Goal: Task Accomplishment & Management: Complete application form

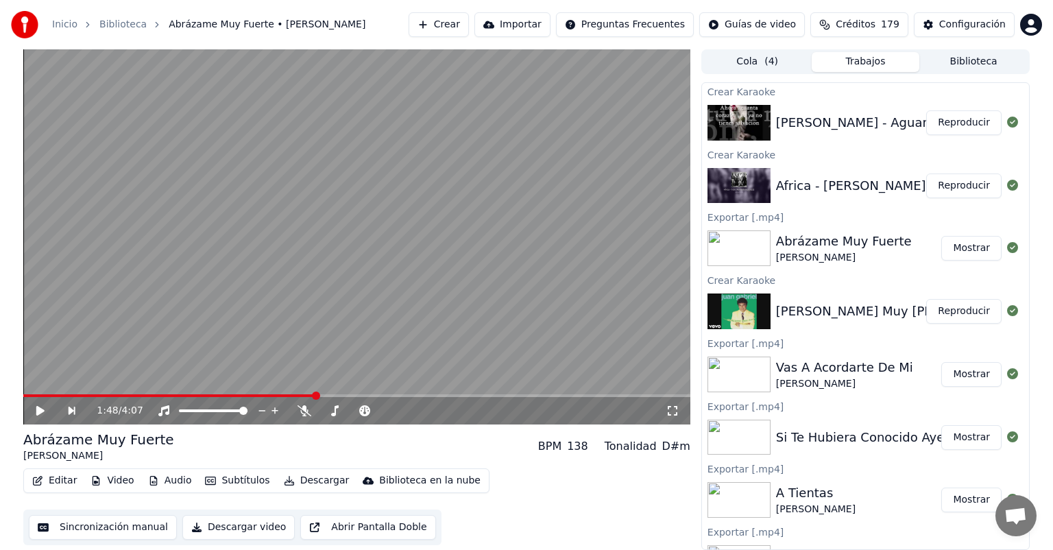
click at [937, 119] on button "Reproducir" at bounding box center [963, 122] width 75 height 25
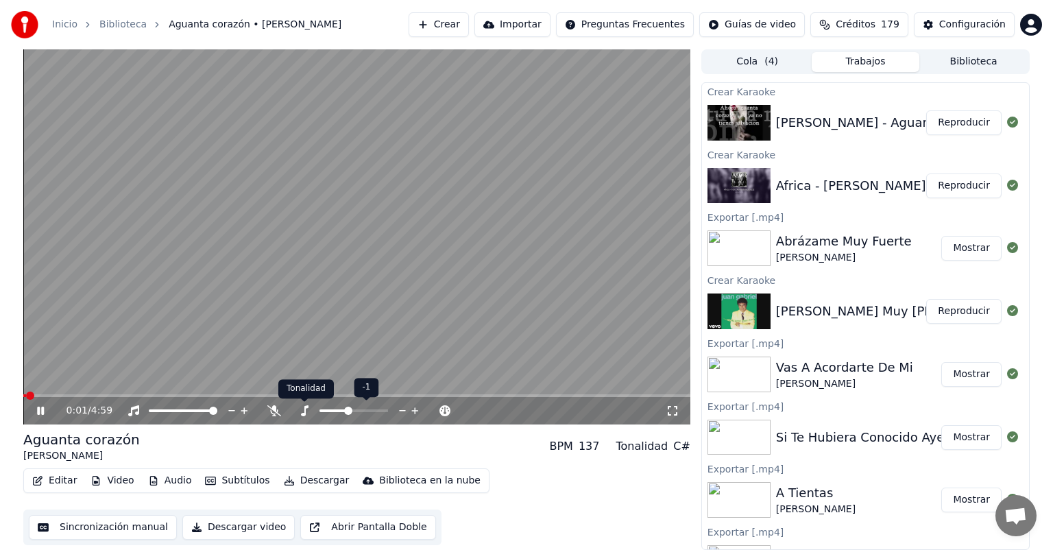
click at [305, 410] on icon at bounding box center [305, 410] width 8 height 11
click at [346, 410] on span at bounding box center [334, 410] width 29 height 3
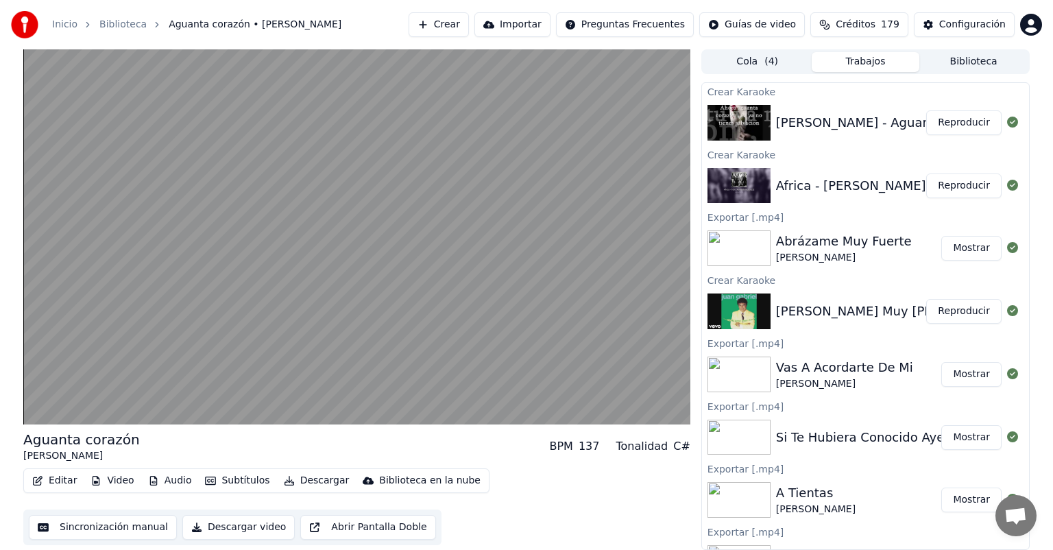
click at [944, 197] on button "Reproducir" at bounding box center [963, 186] width 75 height 25
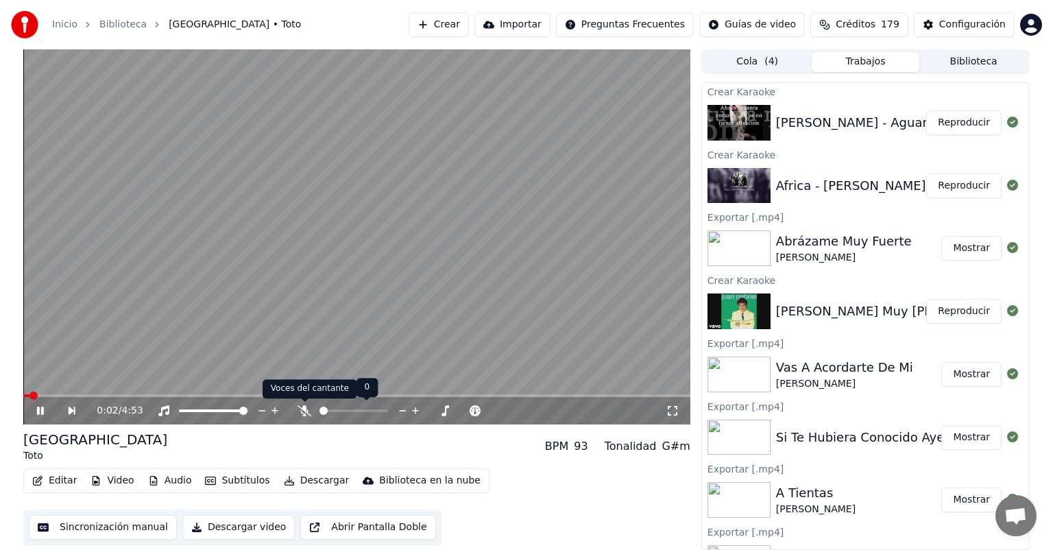
click at [303, 411] on icon at bounding box center [305, 410] width 14 height 11
click at [303, 411] on icon at bounding box center [305, 410] width 8 height 11
click at [337, 415] on icon at bounding box center [335, 410] width 14 height 11
click at [377, 411] on span at bounding box center [364, 410] width 29 height 3
click at [335, 410] on icon at bounding box center [335, 410] width 8 height 11
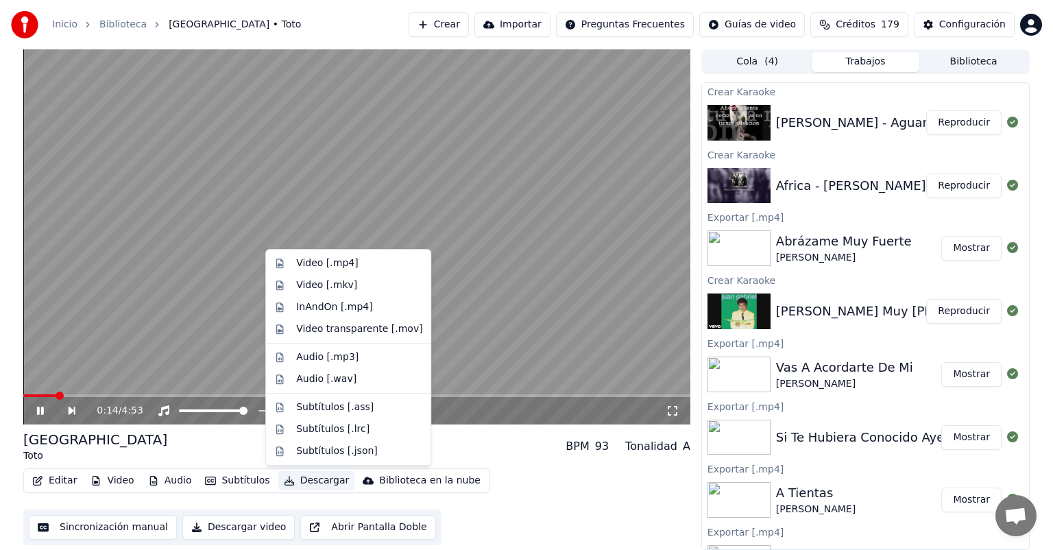
click at [309, 481] on button "Descargar" at bounding box center [316, 480] width 77 height 19
click at [325, 263] on div "Video [.mp4]" at bounding box center [327, 263] width 62 height 14
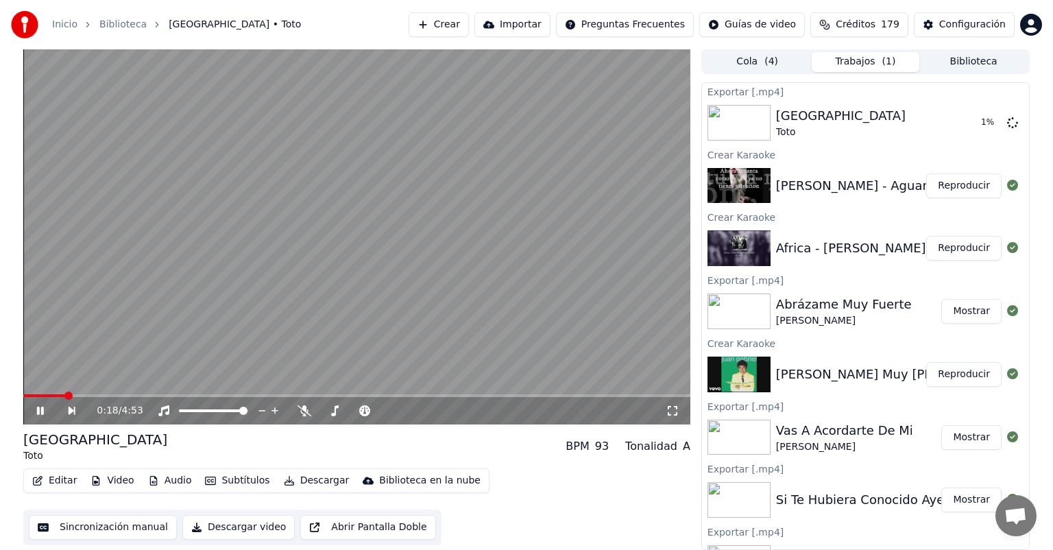
click at [40, 410] on icon at bounding box center [50, 410] width 32 height 11
click at [953, 190] on button "Reproducir" at bounding box center [963, 186] width 75 height 25
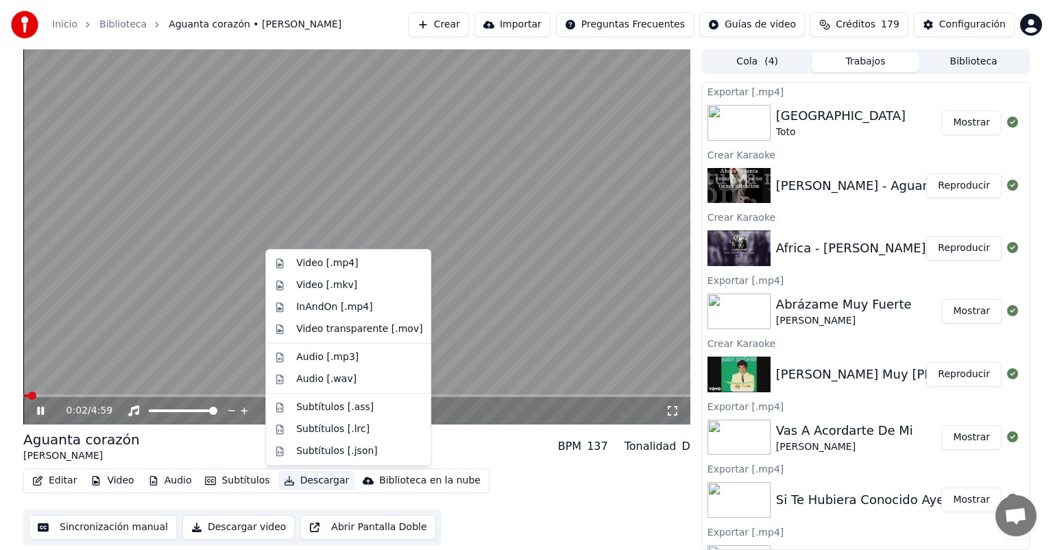
click at [320, 483] on button "Descargar" at bounding box center [316, 480] width 77 height 19
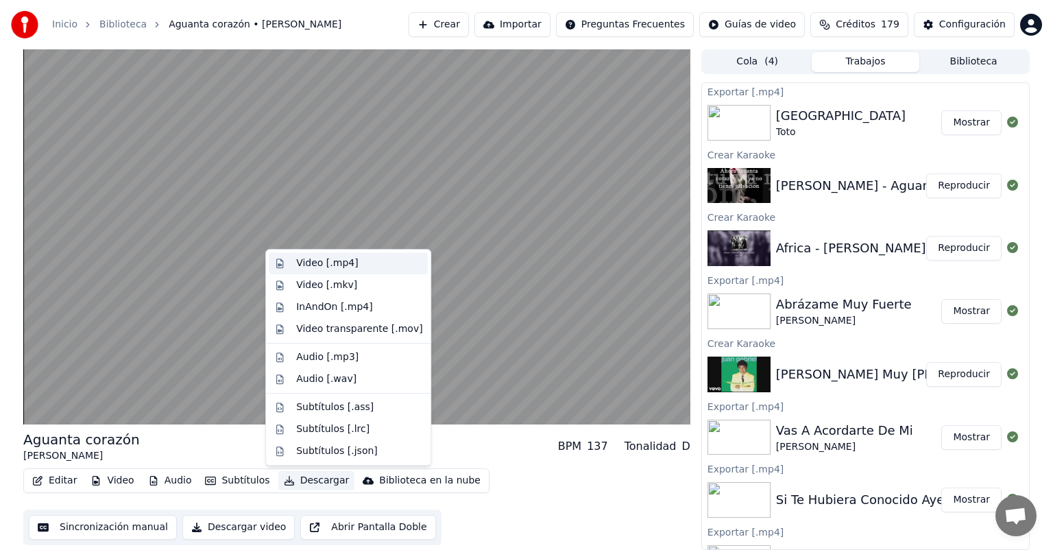
click at [344, 272] on div "Video [.mp4]" at bounding box center [348, 263] width 159 height 22
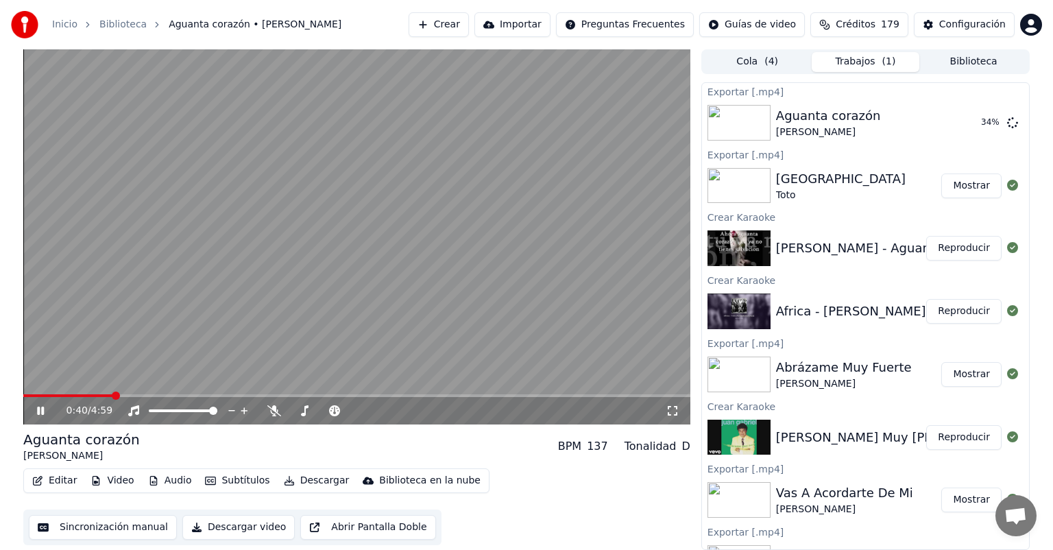
click at [43, 415] on icon at bounding box center [40, 411] width 7 height 8
click at [444, 29] on button "Crear" at bounding box center [439, 24] width 60 height 25
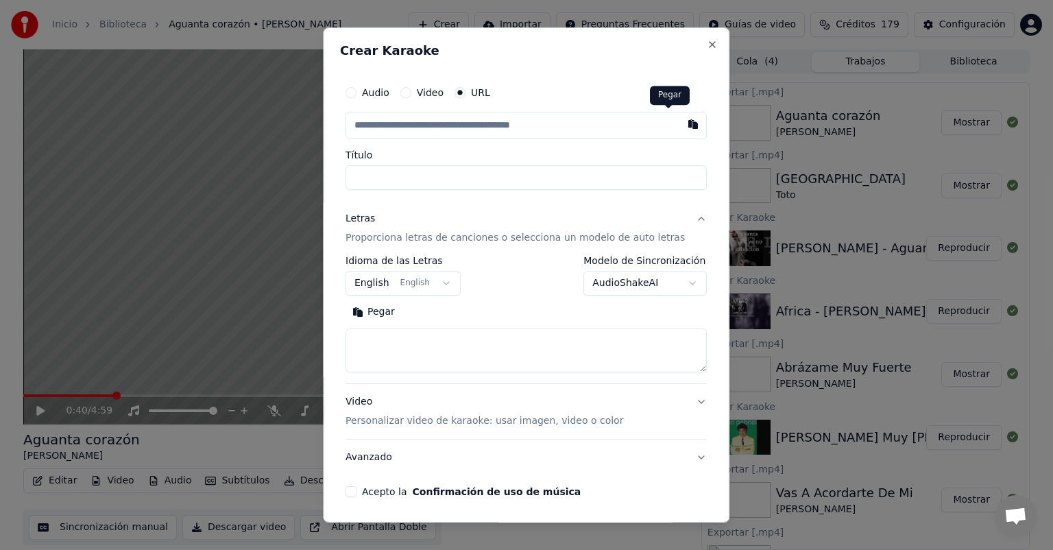
click at [680, 125] on button "button" at bounding box center [693, 124] width 27 height 25
type input "**********"
click at [390, 318] on button "Pegar" at bounding box center [374, 312] width 56 height 22
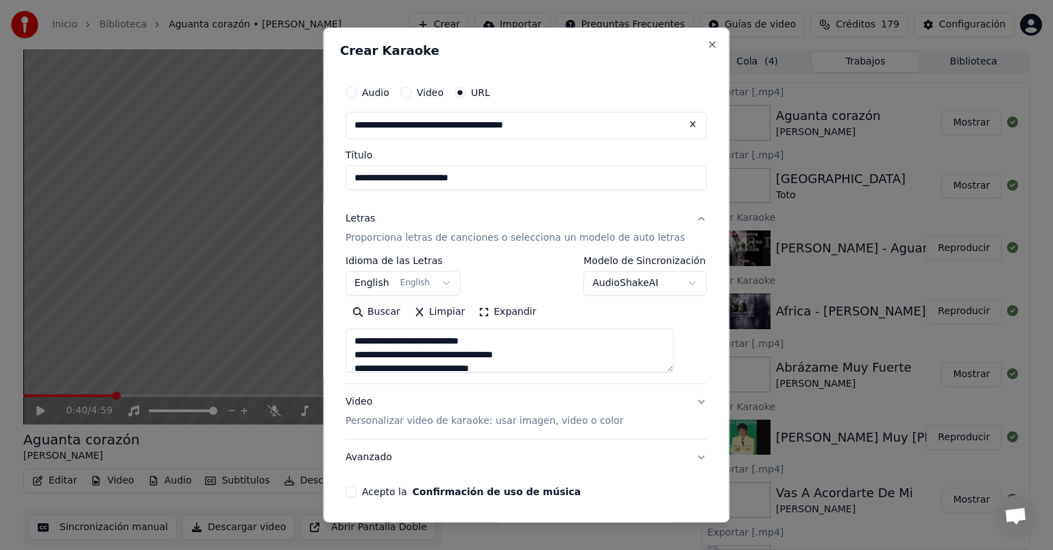
scroll to position [49, 0]
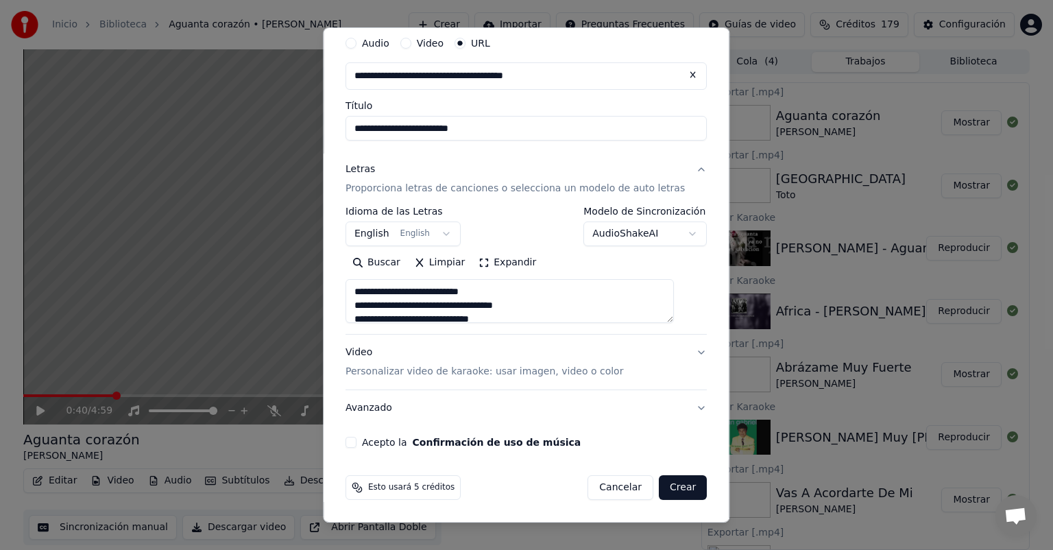
click at [405, 370] on p "Personalizar video de karaoke: usar imagen, video o color" at bounding box center [485, 372] width 278 height 14
type textarea "**********"
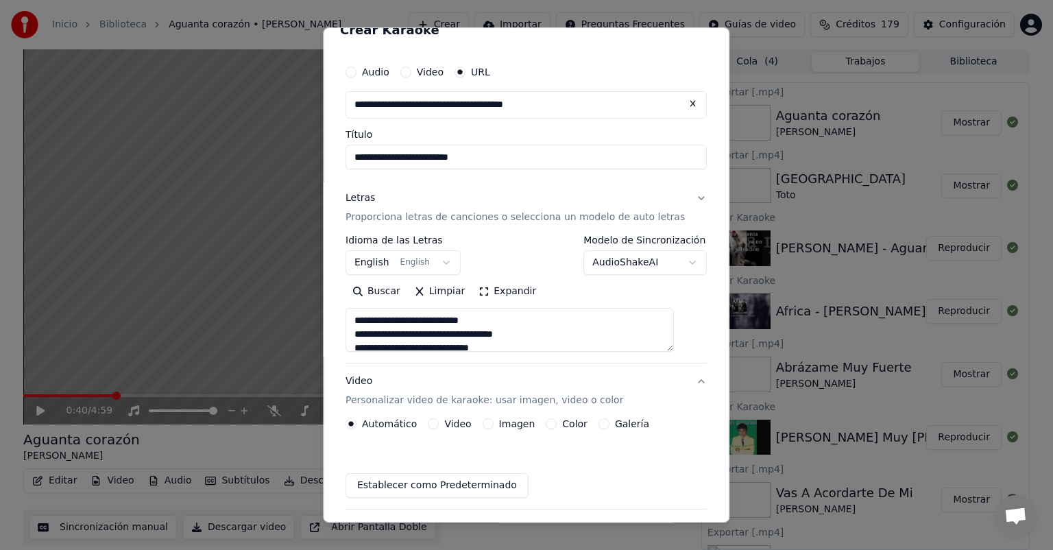
scroll to position [12, 0]
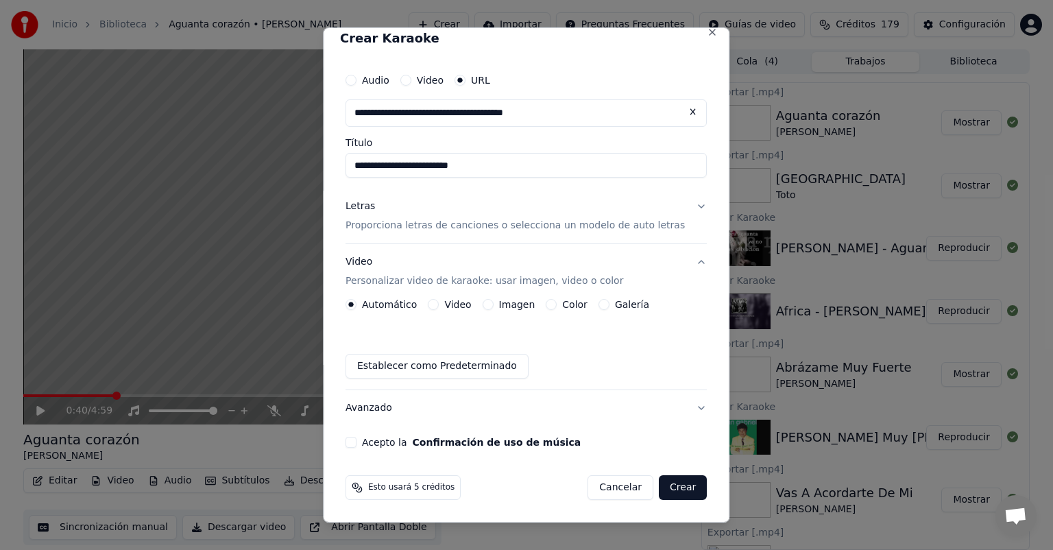
click at [494, 302] on button "Imagen" at bounding box center [488, 304] width 11 height 11
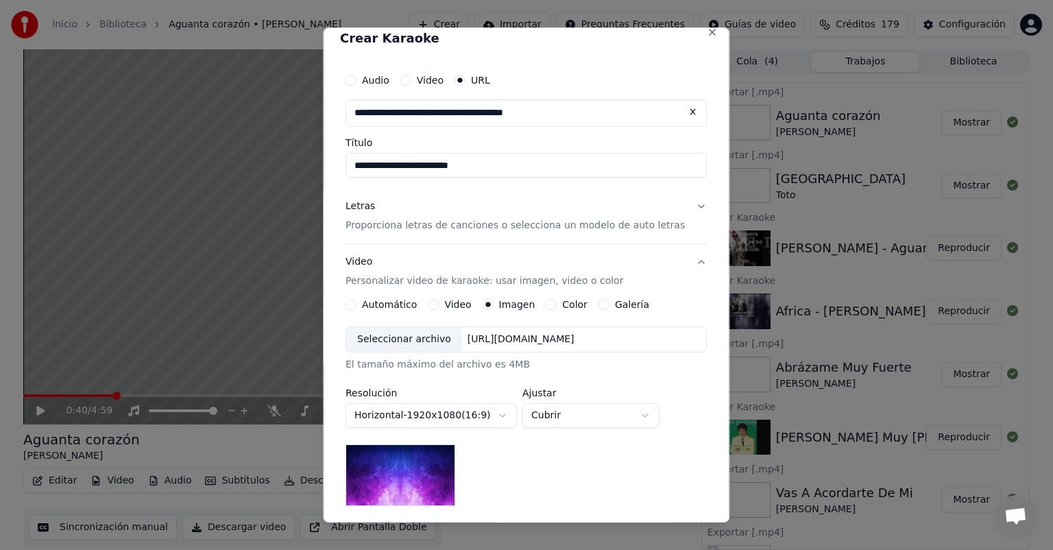
click at [416, 346] on div "Seleccionar archivo" at bounding box center [404, 339] width 116 height 25
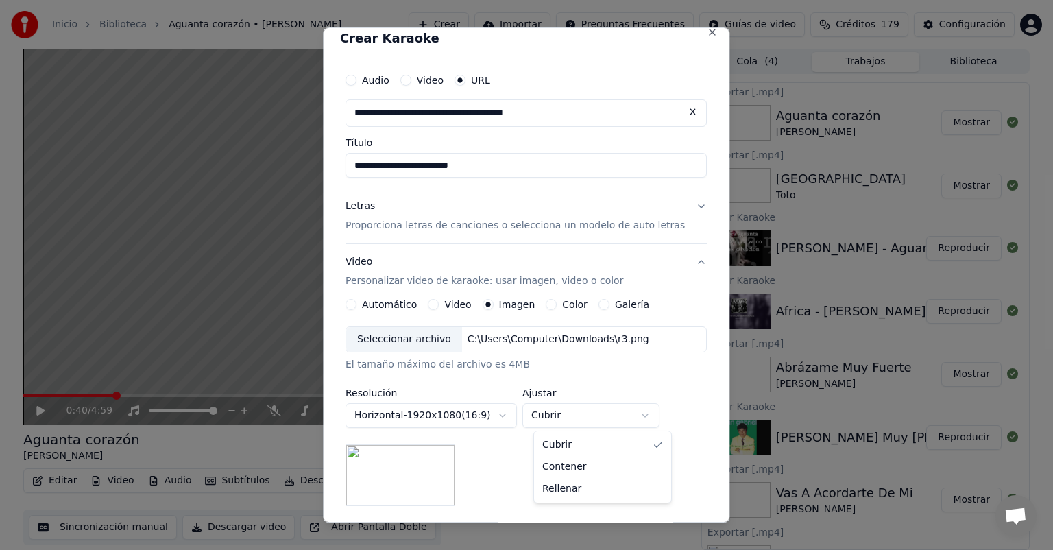
click at [590, 416] on body "Inicio Biblioteca Aguanta corazón • [PERSON_NAME] Importar Preguntas Frecuentes…" at bounding box center [526, 275] width 1053 height 550
select select "*******"
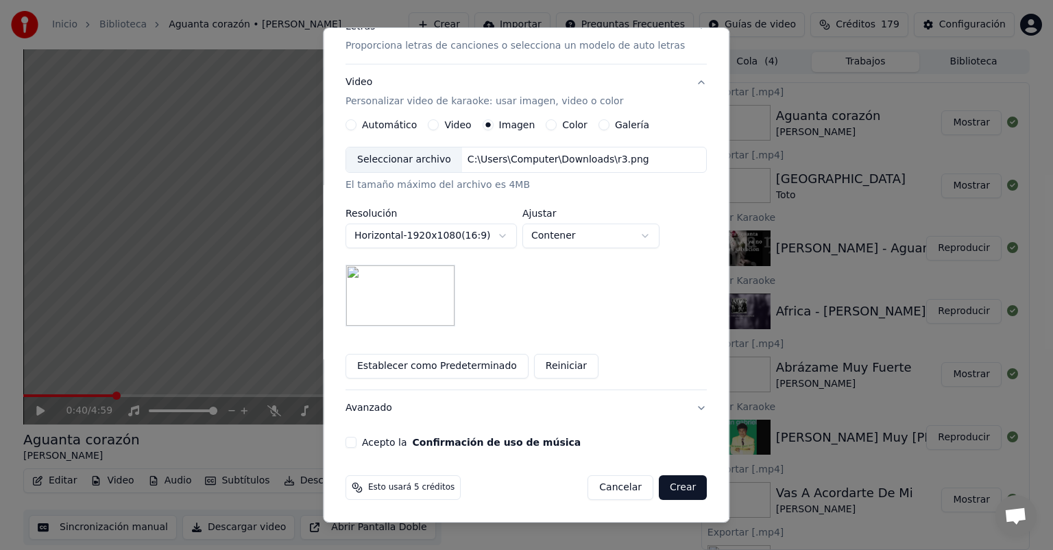
click at [357, 442] on button "Acepto la Confirmación de uso de música" at bounding box center [351, 442] width 11 height 11
click at [659, 485] on button "Crear" at bounding box center [683, 487] width 48 height 25
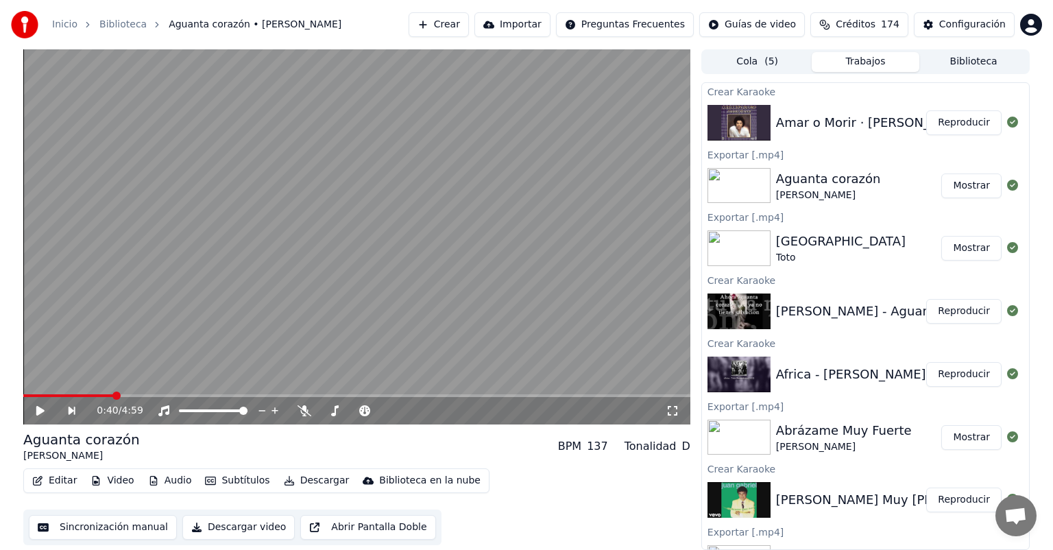
click at [457, 32] on button "Crear" at bounding box center [439, 24] width 60 height 25
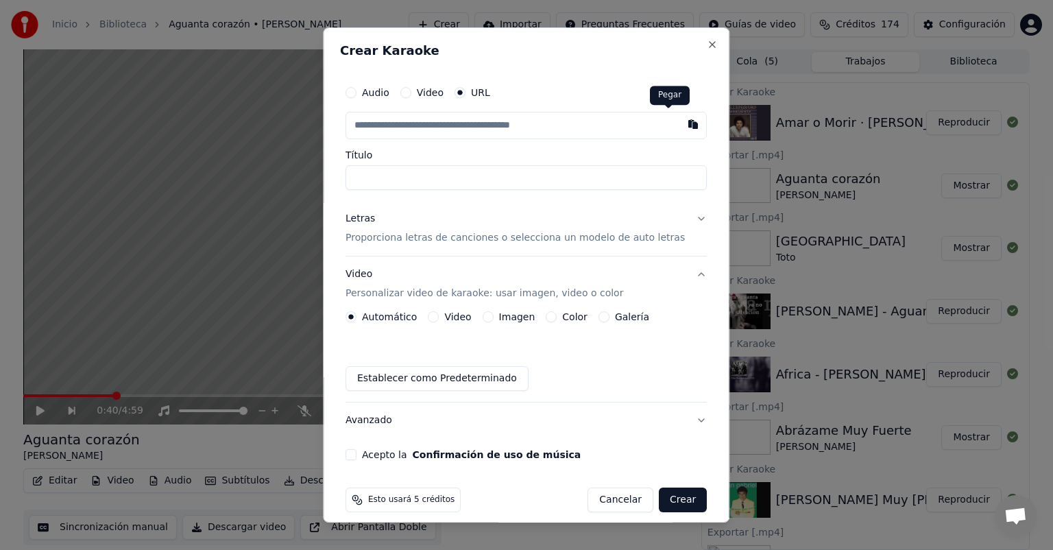
click at [680, 122] on button "button" at bounding box center [693, 124] width 27 height 25
type input "**********"
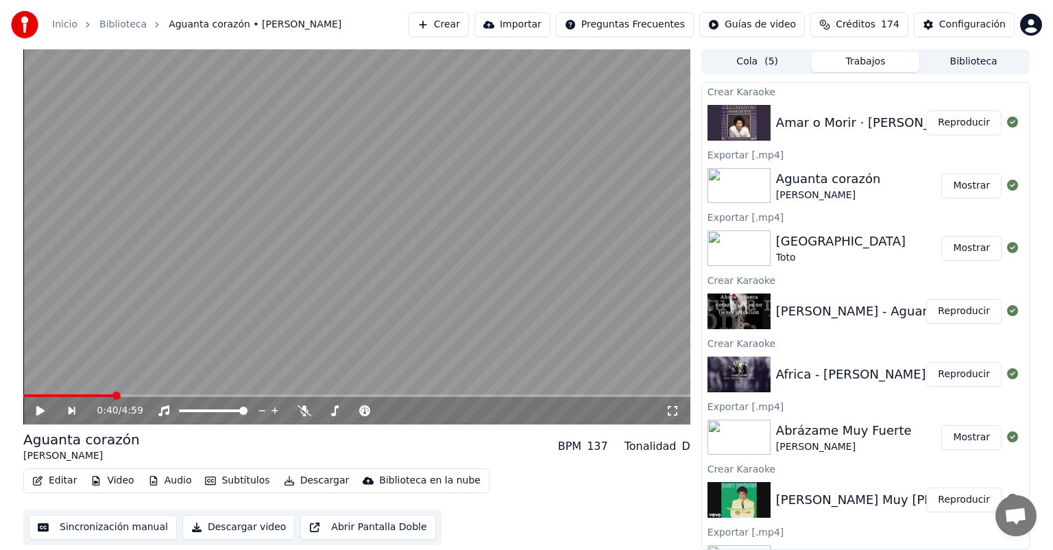
click at [449, 28] on button "Crear" at bounding box center [439, 24] width 60 height 25
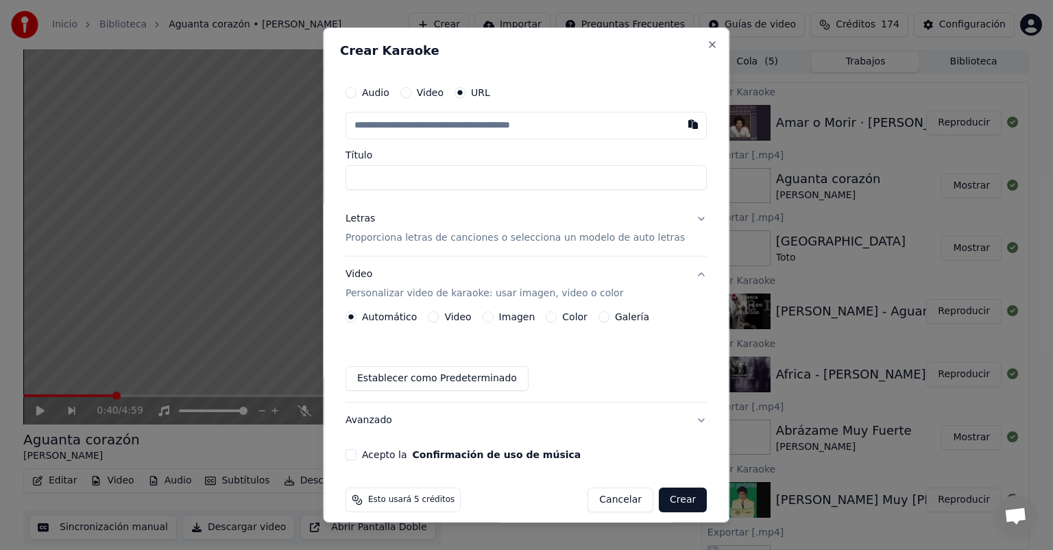
click at [443, 290] on p "Personalizar video de karaoke: usar imagen, video o color" at bounding box center [485, 294] width 278 height 14
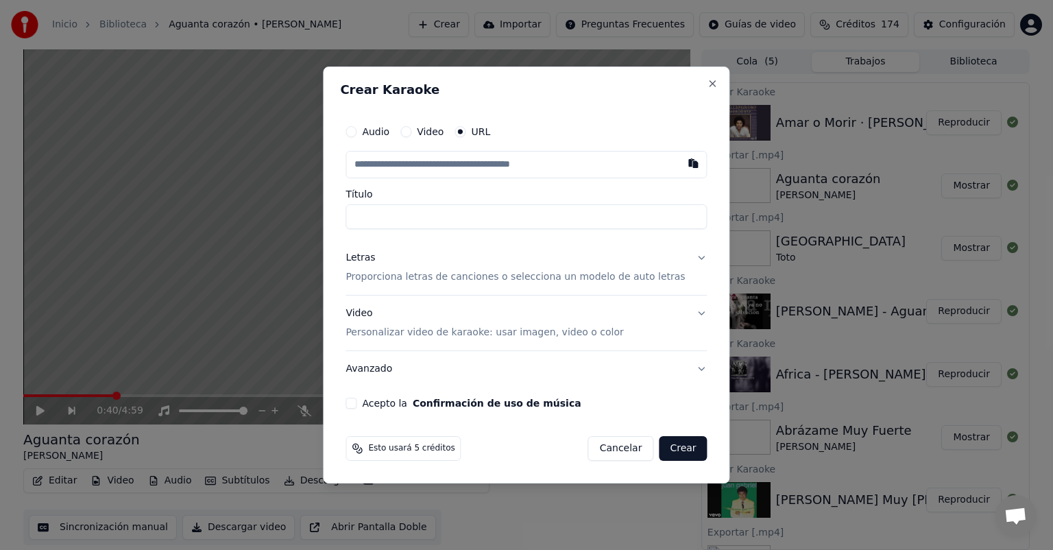
click at [443, 272] on p "Proporciona letras de canciones o selecciona un modelo de auto letras" at bounding box center [515, 277] width 339 height 14
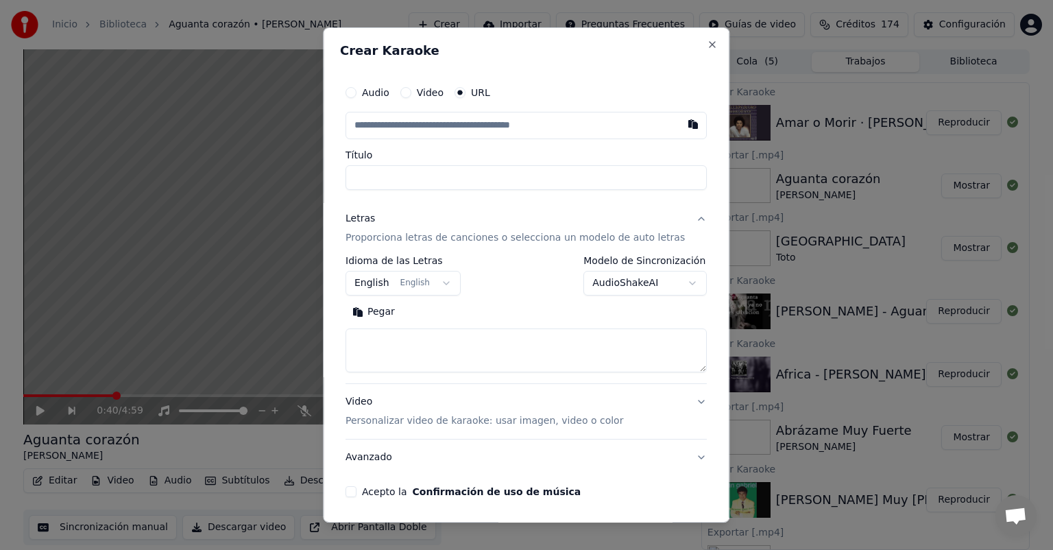
click at [379, 305] on button "Pegar" at bounding box center [374, 312] width 56 height 22
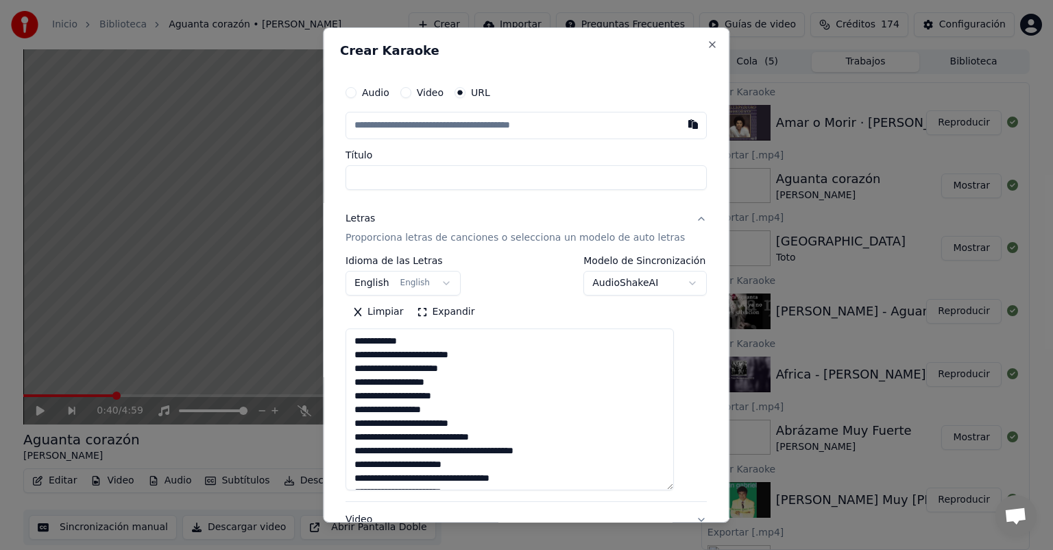
drag, startPoint x: 680, startPoint y: 366, endPoint x: 678, endPoint y: 483, distance: 117.3
click at [674, 483] on textarea at bounding box center [510, 409] width 328 height 162
click at [471, 411] on textarea at bounding box center [510, 409] width 328 height 162
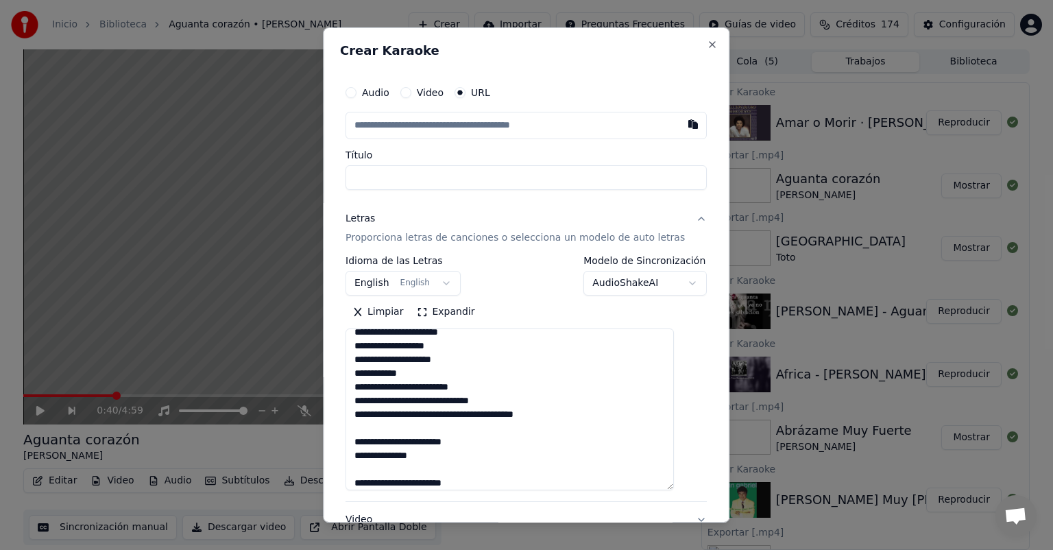
scroll to position [143, 0]
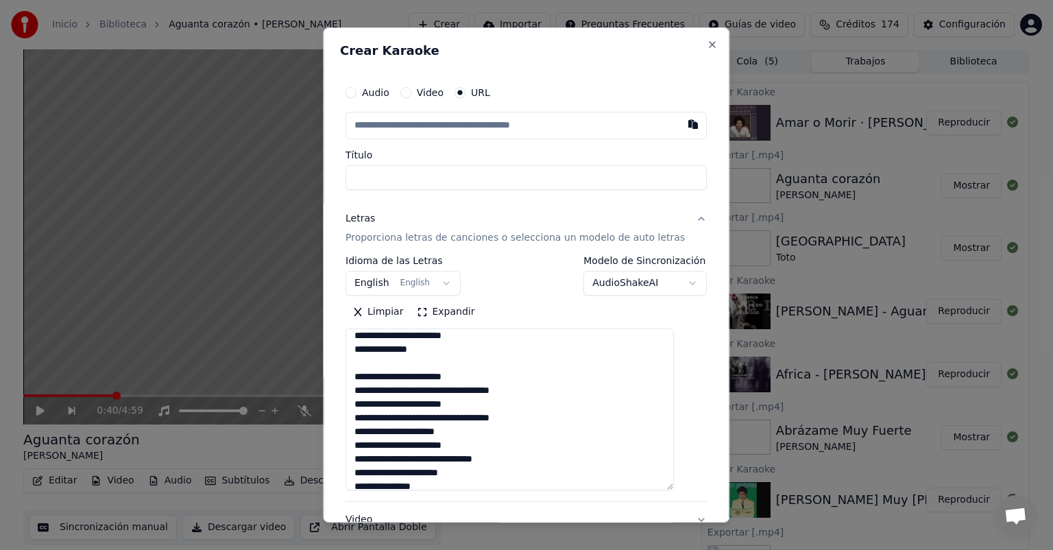
paste textarea
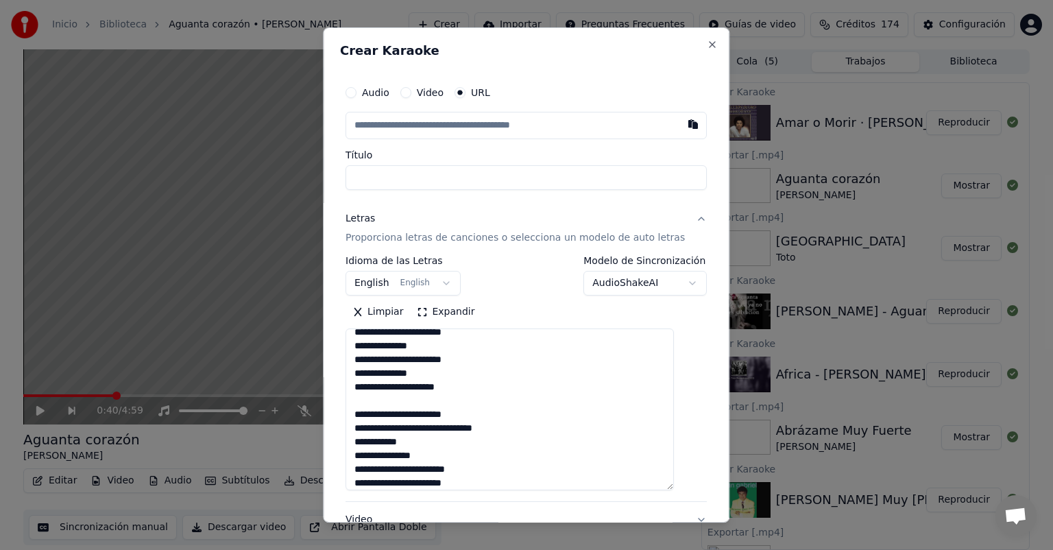
scroll to position [201, 0]
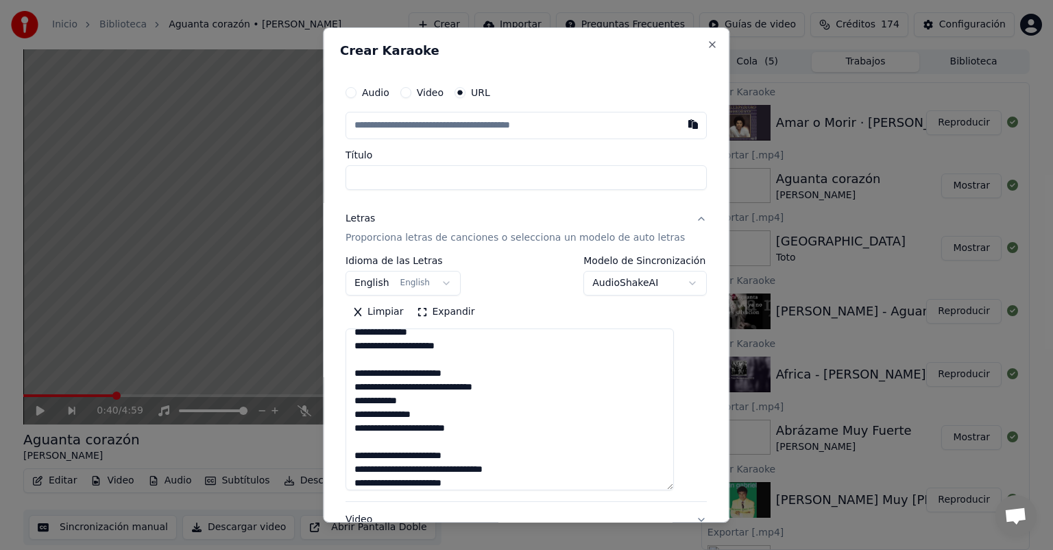
paste textarea
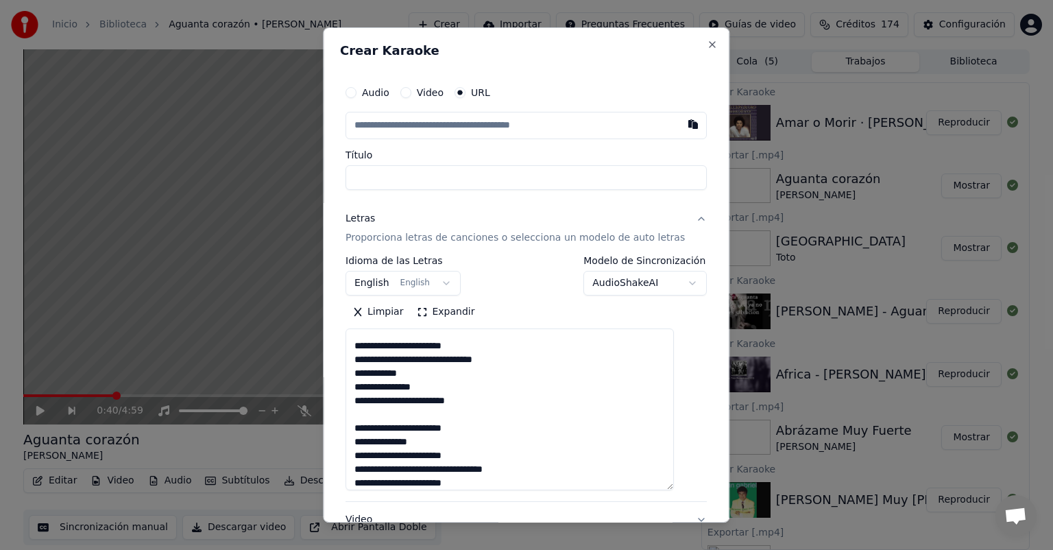
paste textarea
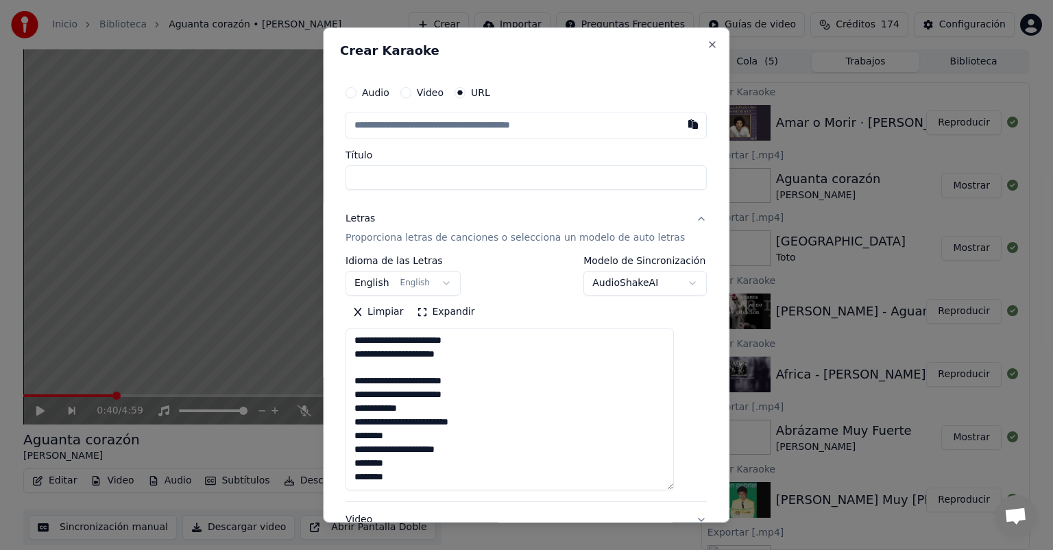
scroll to position [412, 0]
type textarea "**********"
click at [680, 130] on button "button" at bounding box center [693, 124] width 27 height 25
type input "**********"
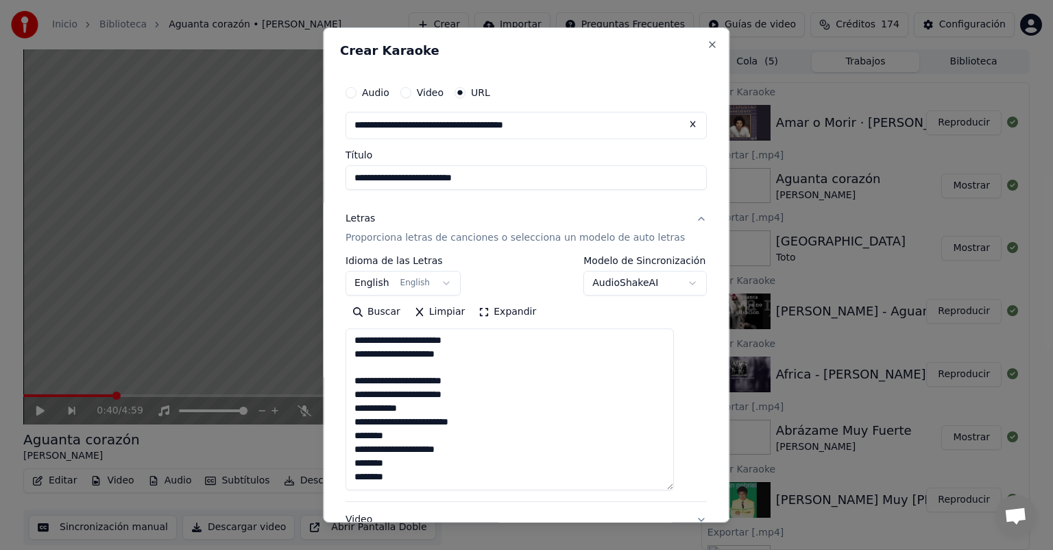
scroll to position [167, 0]
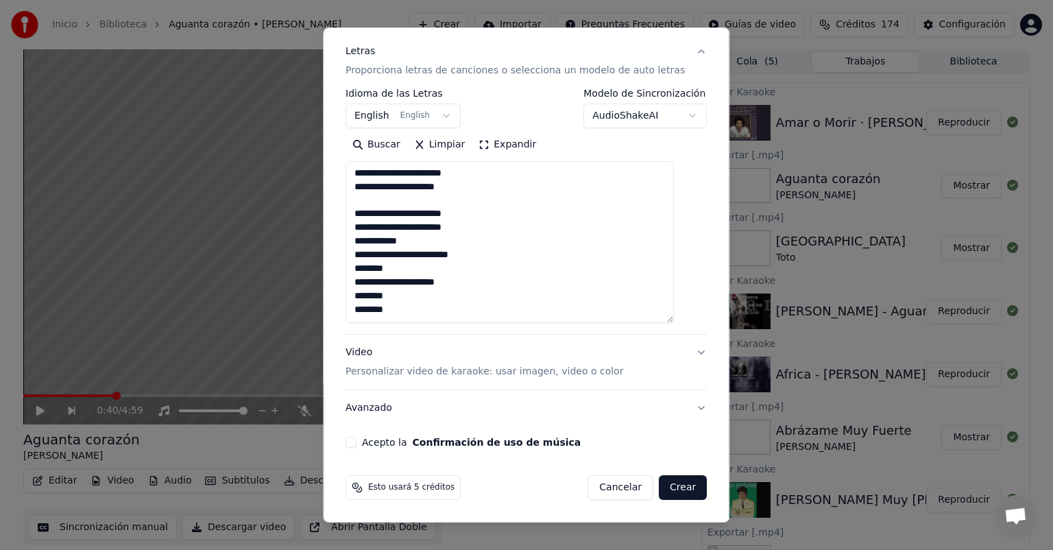
click at [357, 446] on button "Acepto la Confirmación de uso de música" at bounding box center [351, 442] width 11 height 11
click at [659, 492] on button "Crear" at bounding box center [683, 487] width 48 height 25
select select "**"
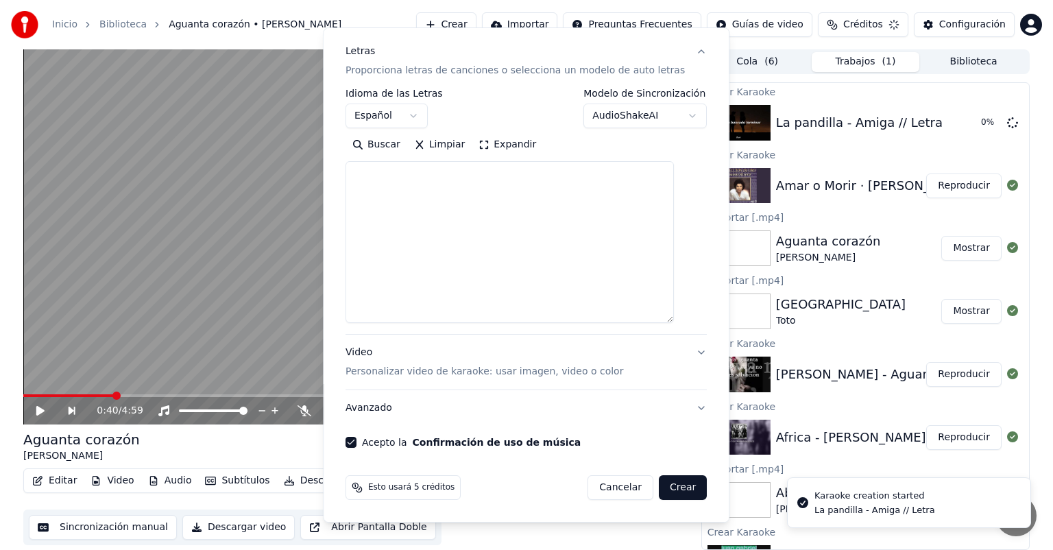
scroll to position [0, 0]
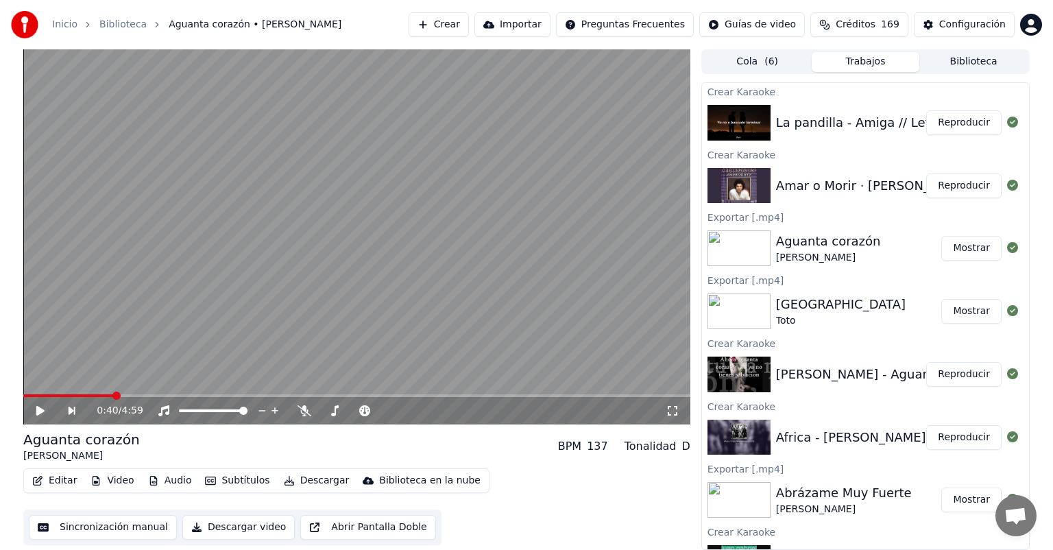
click at [606, 549] on div "0:40 / 4:59 Aguanta corazón [PERSON_NAME] BPM 137 Tonalidad D Editar Video Audi…" at bounding box center [356, 299] width 667 height 501
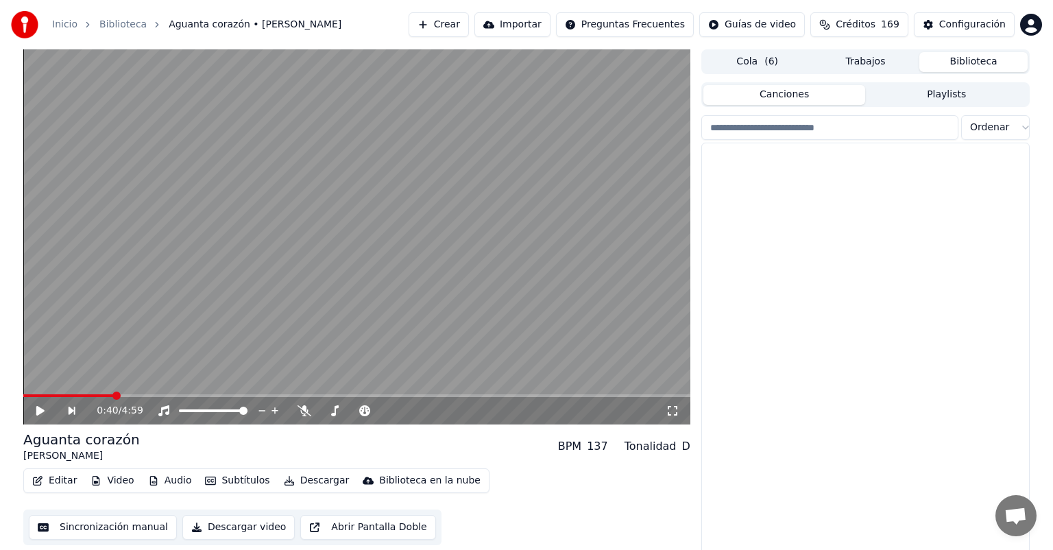
click at [955, 58] on button "Biblioteca" at bounding box center [974, 62] width 108 height 20
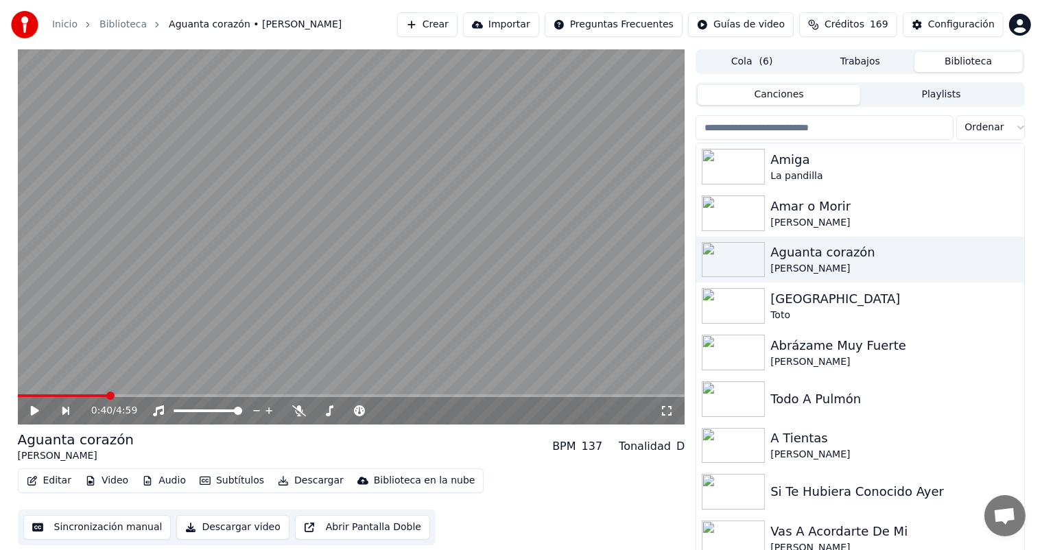
click at [819, 141] on div at bounding box center [859, 141] width 328 height 3
click at [820, 132] on input "search" at bounding box center [823, 127] width 257 height 25
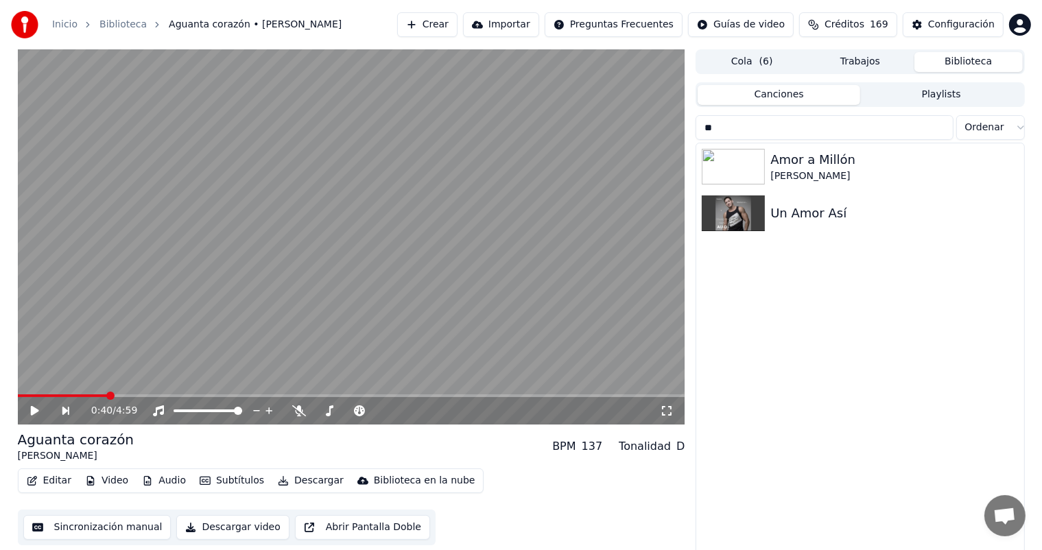
type input "*"
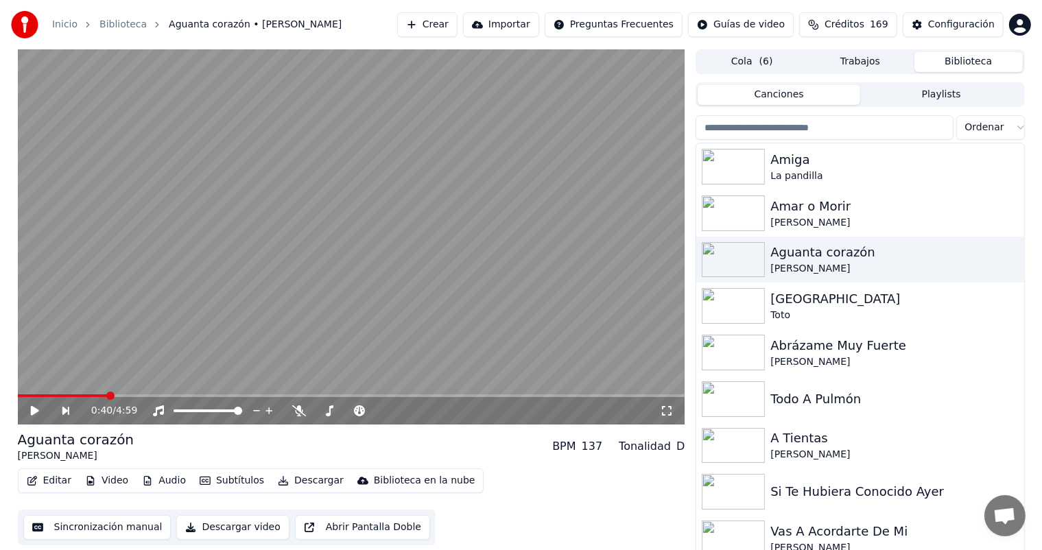
click at [455, 40] on div "Inicio Biblioteca Aguanta corazón • [PERSON_NAME] Importar Preguntas Frecuentes…" at bounding box center [521, 24] width 1042 height 49
click at [451, 35] on button "Crear" at bounding box center [427, 24] width 60 height 25
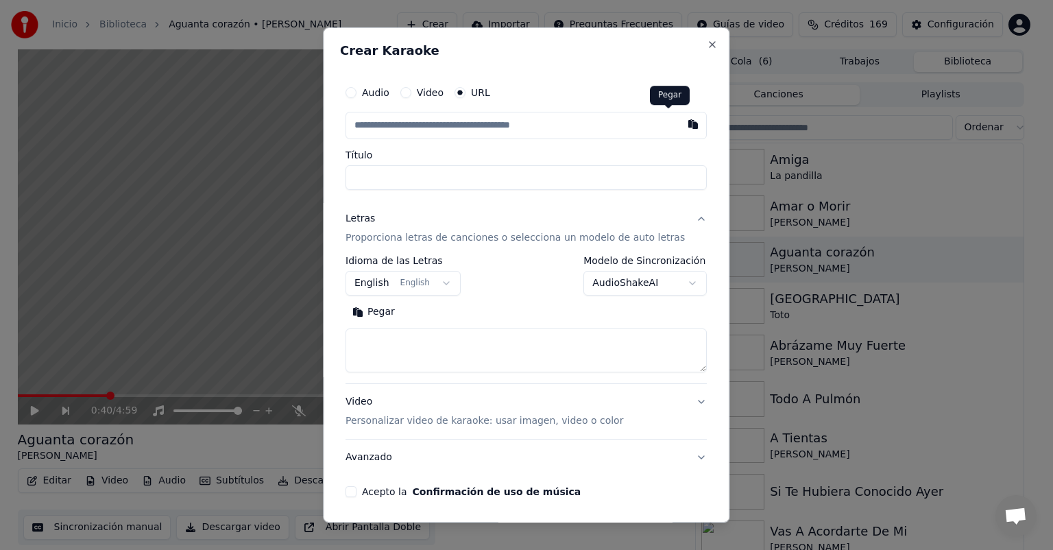
click at [680, 129] on button "button" at bounding box center [693, 124] width 27 height 25
type input "**********"
click at [462, 244] on p "Proporciona letras de canciones o selecciona un modelo de auto letras" at bounding box center [515, 238] width 339 height 14
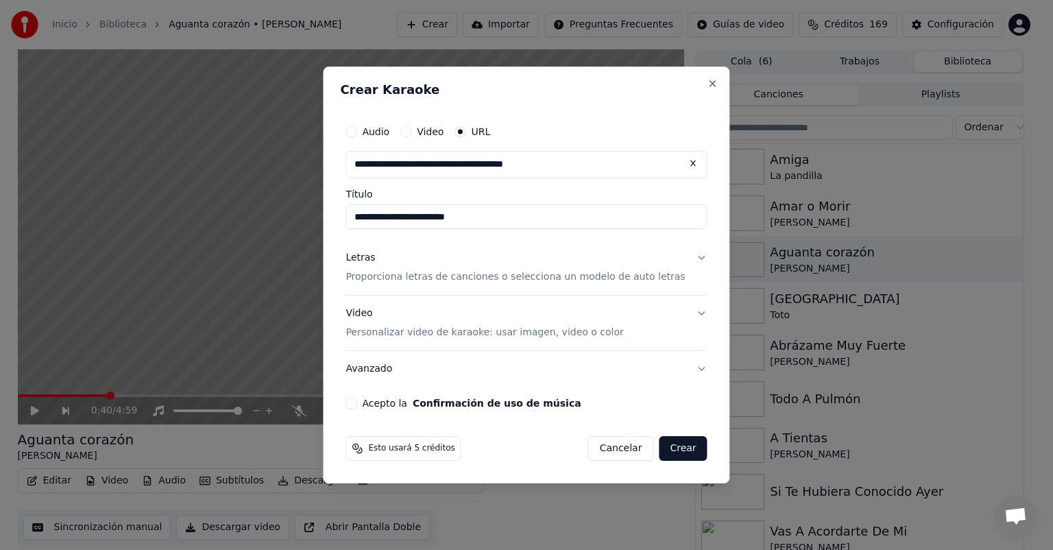
click at [435, 280] on p "Proporciona letras de canciones o selecciona un modelo de auto letras" at bounding box center [515, 277] width 339 height 14
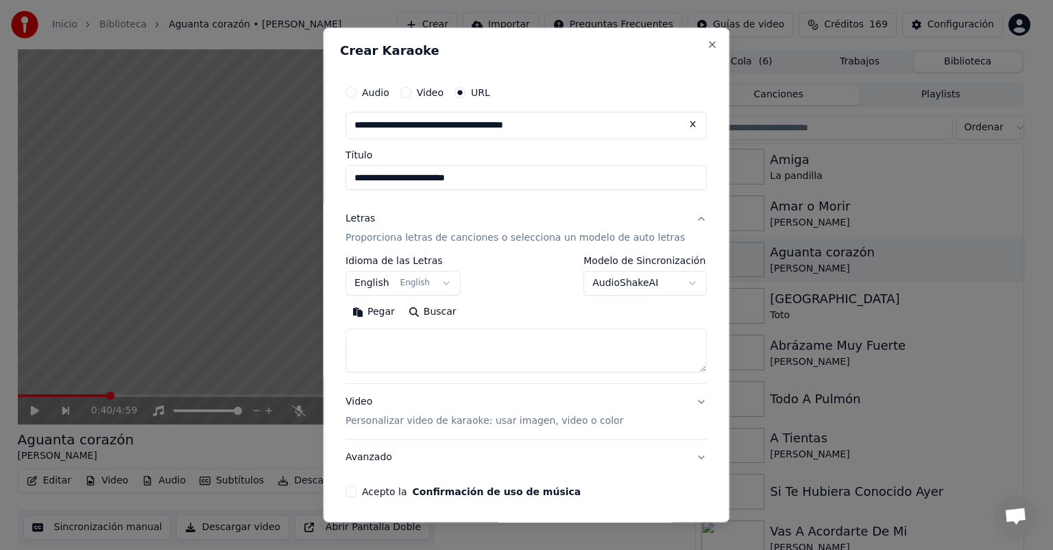
click at [392, 311] on button "Pegar" at bounding box center [374, 312] width 56 height 22
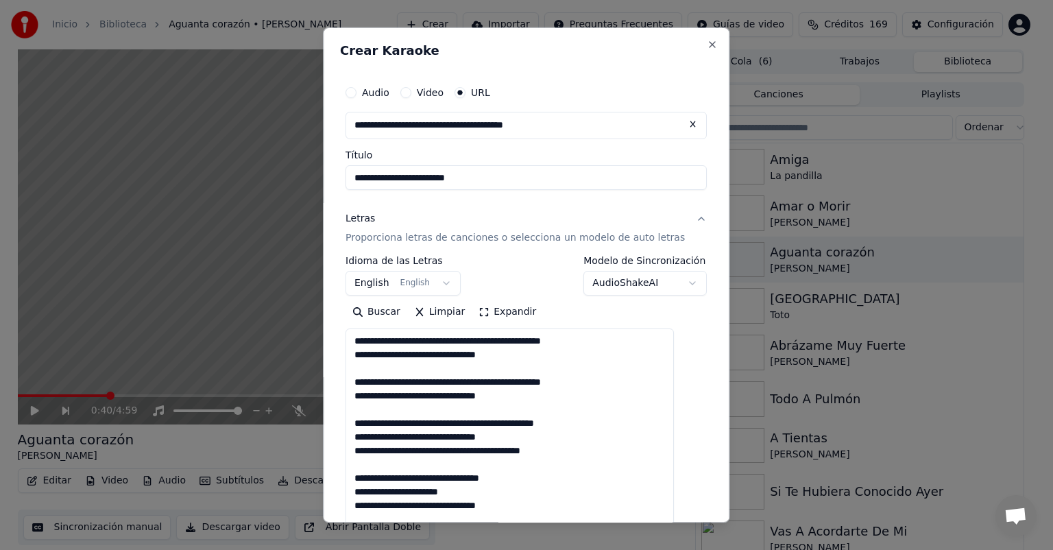
drag, startPoint x: 683, startPoint y: 370, endPoint x: 673, endPoint y: 536, distance: 166.2
click at [673, 536] on body "**********" at bounding box center [521, 275] width 1042 height 550
click at [544, 425] on textarea "**********" at bounding box center [510, 433] width 328 height 211
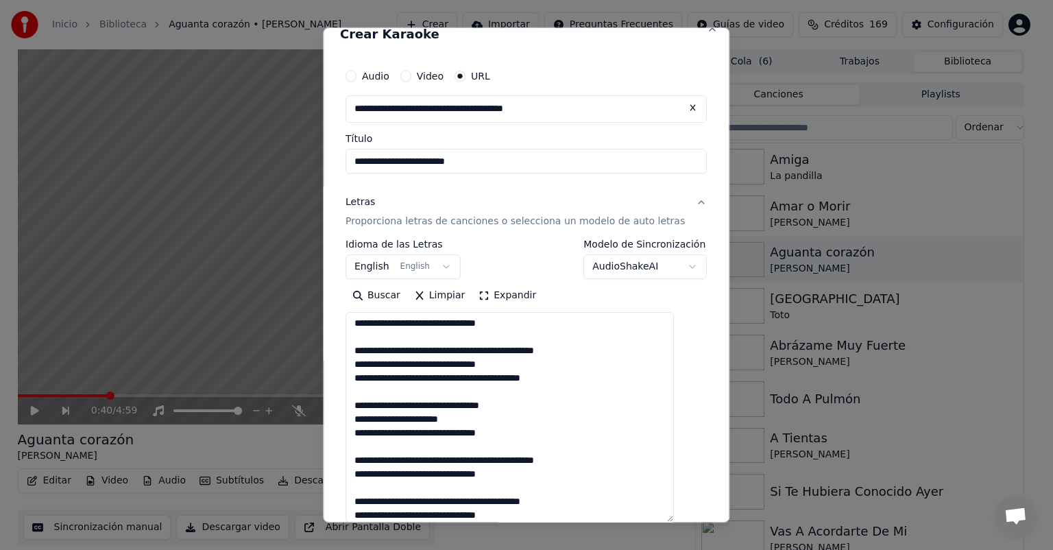
scroll to position [56, 0]
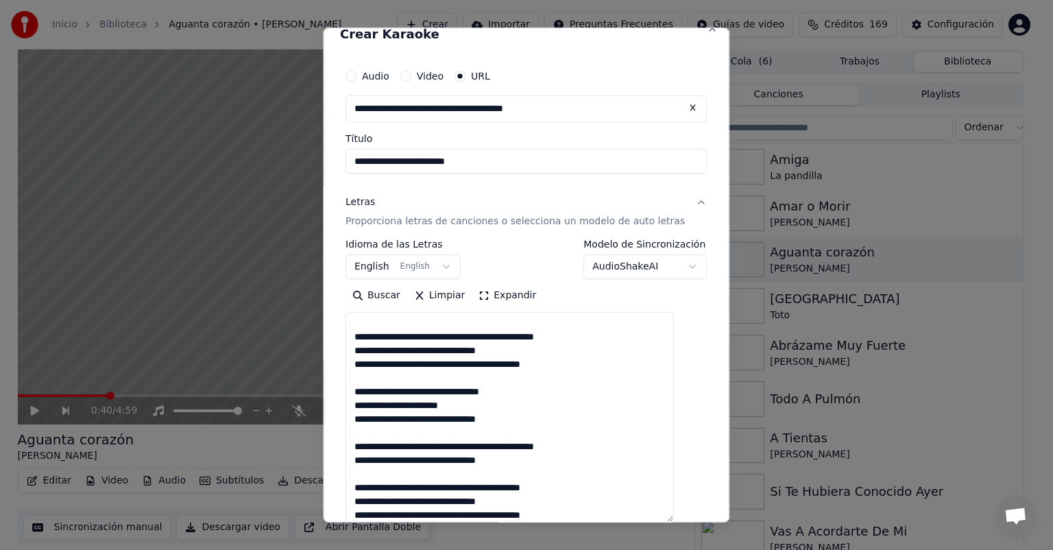
drag, startPoint x: 534, startPoint y: 419, endPoint x: 361, endPoint y: 398, distance: 174.0
click at [361, 398] on textarea "**********" at bounding box center [510, 417] width 328 height 211
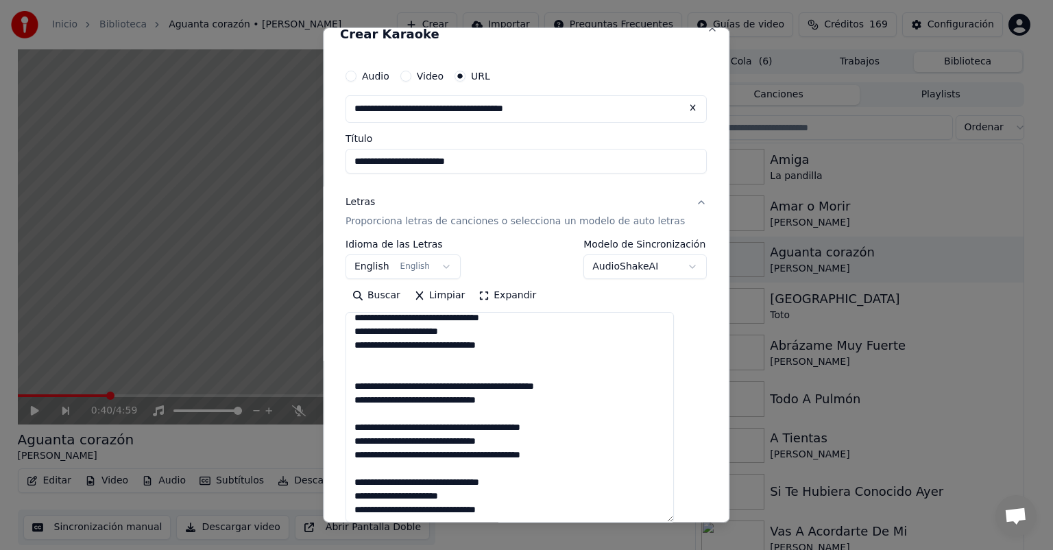
paste textarea "**********"
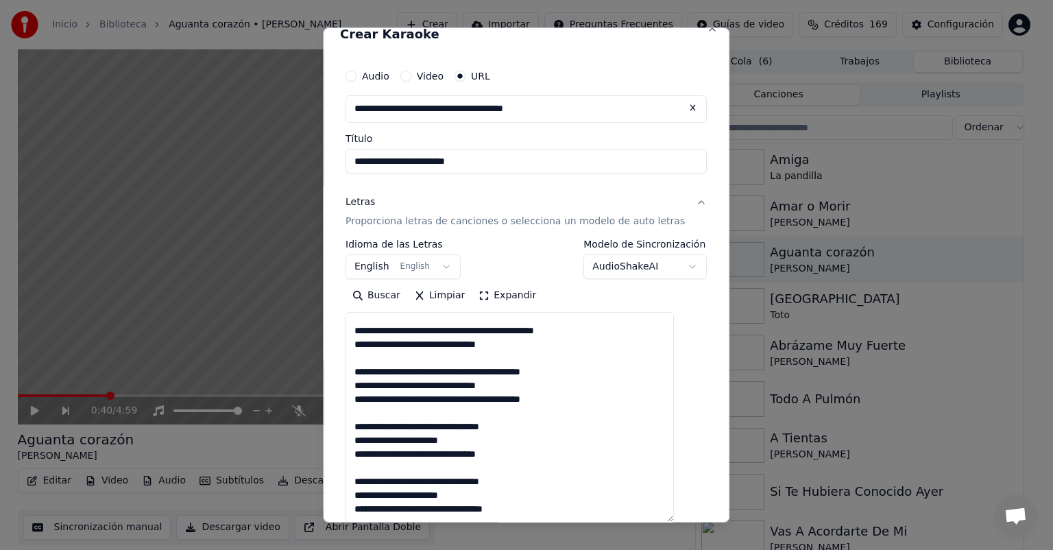
scroll to position [254, 0]
paste textarea "**********"
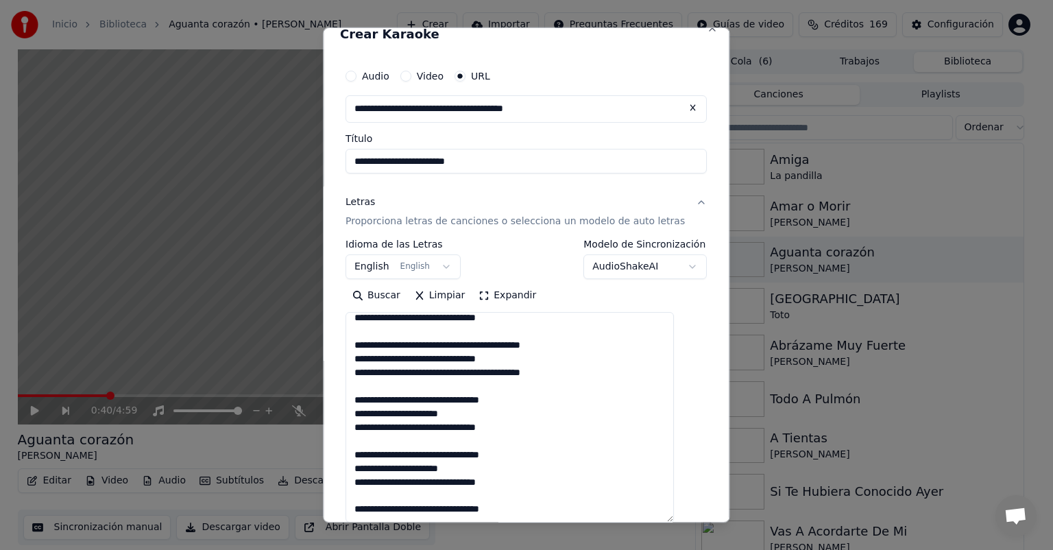
scroll to position [267, 0]
paste textarea "**********"
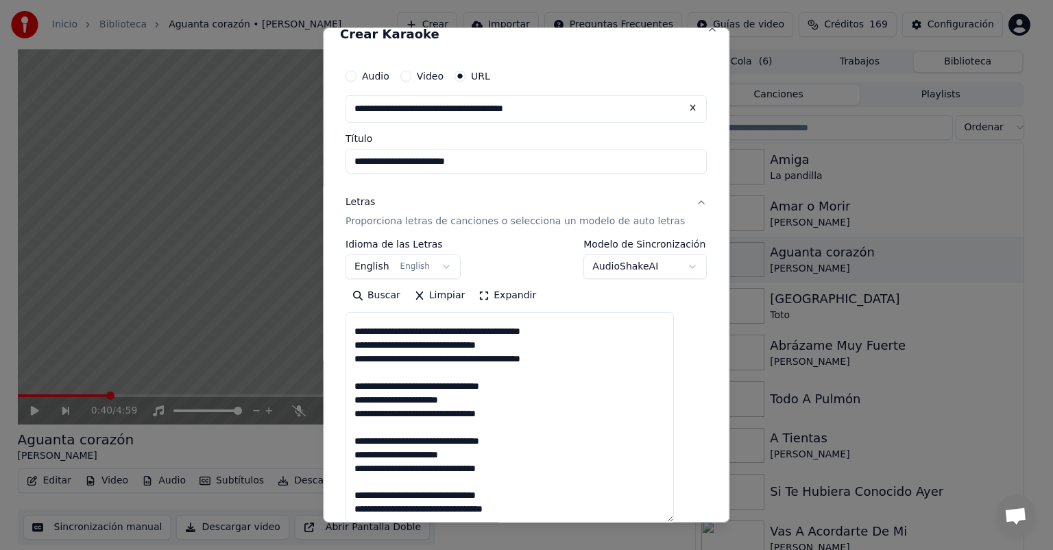
scroll to position [289, 0]
paste textarea "**********"
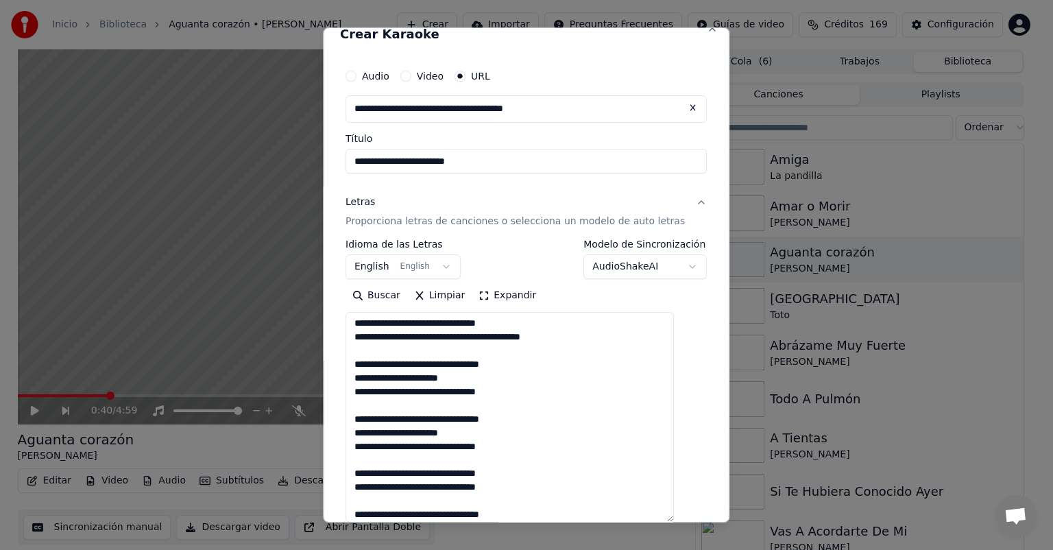
scroll to position [331, 0]
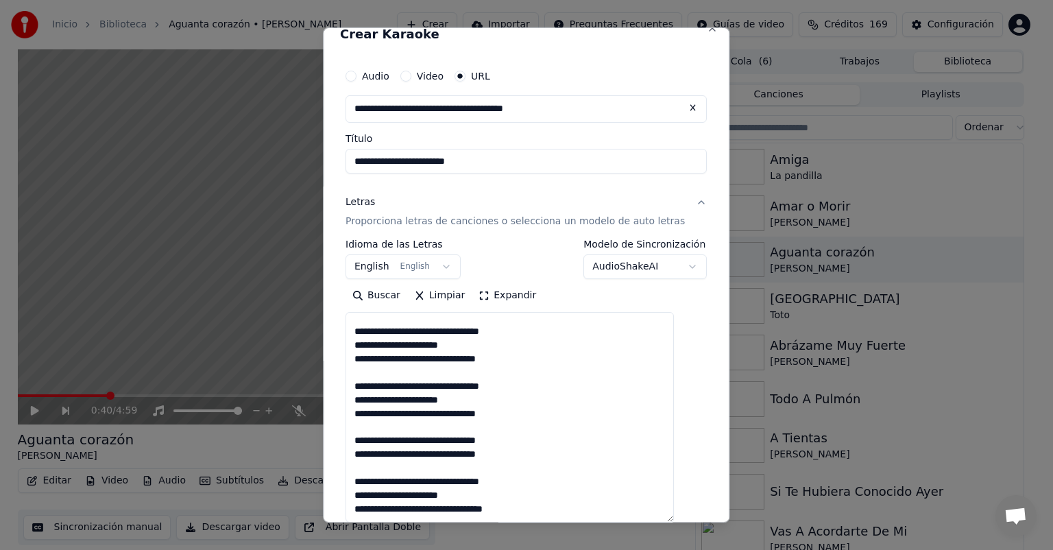
paste textarea "**********"
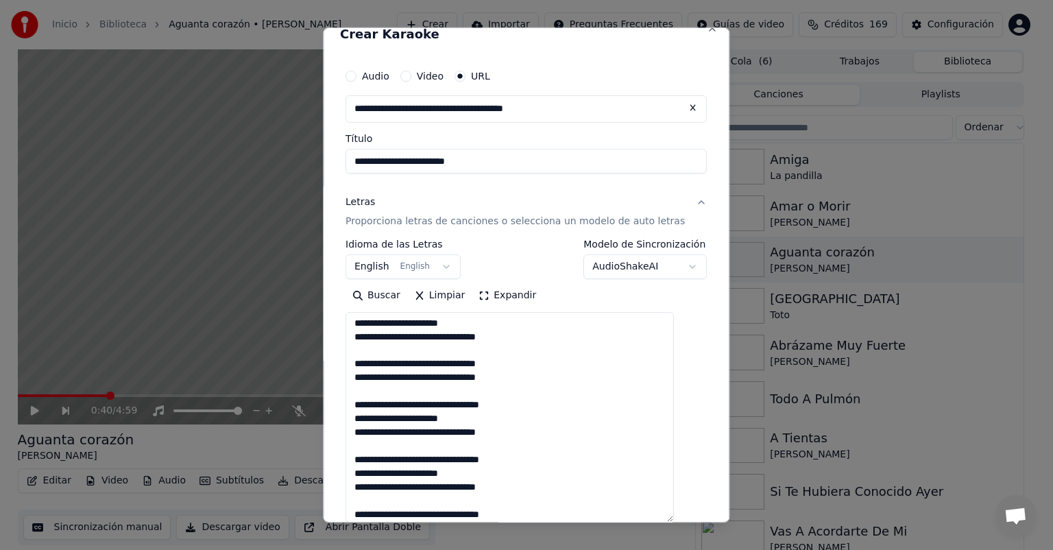
scroll to position [440, 0]
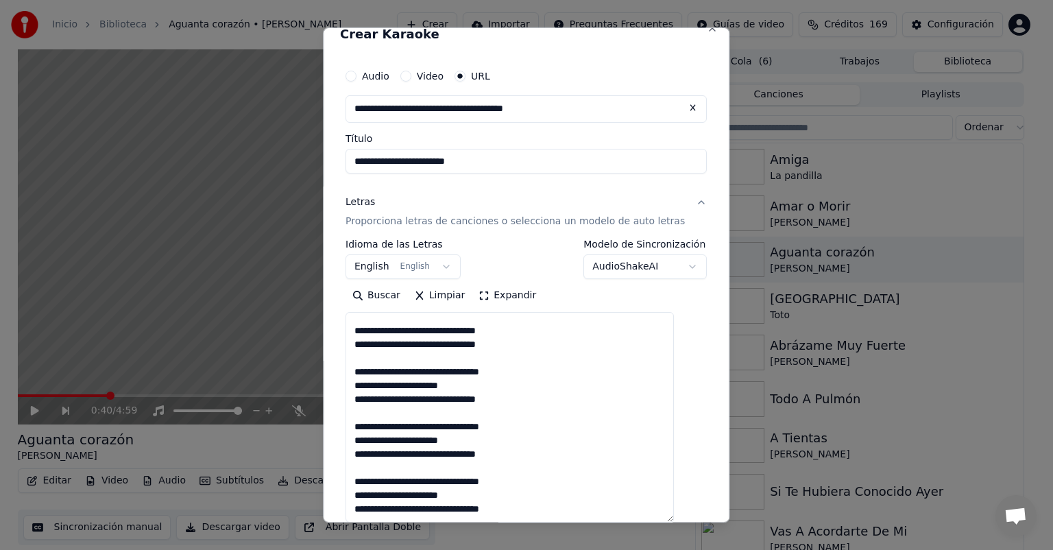
type textarea "**********"
click at [556, 74] on div "Audio Video URL" at bounding box center [526, 75] width 361 height 27
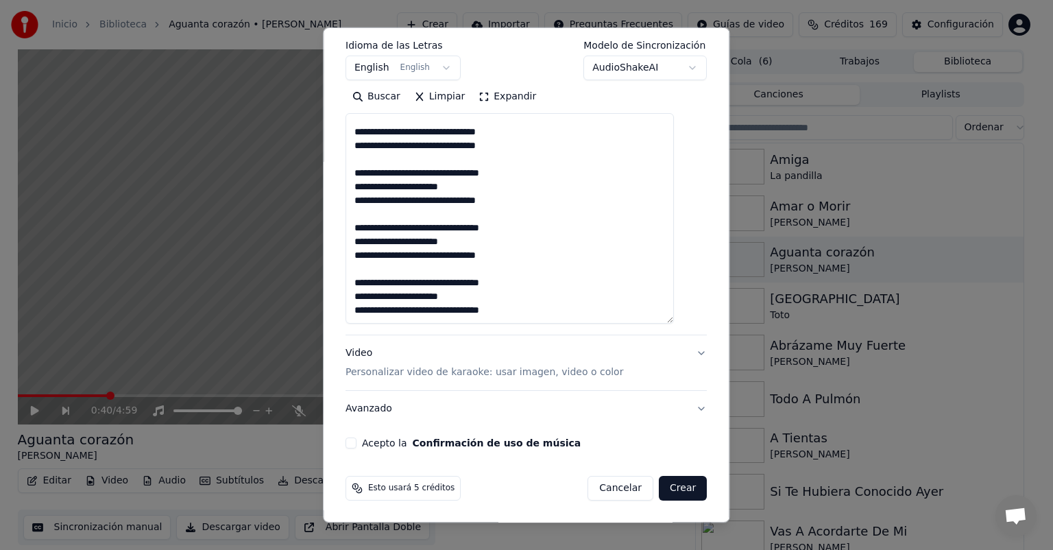
click at [462, 371] on p "Personalizar video de karaoke: usar imagen, video o color" at bounding box center [485, 373] width 278 height 14
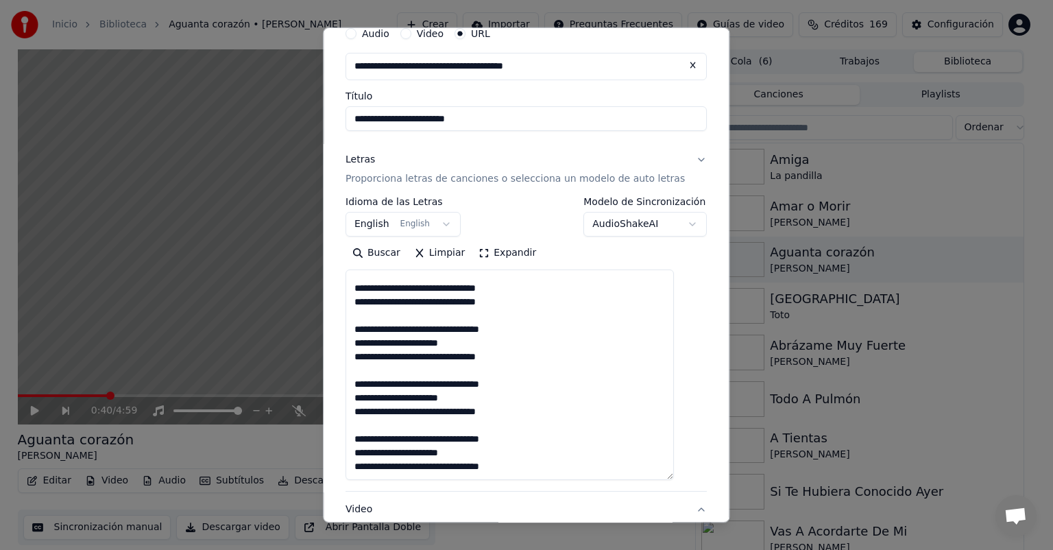
scroll to position [12, 0]
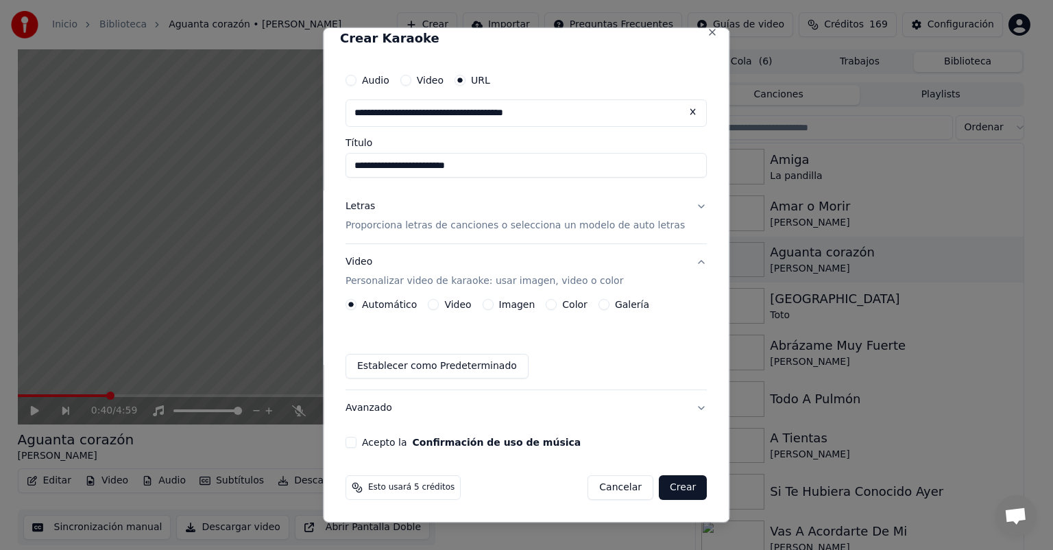
click at [494, 308] on button "Imagen" at bounding box center [488, 304] width 11 height 11
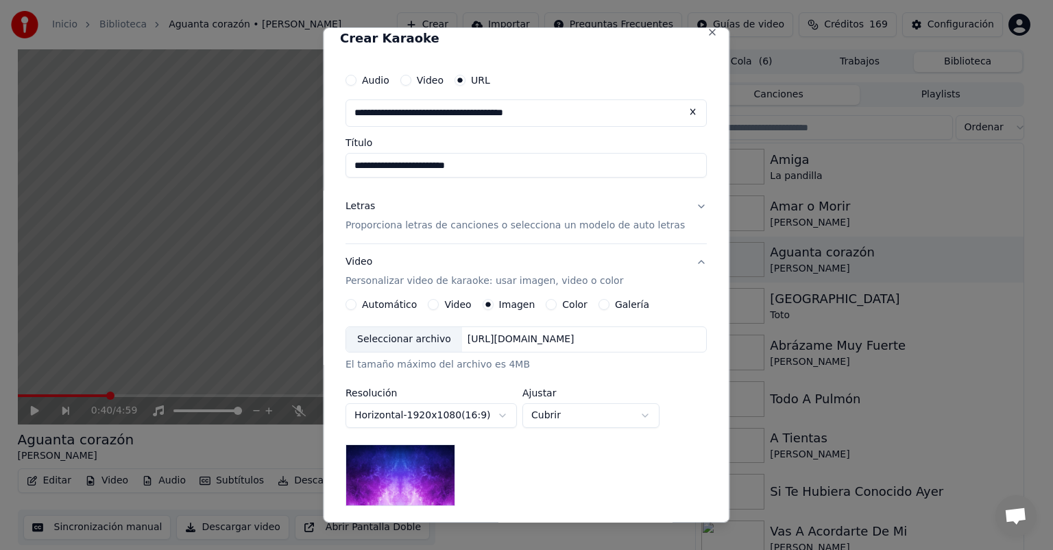
click at [428, 341] on div "Seleccionar archivo" at bounding box center [404, 339] width 116 height 25
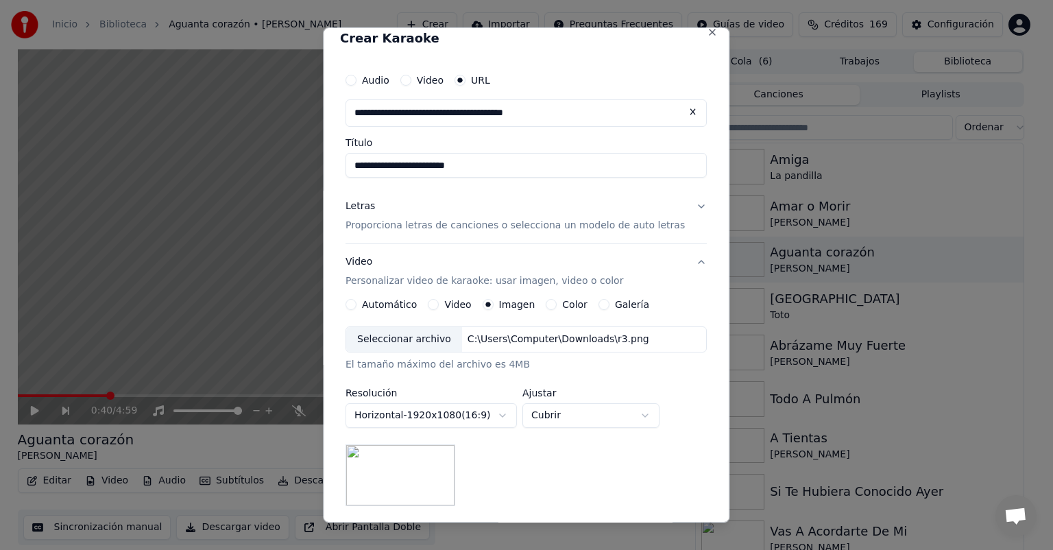
click at [595, 405] on body "**********" at bounding box center [521, 275] width 1042 height 550
select select "*******"
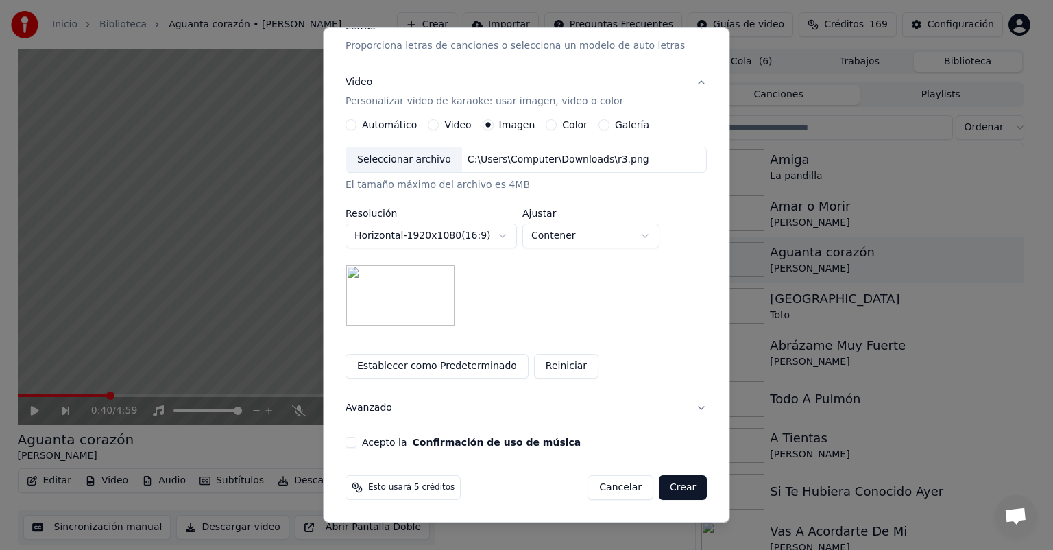
click at [357, 445] on button "Acepto la Confirmación de uso de música" at bounding box center [351, 442] width 11 height 11
click at [662, 491] on button "Crear" at bounding box center [683, 487] width 48 height 25
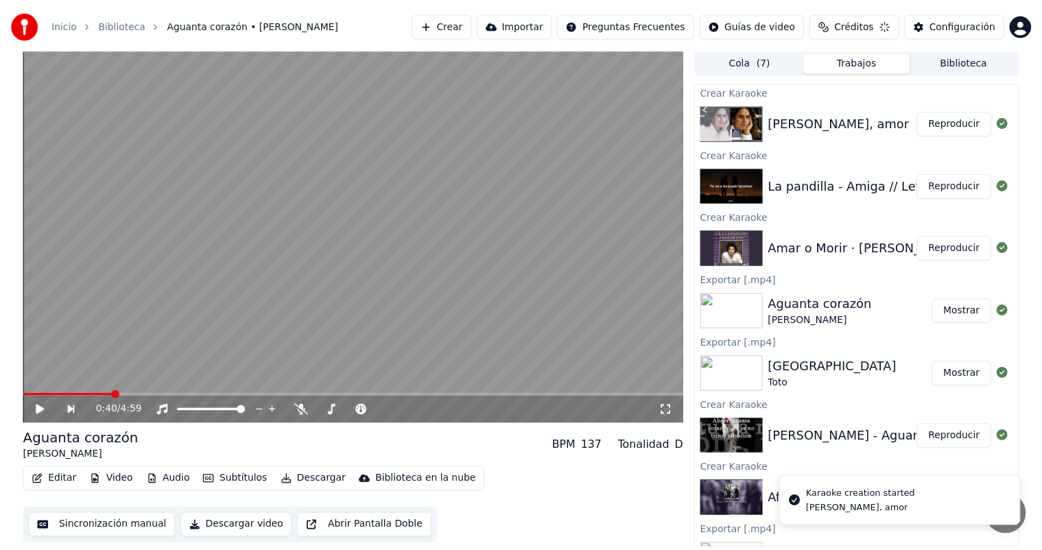
scroll to position [0, 0]
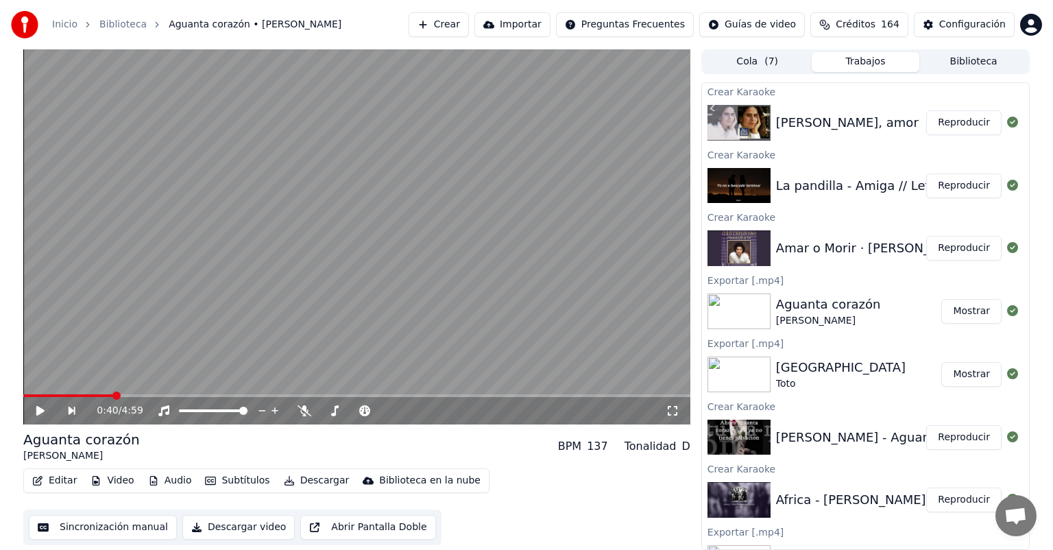
click at [952, 130] on button "Reproducir" at bounding box center [963, 122] width 75 height 25
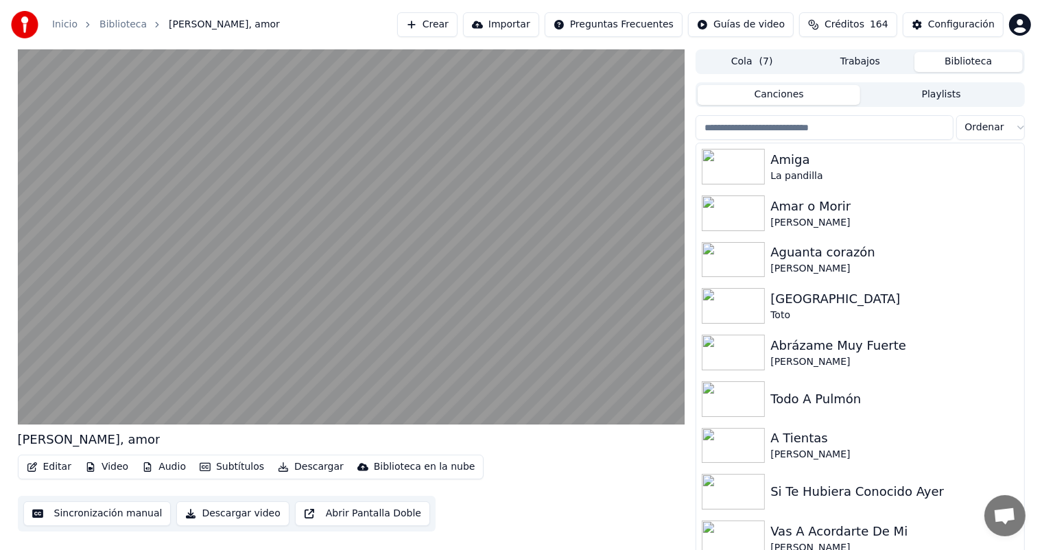
click at [935, 60] on button "Biblioteca" at bounding box center [968, 62] width 108 height 20
click at [850, 132] on input "search" at bounding box center [823, 127] width 257 height 25
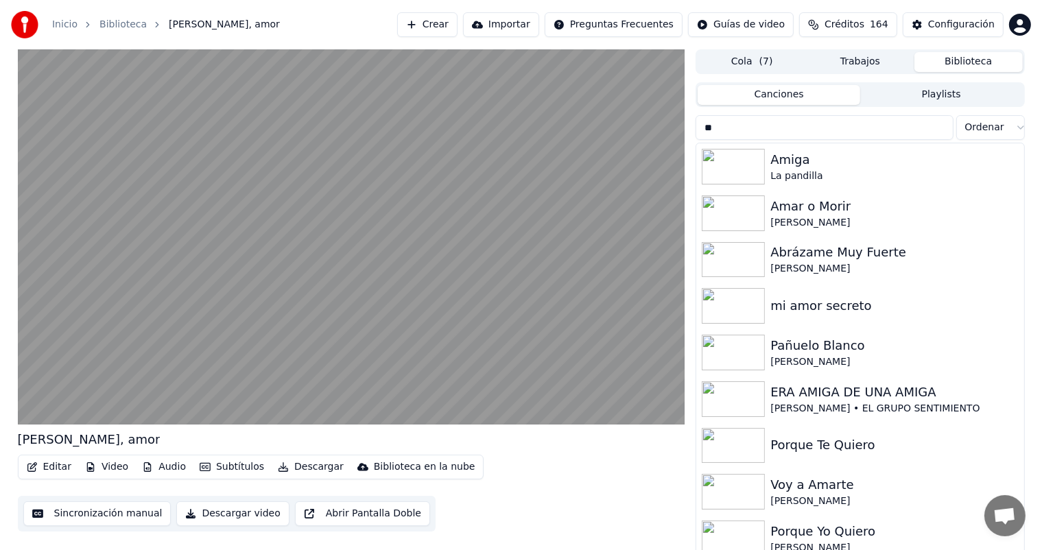
type input "*"
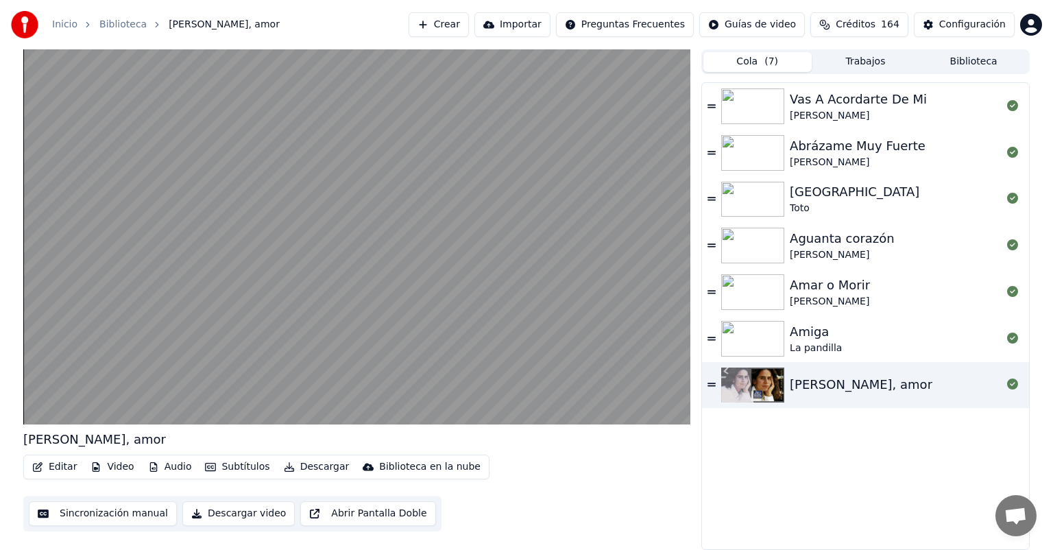
click at [774, 63] on button "Cola ( 7 )" at bounding box center [758, 62] width 108 height 20
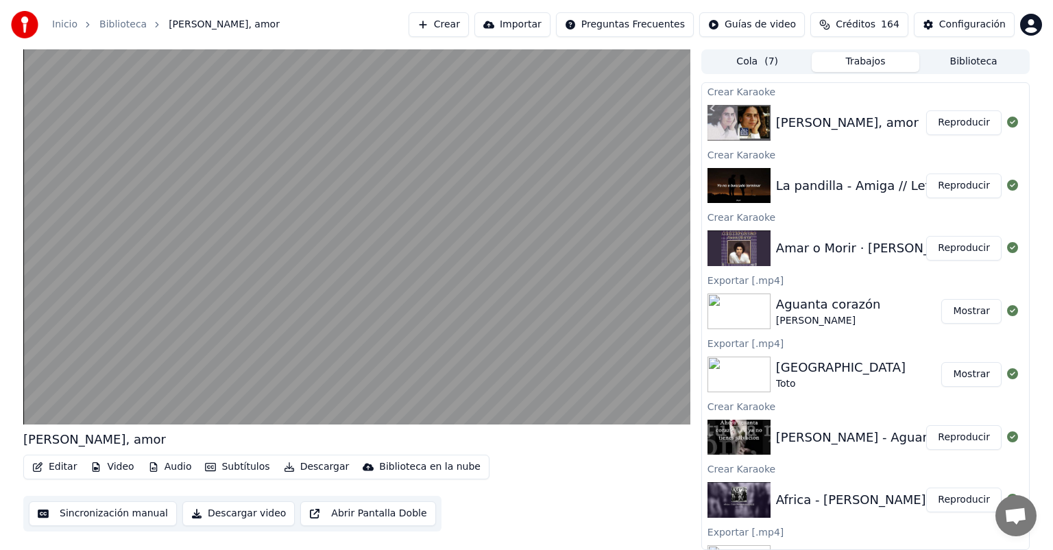
click at [847, 55] on button "Trabajos" at bounding box center [866, 62] width 108 height 20
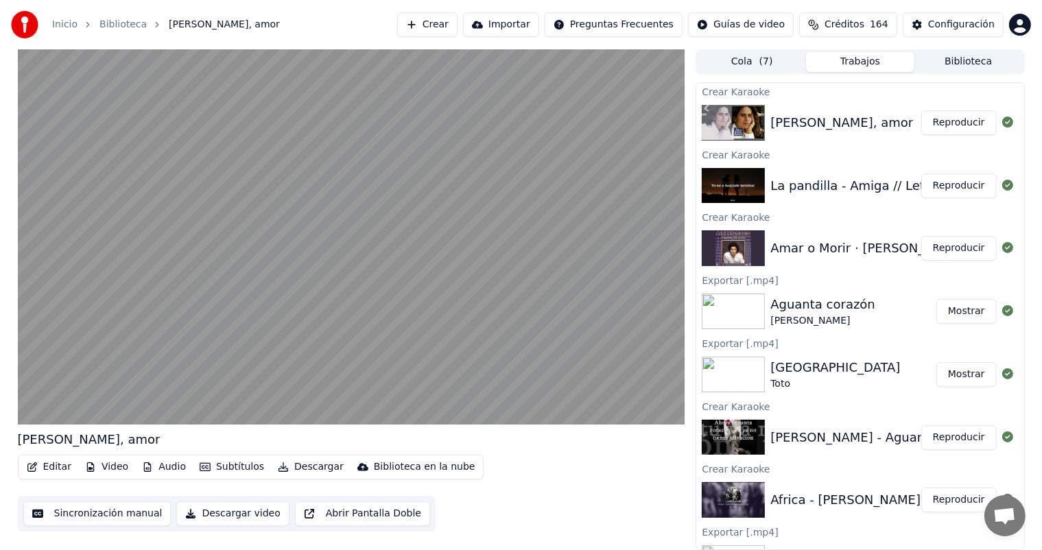
click at [972, 53] on button "Biblioteca" at bounding box center [968, 62] width 108 height 20
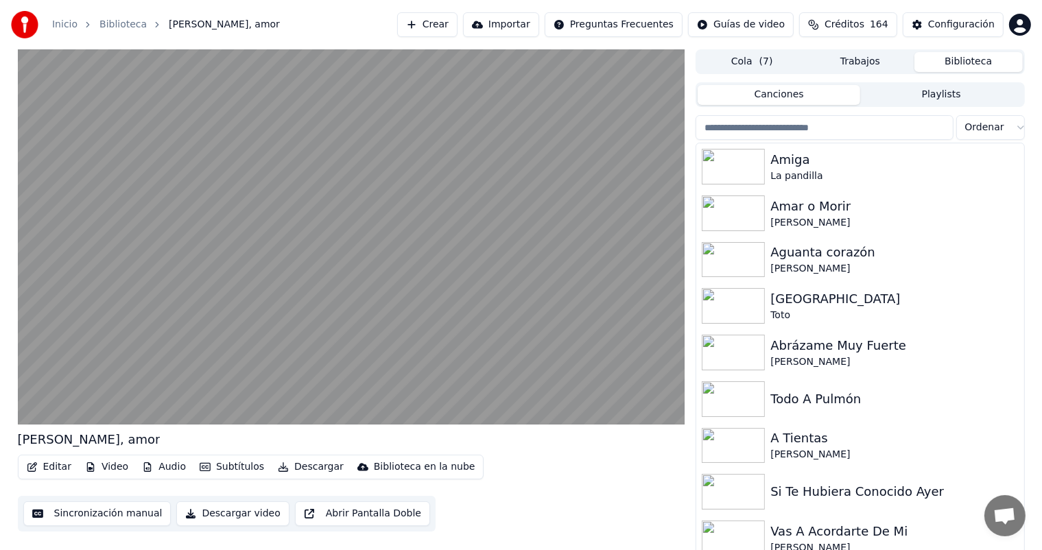
click at [862, 136] on input "search" at bounding box center [823, 127] width 257 height 25
type input "*"
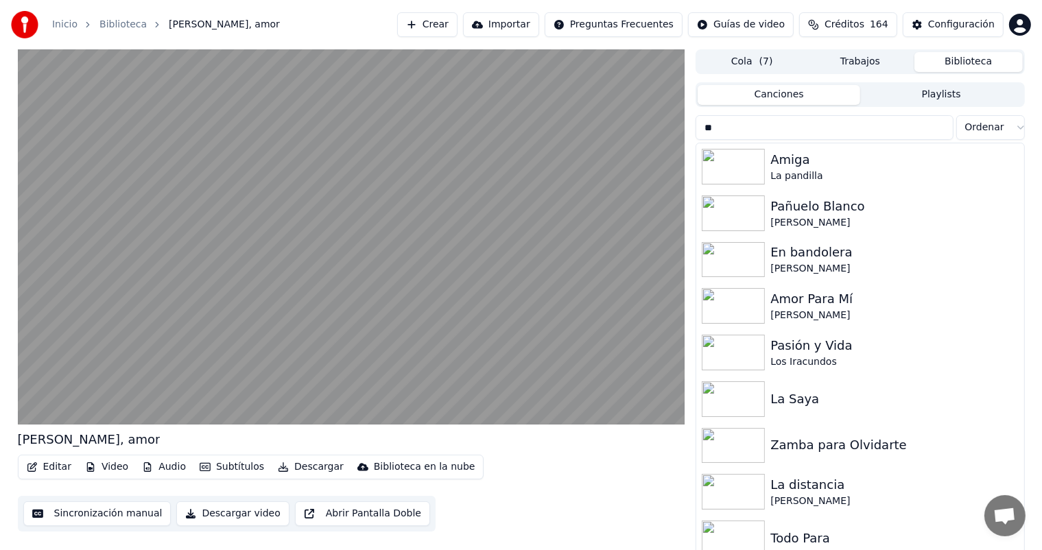
type input "*"
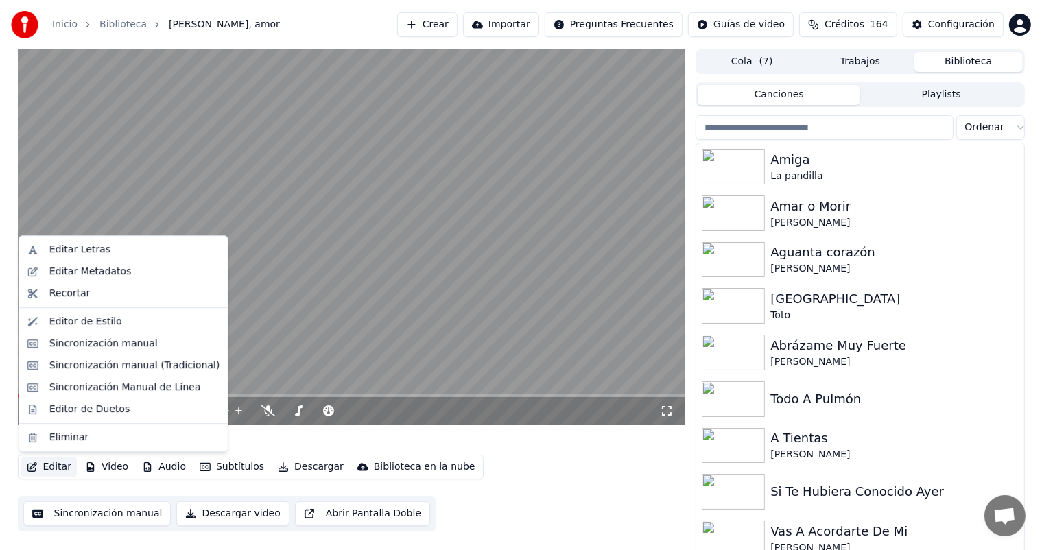
click at [57, 466] on button "Editar" at bounding box center [49, 466] width 56 height 19
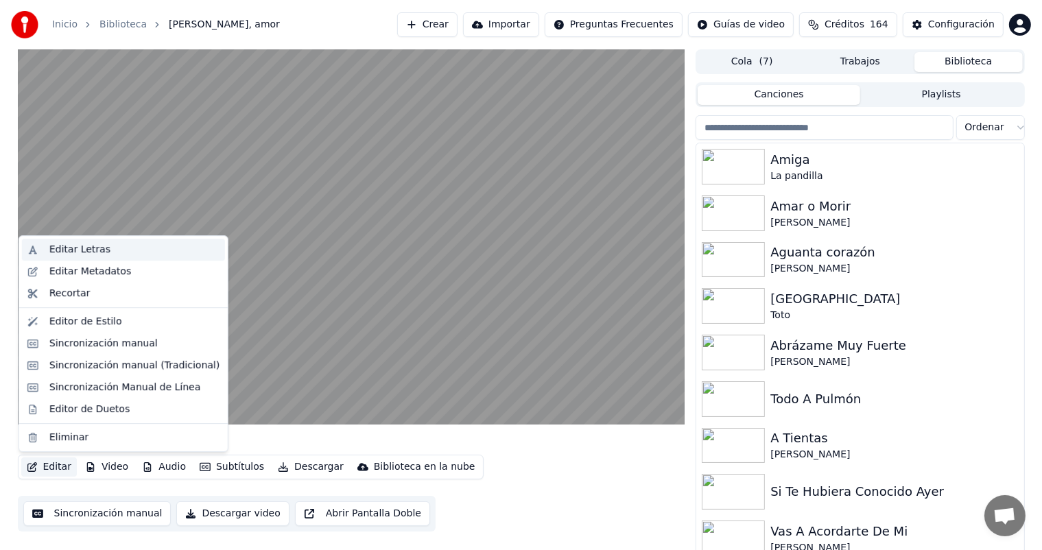
click at [71, 260] on div "Editar Letras" at bounding box center [123, 250] width 203 height 22
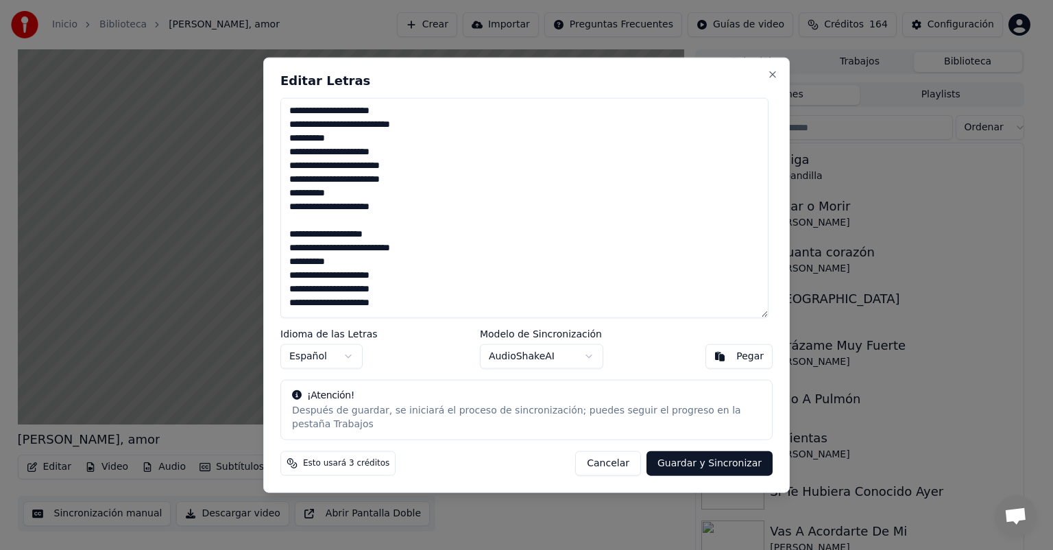
type textarea "**********"
click at [700, 451] on button "Guardar y Sincronizar" at bounding box center [710, 463] width 126 height 25
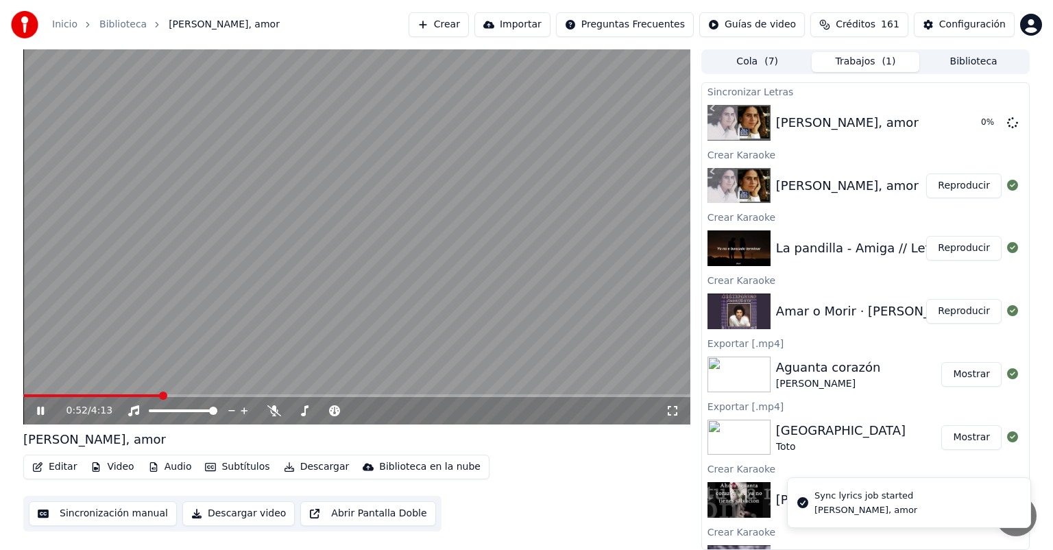
click at [47, 412] on icon at bounding box center [50, 410] width 32 height 11
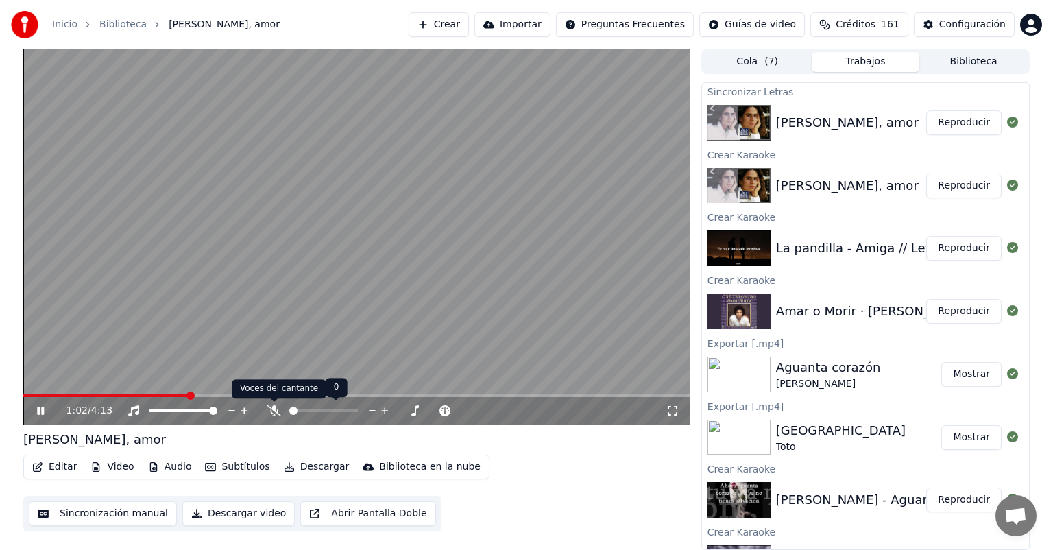
click at [270, 407] on icon at bounding box center [274, 410] width 14 height 11
click at [957, 115] on button "Reproducir" at bounding box center [963, 122] width 75 height 25
click at [60, 396] on span at bounding box center [356, 395] width 667 height 3
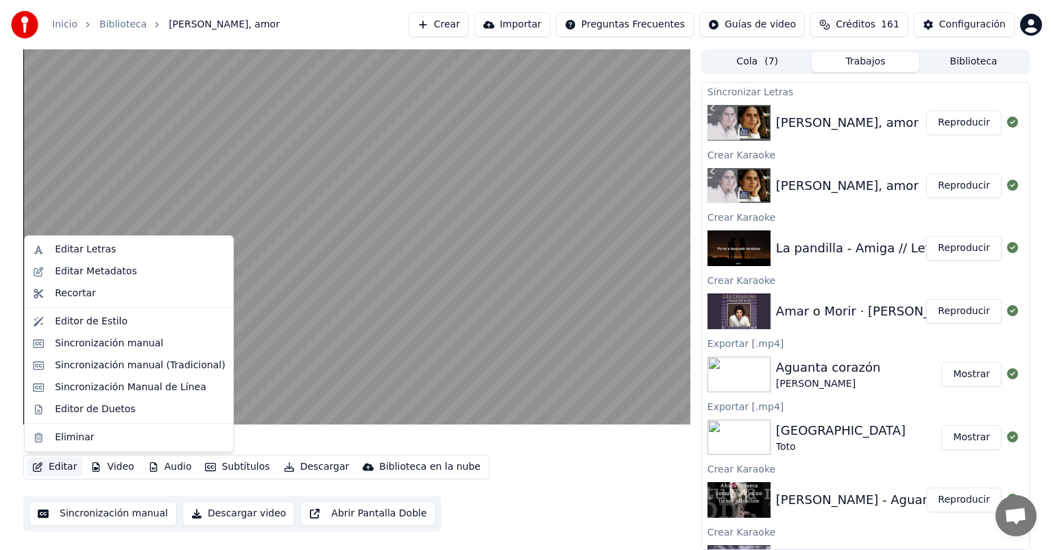
click at [52, 466] on button "Editar" at bounding box center [55, 466] width 56 height 19
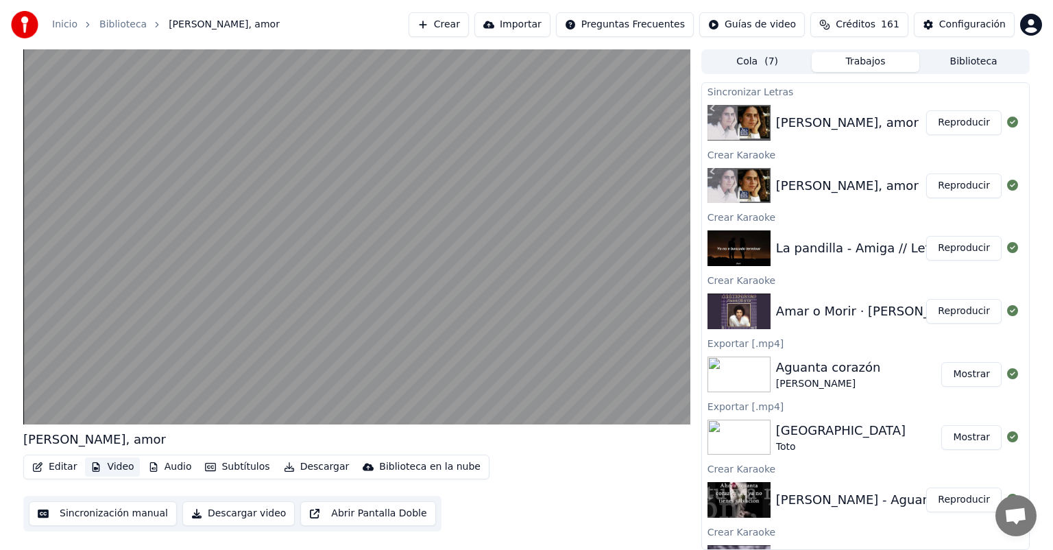
click at [108, 465] on button "Video" at bounding box center [112, 466] width 54 height 19
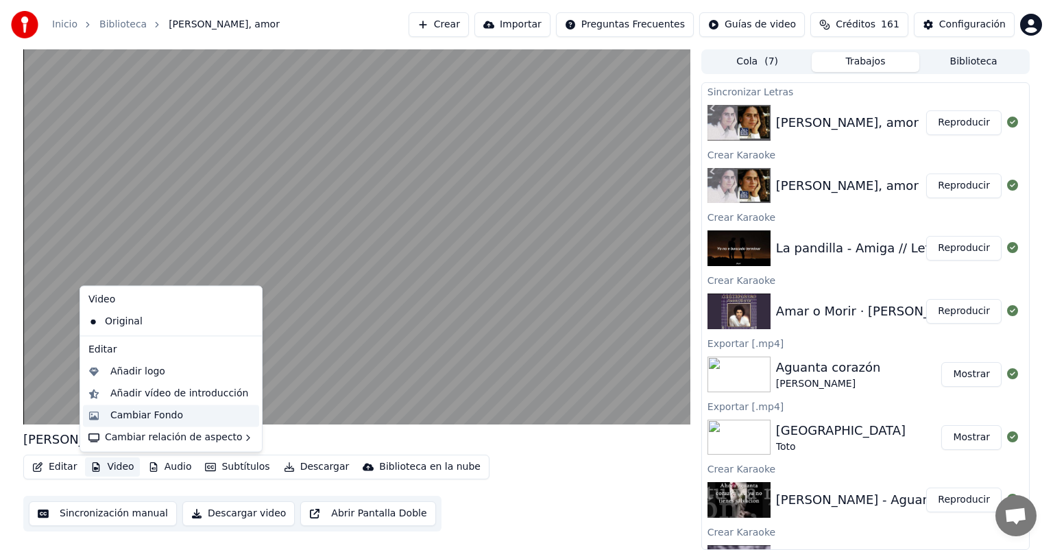
click at [114, 422] on div "Cambiar Fondo" at bounding box center [146, 416] width 73 height 14
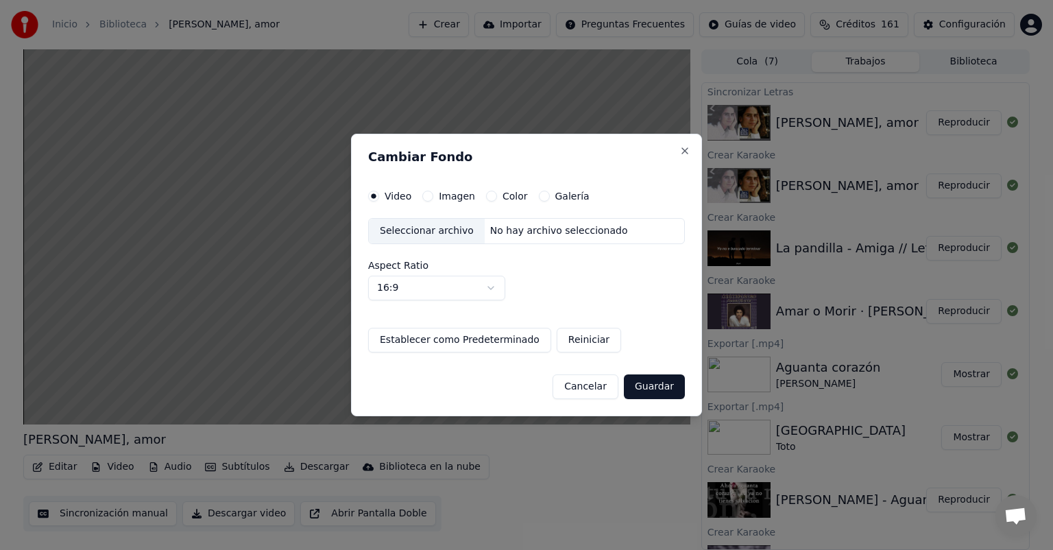
click at [425, 196] on button "Imagen" at bounding box center [427, 196] width 11 height 11
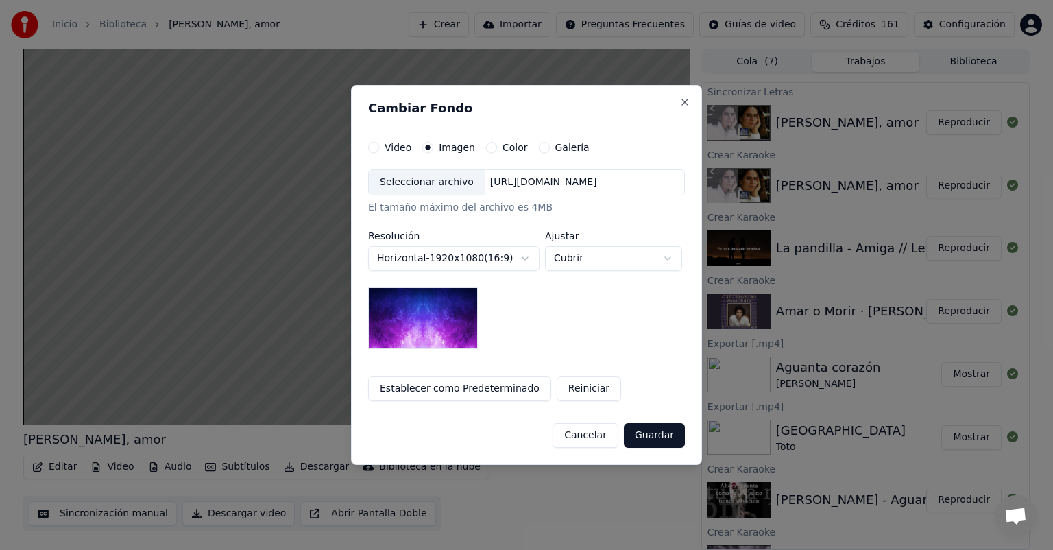
click at [420, 186] on div "Seleccionar archivo" at bounding box center [427, 182] width 116 height 25
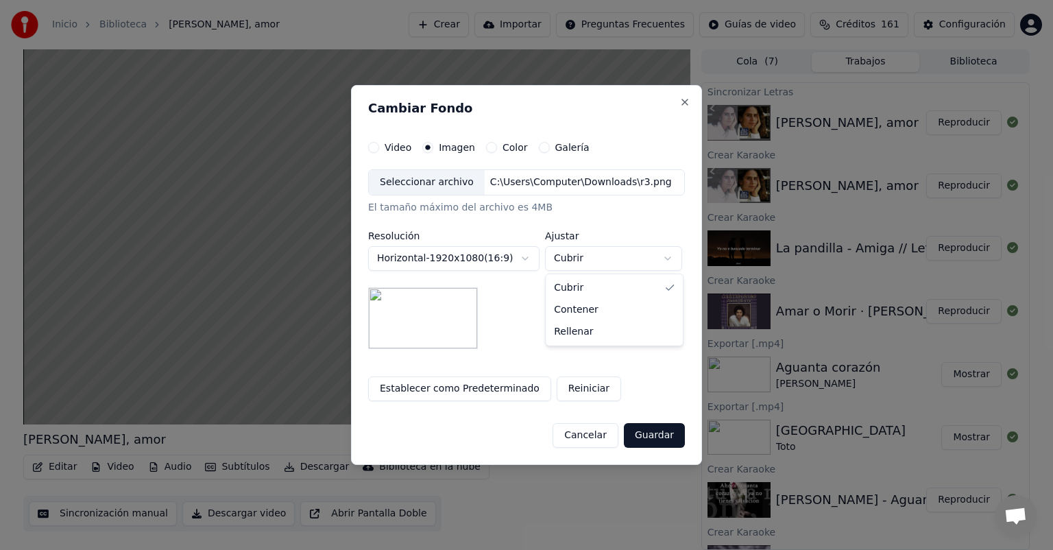
click at [588, 261] on body "Inicio Biblioteca [PERSON_NAME], amor Crear Importar Preguntas Frecuentes Guías…" at bounding box center [526, 275] width 1053 height 550
select select "*******"
click at [667, 438] on button "Guardar" at bounding box center [654, 435] width 61 height 25
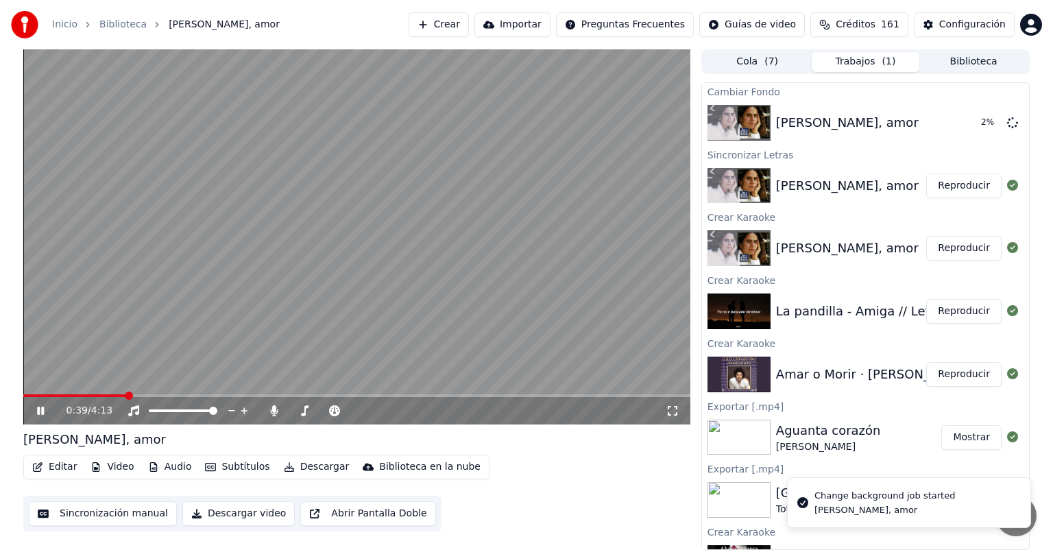
click at [37, 410] on icon at bounding box center [50, 410] width 32 height 11
click at [944, 305] on button "Reproducir" at bounding box center [963, 311] width 75 height 25
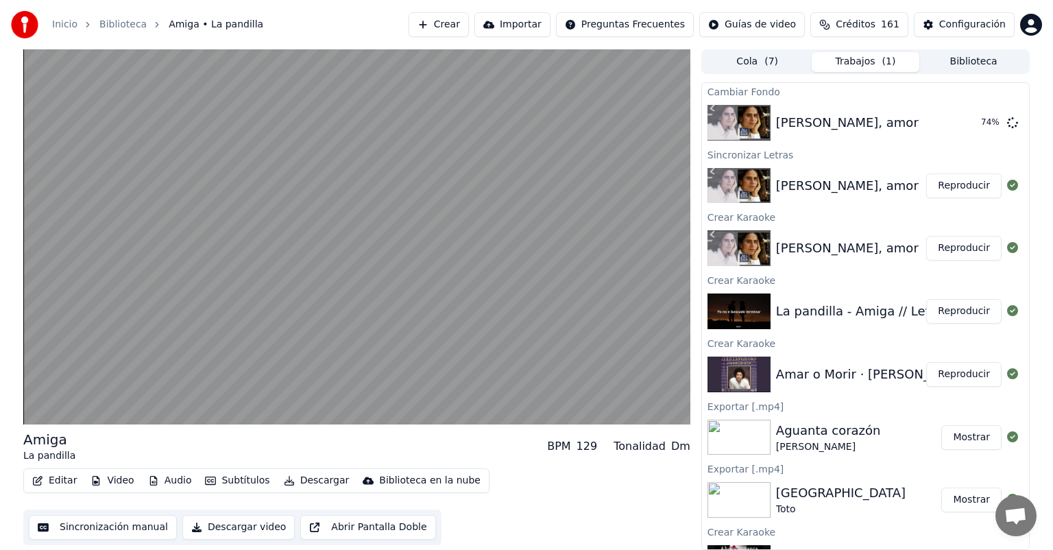
click at [108, 477] on button "Video" at bounding box center [112, 480] width 54 height 19
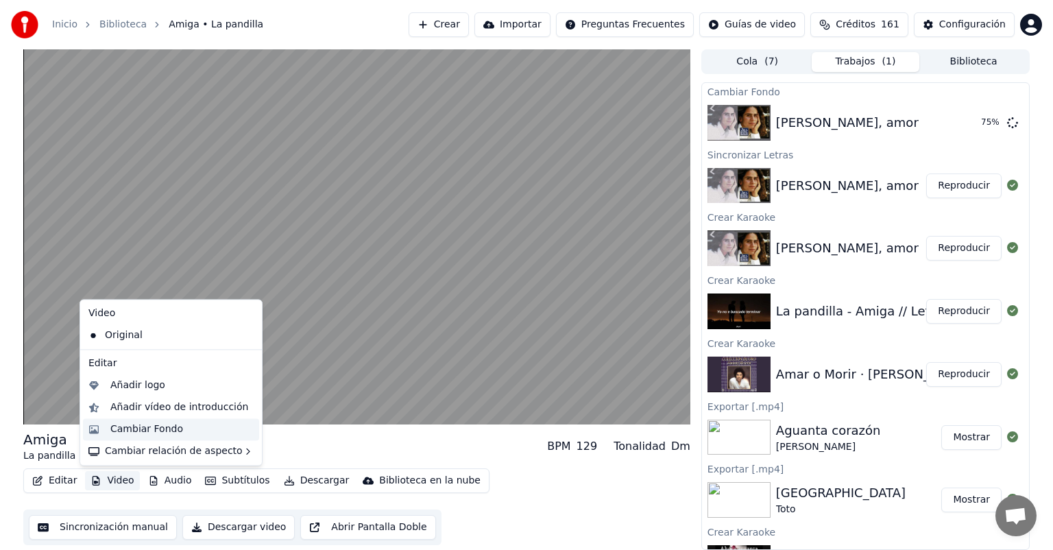
click at [111, 422] on div "Cambiar Fondo" at bounding box center [146, 429] width 73 height 14
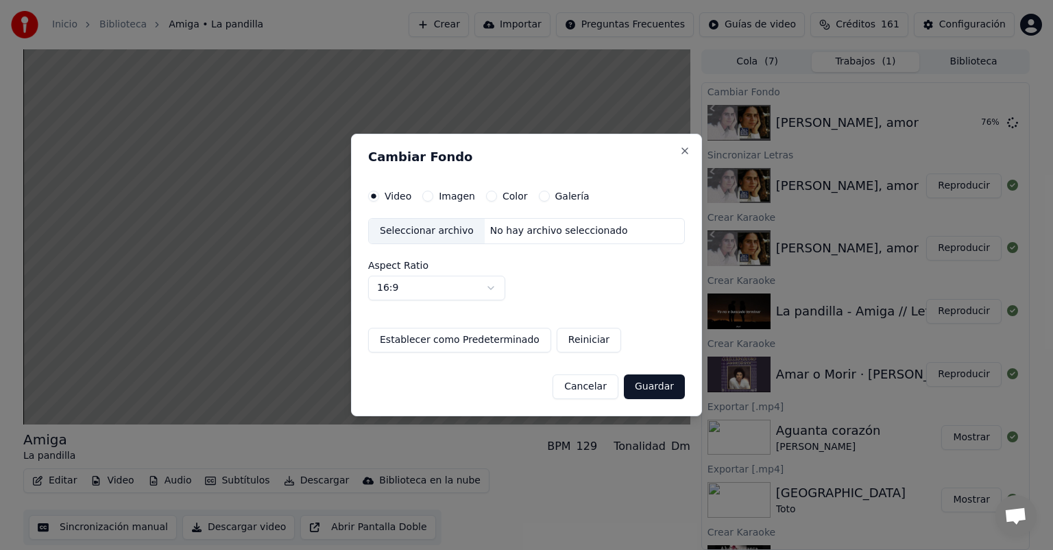
click at [442, 196] on label "Imagen" at bounding box center [457, 196] width 36 height 10
click at [433, 196] on button "Imagen" at bounding box center [427, 196] width 11 height 11
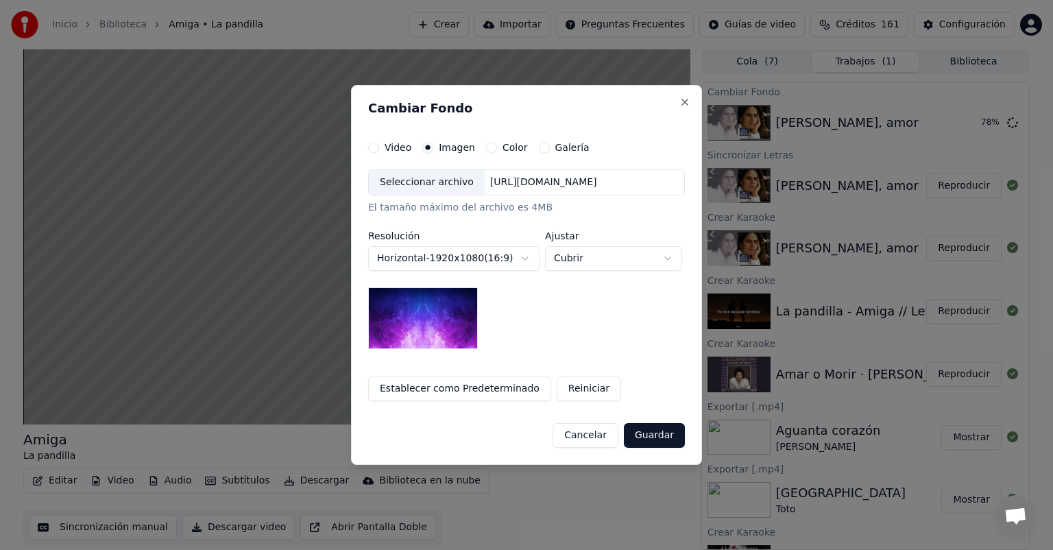
click at [394, 184] on div "Seleccionar archivo" at bounding box center [427, 182] width 116 height 25
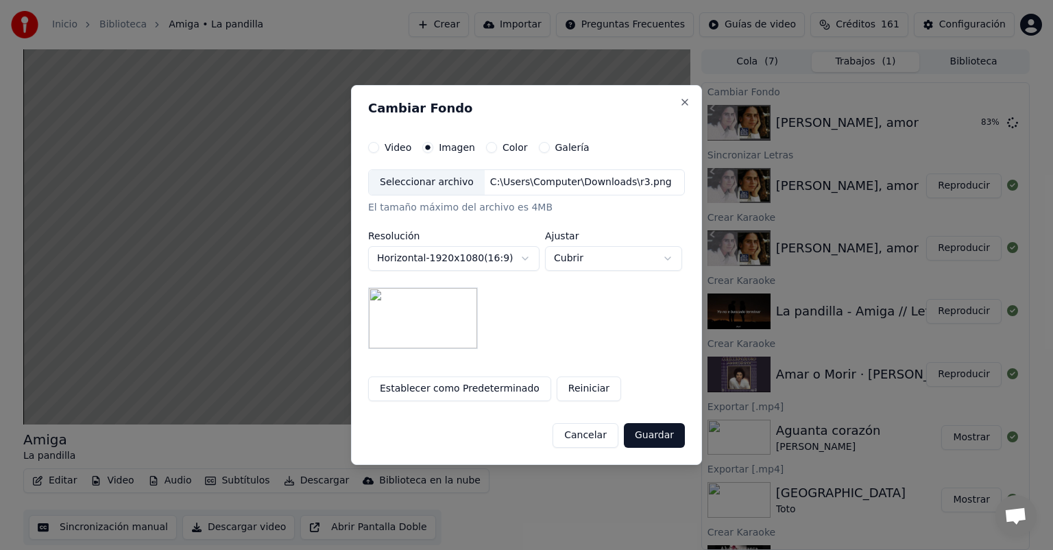
click at [559, 267] on button "Cubrir" at bounding box center [613, 258] width 137 height 25
click at [557, 314] on span "Contener" at bounding box center [576, 310] width 45 height 14
select select "*******"
click at [656, 435] on button "Guardar" at bounding box center [654, 435] width 61 height 25
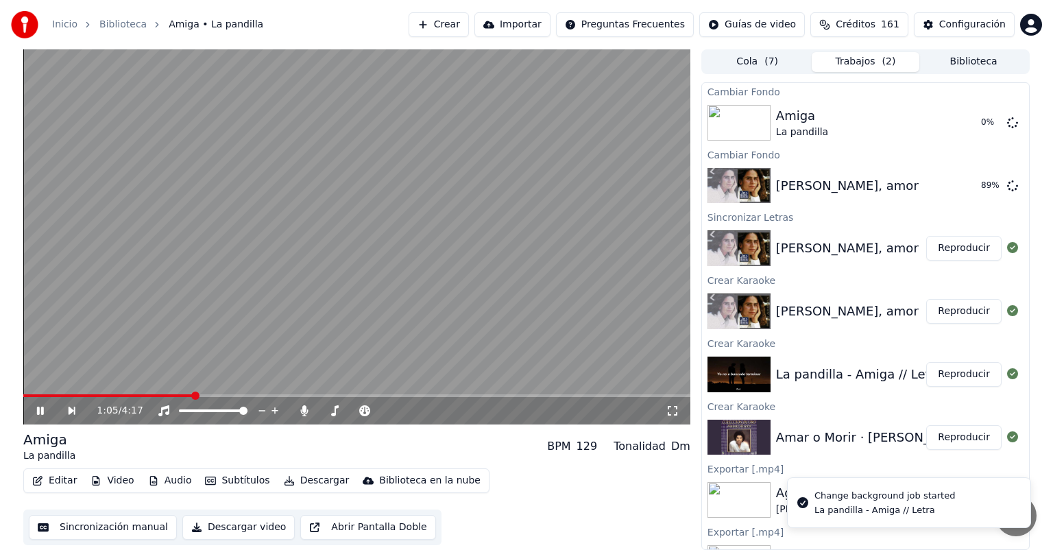
click at [42, 410] on icon at bounding box center [40, 411] width 7 height 8
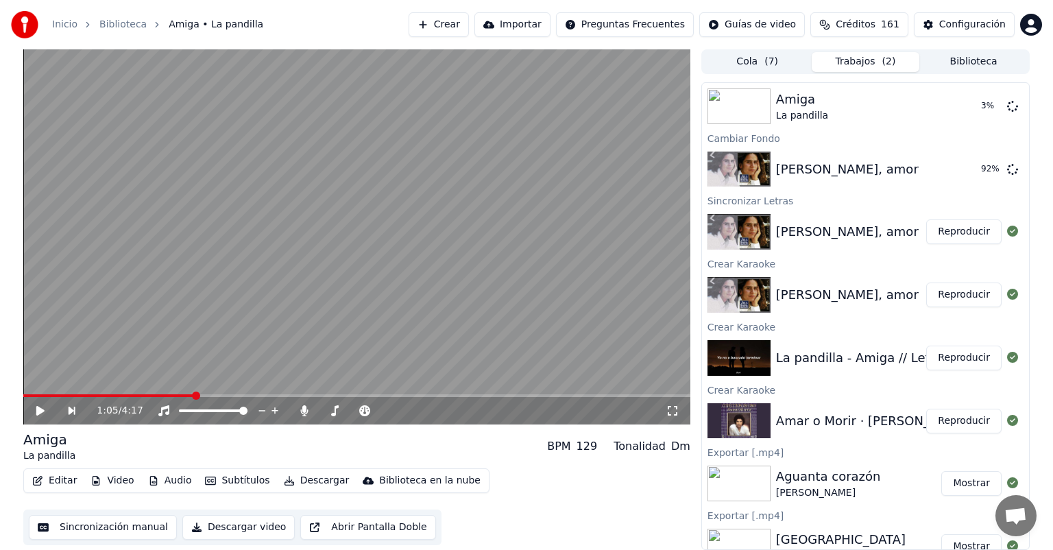
scroll to position [19, 0]
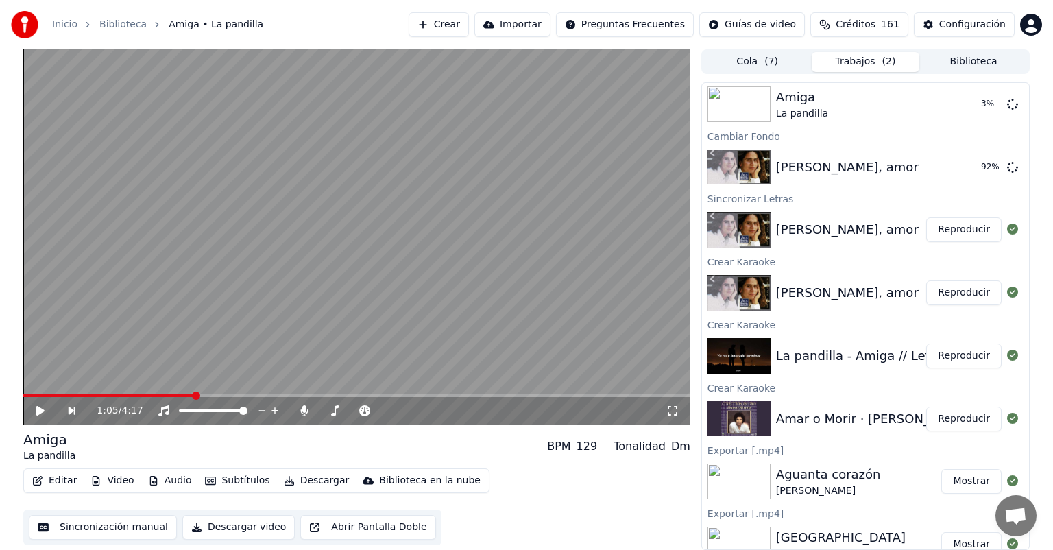
click at [946, 414] on button "Reproducir" at bounding box center [963, 419] width 75 height 25
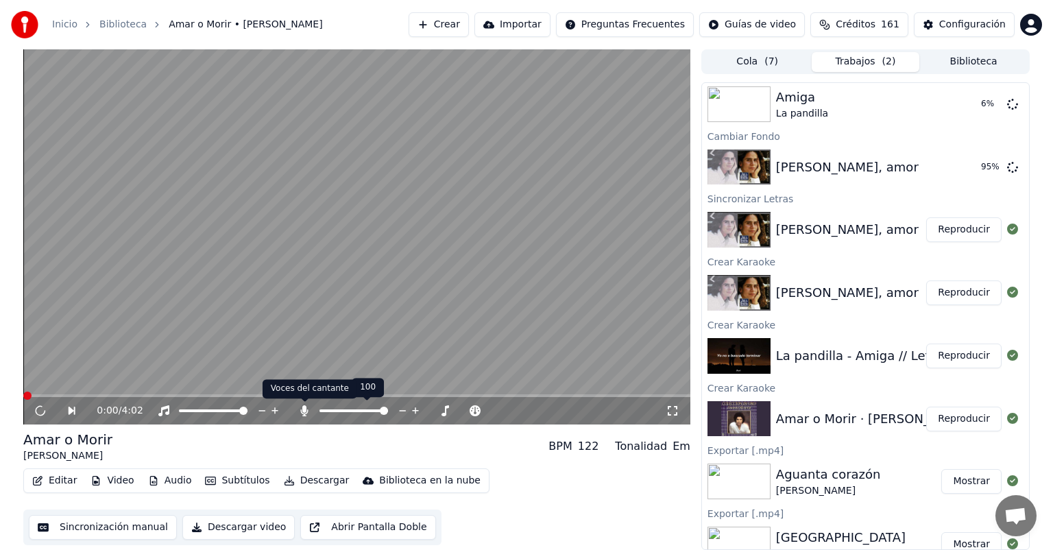
click at [302, 411] on icon at bounding box center [305, 410] width 14 height 11
click at [36, 413] on icon at bounding box center [50, 410] width 32 height 11
click at [310, 482] on button "Descargar" at bounding box center [316, 480] width 77 height 19
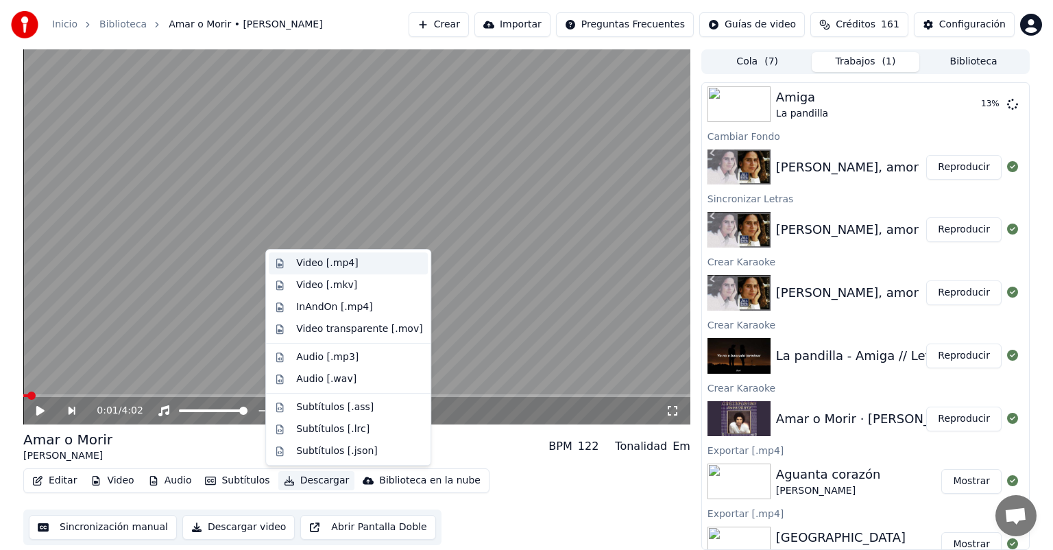
click at [337, 267] on div "Video [.mp4]" at bounding box center [327, 263] width 62 height 14
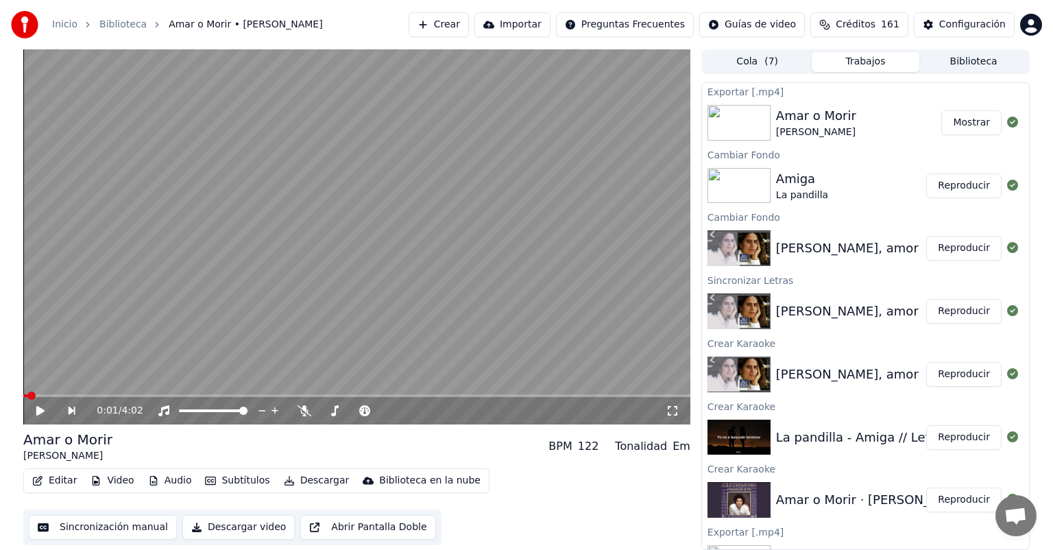
click at [954, 244] on button "Reproducir" at bounding box center [963, 248] width 75 height 25
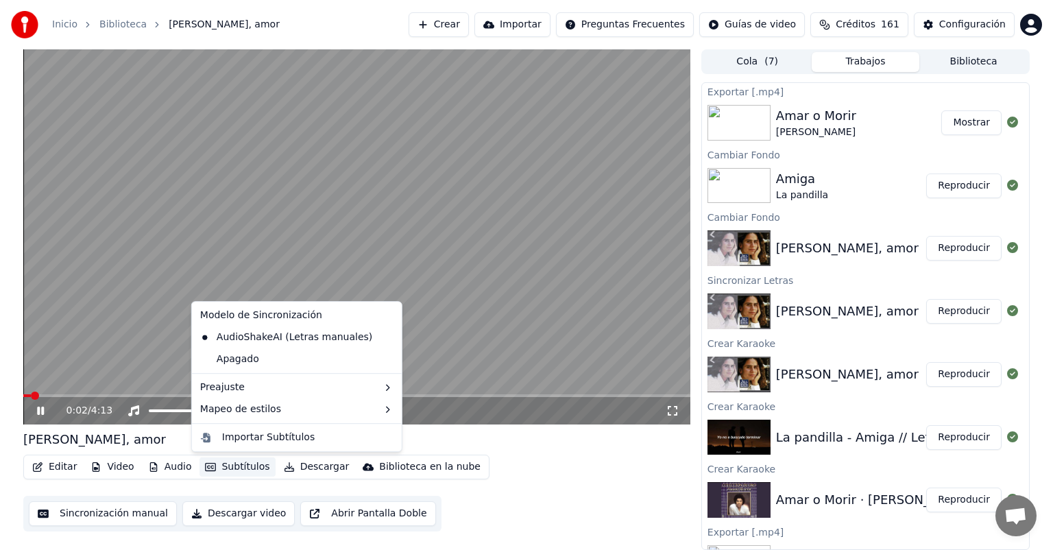
click at [240, 466] on button "Subtítulos" at bounding box center [237, 466] width 75 height 19
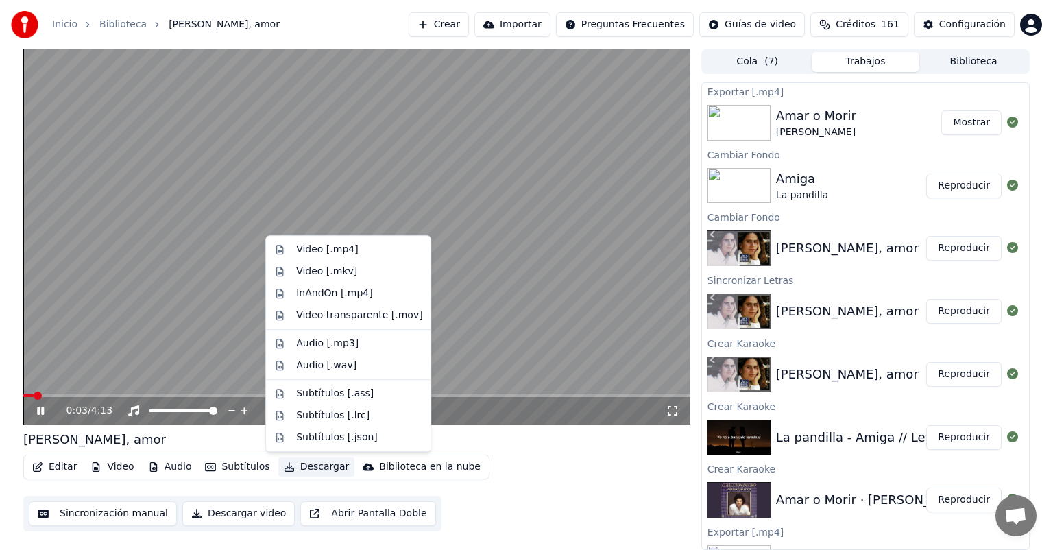
click at [302, 468] on button "Descargar" at bounding box center [316, 466] width 77 height 19
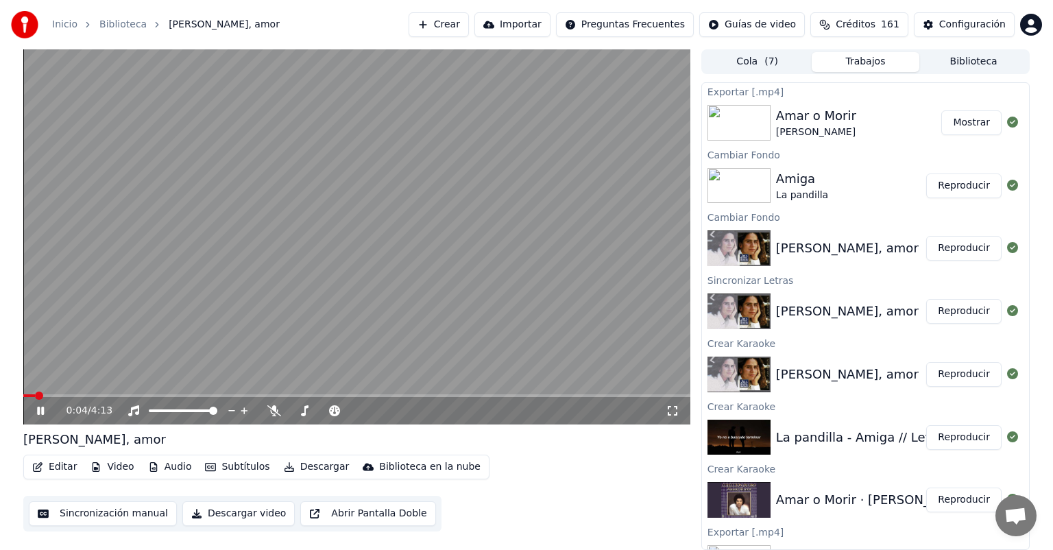
click at [302, 468] on button "Descargar" at bounding box center [316, 466] width 77 height 19
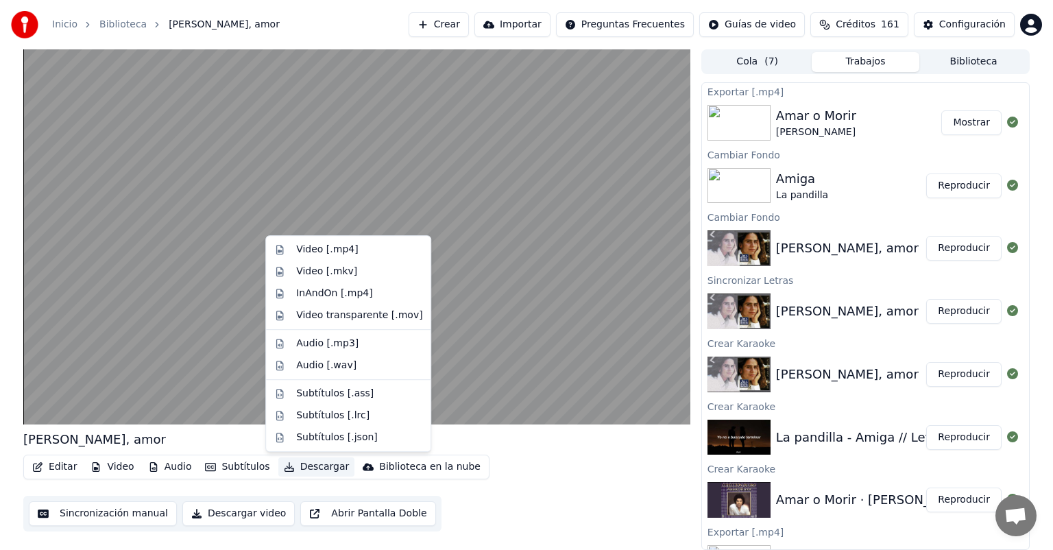
click at [302, 468] on button "Descargar" at bounding box center [316, 466] width 77 height 19
click at [333, 260] on div "Video [.mp4]" at bounding box center [348, 250] width 159 height 22
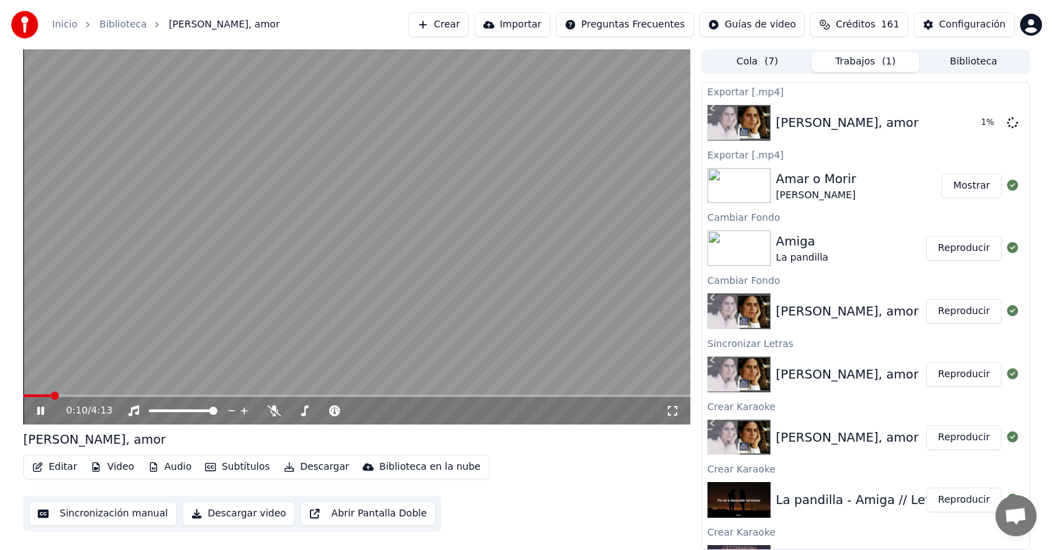
click at [943, 252] on button "Reproducir" at bounding box center [963, 248] width 75 height 25
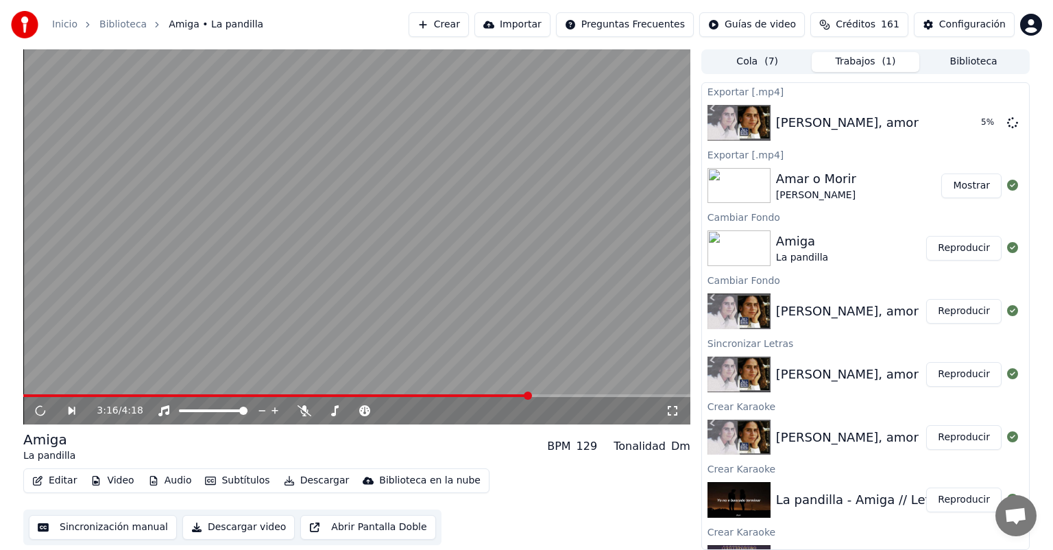
click at [530, 396] on span at bounding box center [356, 395] width 667 height 3
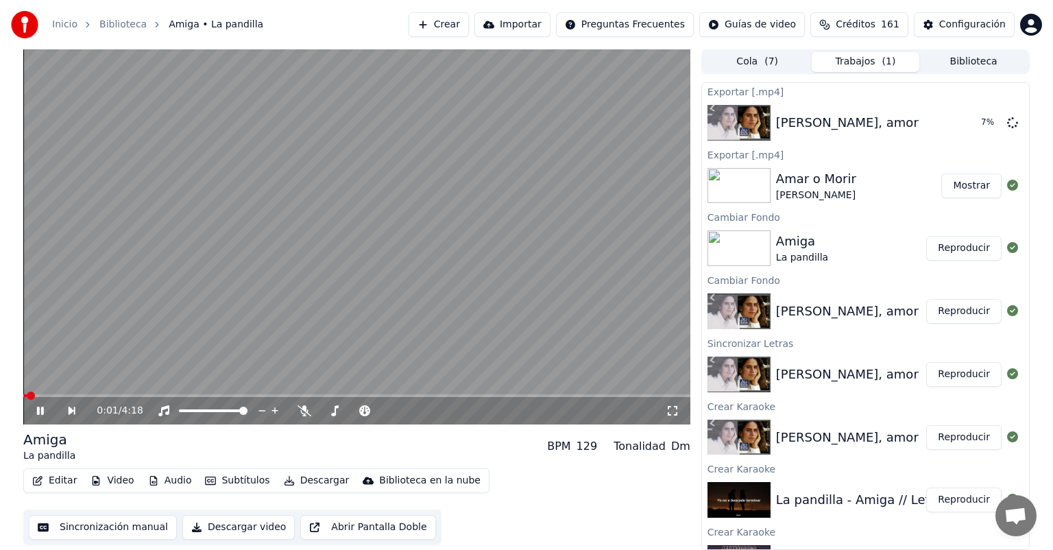
click at [529, 396] on span at bounding box center [356, 395] width 667 height 3
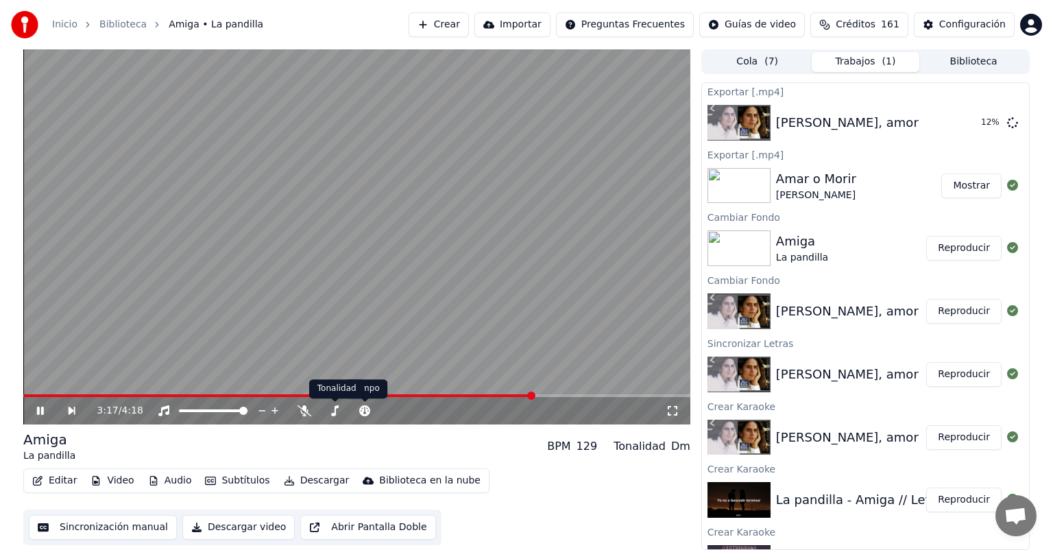
click at [309, 412] on icon at bounding box center [305, 410] width 14 height 11
click at [44, 409] on icon at bounding box center [50, 410] width 32 height 11
click at [955, 251] on button "Reproducir" at bounding box center [963, 248] width 75 height 25
click at [528, 396] on span at bounding box center [356, 395] width 667 height 3
click at [545, 394] on video at bounding box center [356, 236] width 667 height 375
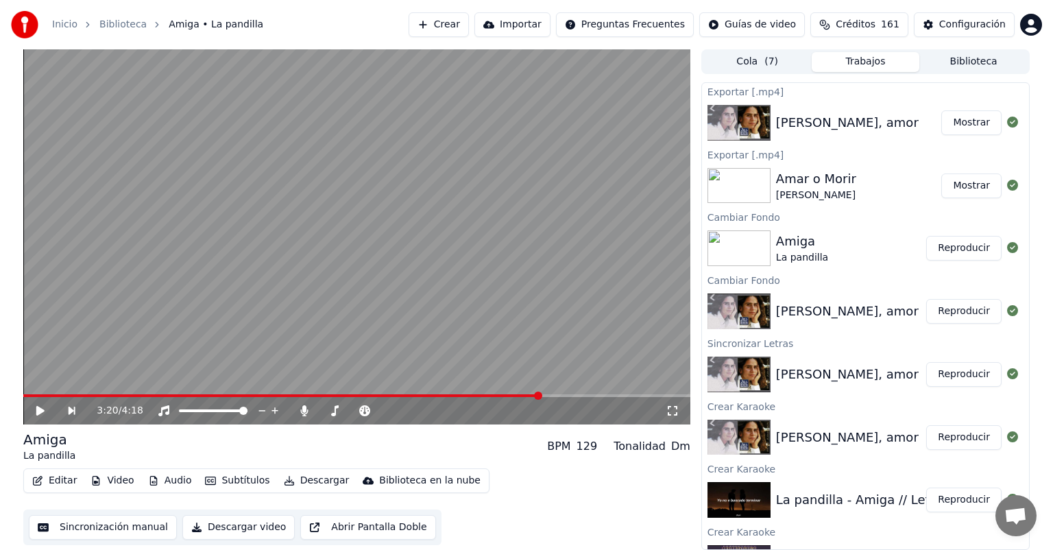
click at [540, 394] on span at bounding box center [281, 395] width 517 height 3
click at [436, 275] on video at bounding box center [356, 236] width 667 height 375
click at [114, 394] on span at bounding box center [295, 395] width 545 height 3
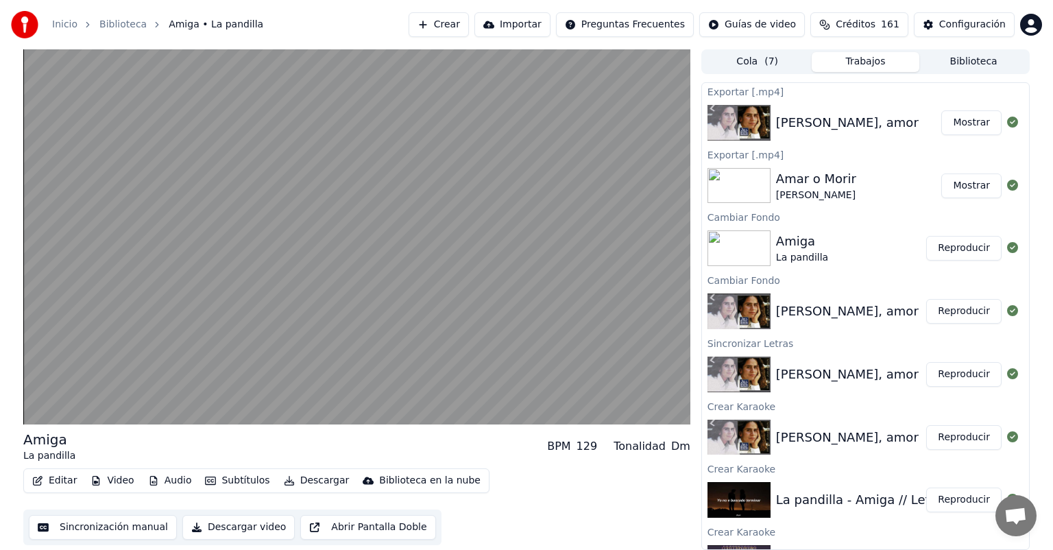
click at [60, 479] on button "Editar" at bounding box center [55, 480] width 56 height 19
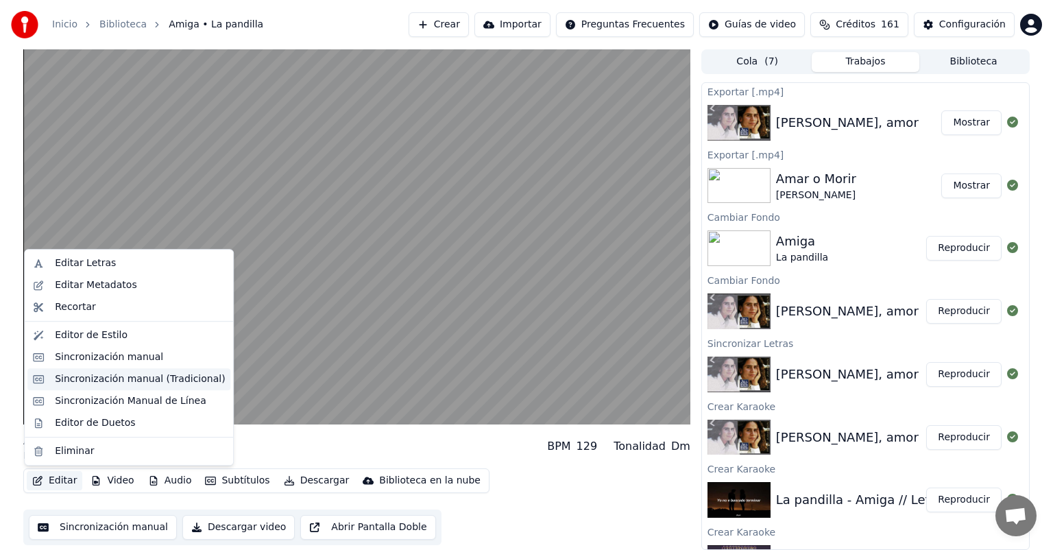
click at [95, 381] on div "Sincronización manual (Tradicional)" at bounding box center [140, 379] width 170 height 14
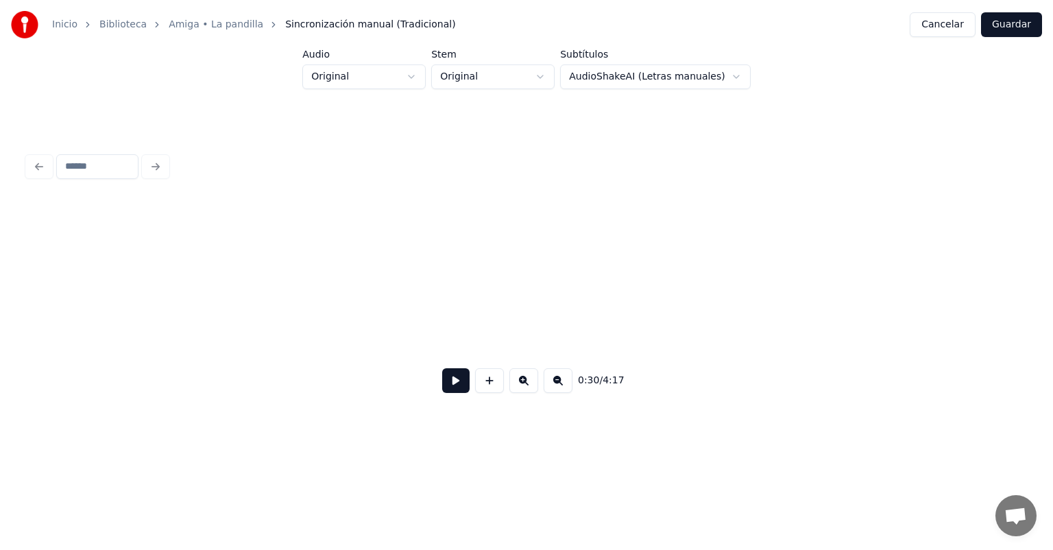
scroll to position [0, 6184]
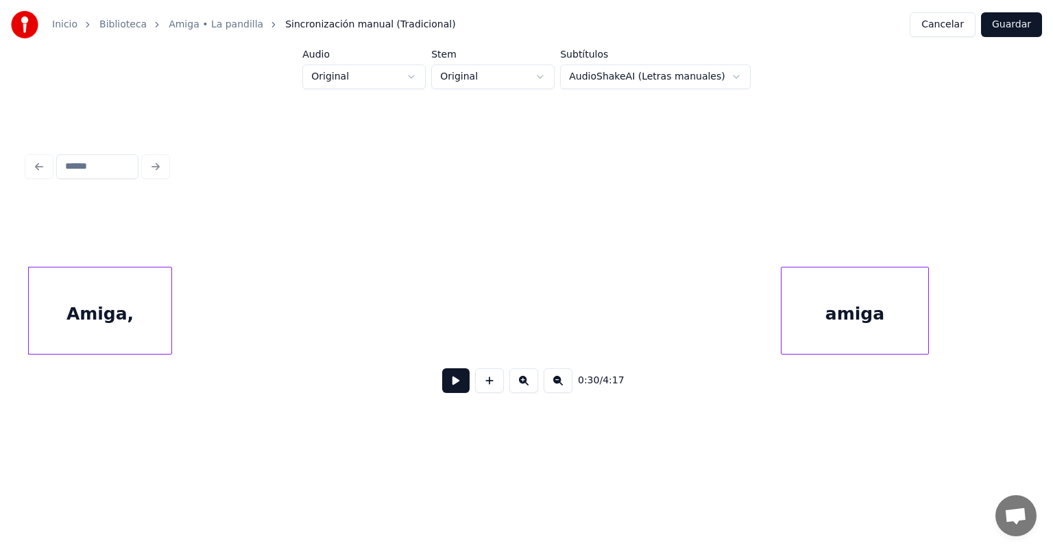
click at [462, 384] on button at bounding box center [455, 380] width 27 height 25
click at [783, 314] on div "amiga" at bounding box center [853, 313] width 150 height 93
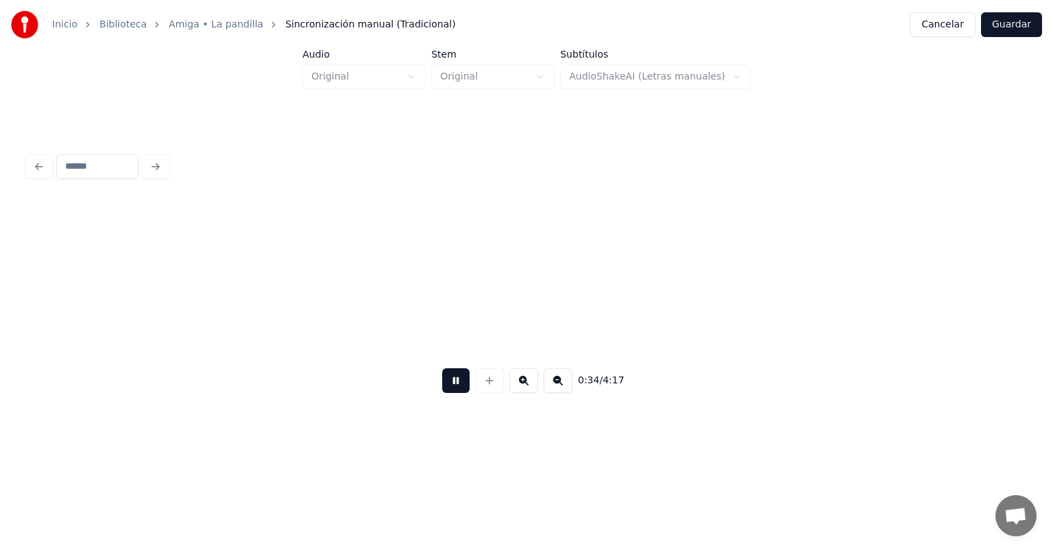
scroll to position [0, 7184]
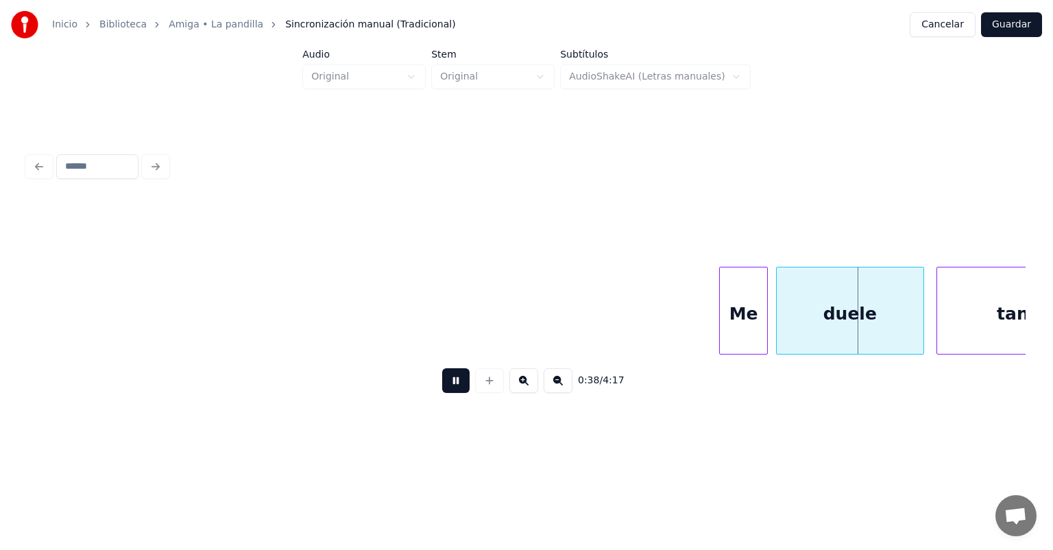
click at [782, 315] on div "duele" at bounding box center [850, 313] width 147 height 93
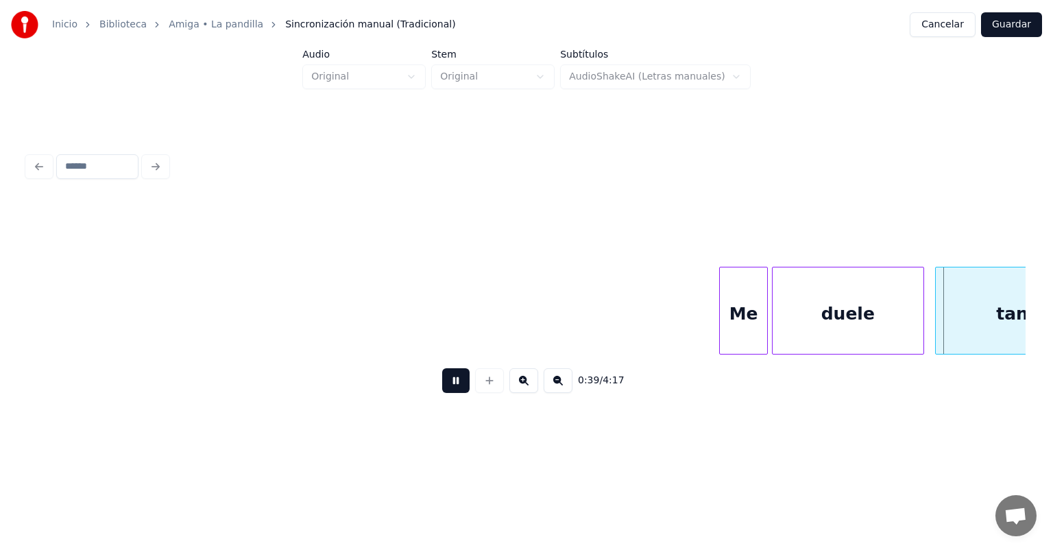
click at [939, 310] on div "tanto" at bounding box center [1022, 313] width 173 height 93
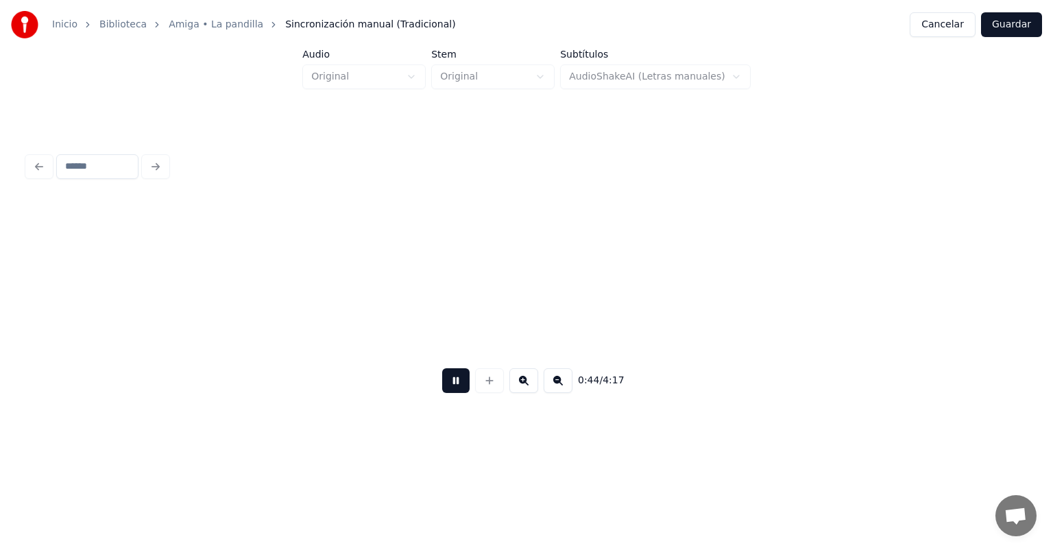
scroll to position [0, 9185]
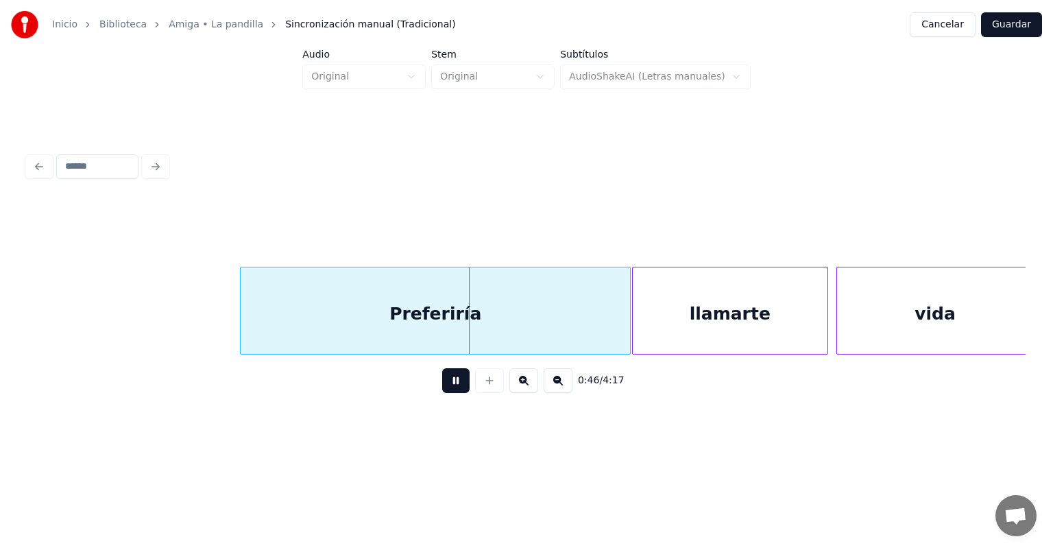
click at [641, 319] on div "llamarte" at bounding box center [730, 313] width 195 height 93
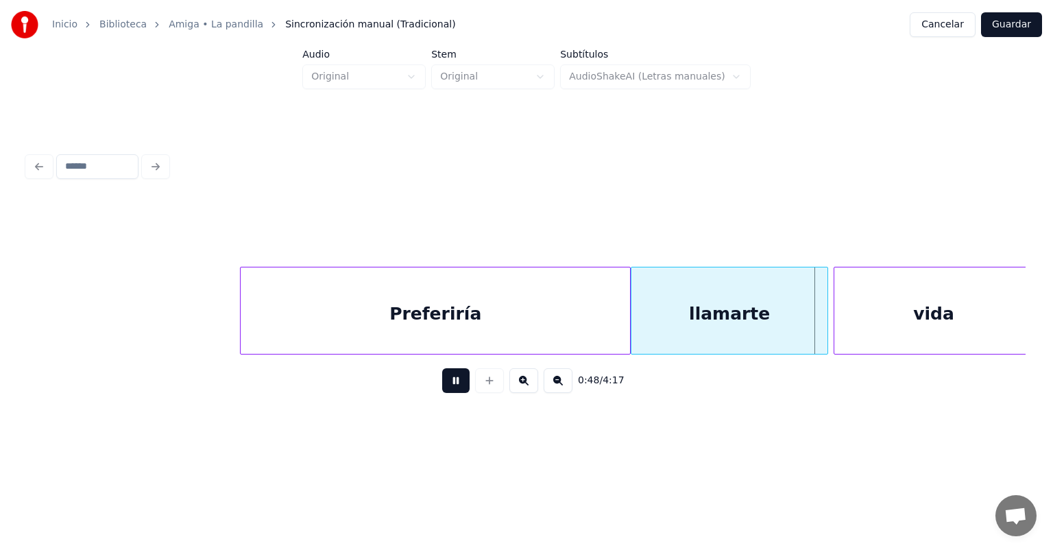
click at [837, 318] on div "vida" at bounding box center [934, 313] width 199 height 93
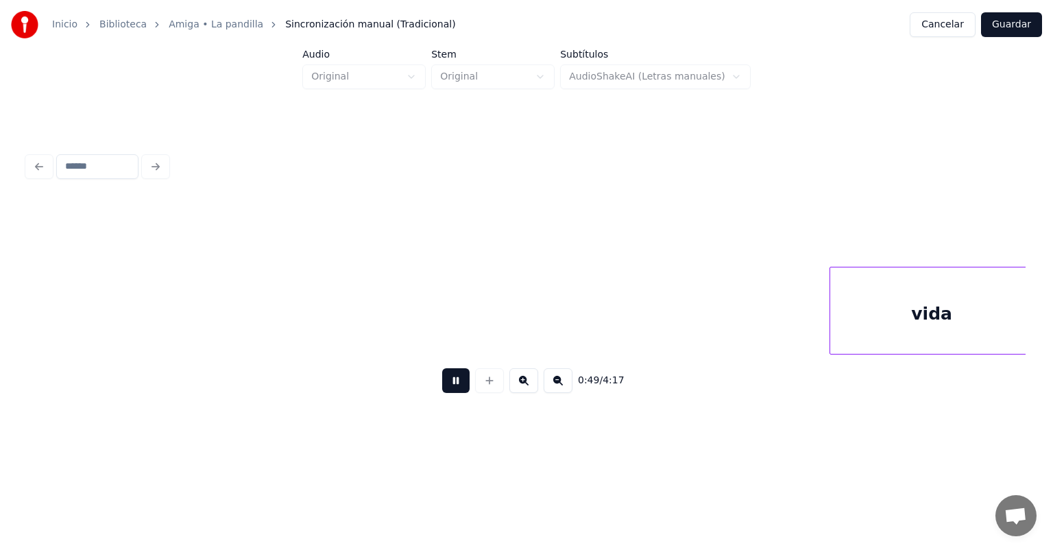
scroll to position [0, 10185]
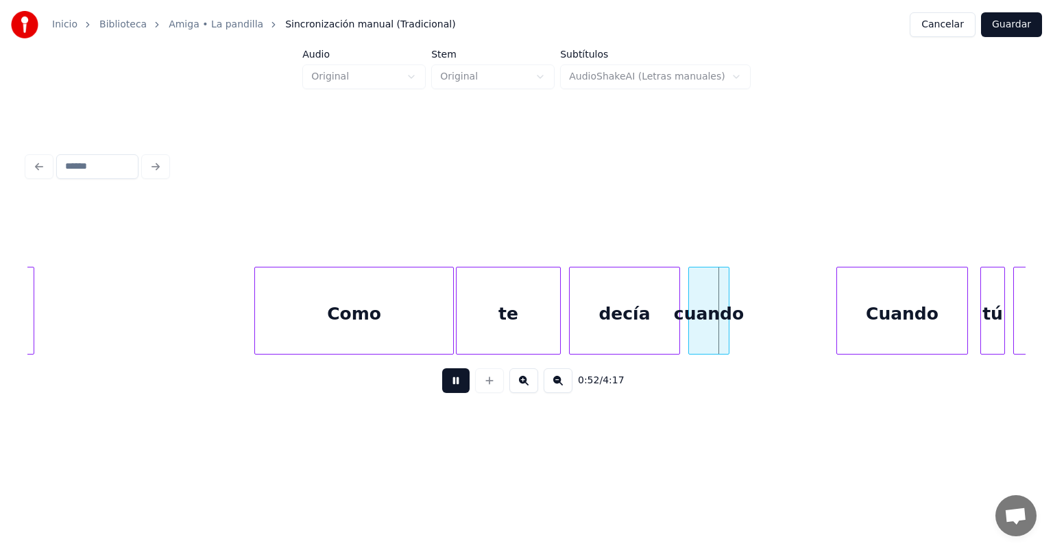
click at [726, 327] on div "cuando" at bounding box center [709, 313] width 40 height 93
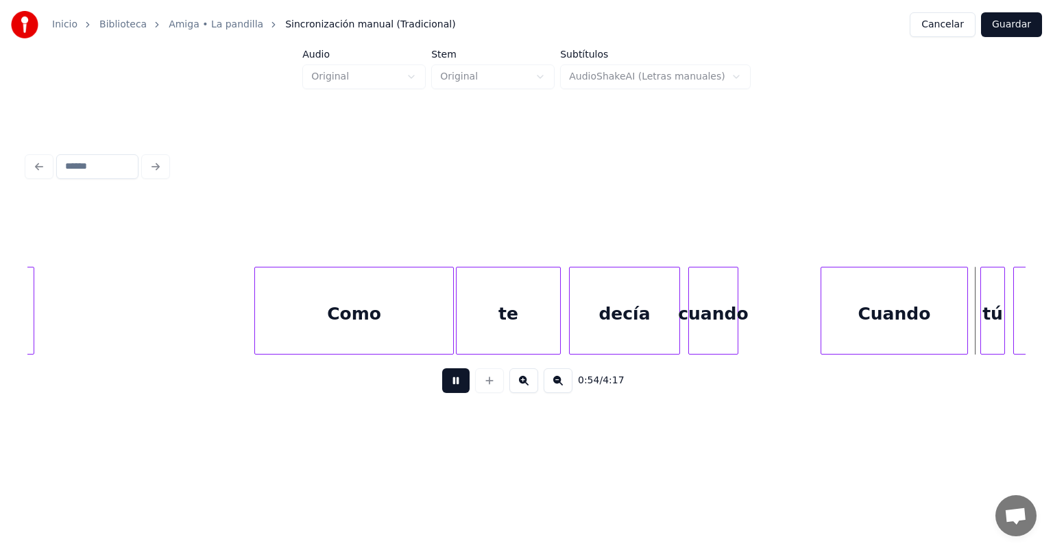
click at [712, 324] on div "cuando" at bounding box center [713, 313] width 49 height 93
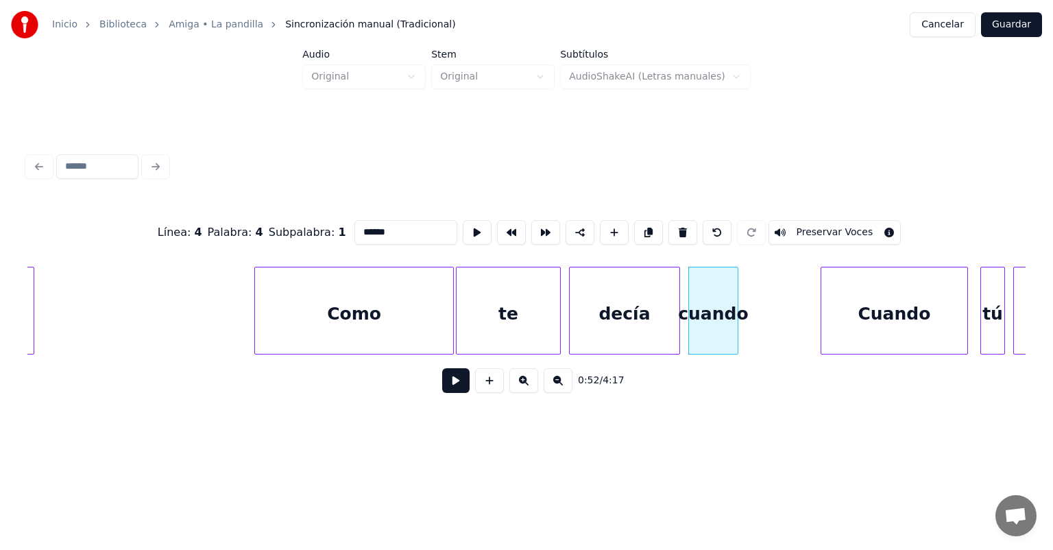
click at [590, 320] on div "decía" at bounding box center [625, 313] width 110 height 93
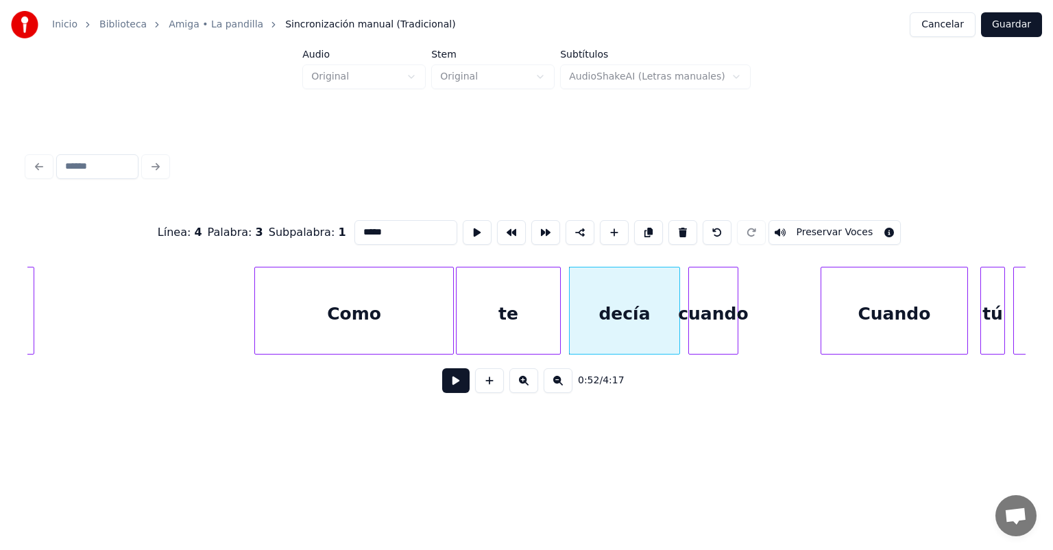
click at [494, 310] on div "te" at bounding box center [509, 313] width 104 height 93
type input "**"
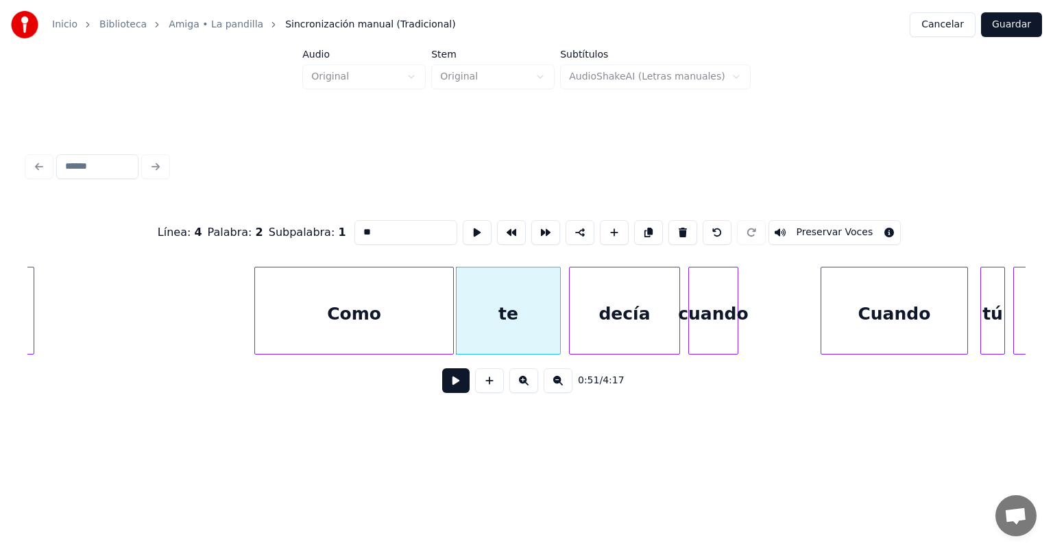
click at [442, 387] on button at bounding box center [455, 380] width 27 height 25
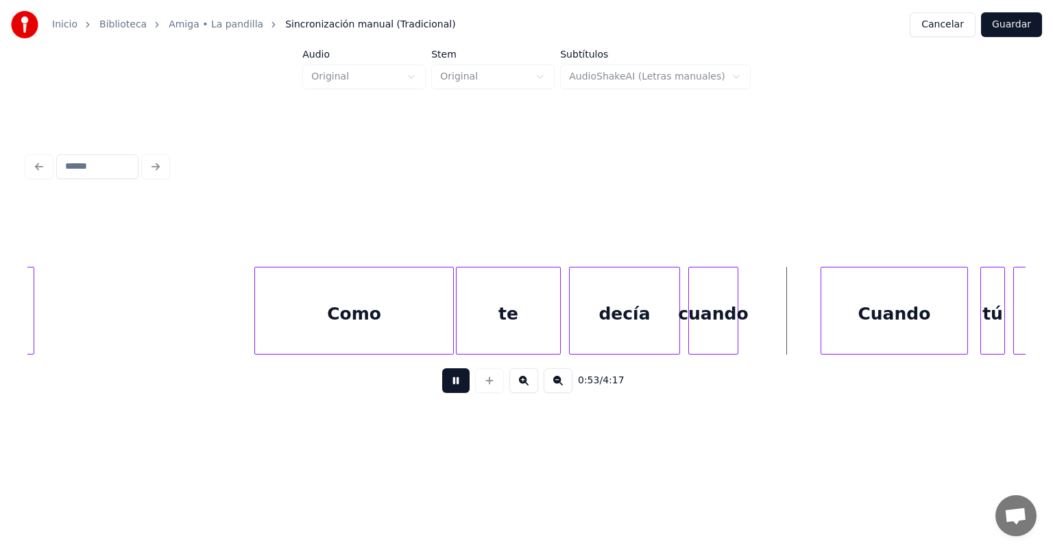
click at [482, 390] on div at bounding box center [490, 380] width 34 height 25
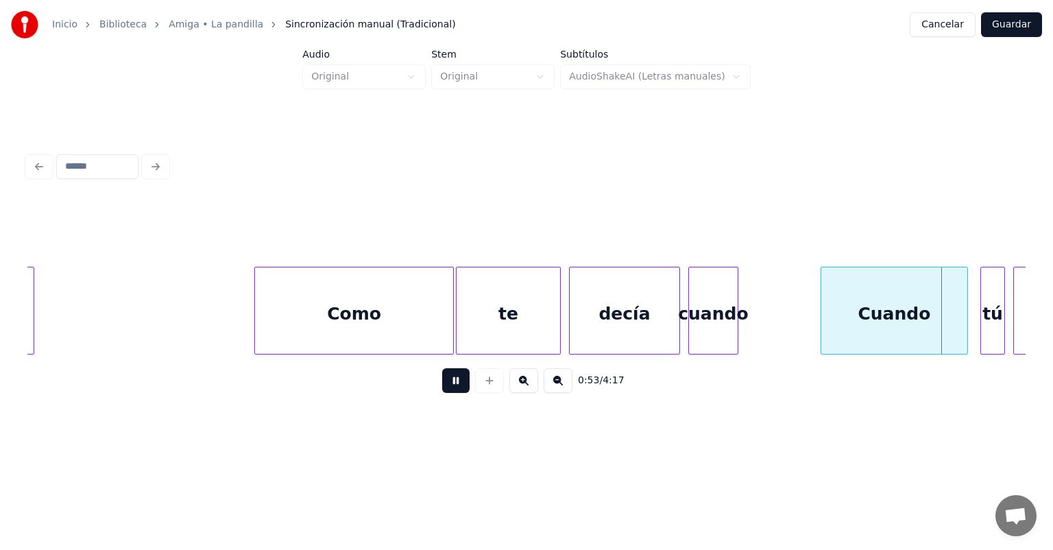
click at [453, 383] on button at bounding box center [455, 380] width 27 height 25
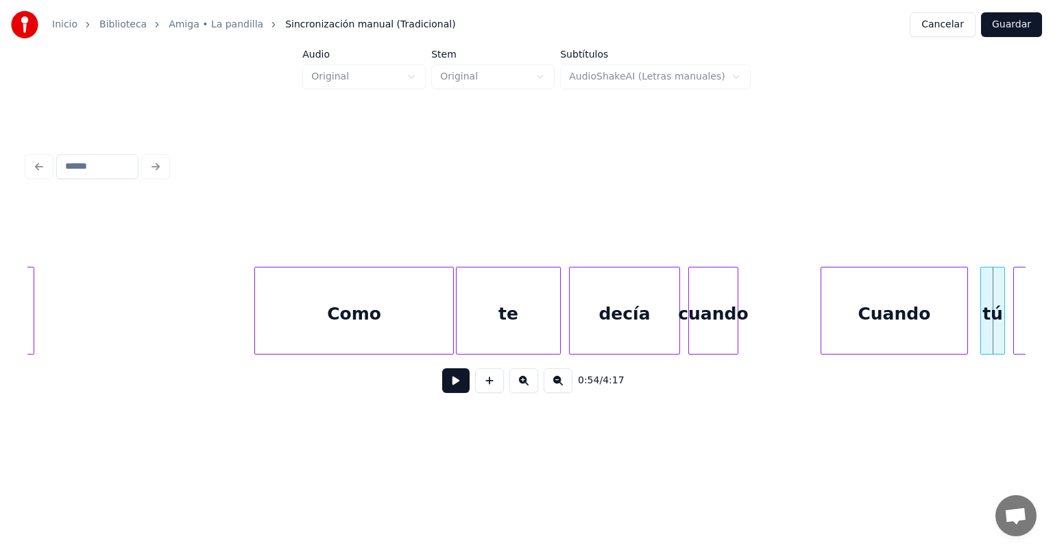
click at [705, 322] on div "cuando" at bounding box center [713, 313] width 49 height 93
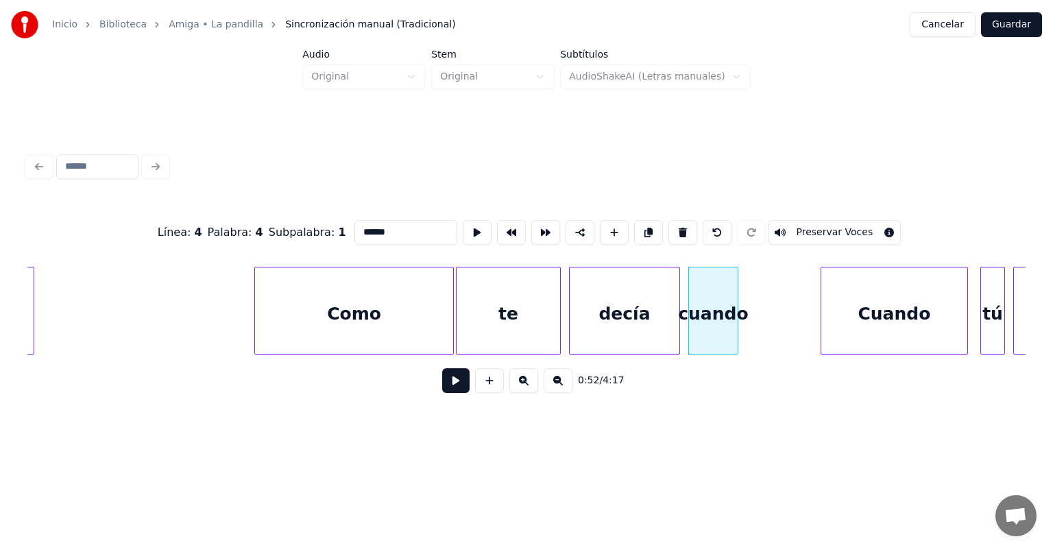
click at [679, 232] on button at bounding box center [683, 232] width 29 height 25
type input "*****"
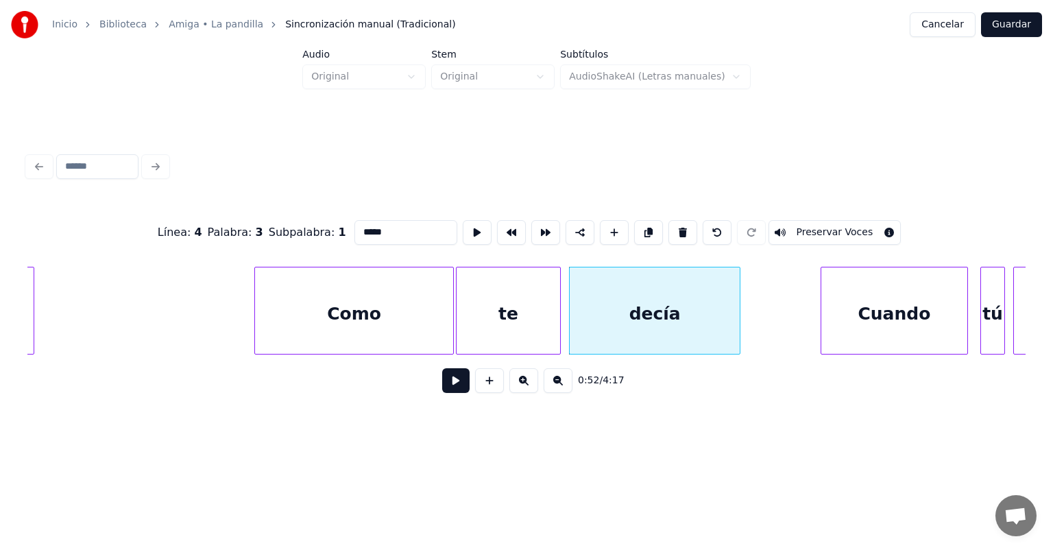
click at [463, 226] on button at bounding box center [477, 232] width 29 height 25
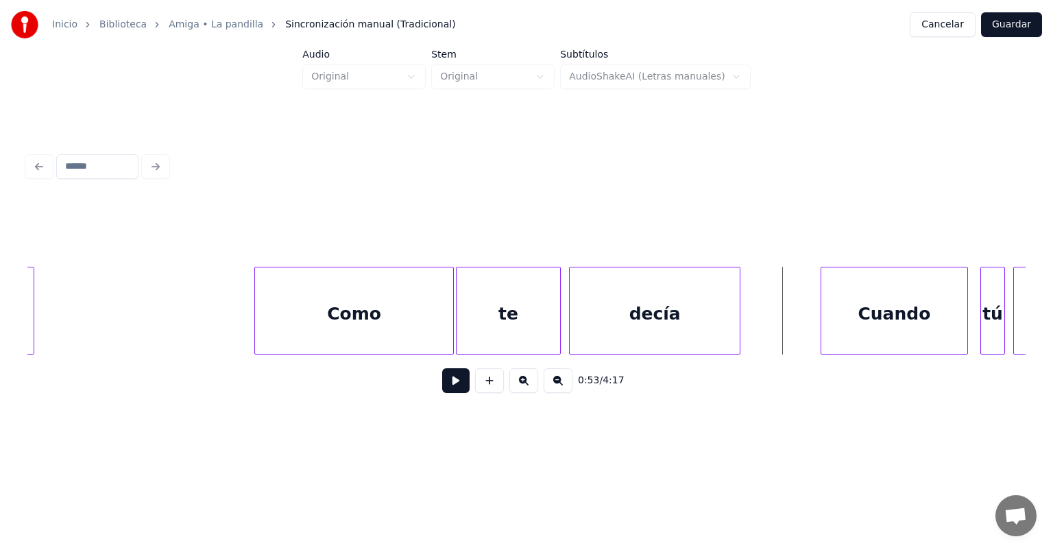
click at [445, 385] on button at bounding box center [455, 380] width 27 height 25
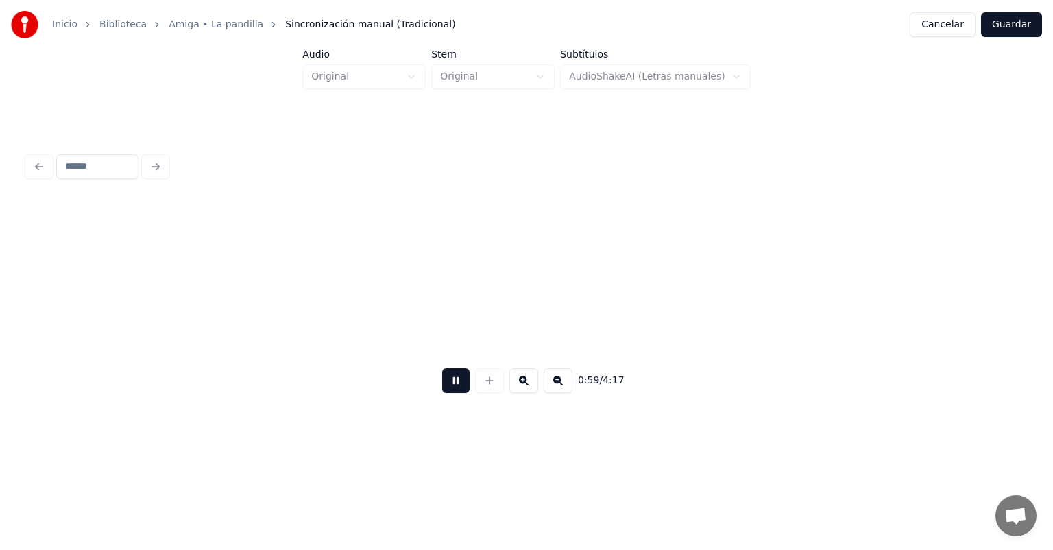
scroll to position [0, 12186]
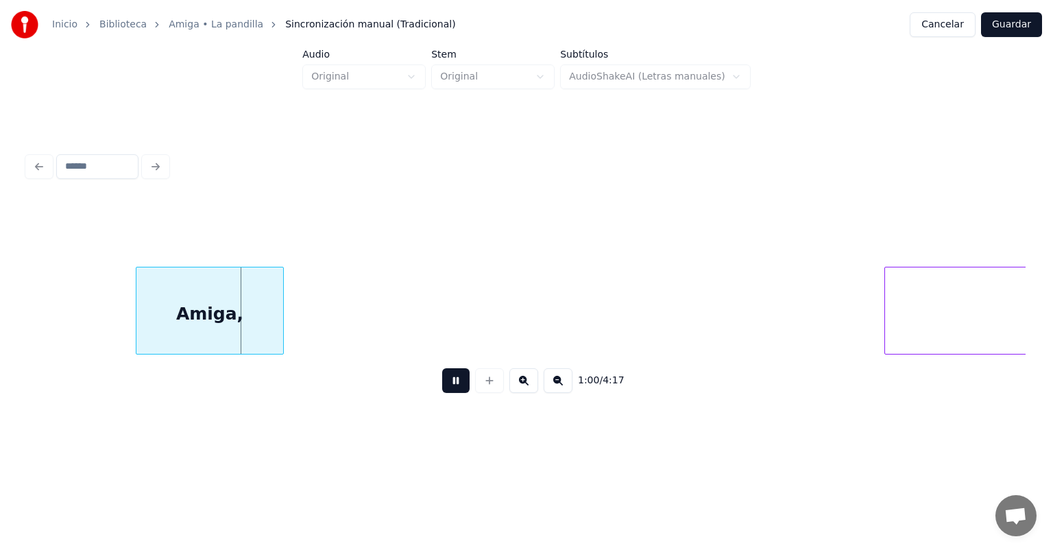
click at [139, 318] on div "Amiga," at bounding box center [209, 313] width 147 height 93
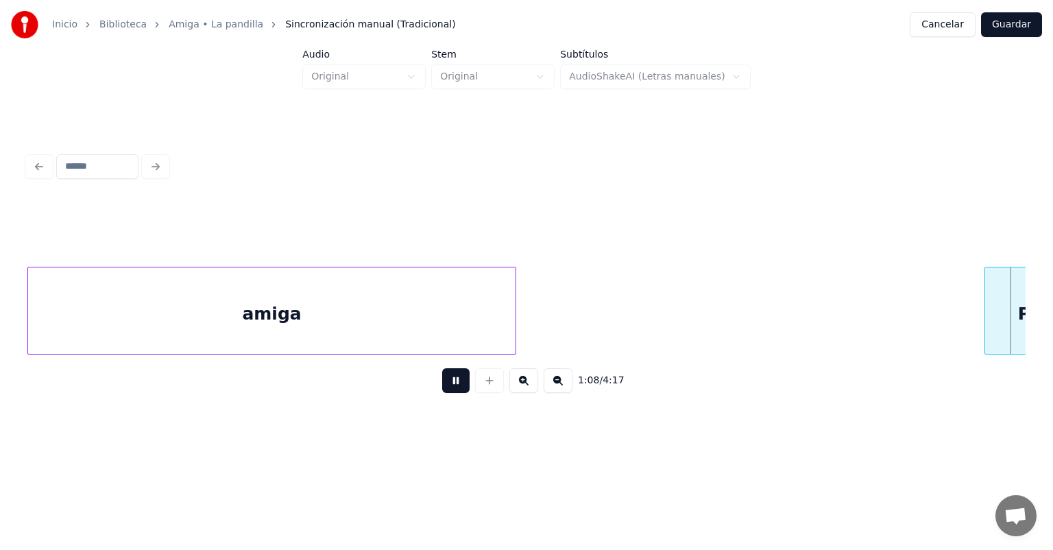
scroll to position [0, 14037]
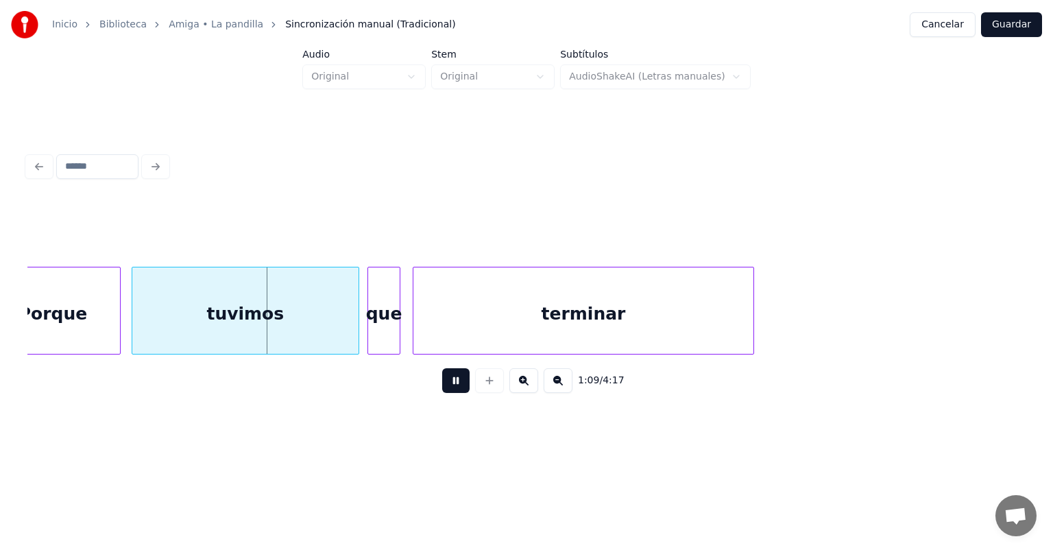
click at [135, 328] on div "tuvimos" at bounding box center [245, 313] width 226 height 93
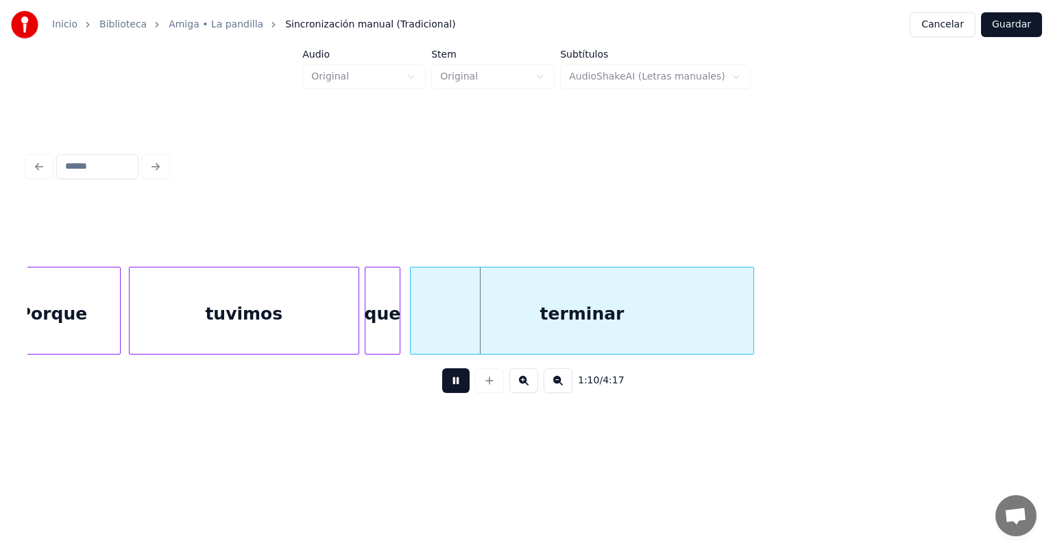
click at [415, 328] on div "terminar" at bounding box center [582, 313] width 343 height 93
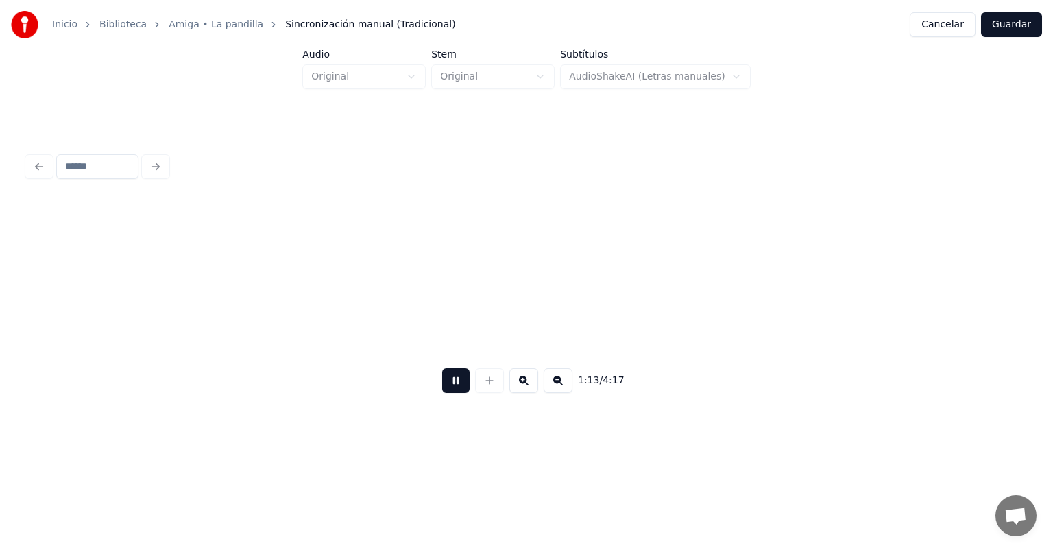
scroll to position [0, 15036]
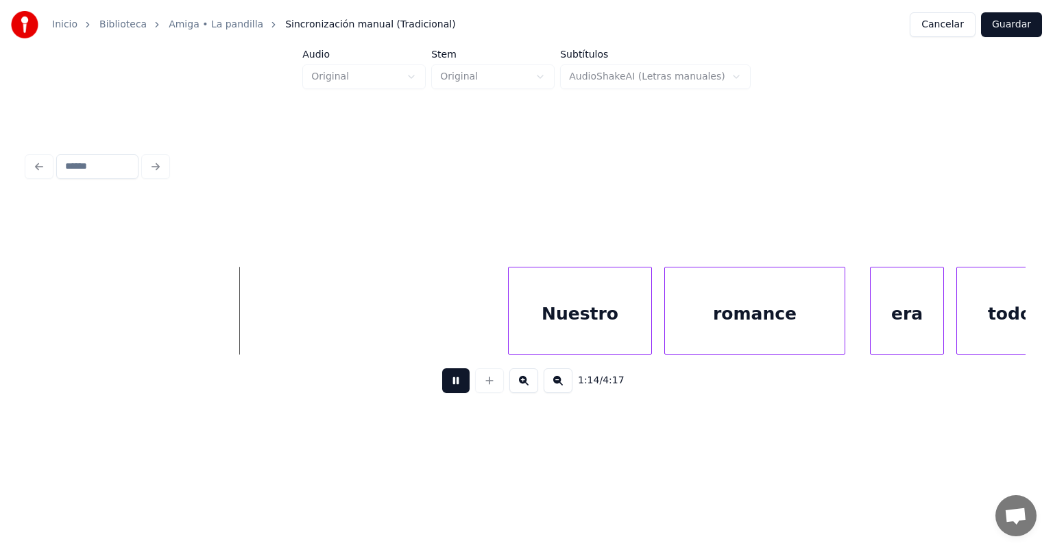
click at [510, 318] on div "Nuestro" at bounding box center [580, 313] width 143 height 93
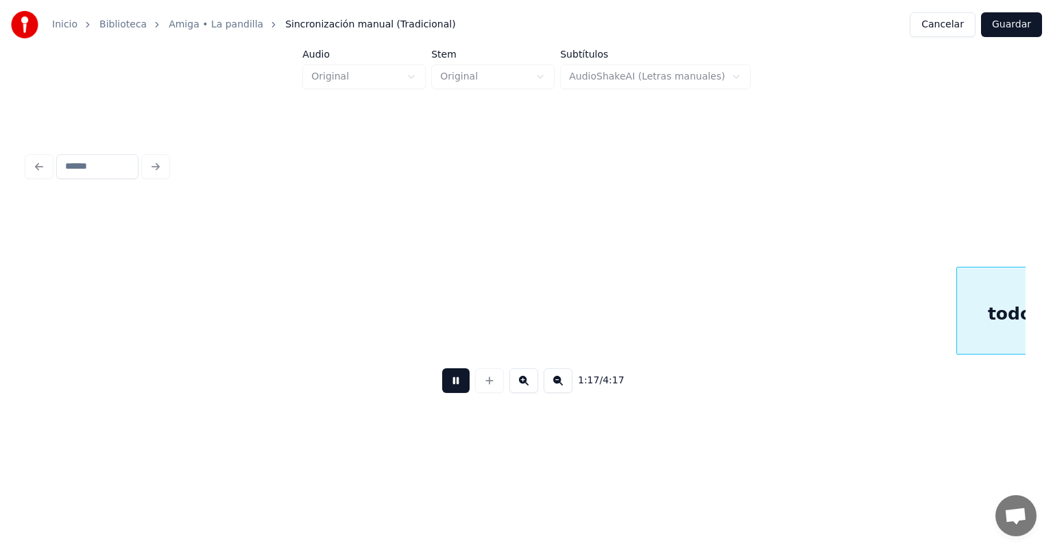
scroll to position [0, 16035]
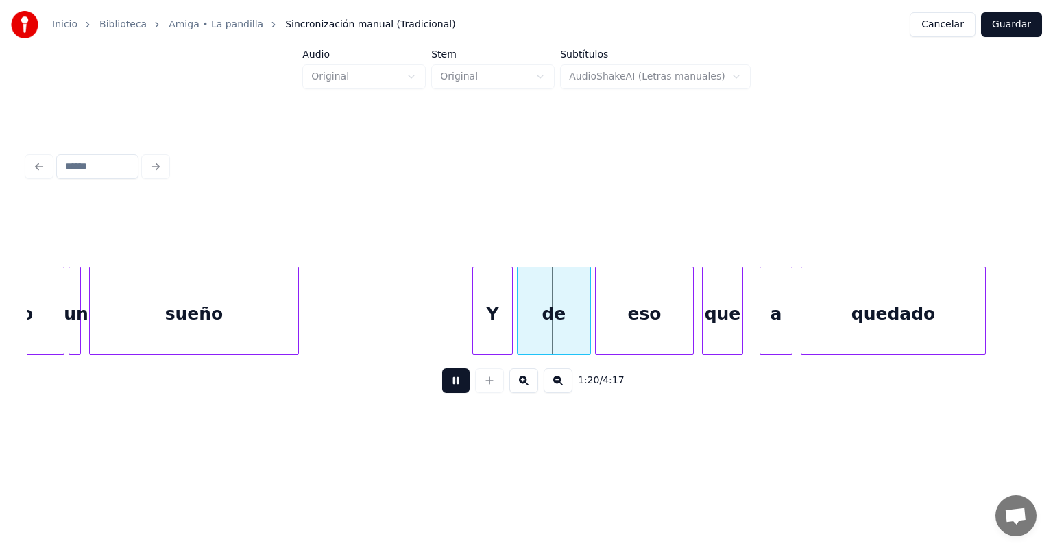
click at [527, 315] on div "de" at bounding box center [554, 313] width 73 height 93
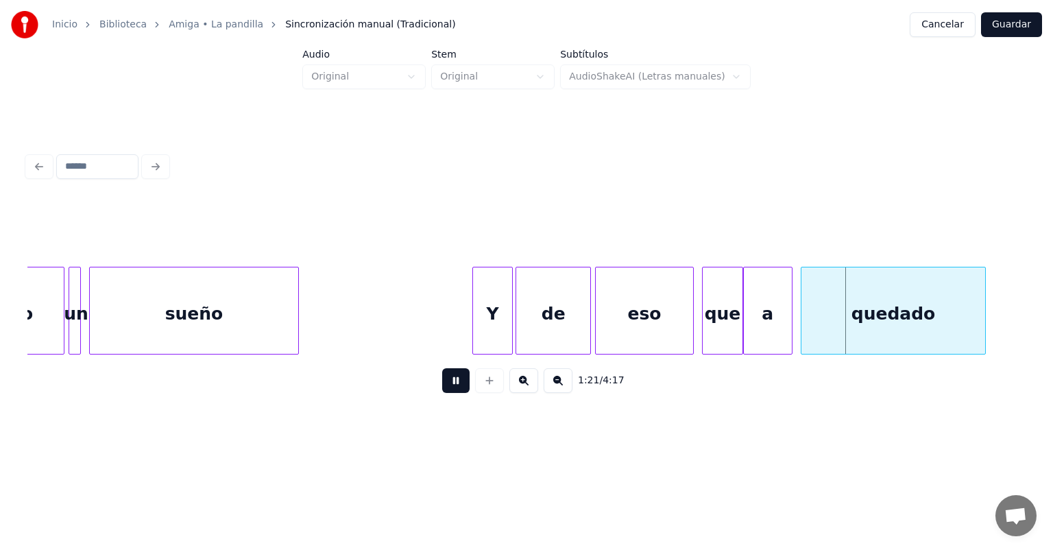
click at [804, 316] on div "quedado" at bounding box center [894, 313] width 184 height 93
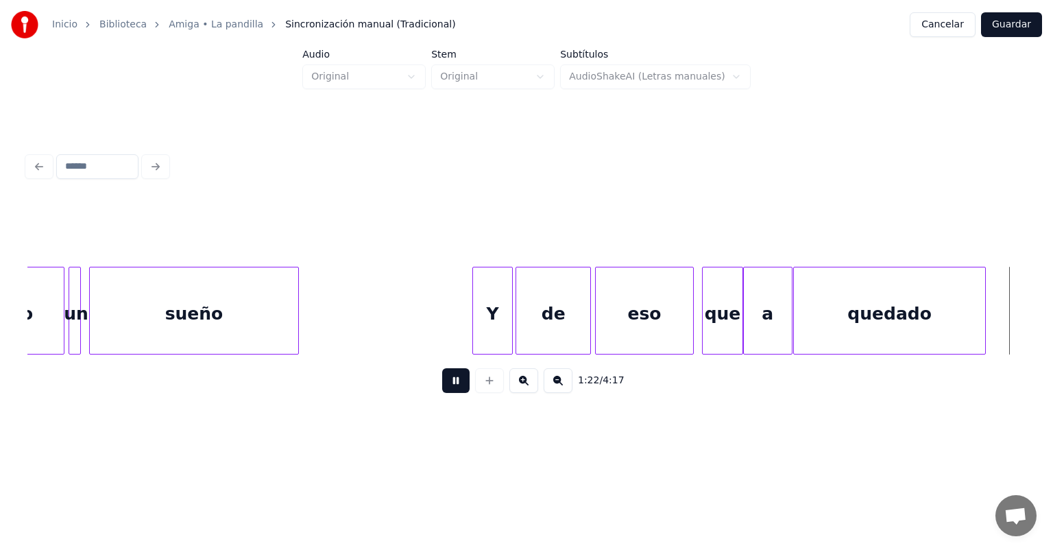
scroll to position [0, 17033]
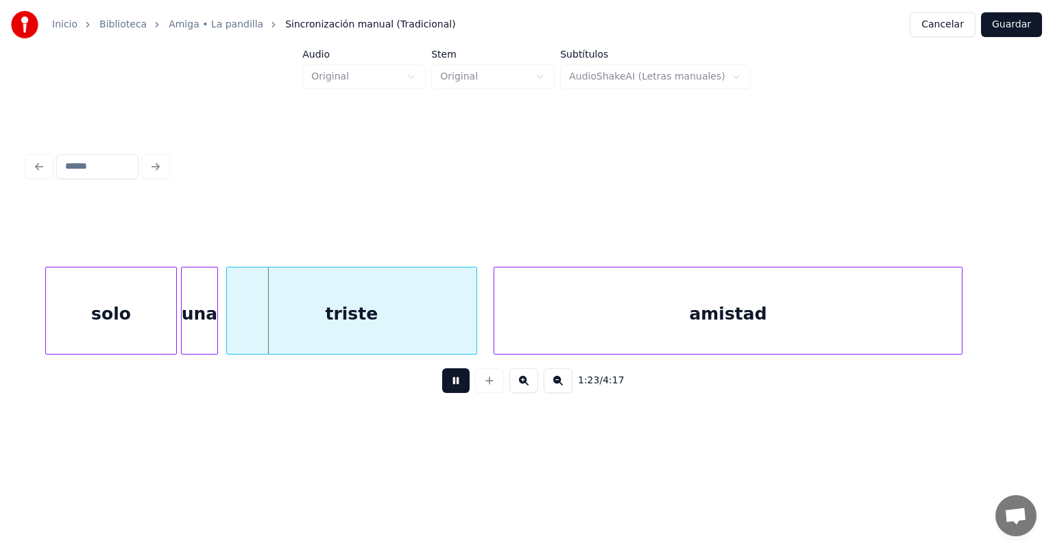
click at [232, 325] on div "triste" at bounding box center [352, 313] width 250 height 93
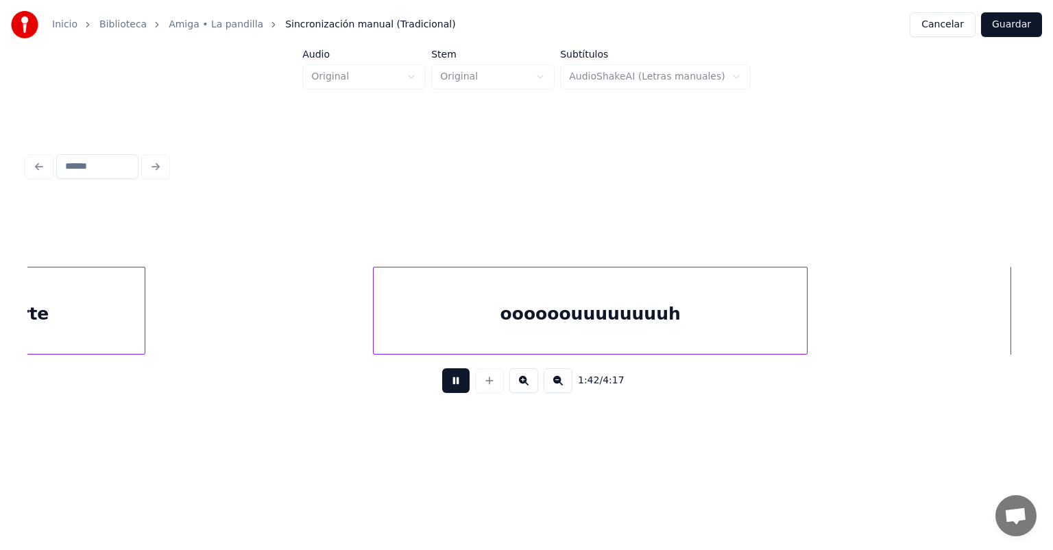
scroll to position [0, 21036]
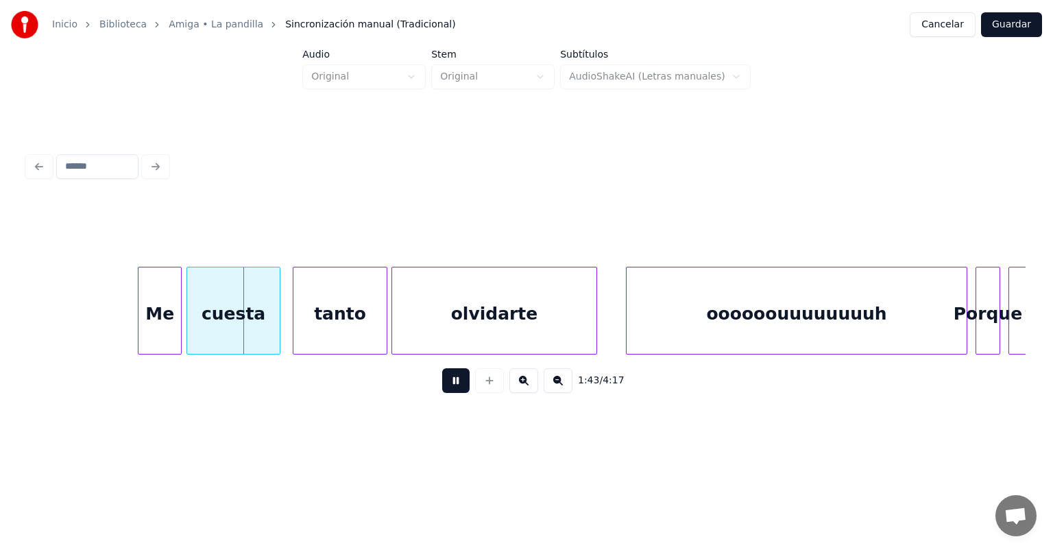
click at [191, 322] on div "cuesta" at bounding box center [233, 313] width 93 height 93
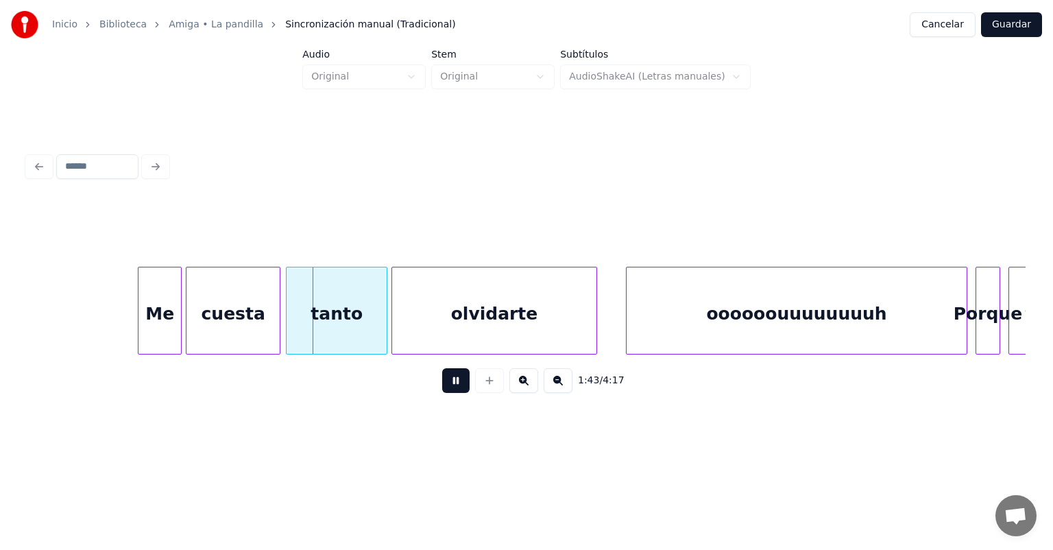
click at [296, 319] on div "tanto" at bounding box center [337, 313] width 100 height 93
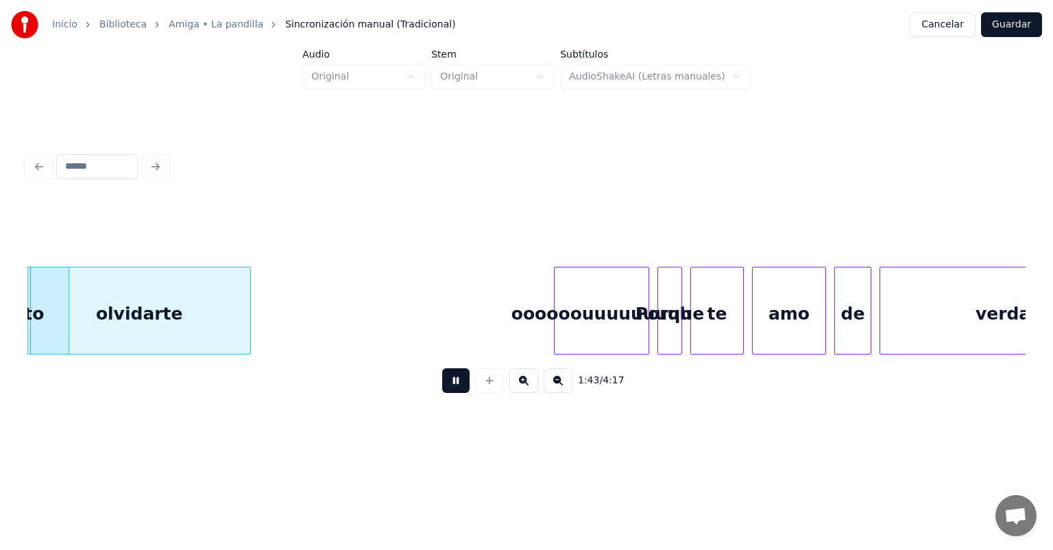
scroll to position [0, 21354]
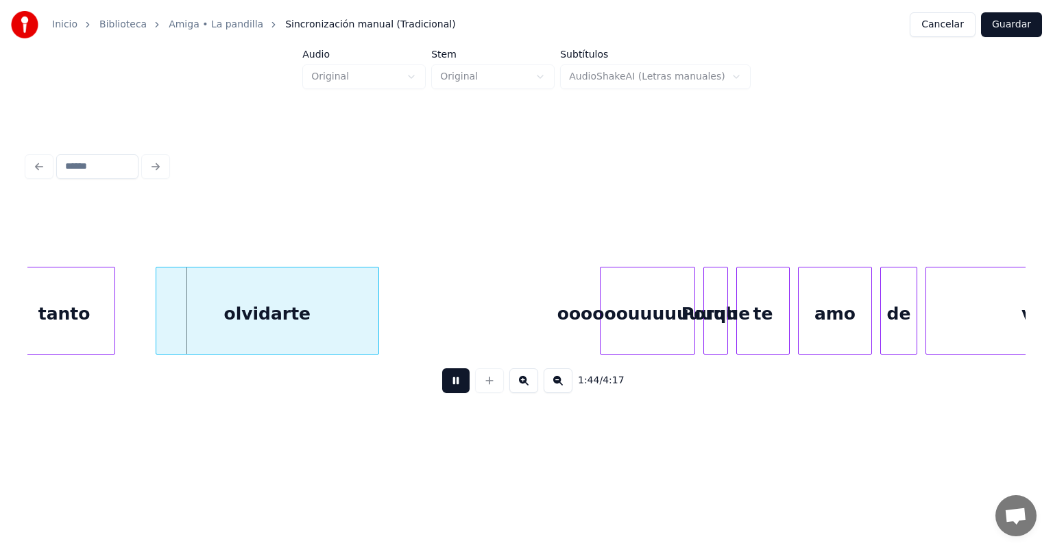
click at [67, 313] on div "tanto" at bounding box center [64, 313] width 101 height 93
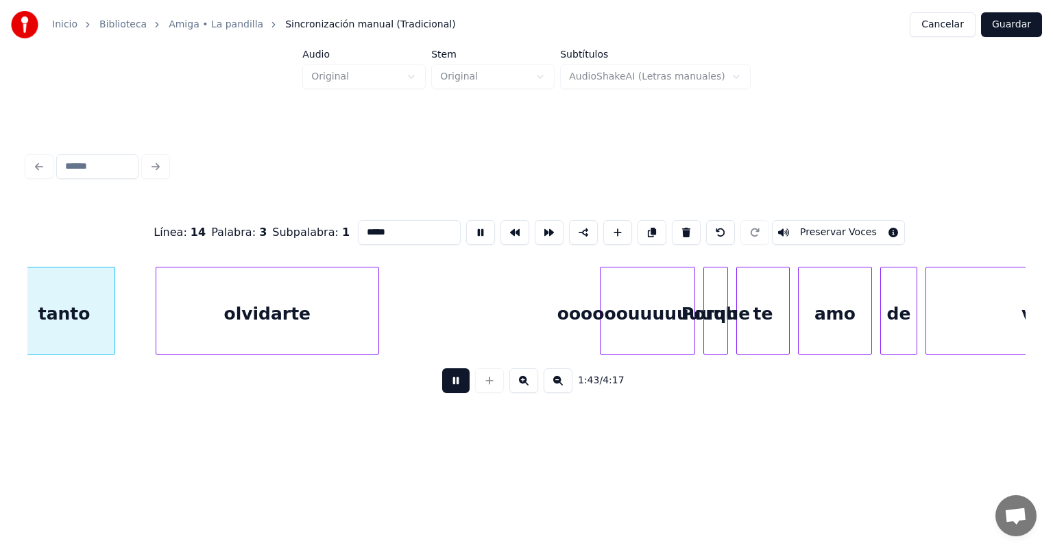
scroll to position [0, 21294]
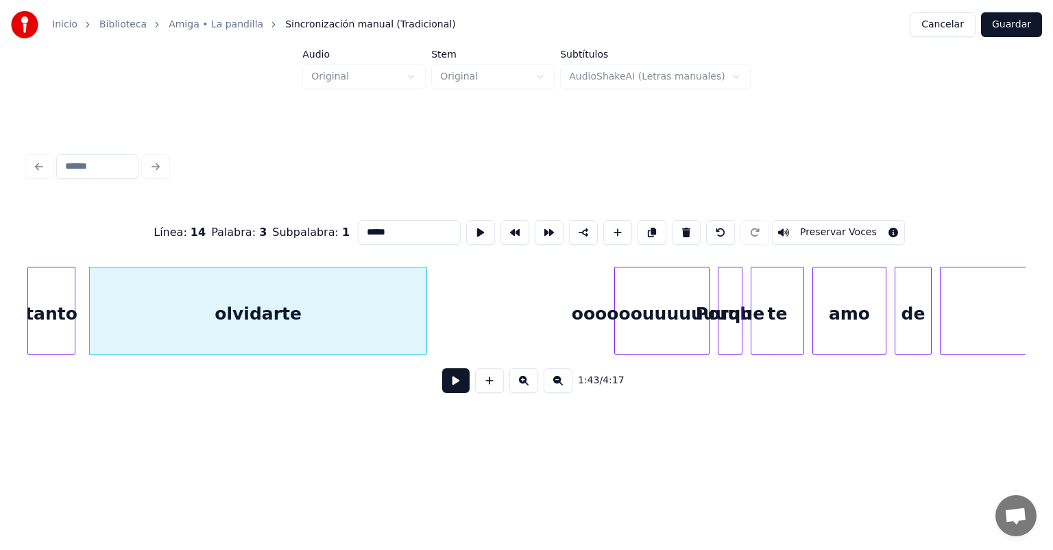
click at [53, 311] on div "tanto" at bounding box center [51, 313] width 47 height 93
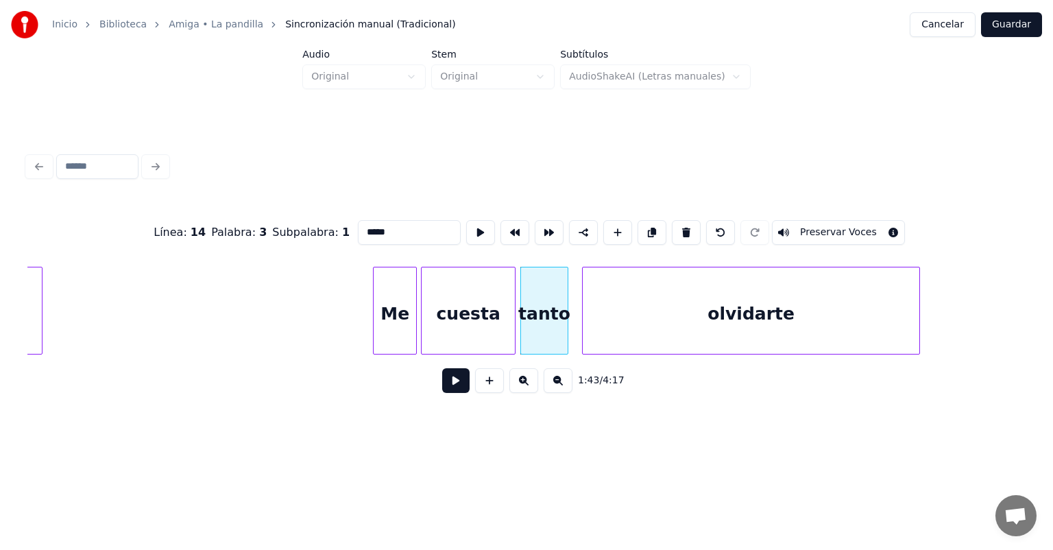
scroll to position [0, 20741]
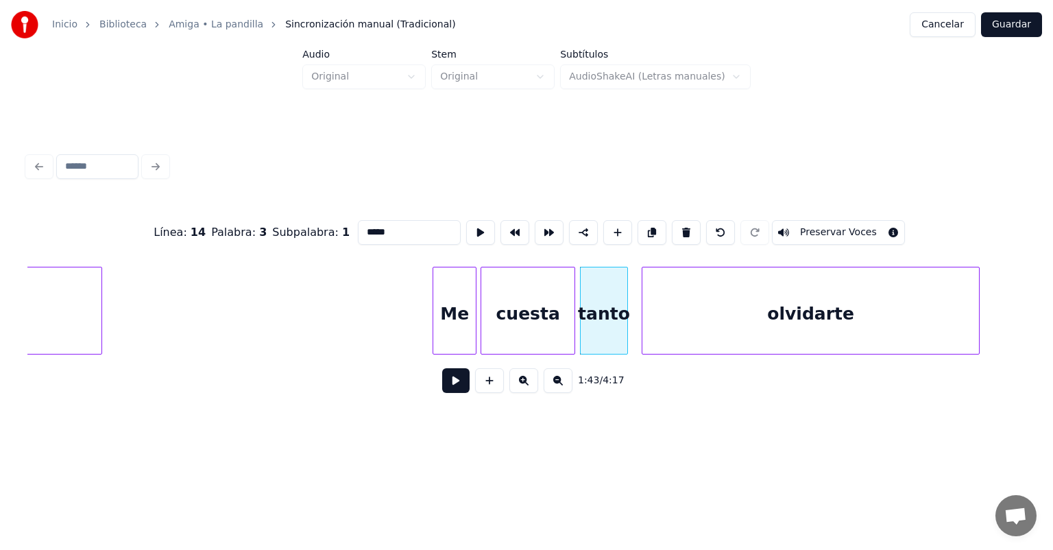
click at [451, 320] on div "Me" at bounding box center [454, 313] width 43 height 93
type input "**"
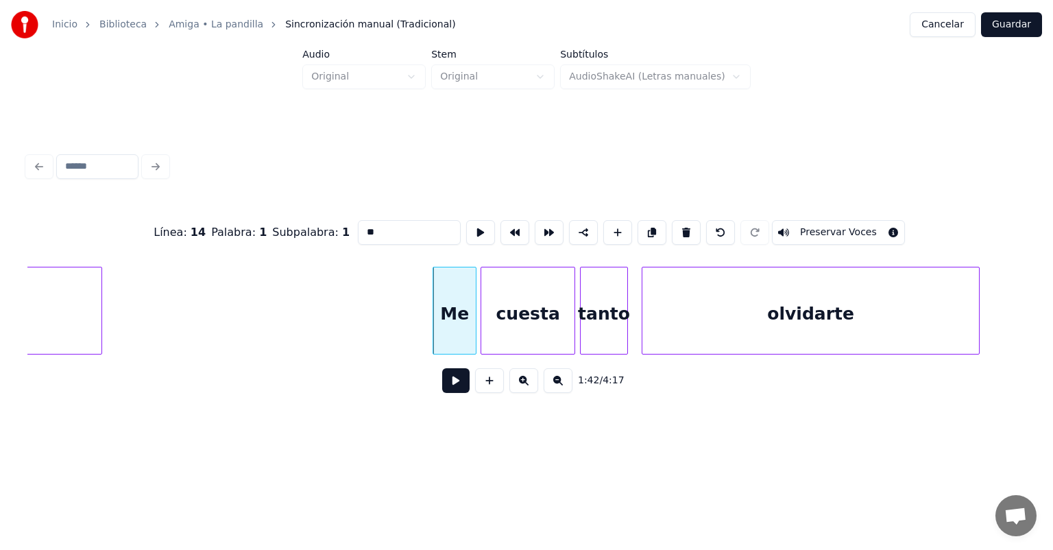
click at [446, 381] on button at bounding box center [455, 380] width 27 height 25
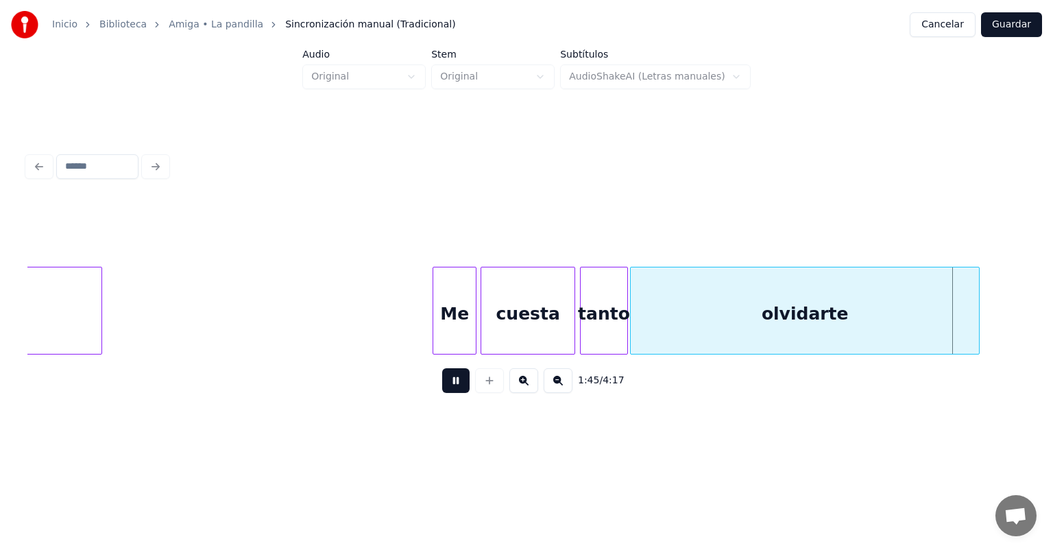
click at [442, 383] on button at bounding box center [455, 380] width 27 height 25
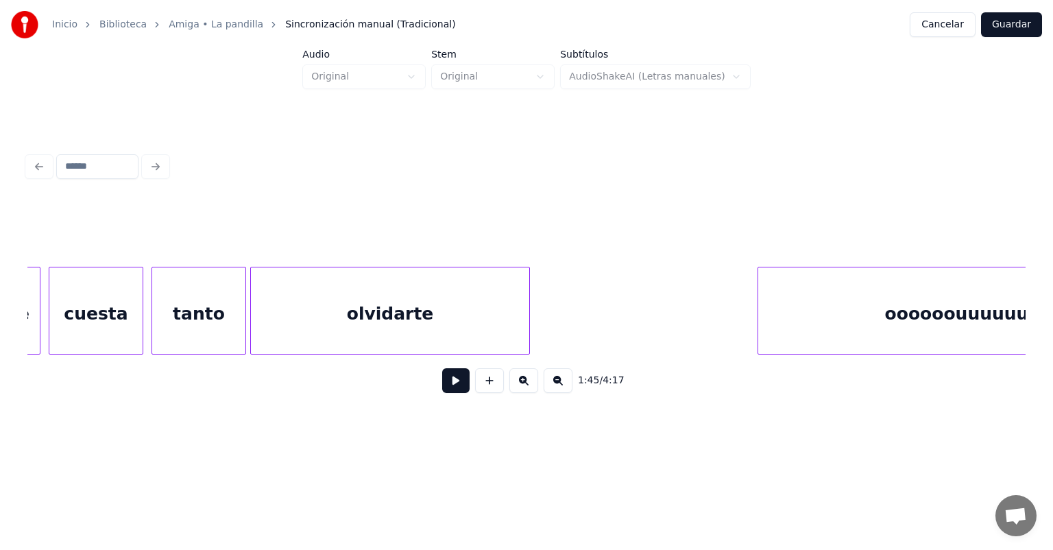
scroll to position [0, 19650]
click at [191, 315] on div "tanto" at bounding box center [200, 313] width 93 height 93
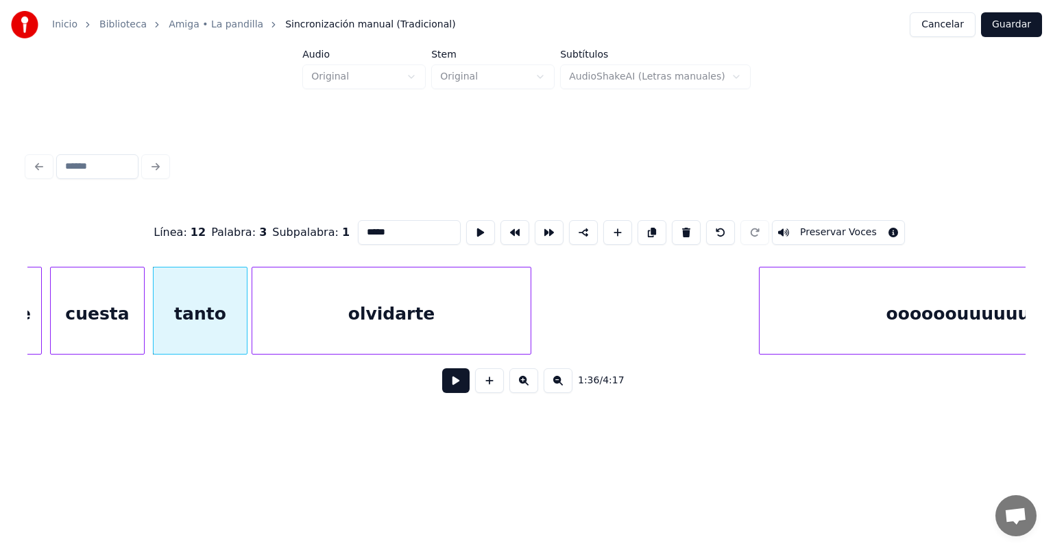
click at [449, 384] on button at bounding box center [455, 380] width 27 height 25
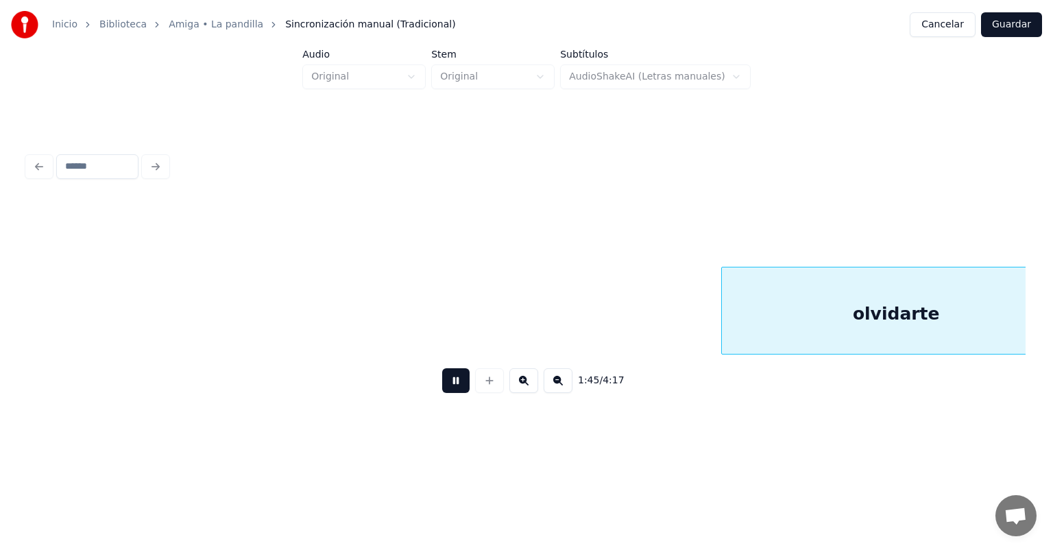
scroll to position [0, 21652]
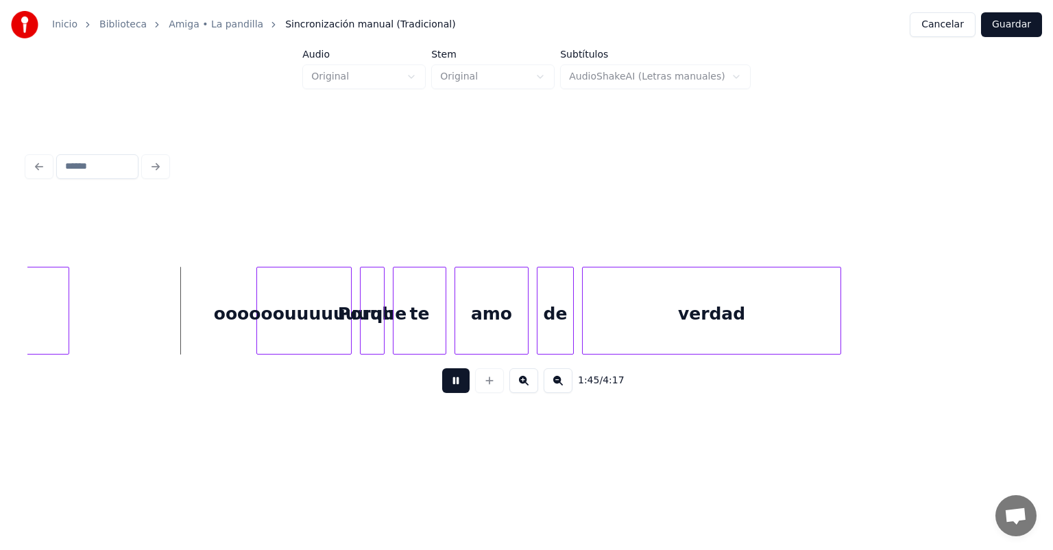
click at [294, 306] on div "oooooouuuuuuuuh" at bounding box center [304, 313] width 94 height 93
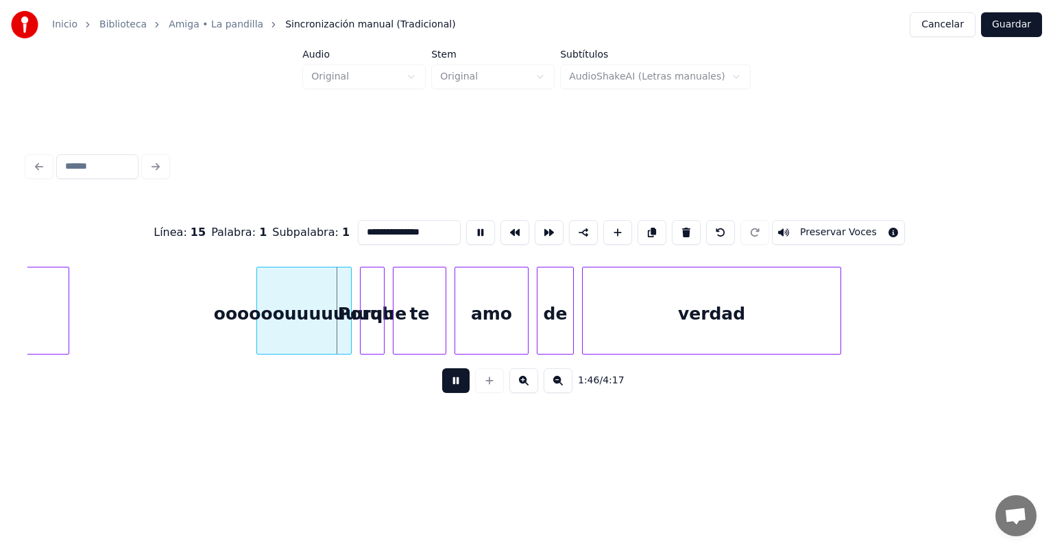
click at [442, 387] on button at bounding box center [455, 380] width 27 height 25
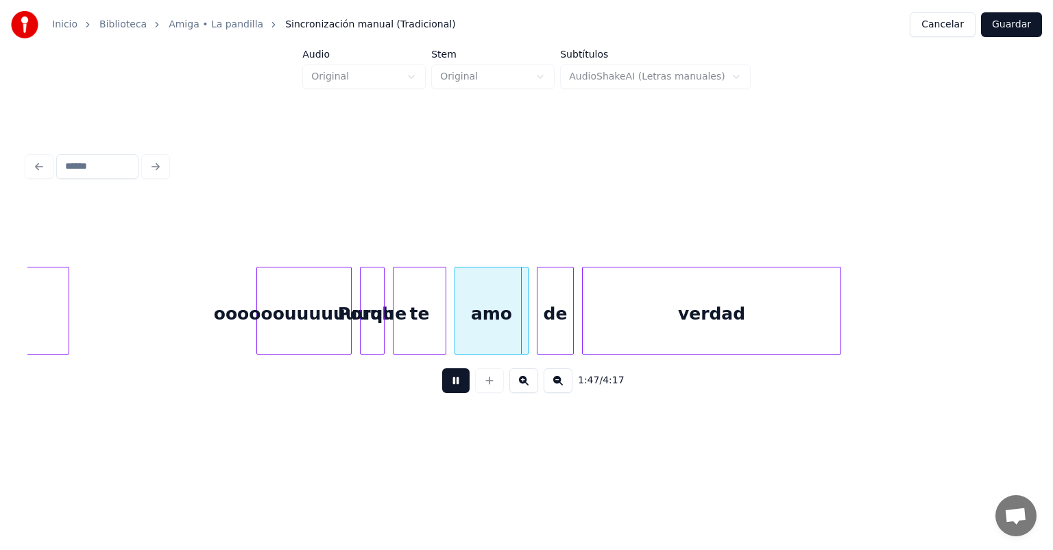
click at [453, 390] on button at bounding box center [455, 380] width 27 height 25
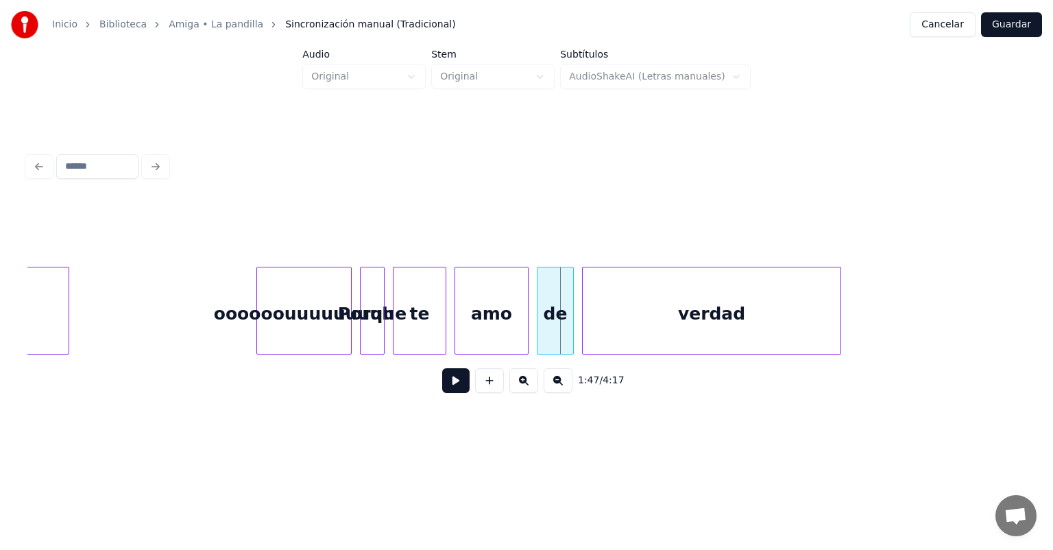
click at [294, 310] on div "oooooouuuuuuuuh" at bounding box center [304, 313] width 94 height 93
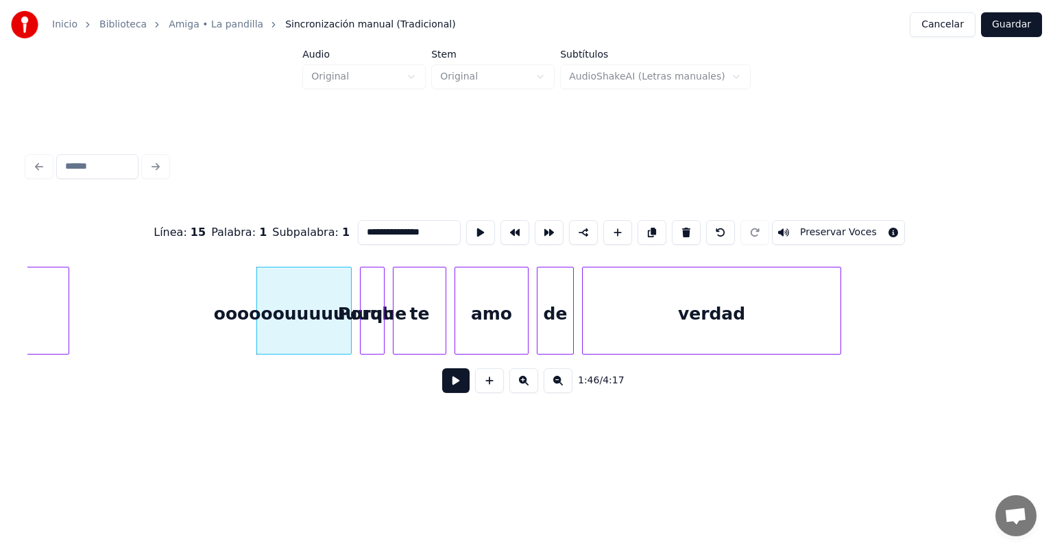
click at [684, 220] on button at bounding box center [686, 232] width 29 height 25
type input "******"
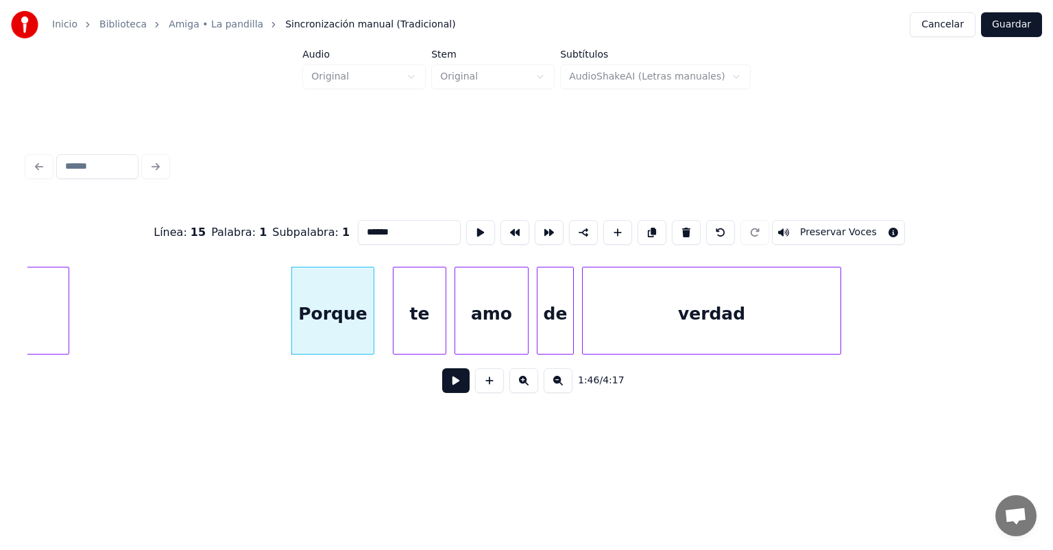
click at [442, 377] on button at bounding box center [455, 380] width 27 height 25
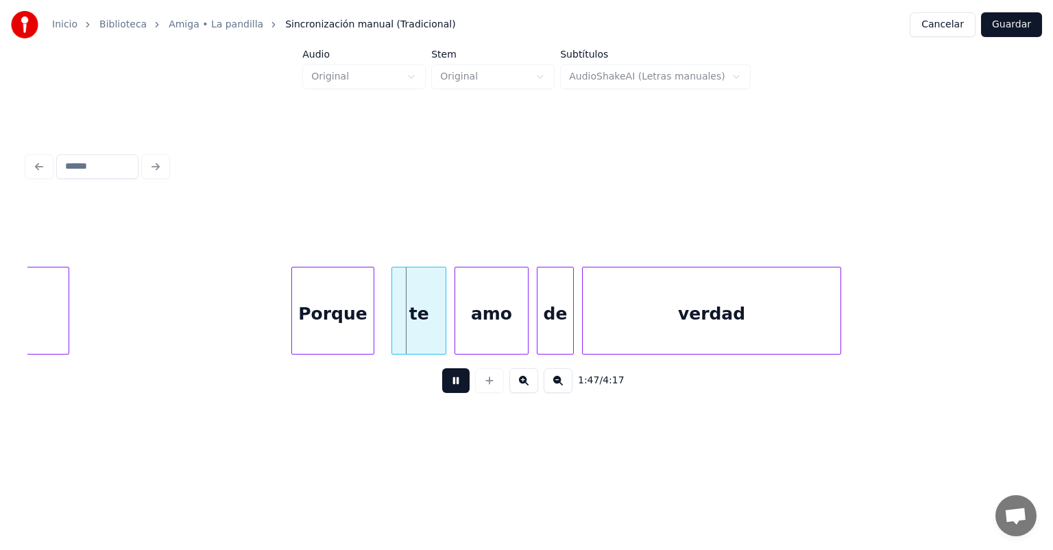
click at [394, 332] on div "te" at bounding box center [418, 313] width 53 height 93
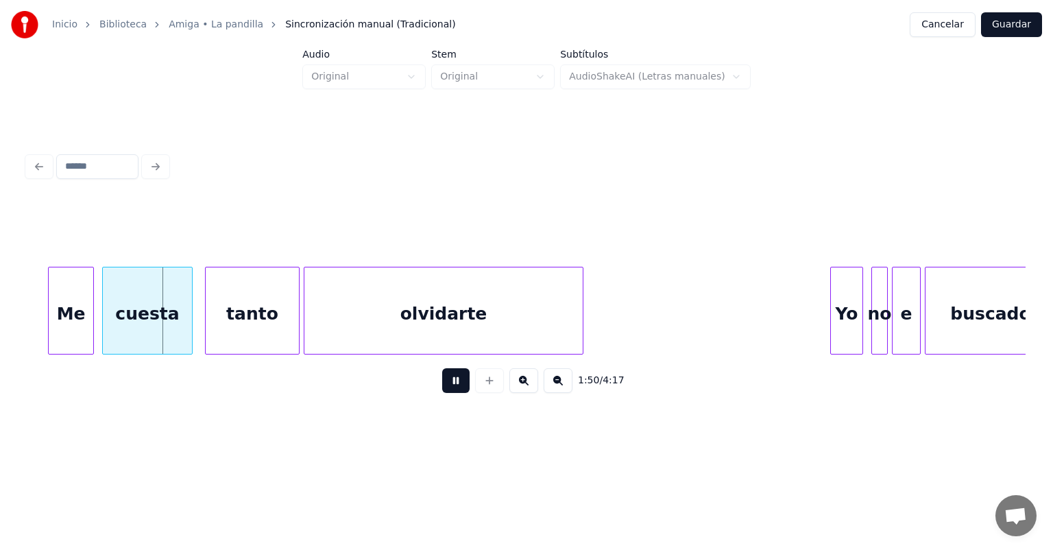
click at [207, 321] on div "tanto" at bounding box center [252, 313] width 93 height 93
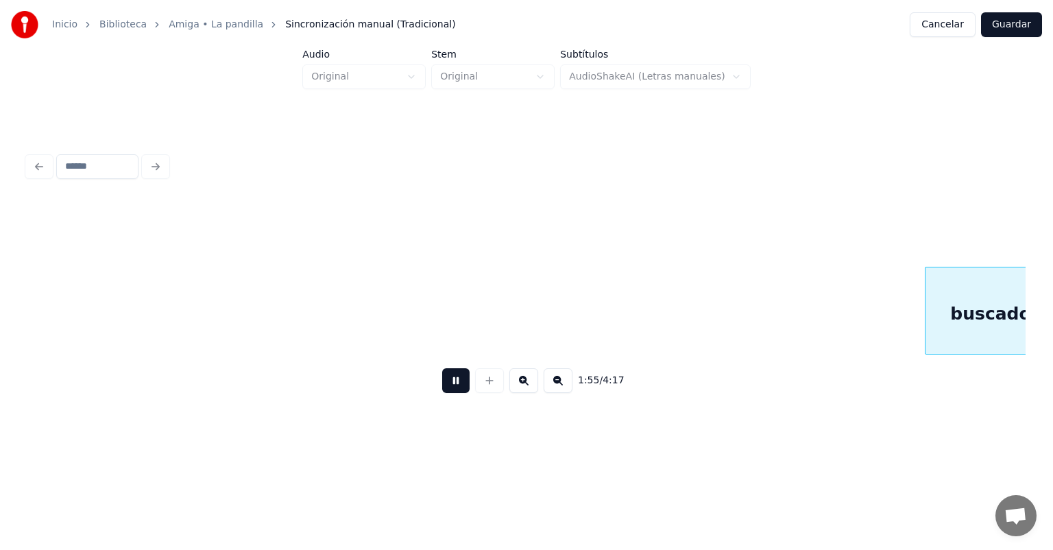
scroll to position [0, 23650]
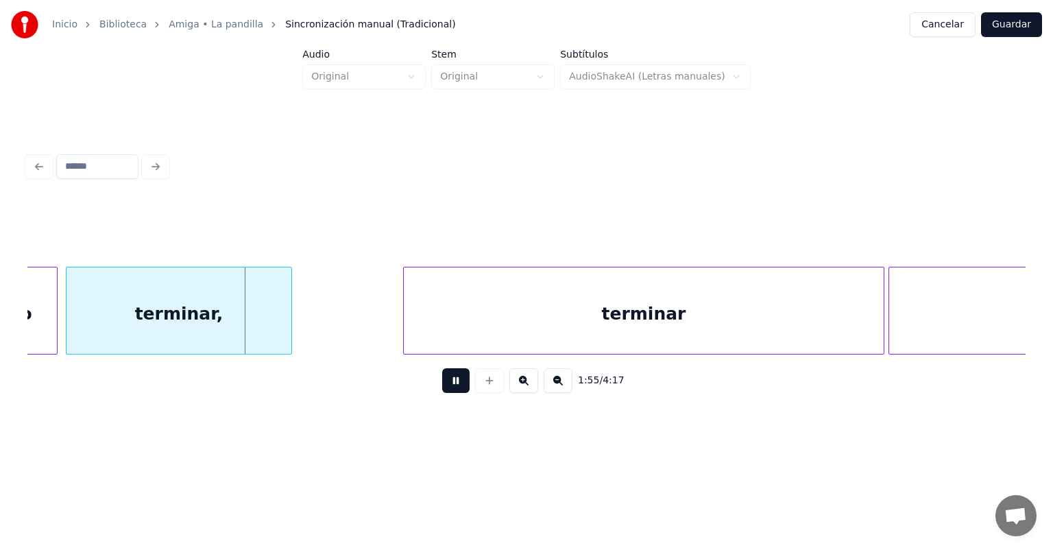
click at [290, 326] on div "terminar," at bounding box center [179, 313] width 225 height 93
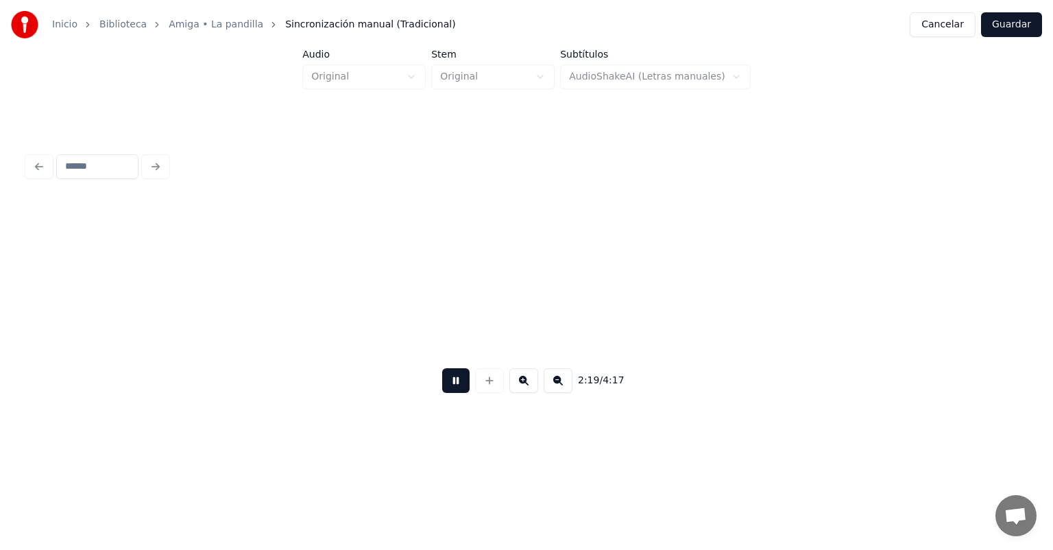
scroll to position [0, 28653]
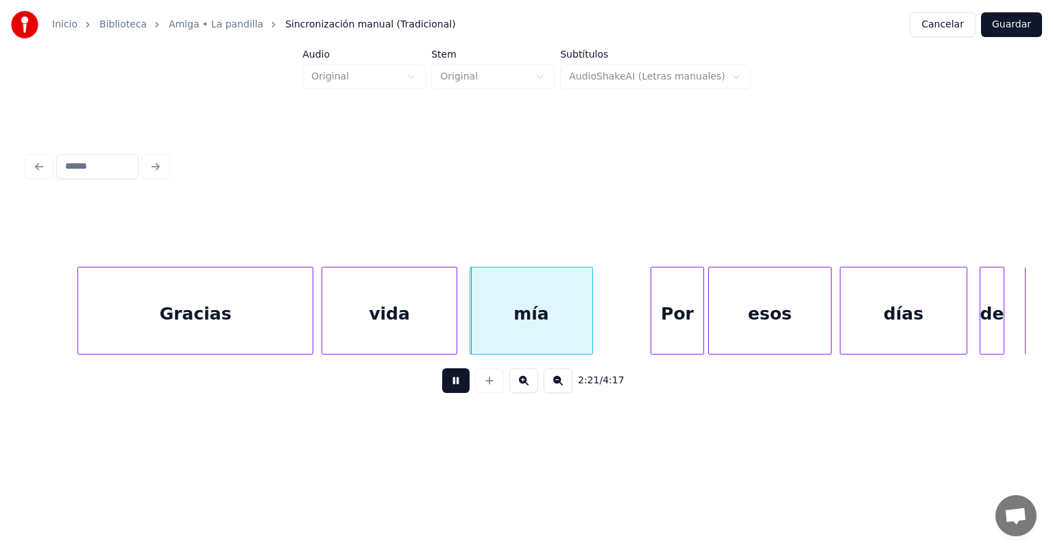
click at [460, 387] on button at bounding box center [455, 380] width 27 height 25
click at [472, 326] on div "mía" at bounding box center [527, 313] width 130 height 93
click at [442, 383] on button at bounding box center [455, 380] width 27 height 25
click at [655, 318] on div "Por" at bounding box center [677, 313] width 52 height 93
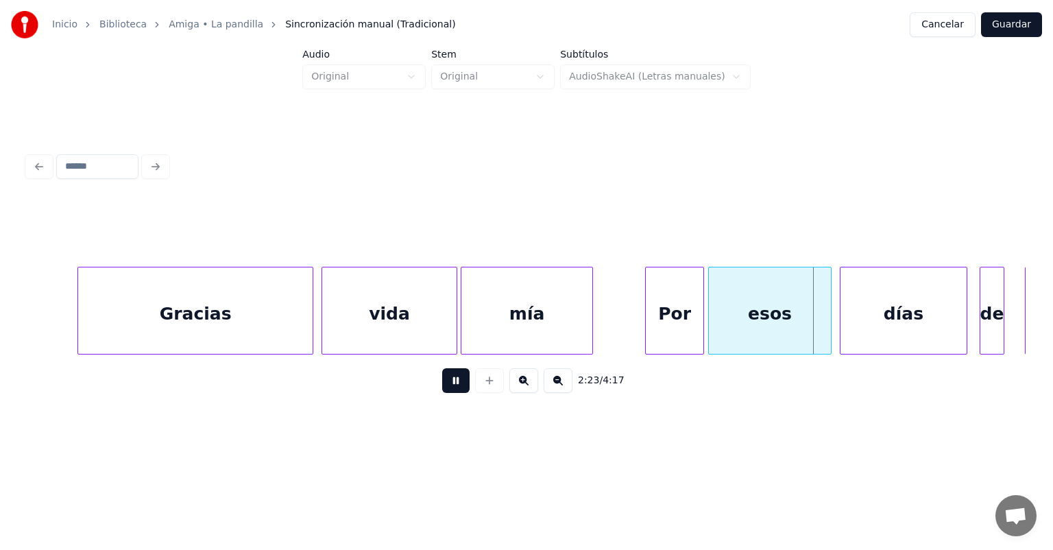
click at [844, 306] on div "días" at bounding box center [904, 313] width 126 height 93
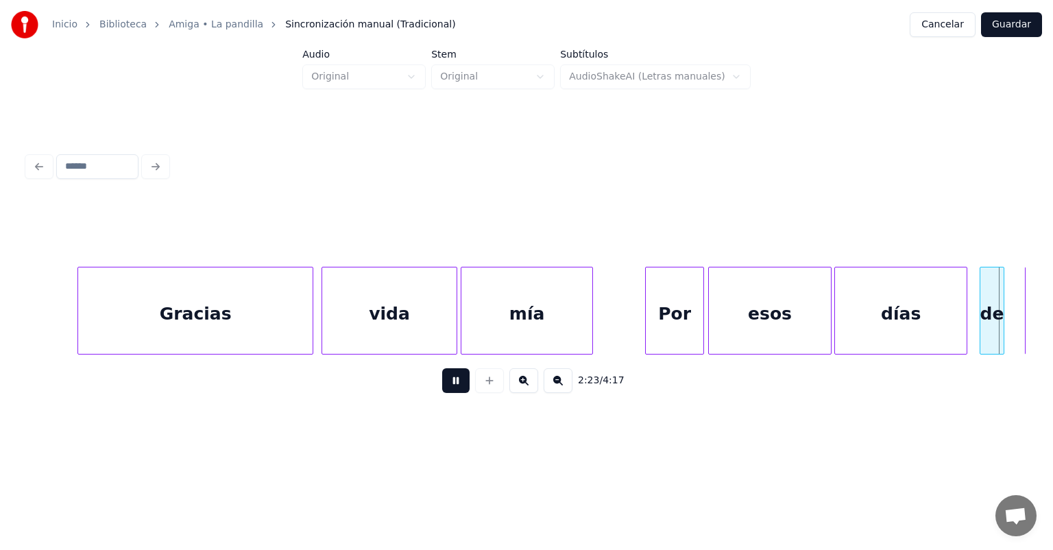
scroll to position [0, 29595]
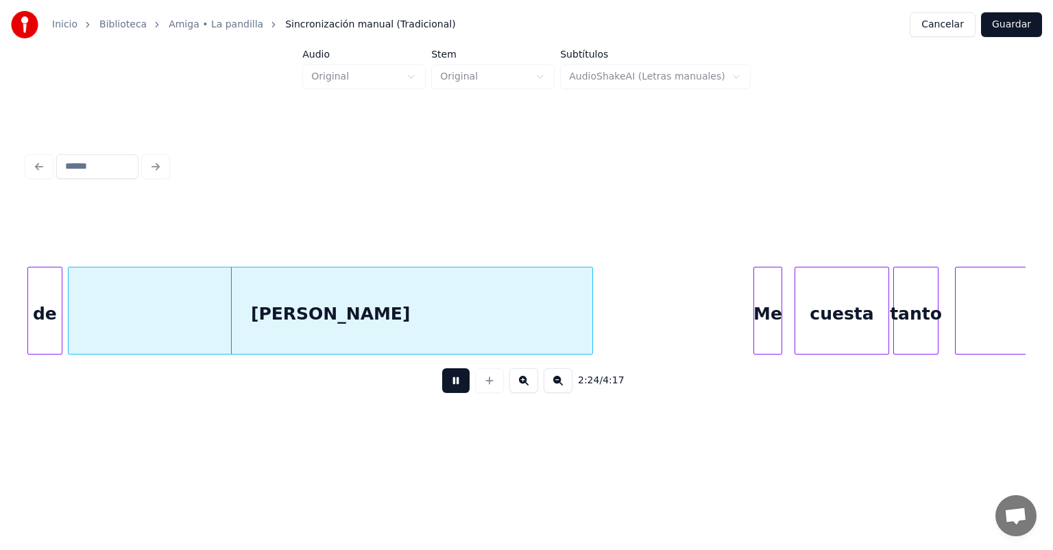
click at [756, 309] on div "Me" at bounding box center [767, 313] width 27 height 93
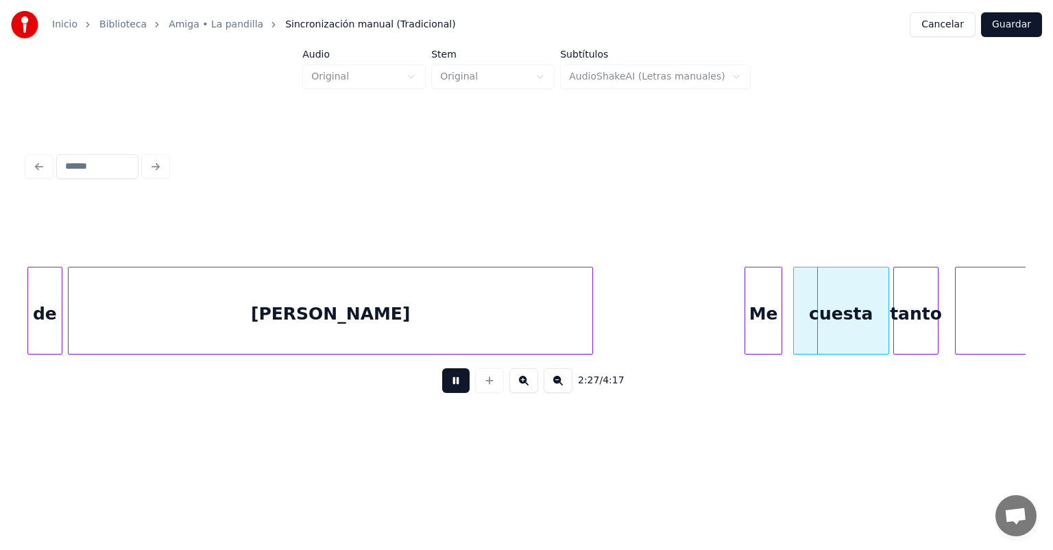
click at [797, 314] on div "cuesta" at bounding box center [841, 313] width 95 height 93
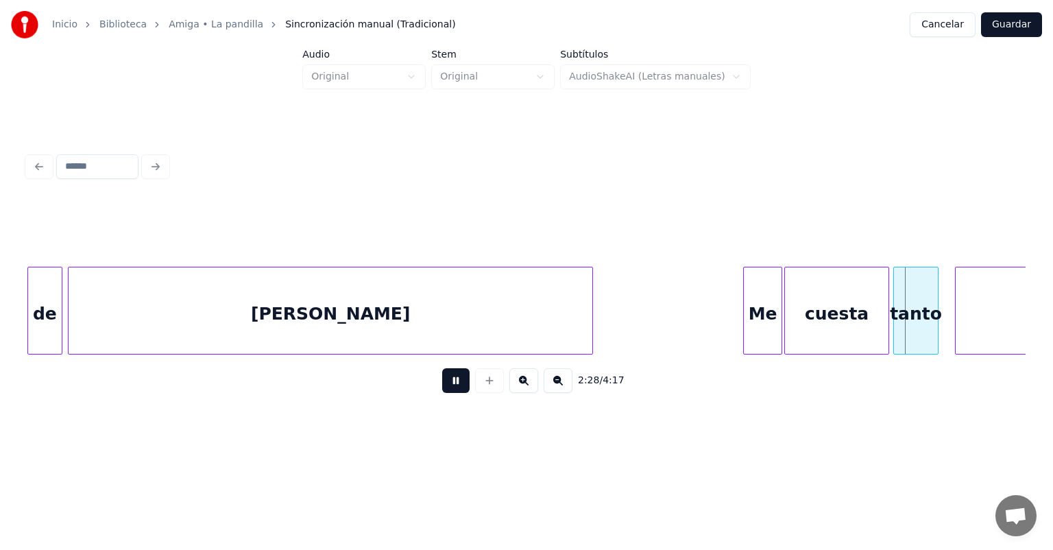
click at [747, 306] on div "Me" at bounding box center [763, 313] width 38 height 93
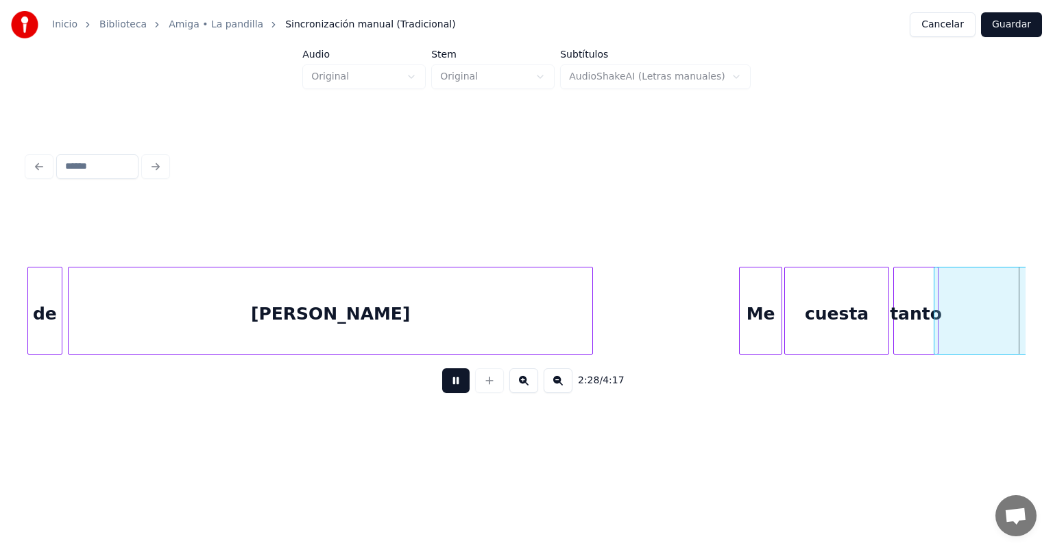
scroll to position [0, 30594]
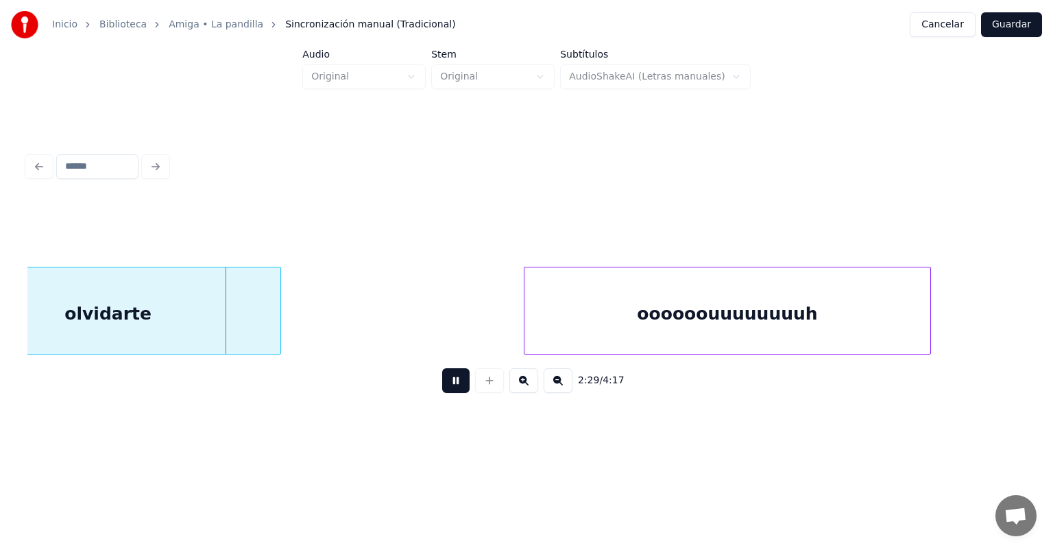
click at [527, 313] on div "oooooouuuuuuuuh" at bounding box center [728, 313] width 406 height 93
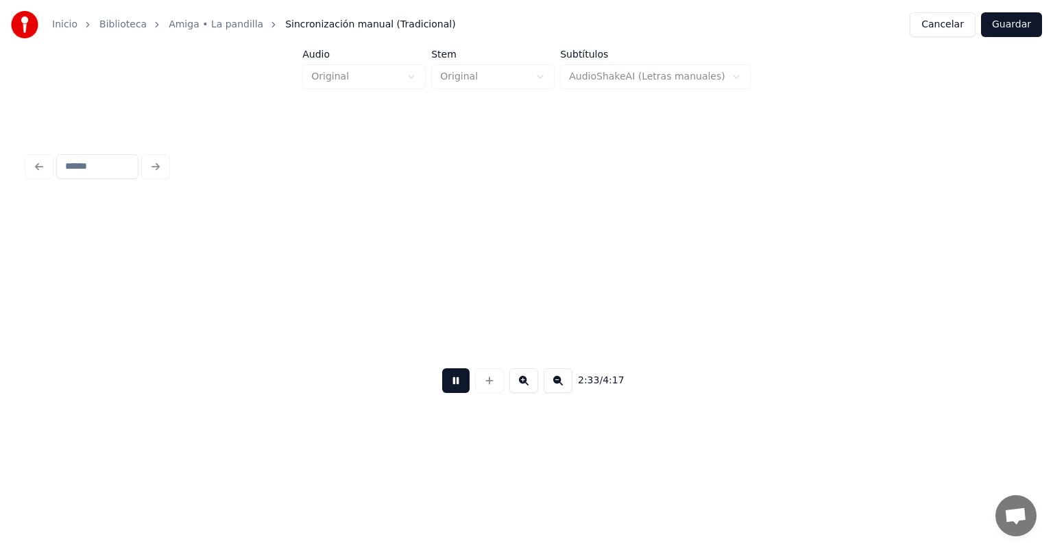
scroll to position [0, 31593]
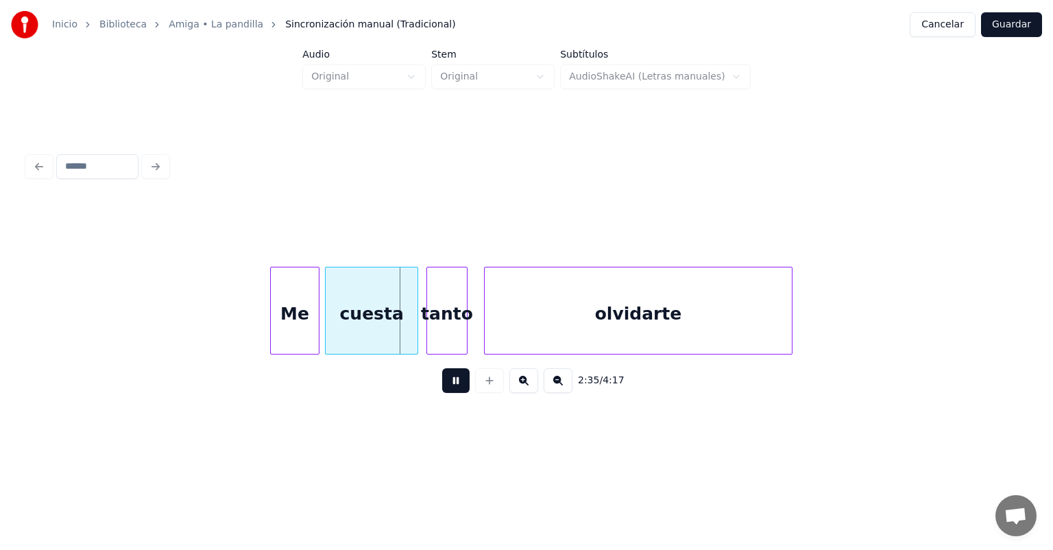
click at [328, 333] on div "cuesta" at bounding box center [372, 313] width 92 height 93
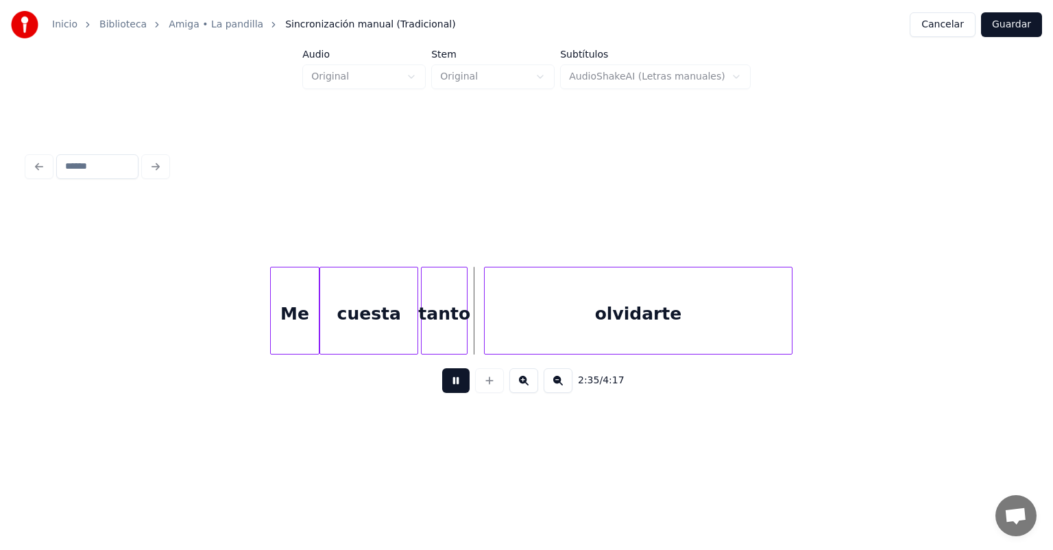
click at [429, 331] on div "tanto" at bounding box center [444, 313] width 45 height 93
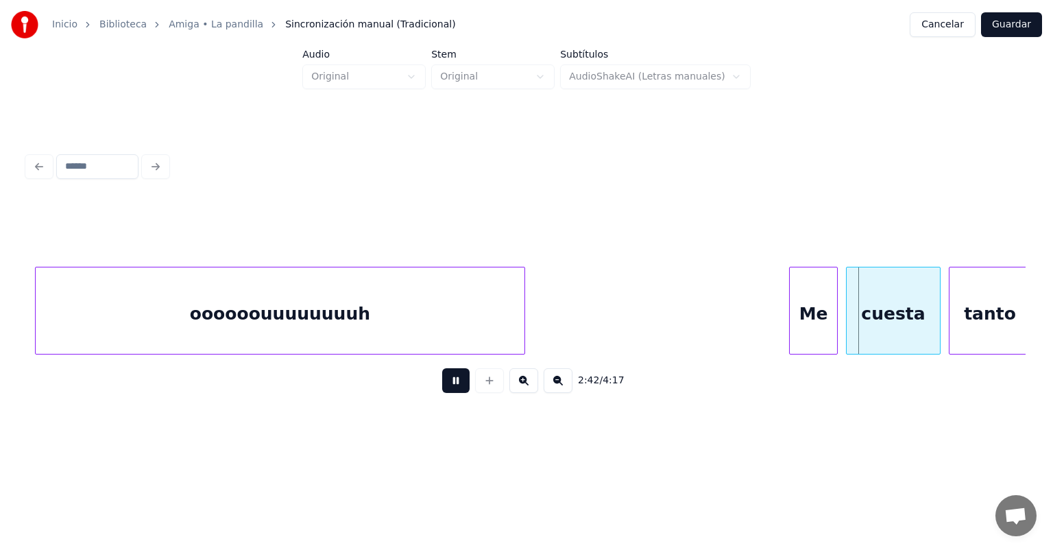
click at [848, 320] on div "cuesta" at bounding box center [893, 313] width 93 height 93
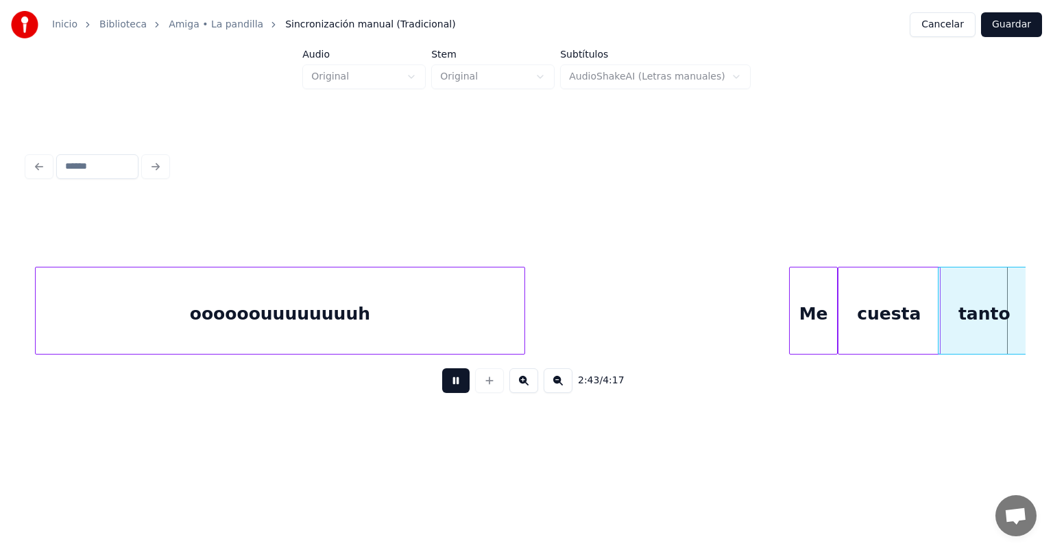
scroll to position [0, 33594]
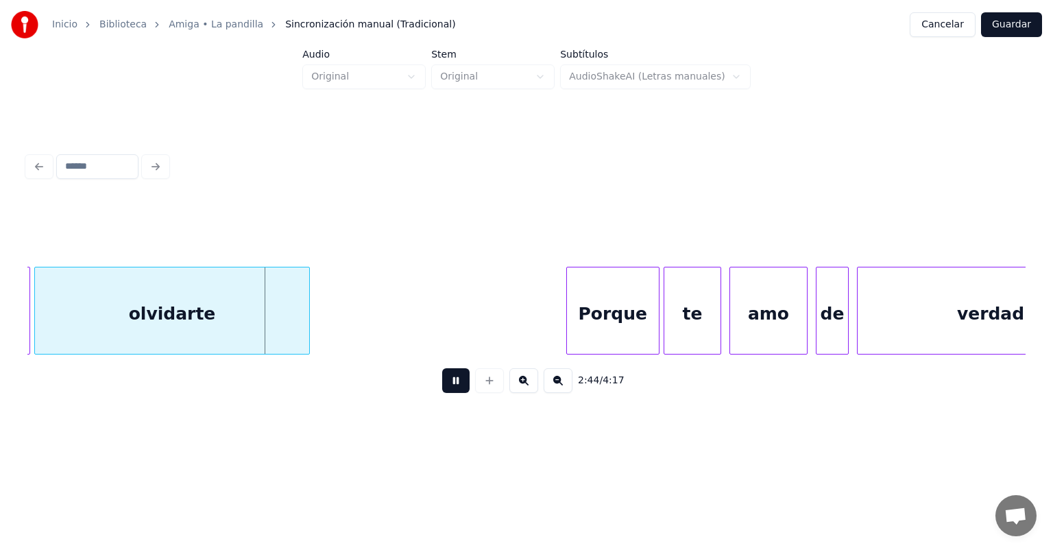
click at [572, 326] on div "Porque" at bounding box center [613, 313] width 92 height 93
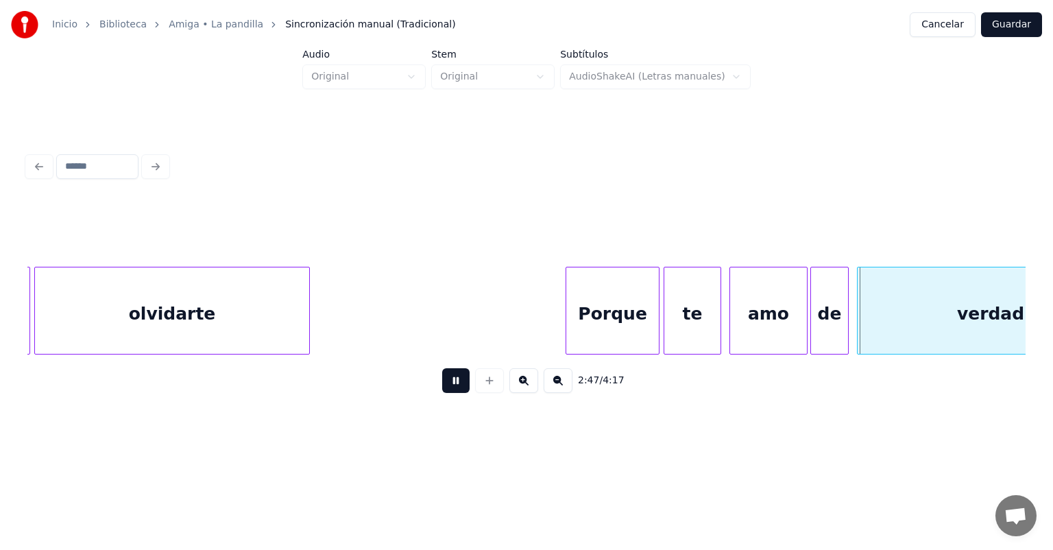
click at [819, 322] on div "de" at bounding box center [829, 313] width 37 height 93
click at [860, 320] on div "verdad" at bounding box center [990, 313] width 267 height 93
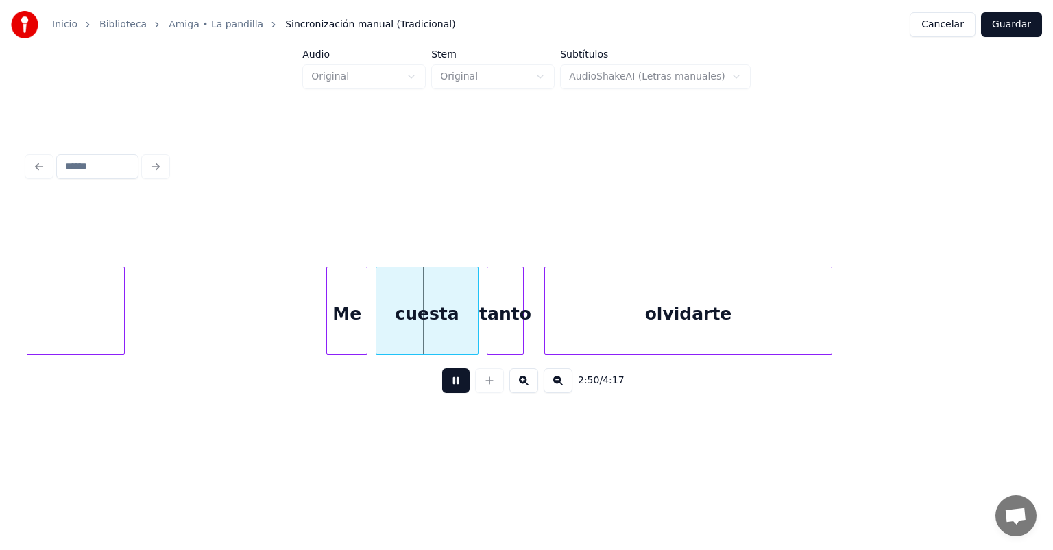
click at [377, 333] on div "cuesta" at bounding box center [426, 313] width 101 height 93
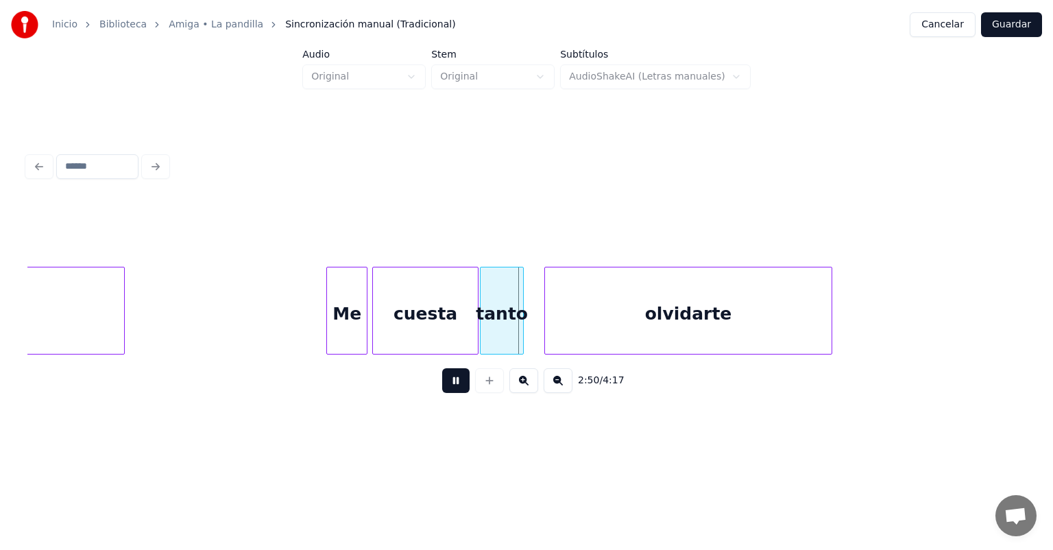
click at [490, 336] on div "tanto" at bounding box center [502, 313] width 43 height 93
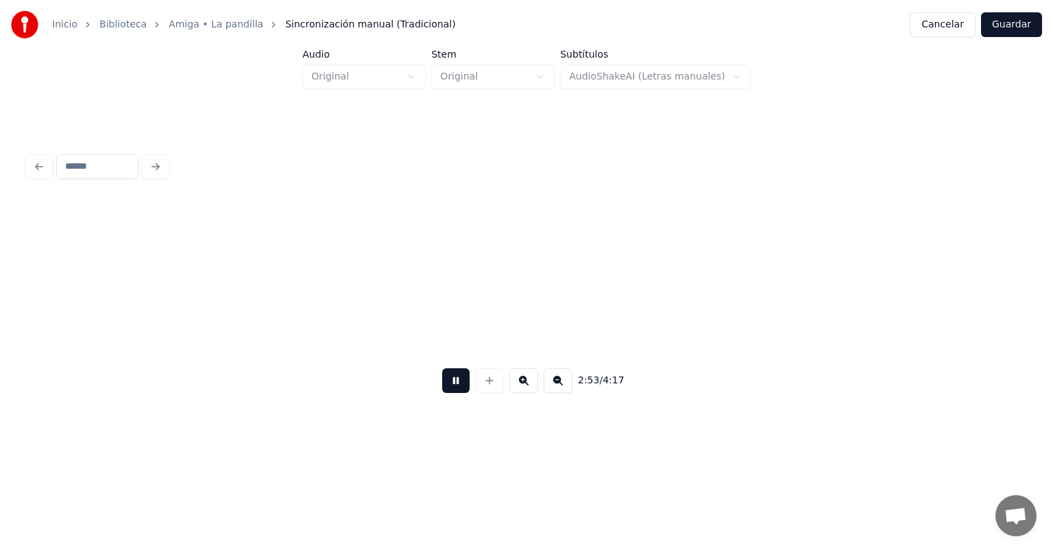
scroll to position [0, 35593]
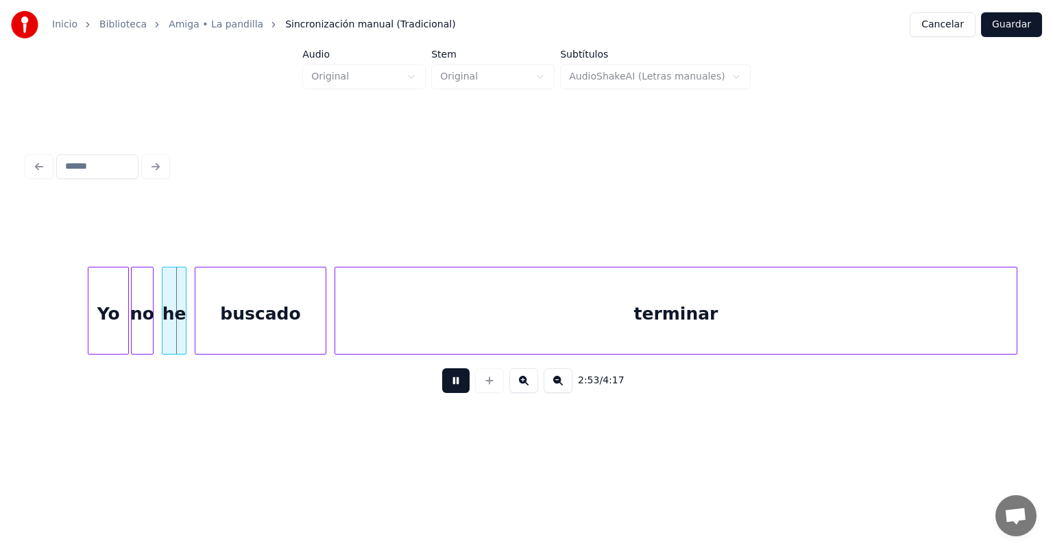
click at [164, 328] on div "he" at bounding box center [174, 313] width 23 height 93
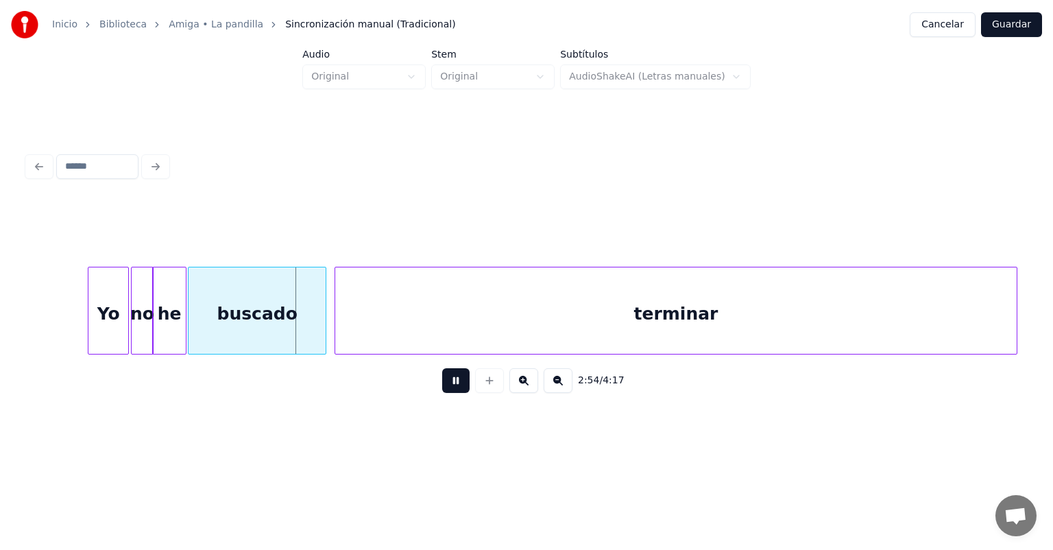
click at [198, 327] on div "buscado" at bounding box center [257, 313] width 137 height 93
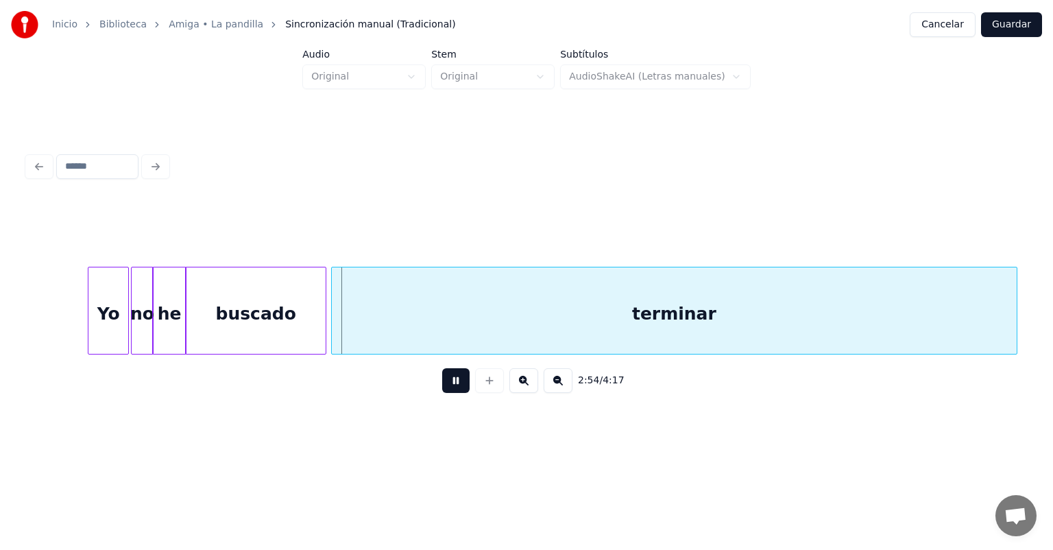
click at [336, 322] on div "terminar" at bounding box center [674, 313] width 685 height 93
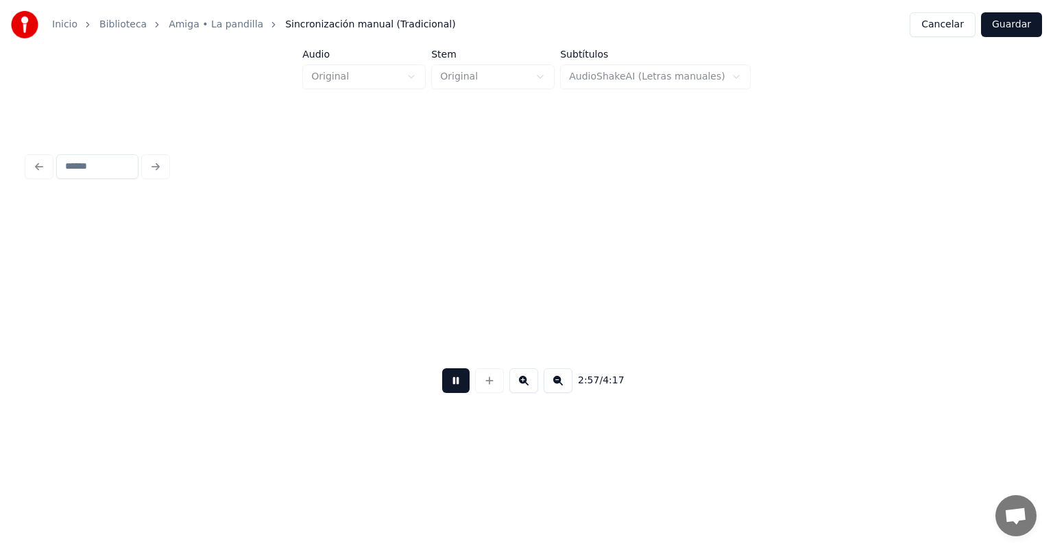
scroll to position [0, 36594]
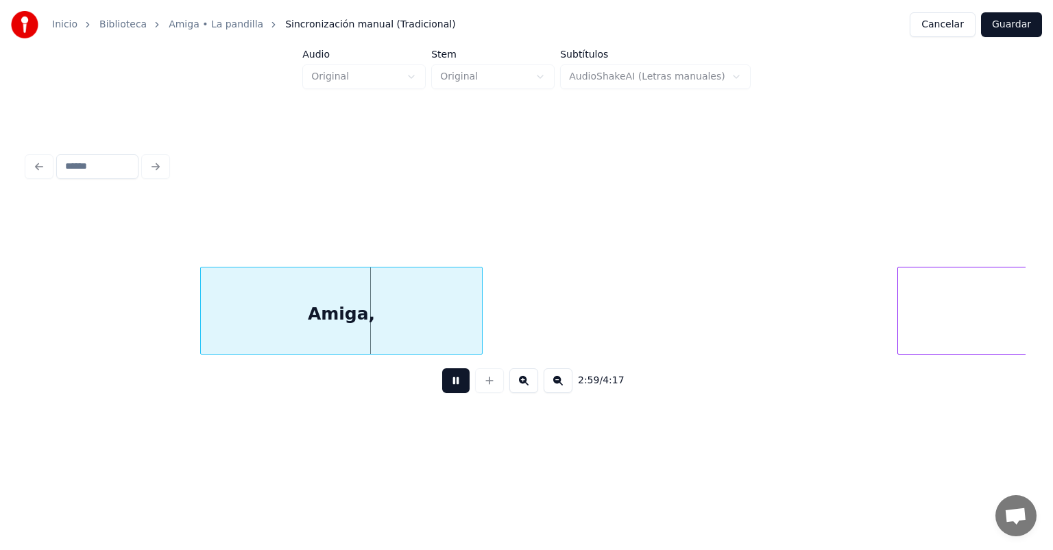
click at [900, 306] on div "amiga" at bounding box center [1066, 313] width 336 height 93
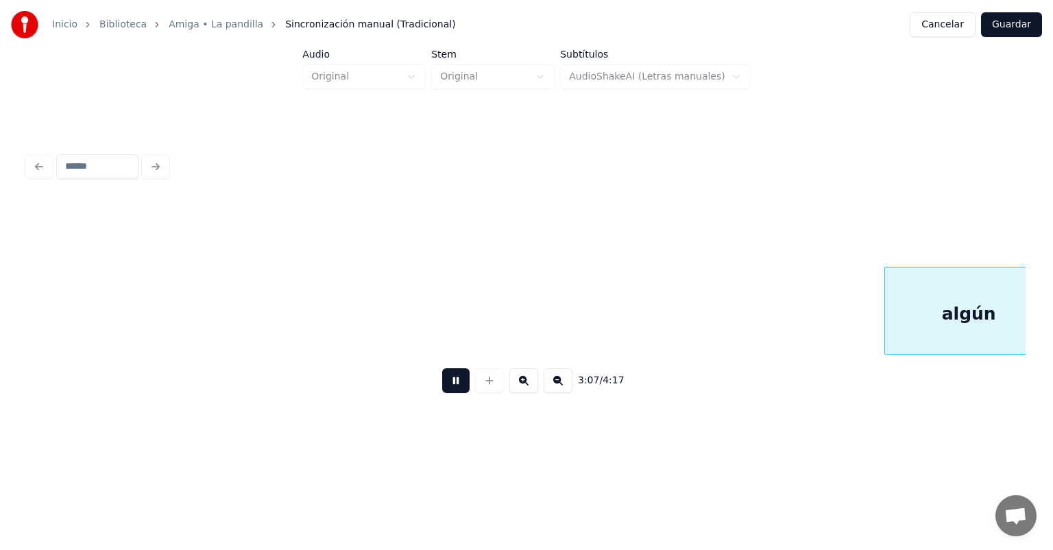
scroll to position [0, 38593]
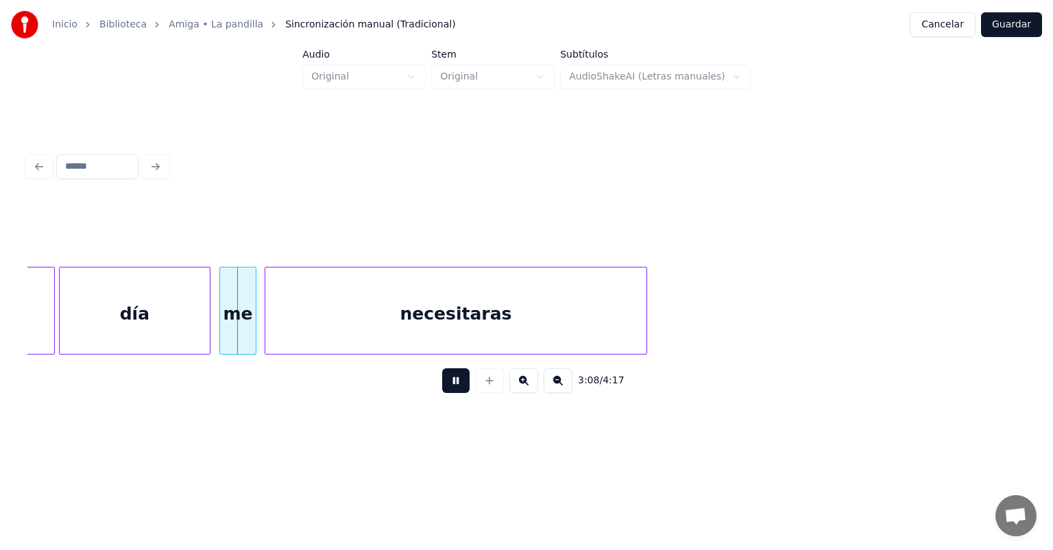
click at [208, 328] on div at bounding box center [208, 310] width 4 height 86
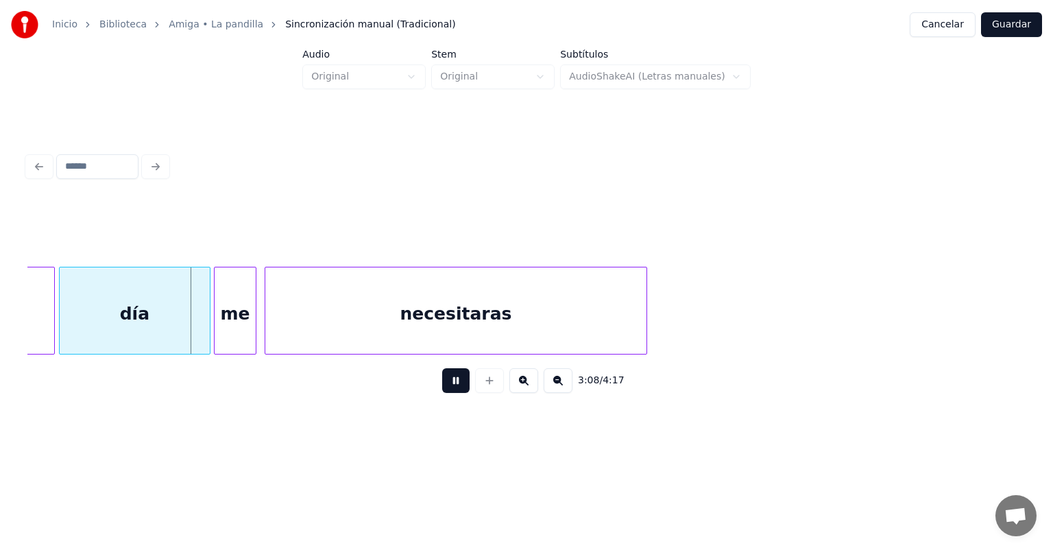
click at [222, 322] on div "me" at bounding box center [235, 313] width 41 height 93
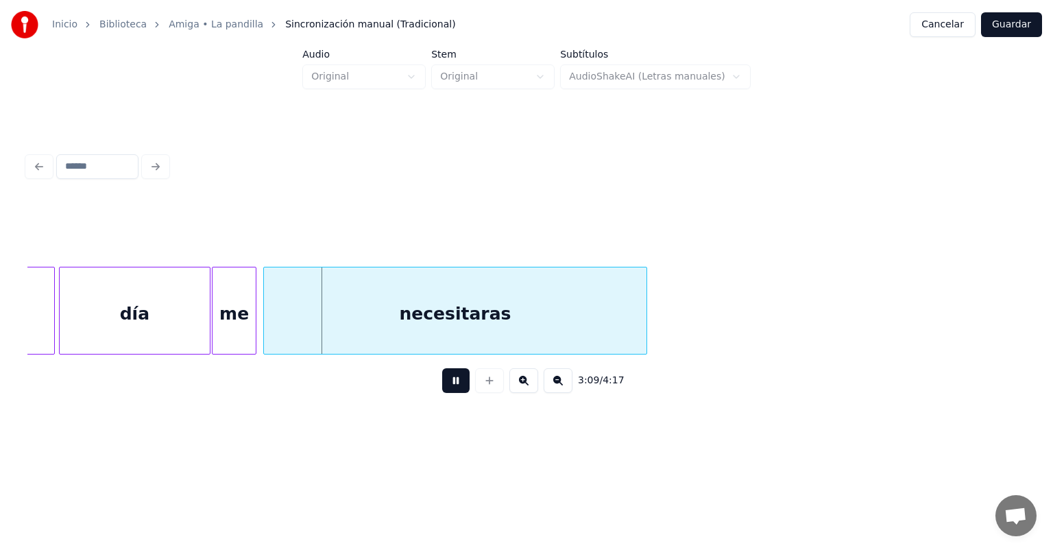
click at [267, 320] on div "necesitaras" at bounding box center [455, 313] width 383 height 93
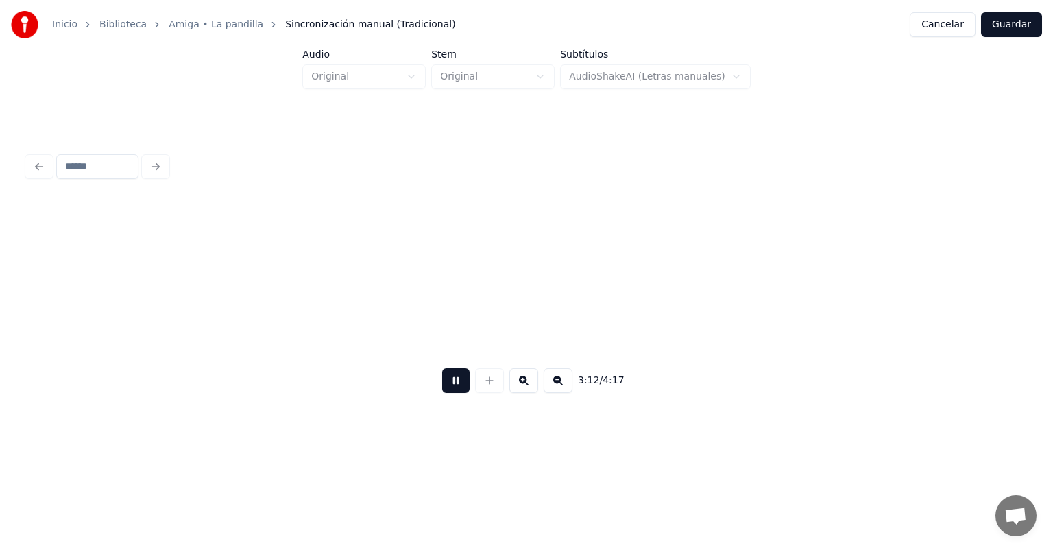
scroll to position [0, 39592]
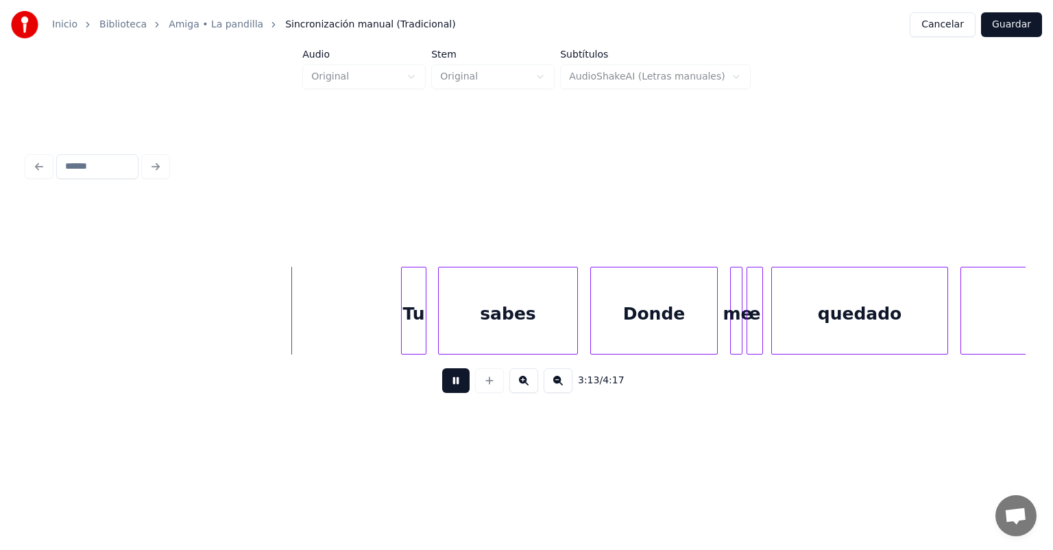
click at [422, 320] on div "Tu" at bounding box center [414, 313] width 24 height 93
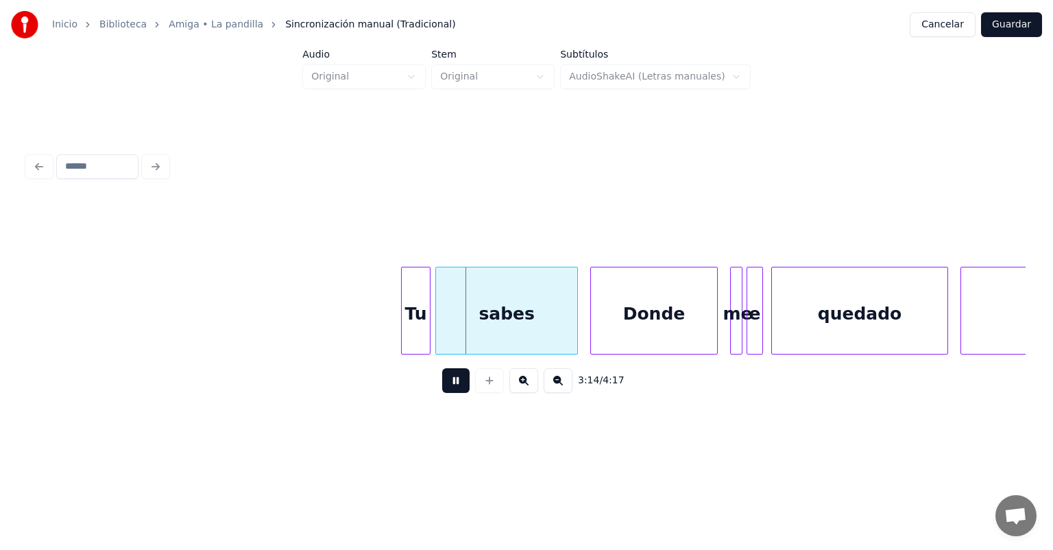
click at [440, 324] on div "sabes" at bounding box center [506, 313] width 141 height 93
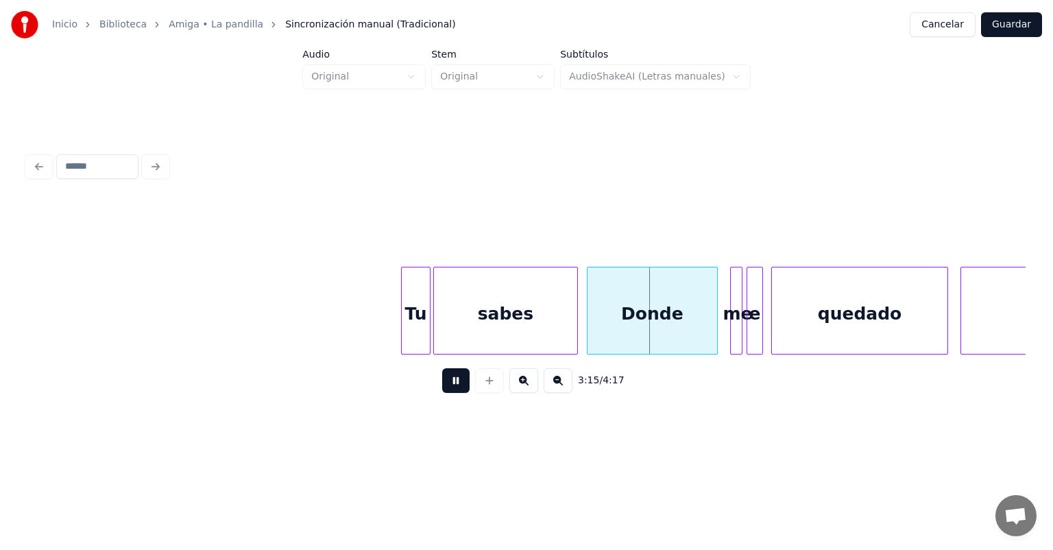
click at [593, 319] on div "Donde" at bounding box center [653, 313] width 130 height 93
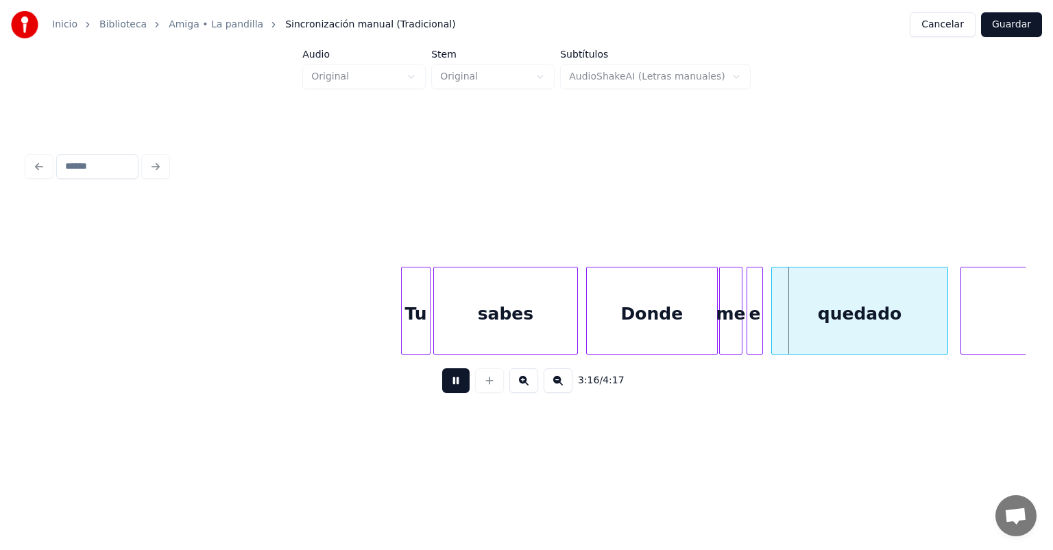
click at [751, 321] on div at bounding box center [750, 310] width 4 height 86
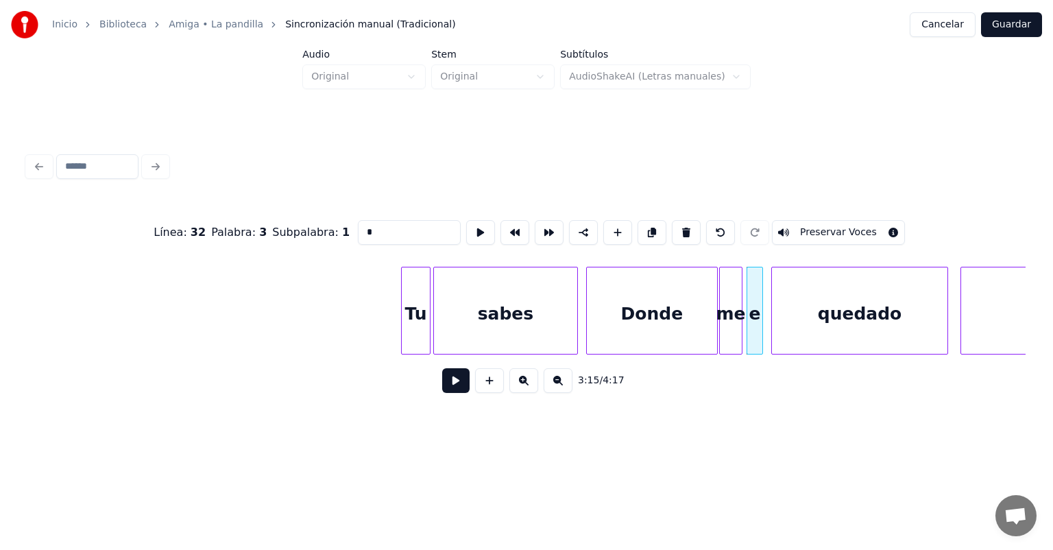
click at [358, 228] on input "*" at bounding box center [409, 232] width 103 height 25
click at [774, 318] on div "quedado" at bounding box center [860, 313] width 176 height 93
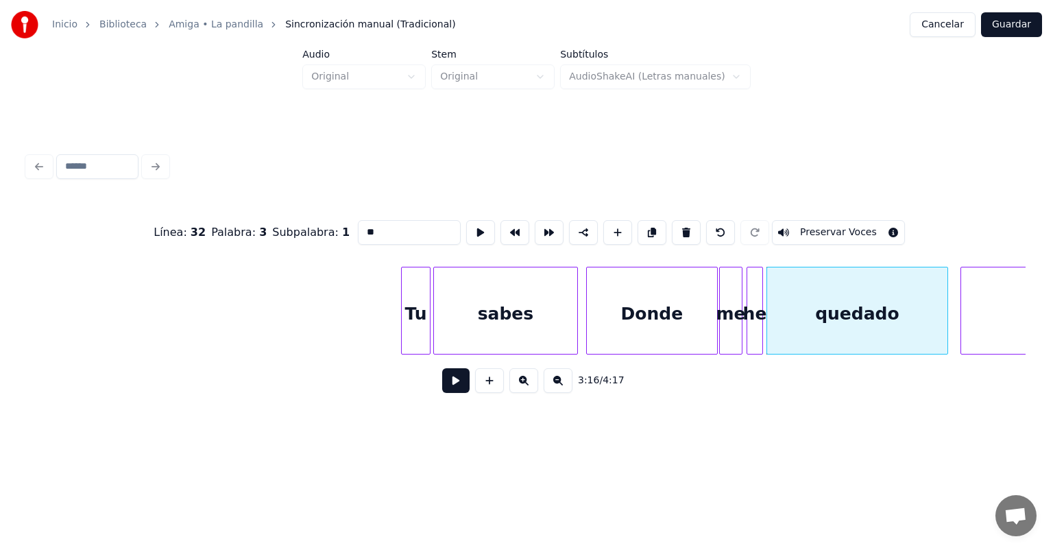
click at [466, 225] on button at bounding box center [480, 232] width 29 height 25
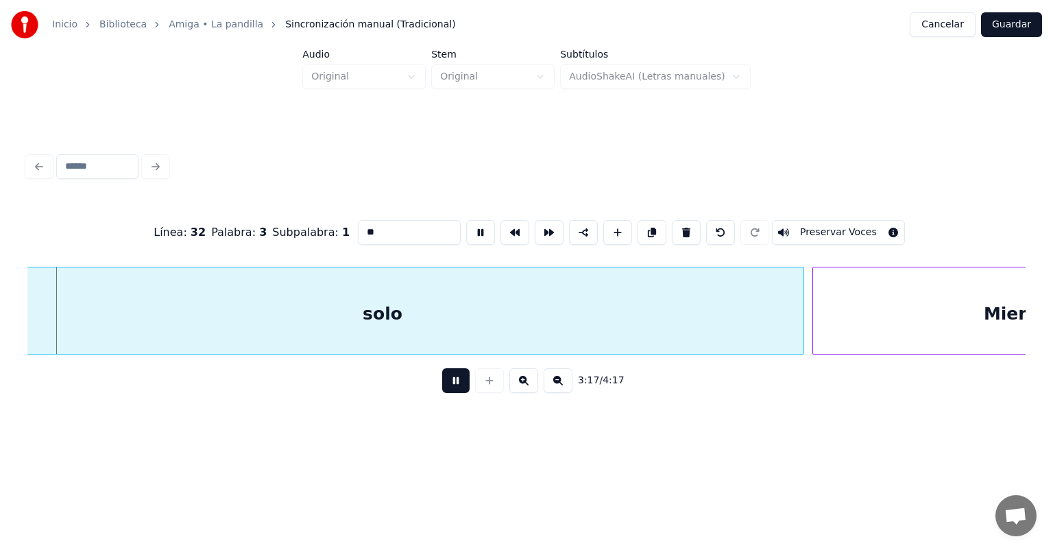
scroll to position [0, 40793]
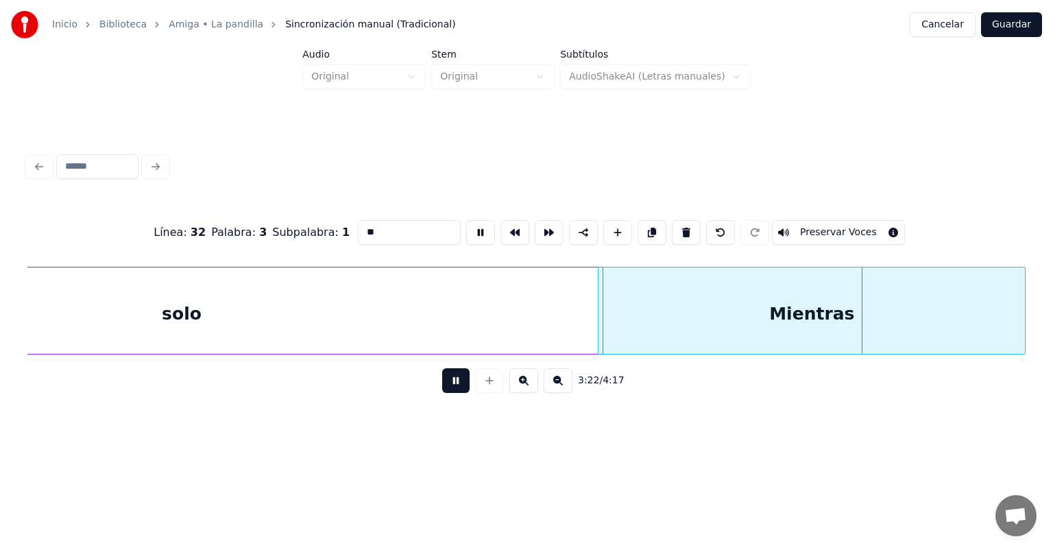
click at [601, 319] on div at bounding box center [601, 310] width 4 height 86
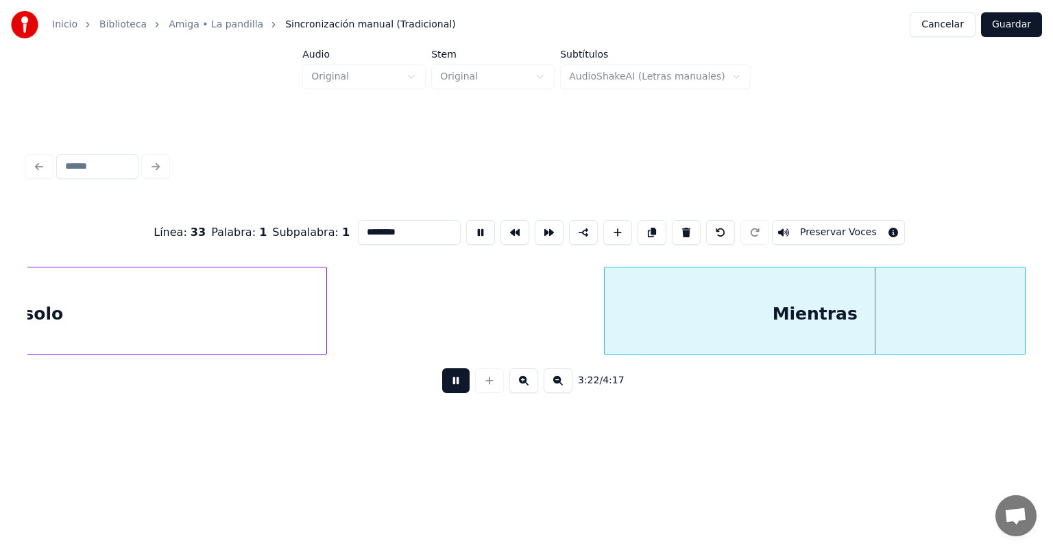
scroll to position [0, 40526]
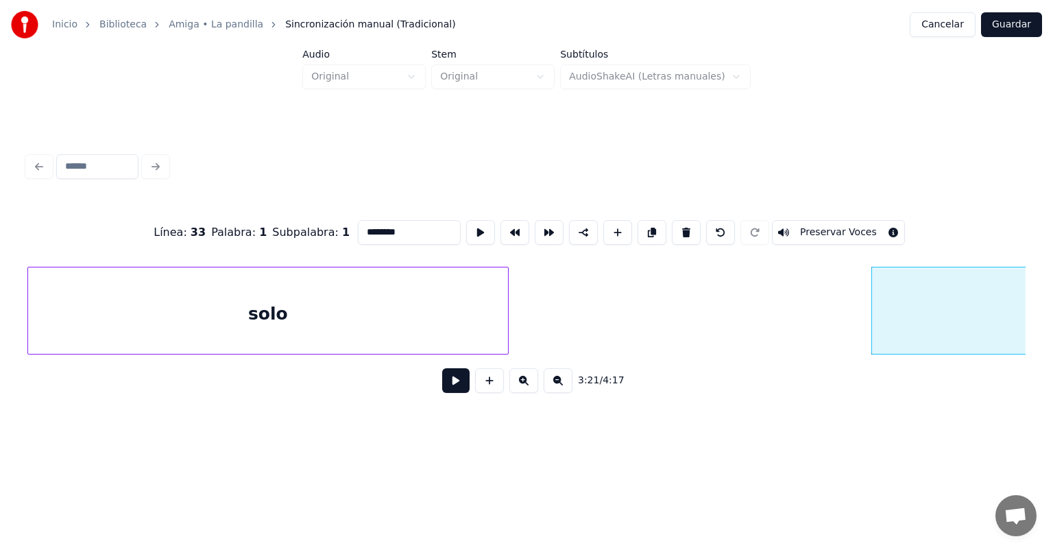
click at [787, 365] on div "3:21 / 4:17" at bounding box center [526, 381] width 998 height 52
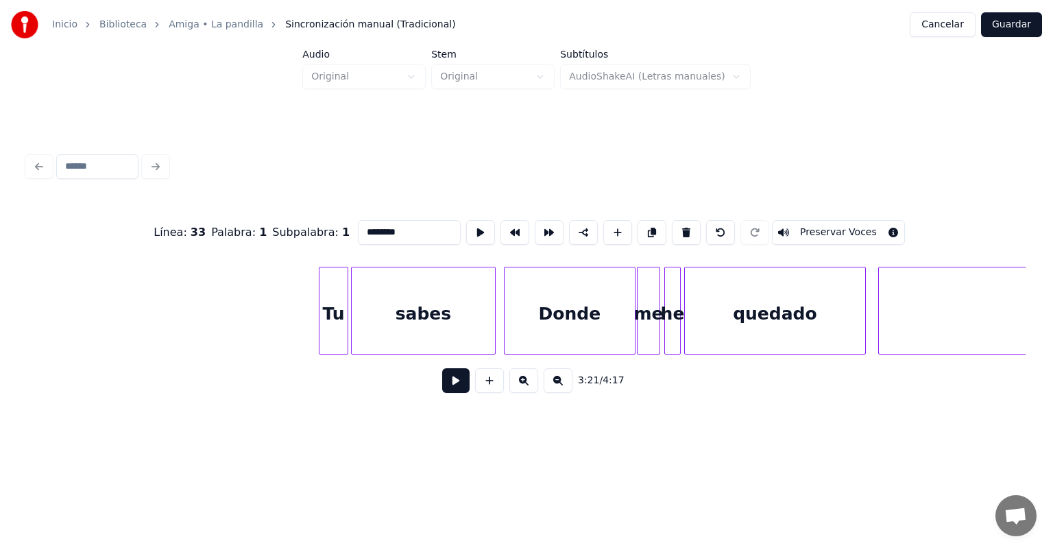
scroll to position [0, 40004]
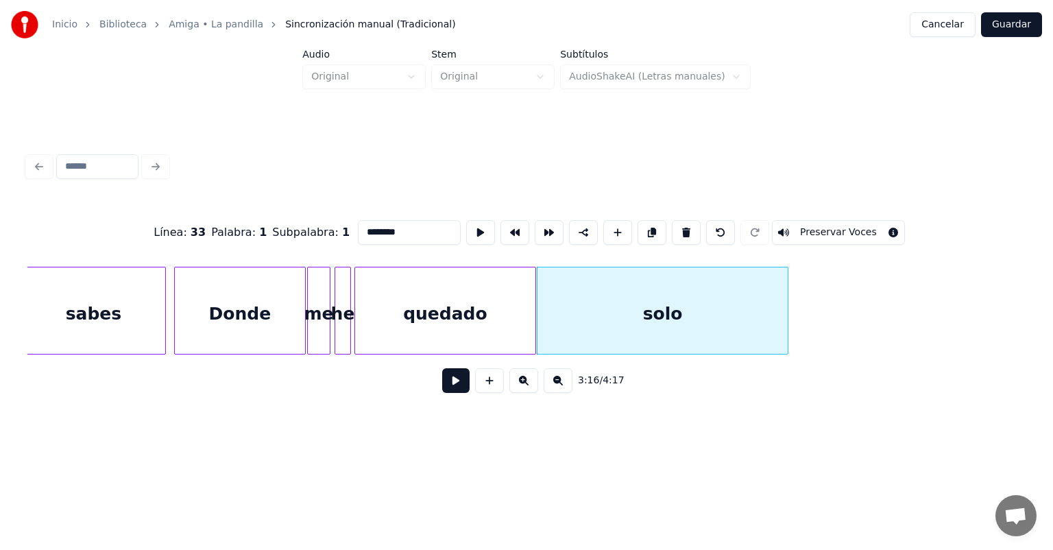
click at [451, 307] on div "quedado" at bounding box center [445, 313] width 180 height 93
type input "*******"
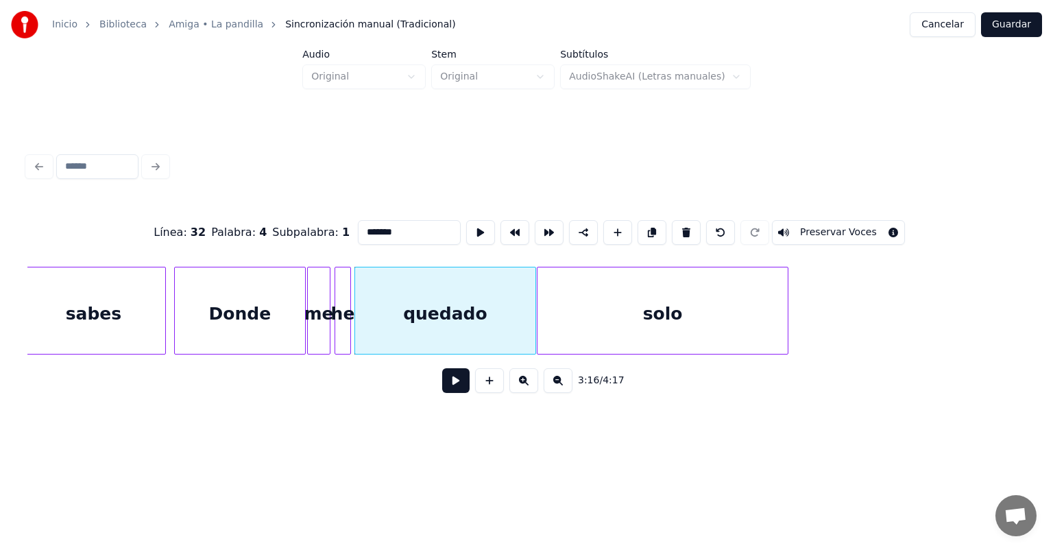
click at [455, 393] on button at bounding box center [455, 380] width 27 height 25
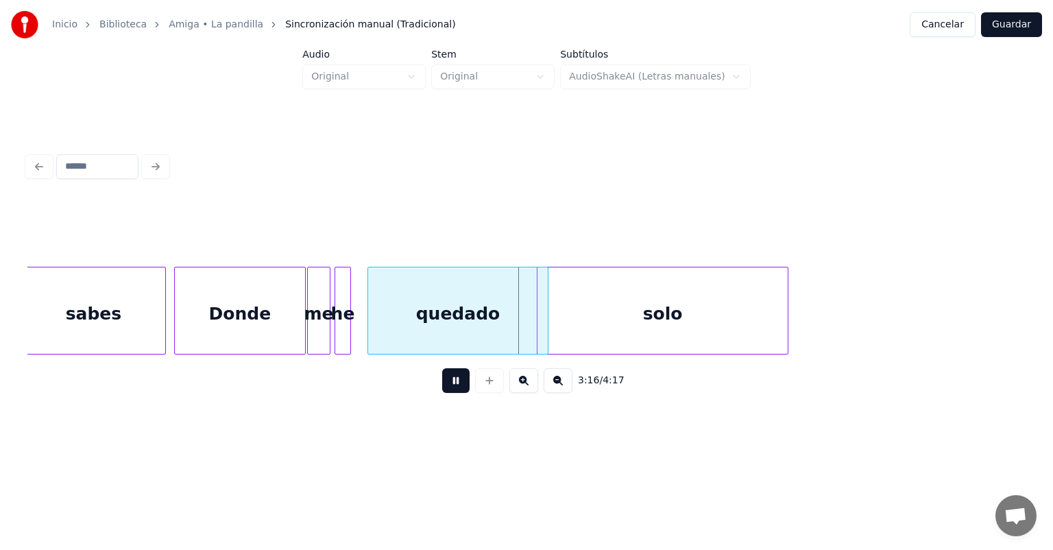
click at [459, 318] on div "quedado" at bounding box center [443, 313] width 174 height 93
click at [539, 320] on div "solo" at bounding box center [661, 313] width 254 height 93
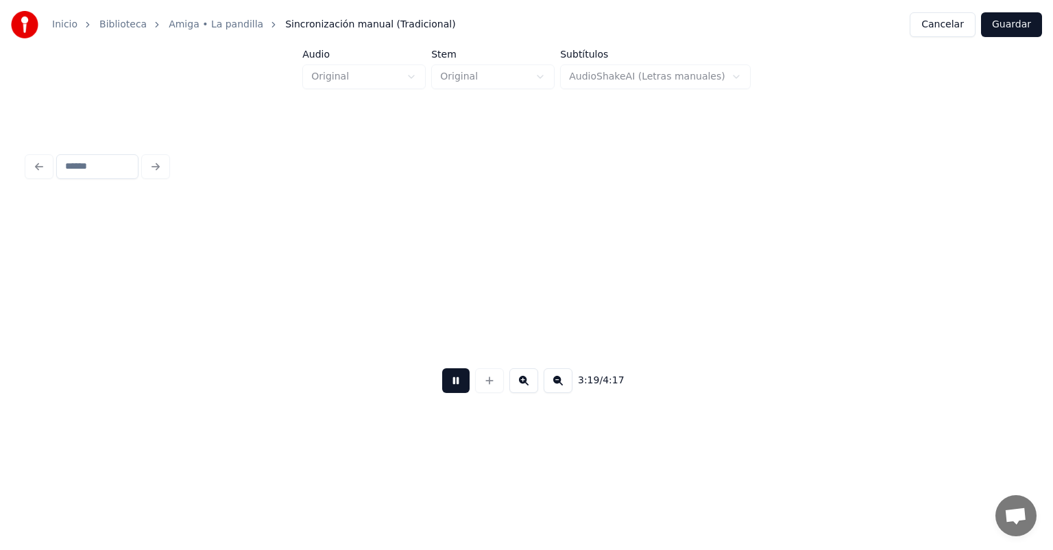
scroll to position [0, 41004]
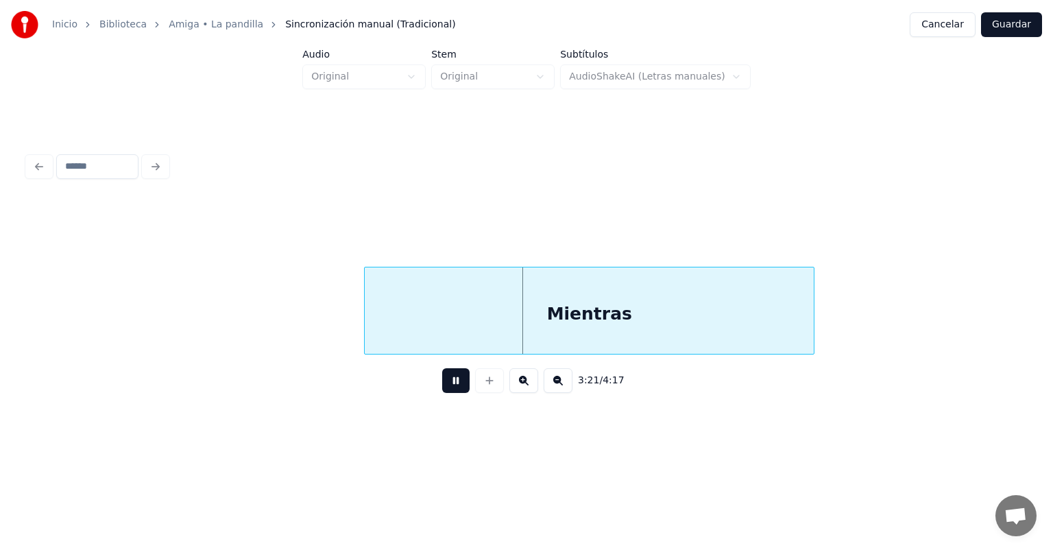
click at [371, 333] on div "Mientras" at bounding box center [589, 313] width 449 height 93
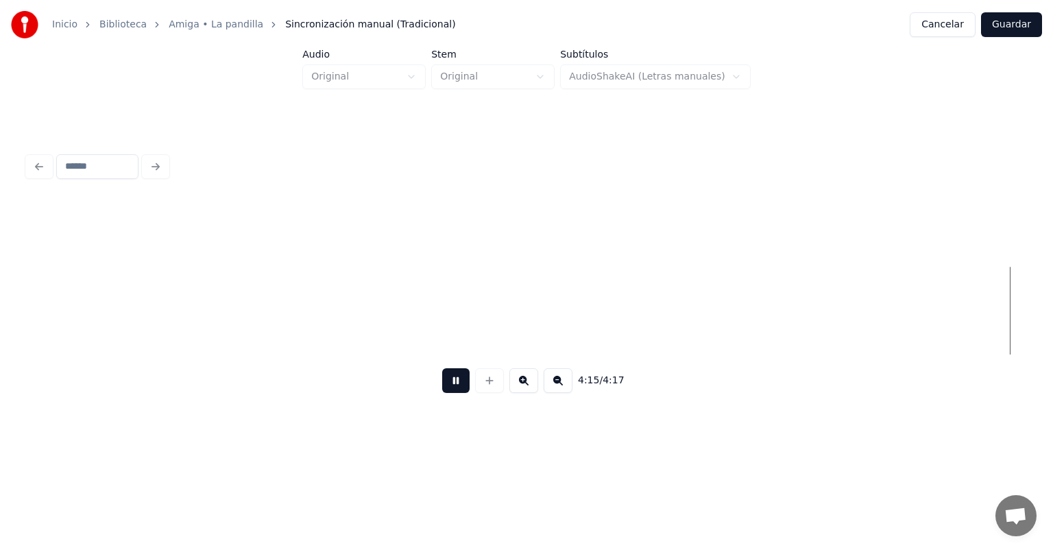
scroll to position [0, 52081]
click at [442, 389] on button at bounding box center [455, 380] width 27 height 25
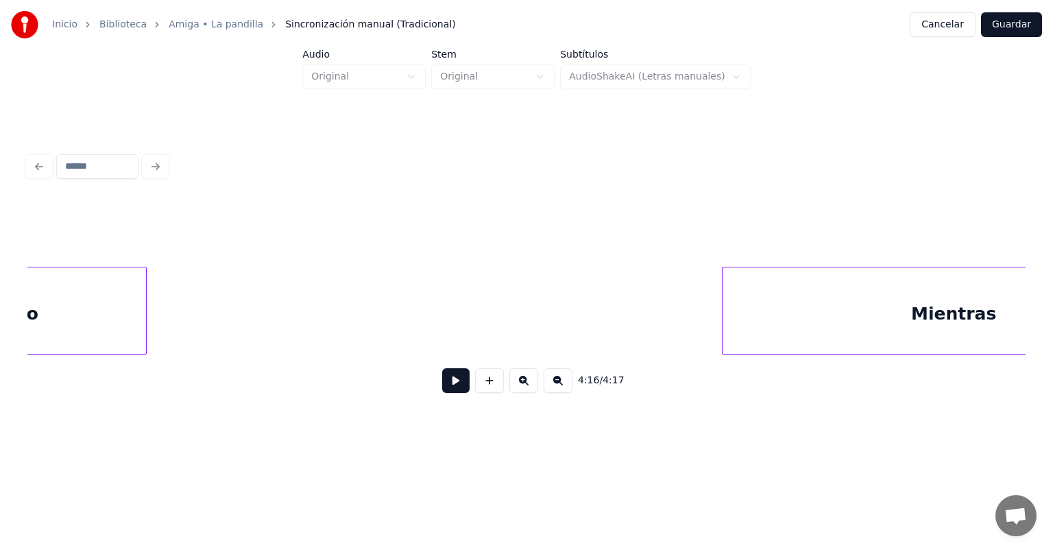
scroll to position [0, 40661]
click at [775, 321] on div "Mientras" at bounding box center [939, 313] width 462 height 93
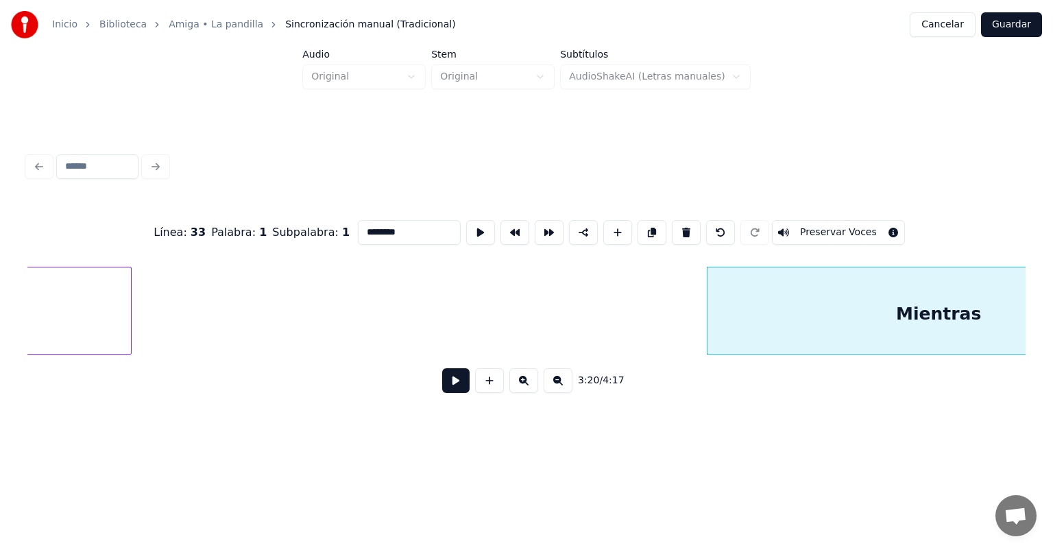
click at [466, 229] on button at bounding box center [480, 232] width 29 height 25
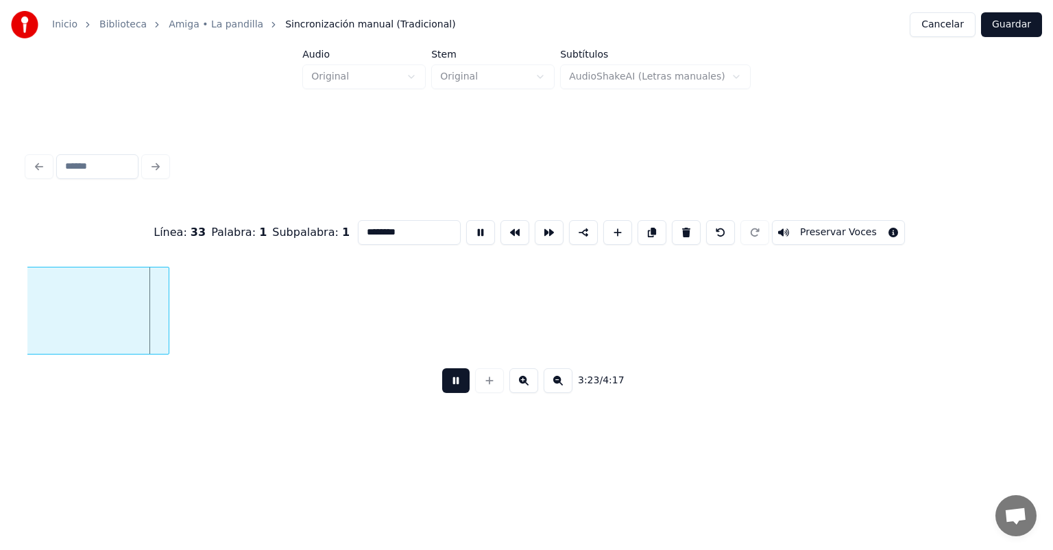
scroll to position [0, 41341]
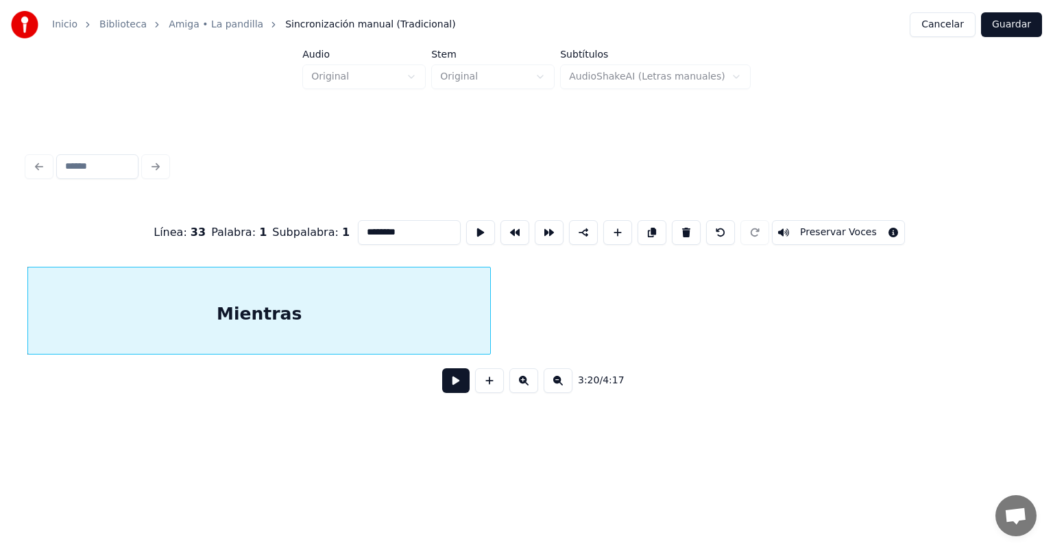
click at [277, 307] on div "Mientras" at bounding box center [259, 313] width 462 height 93
click at [380, 223] on input "********" at bounding box center [409, 232] width 103 height 25
type input "*******"
click at [1018, 26] on button "Guardar" at bounding box center [1011, 24] width 61 height 25
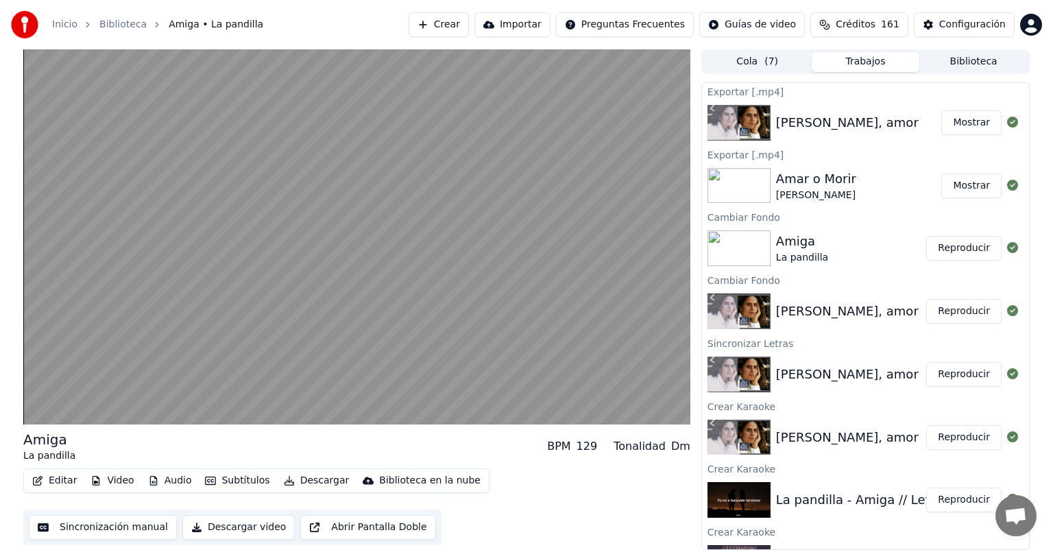
click at [75, 343] on video at bounding box center [356, 236] width 667 height 375
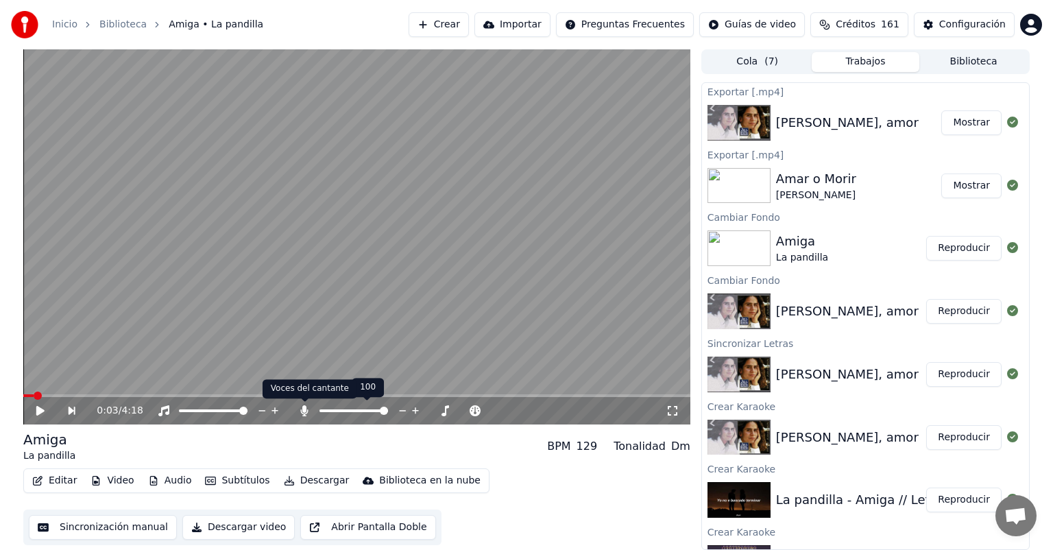
click at [306, 405] on icon at bounding box center [305, 410] width 14 height 11
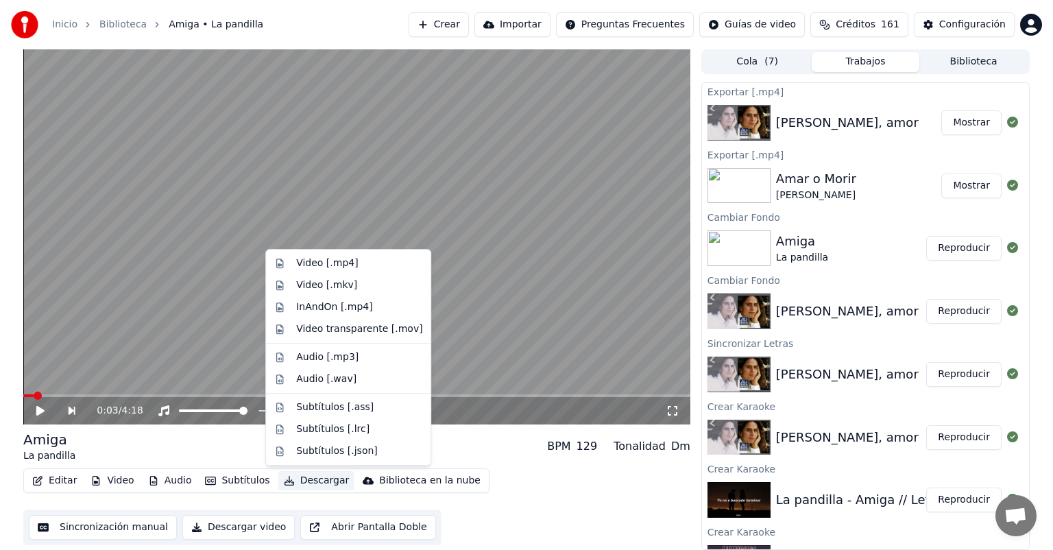
click at [303, 483] on button "Descargar" at bounding box center [316, 480] width 77 height 19
click at [354, 269] on div "Video [.mp4]" at bounding box center [359, 263] width 126 height 14
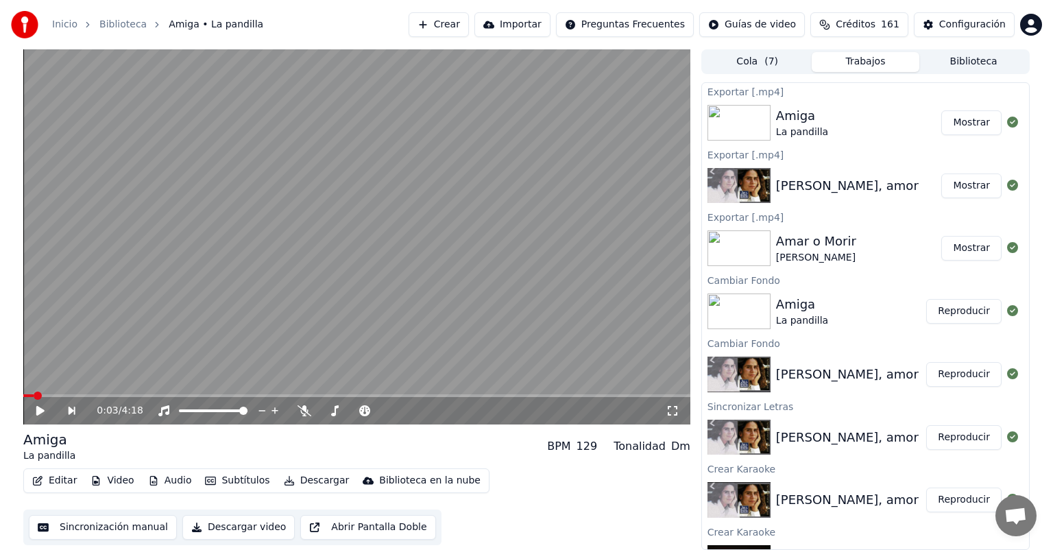
click at [963, 385] on button "Reproducir" at bounding box center [963, 374] width 75 height 25
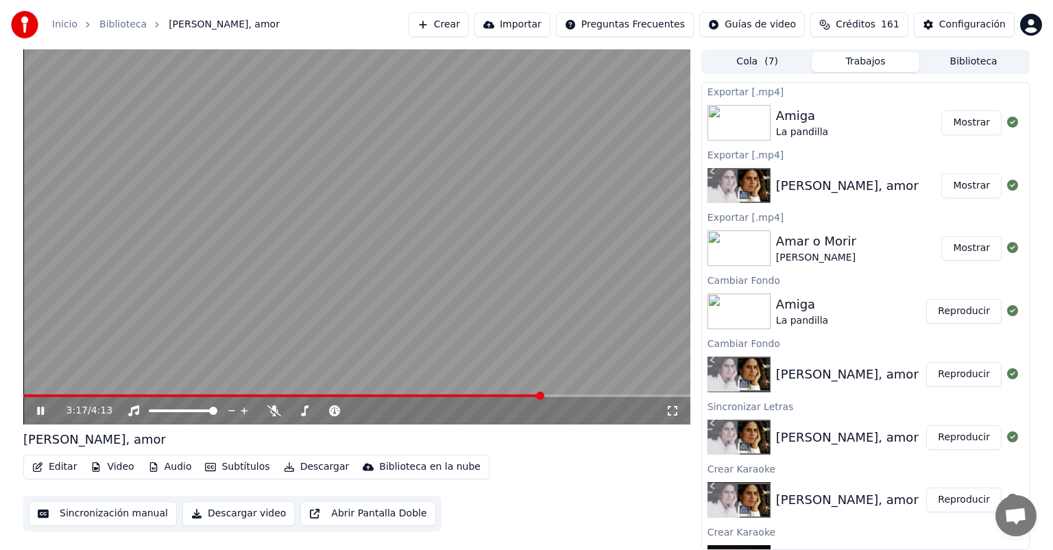
click at [542, 397] on span at bounding box center [356, 395] width 667 height 3
click at [620, 396] on span at bounding box center [616, 396] width 8 height 8
click at [276, 410] on icon at bounding box center [274, 410] width 14 height 11
click at [462, 394] on span at bounding box center [334, 395] width 623 height 3
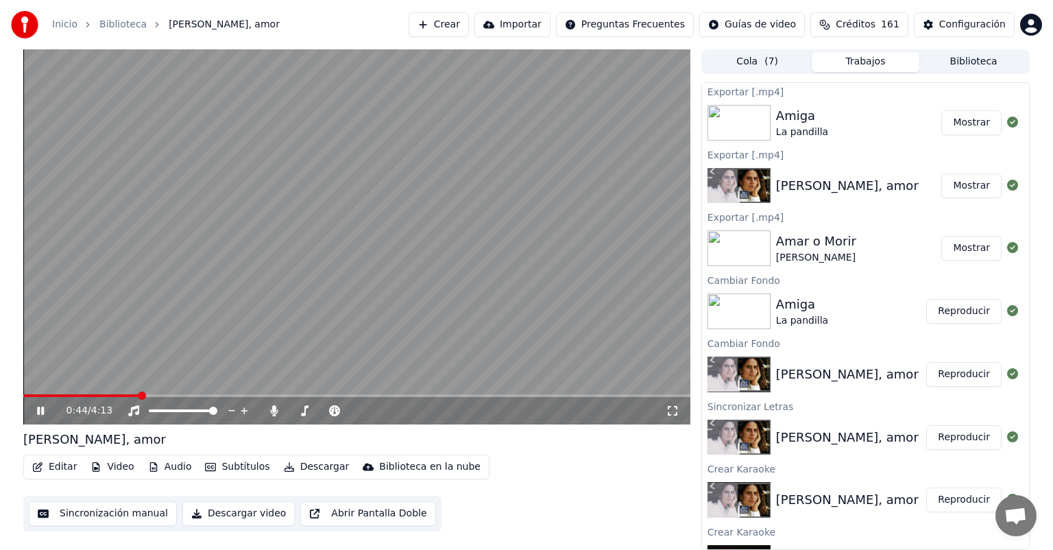
click at [139, 395] on span at bounding box center [81, 395] width 116 height 3
click at [60, 459] on button "Editar" at bounding box center [55, 466] width 56 height 19
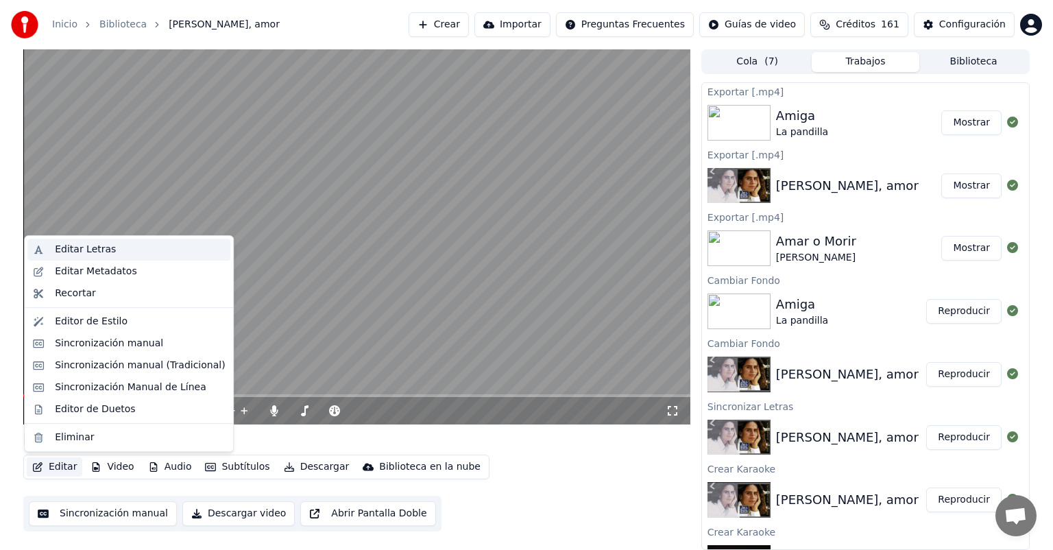
click at [113, 256] on div "Editar Letras" at bounding box center [140, 250] width 170 height 14
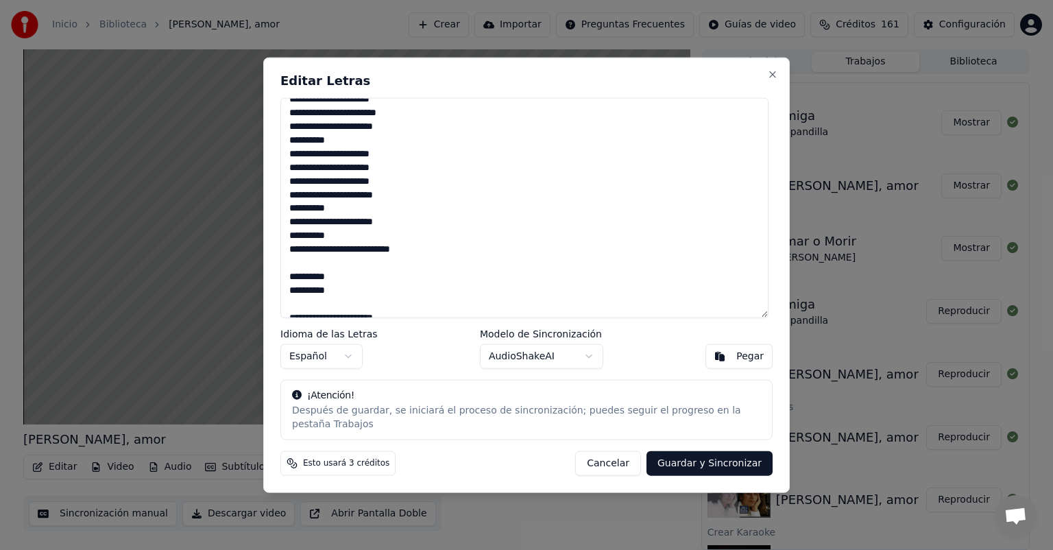
scroll to position [422, 0]
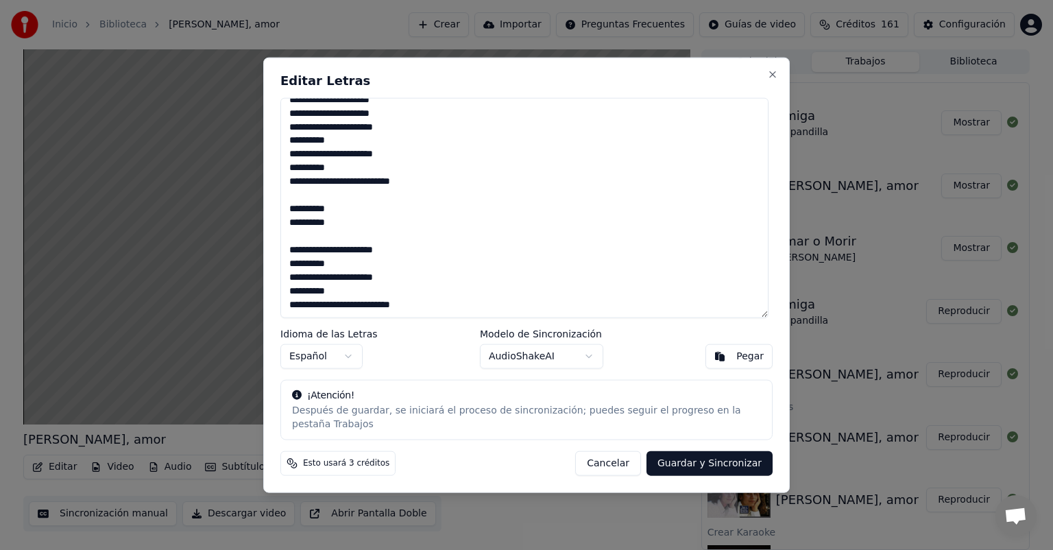
click at [427, 312] on textarea "**********" at bounding box center [524, 208] width 488 height 220
click at [609, 455] on button "Cancelar" at bounding box center [608, 463] width 66 height 25
type textarea "**********"
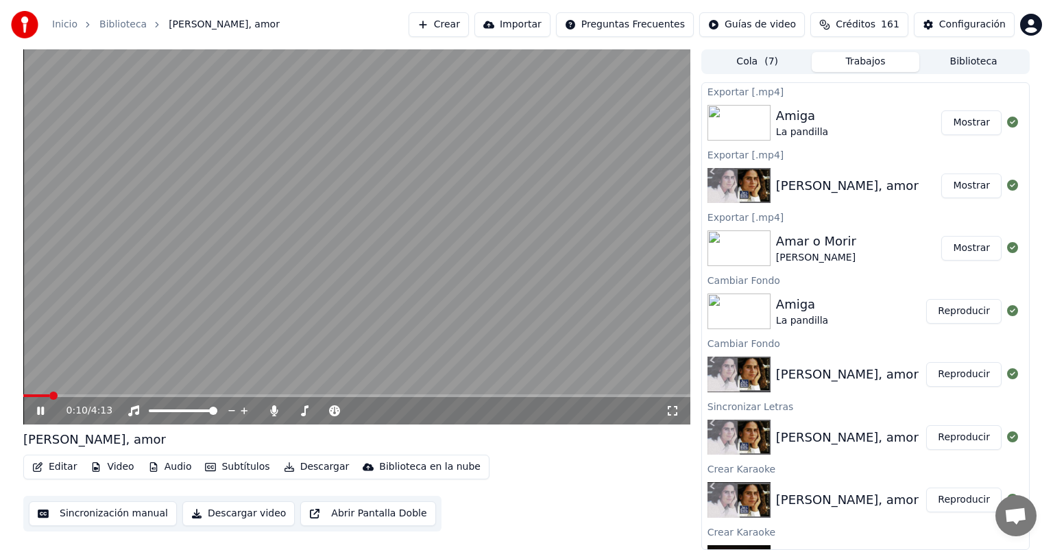
click at [49, 395] on span at bounding box center [36, 395] width 26 height 3
click at [333, 407] on icon at bounding box center [334, 410] width 11 height 11
click at [414, 410] on span at bounding box center [409, 411] width 8 height 8
click at [60, 470] on button "Editar" at bounding box center [55, 466] width 56 height 19
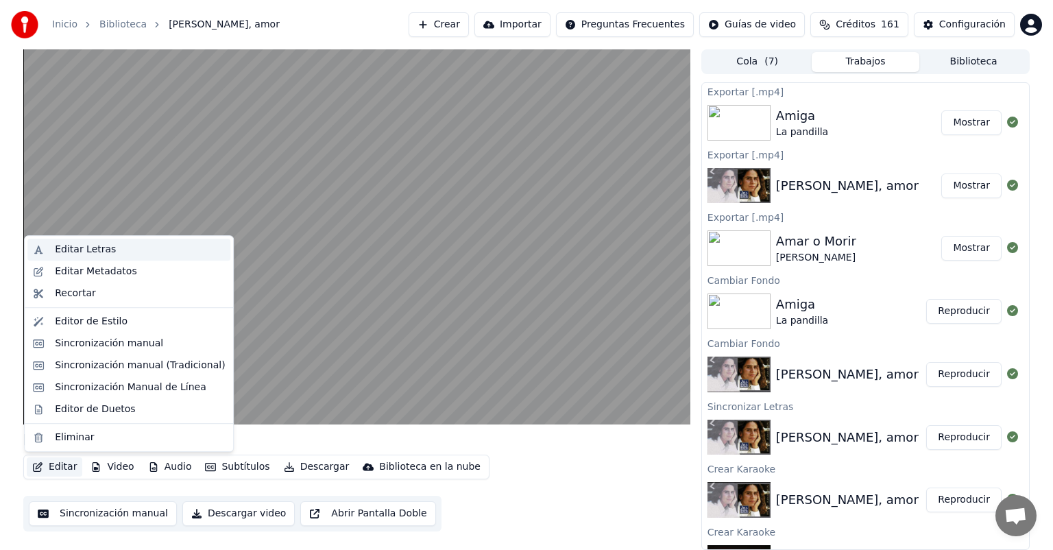
click at [96, 250] on div "Editar Letras" at bounding box center [85, 250] width 61 height 14
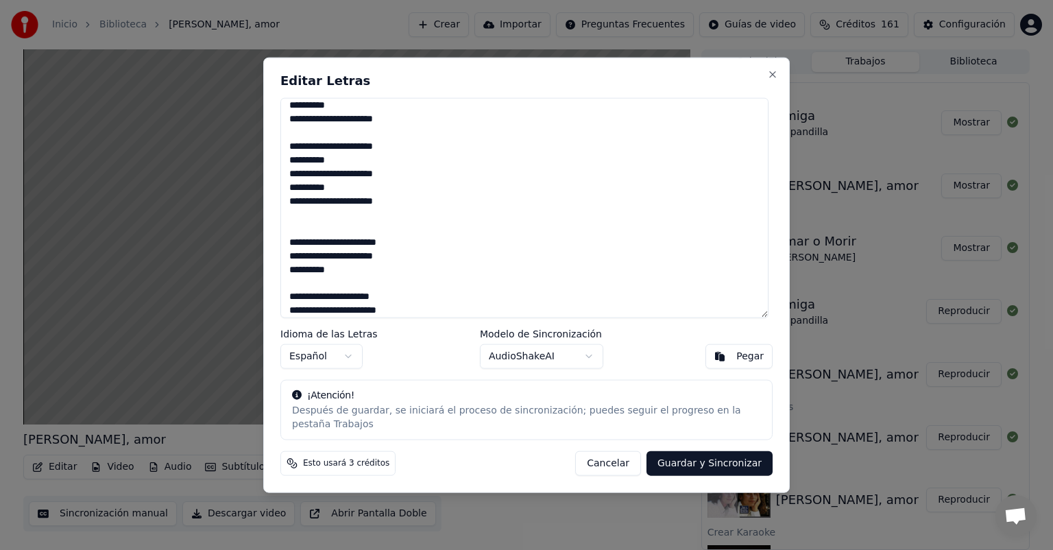
scroll to position [280, 0]
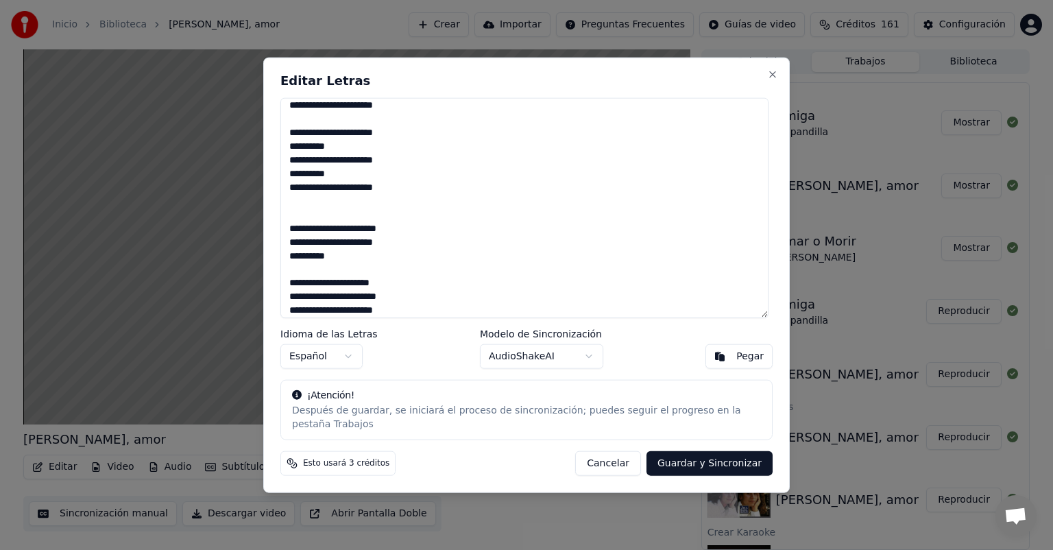
click at [605, 451] on button "Cancelar" at bounding box center [608, 463] width 66 height 25
type textarea "**********"
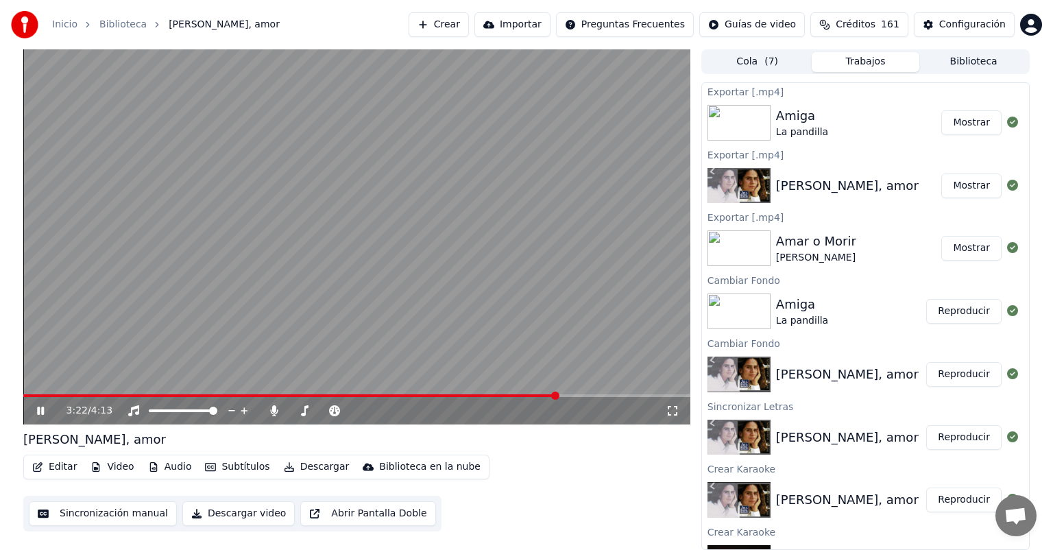
click at [192, 395] on span at bounding box center [290, 395] width 534 height 3
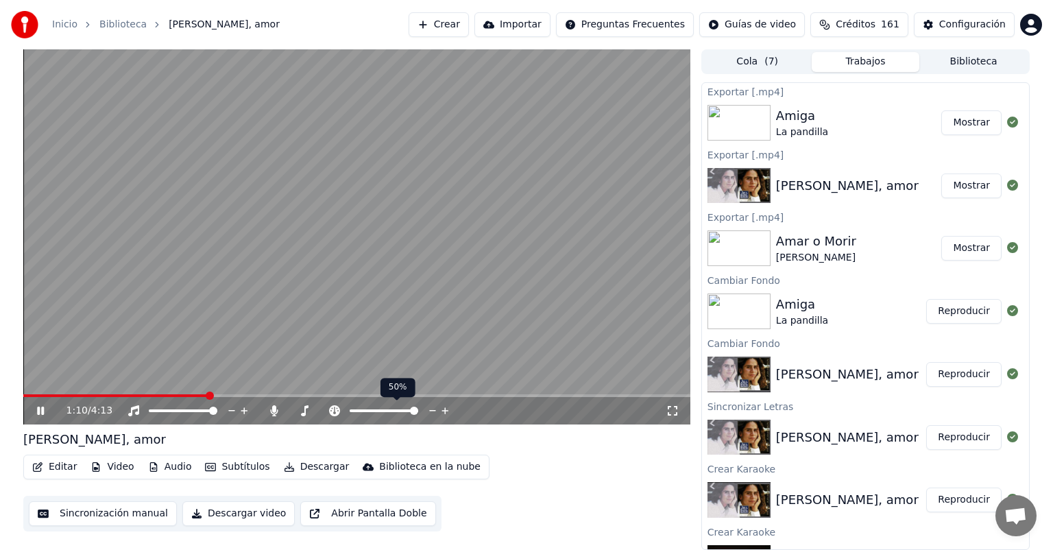
click at [418, 415] on span at bounding box center [414, 411] width 8 height 8
click at [59, 462] on button "Editar" at bounding box center [55, 466] width 56 height 19
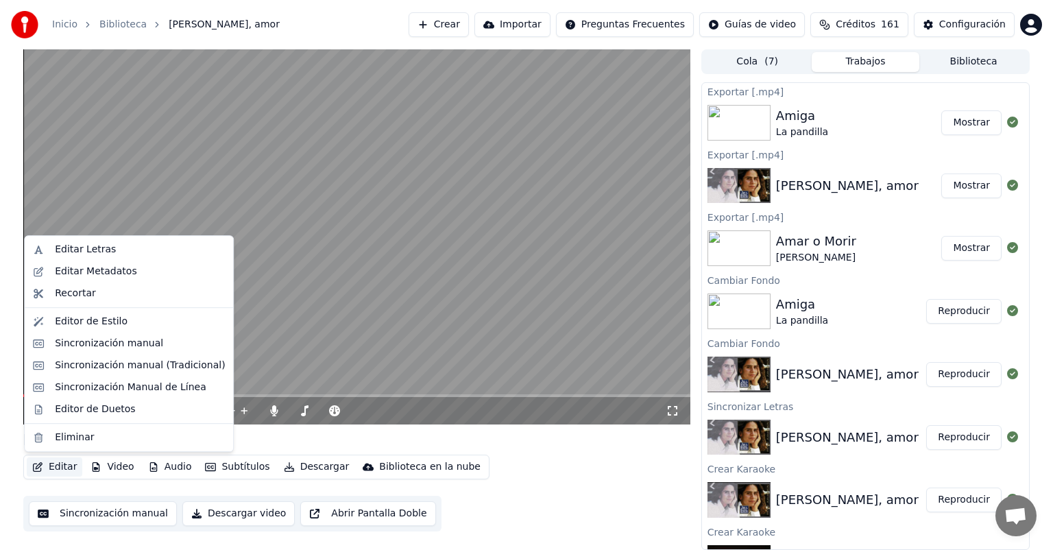
click at [313, 340] on video at bounding box center [356, 236] width 667 height 375
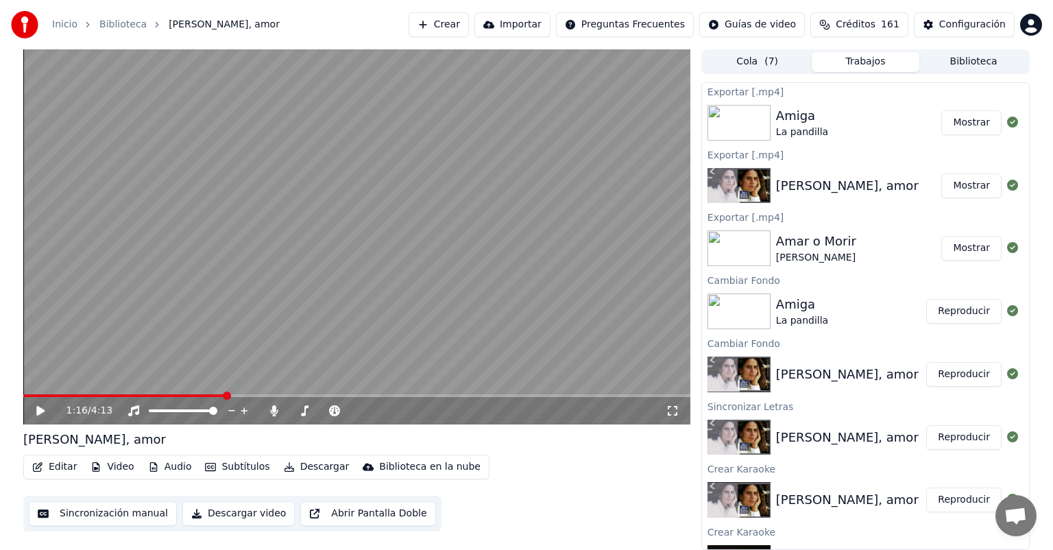
click at [43, 408] on icon at bounding box center [50, 410] width 32 height 11
click at [64, 469] on button "Editar" at bounding box center [55, 466] width 56 height 19
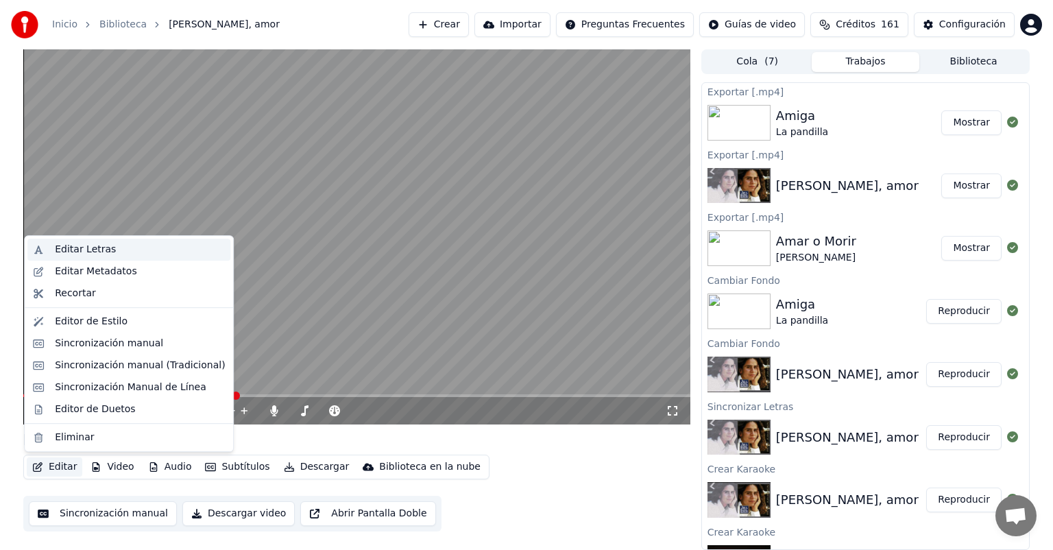
click at [140, 255] on div "Editar Letras" at bounding box center [140, 250] width 170 height 14
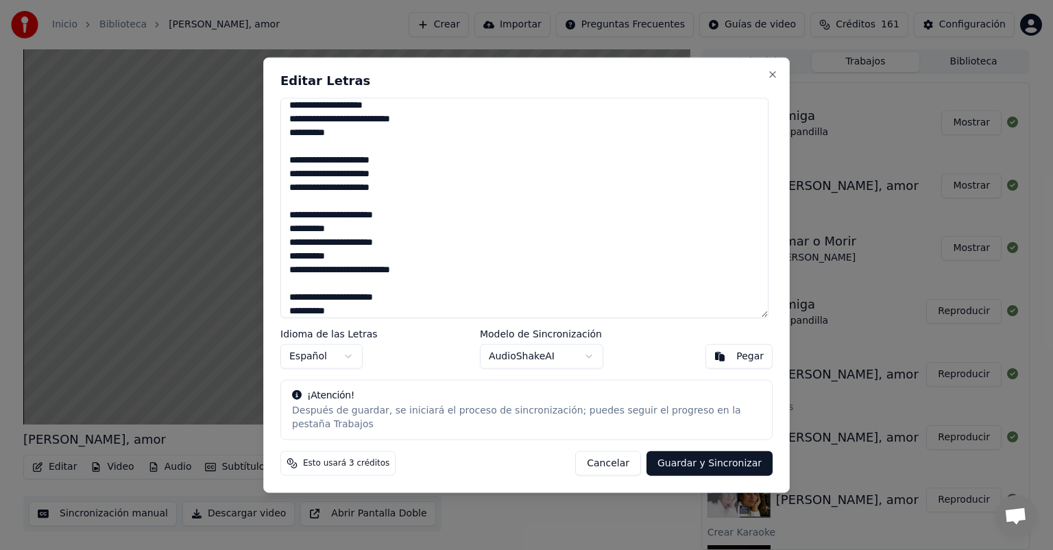
scroll to position [184, 0]
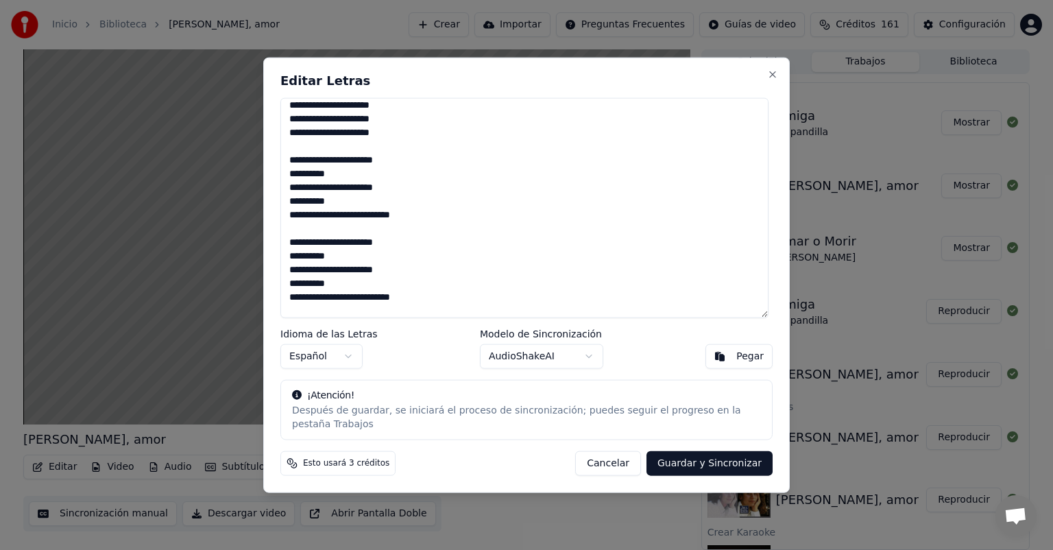
click at [425, 216] on textarea "**********" at bounding box center [524, 208] width 488 height 220
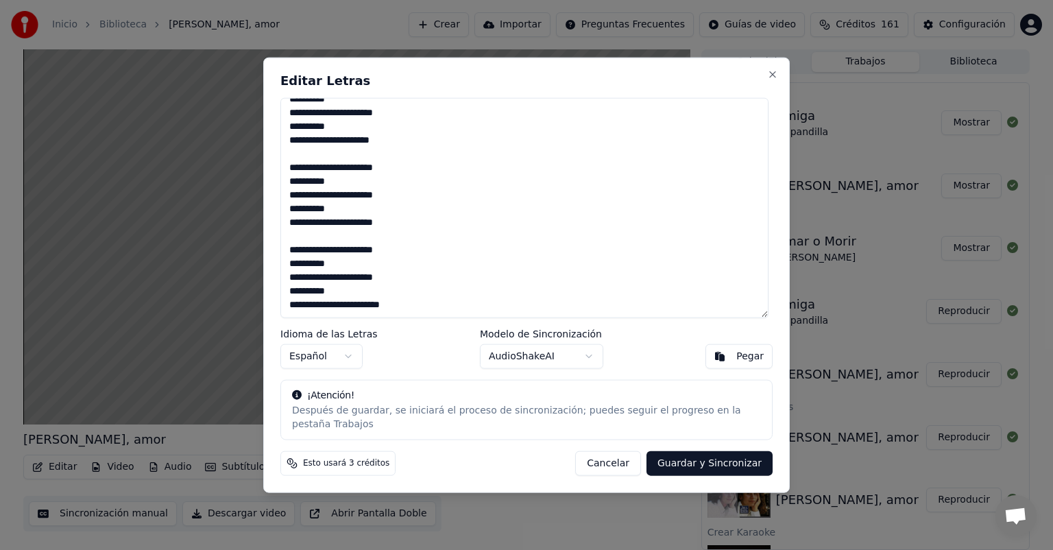
scroll to position [815, 0]
click at [689, 455] on button "Guardar y Sincronizar" at bounding box center [710, 463] width 126 height 25
type textarea "**********"
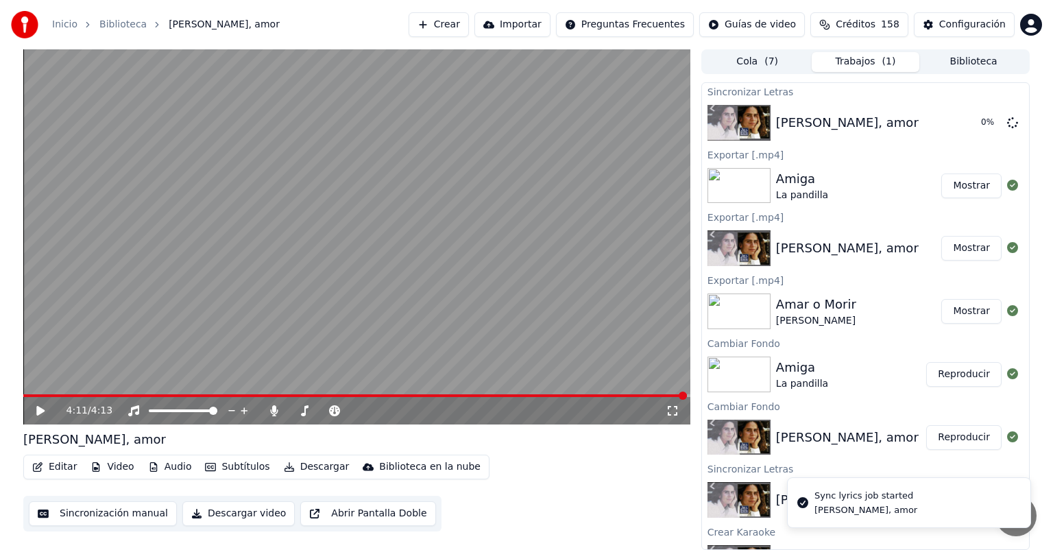
click at [43, 414] on icon at bounding box center [50, 410] width 32 height 11
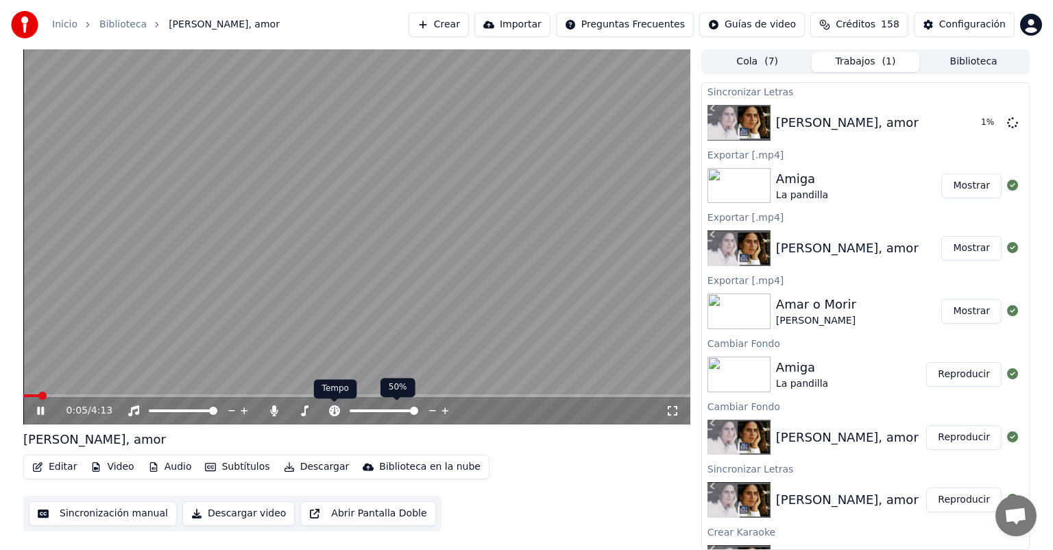
click at [338, 413] on icon at bounding box center [334, 410] width 11 height 11
click at [38, 413] on icon at bounding box center [40, 411] width 7 height 8
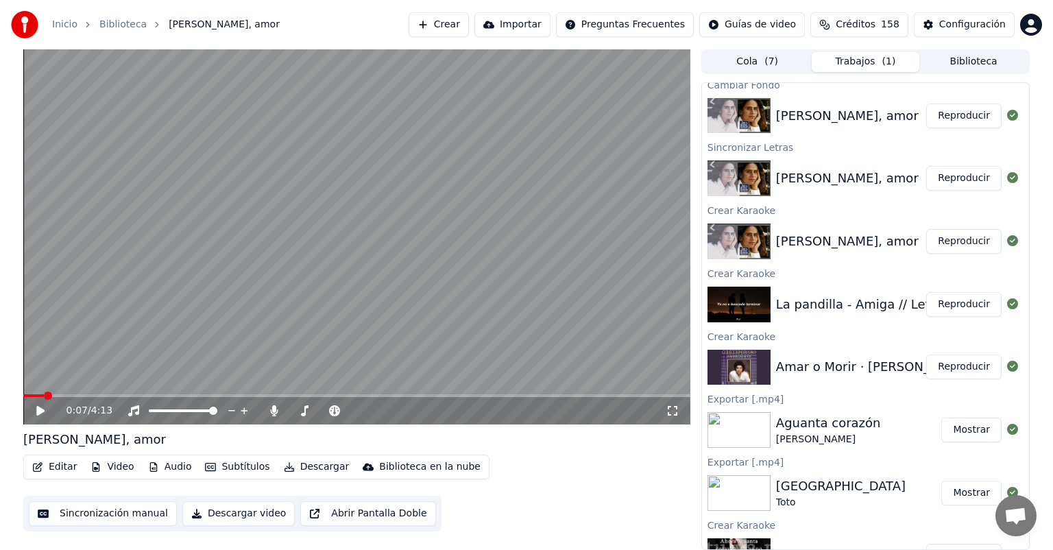
scroll to position [324, 0]
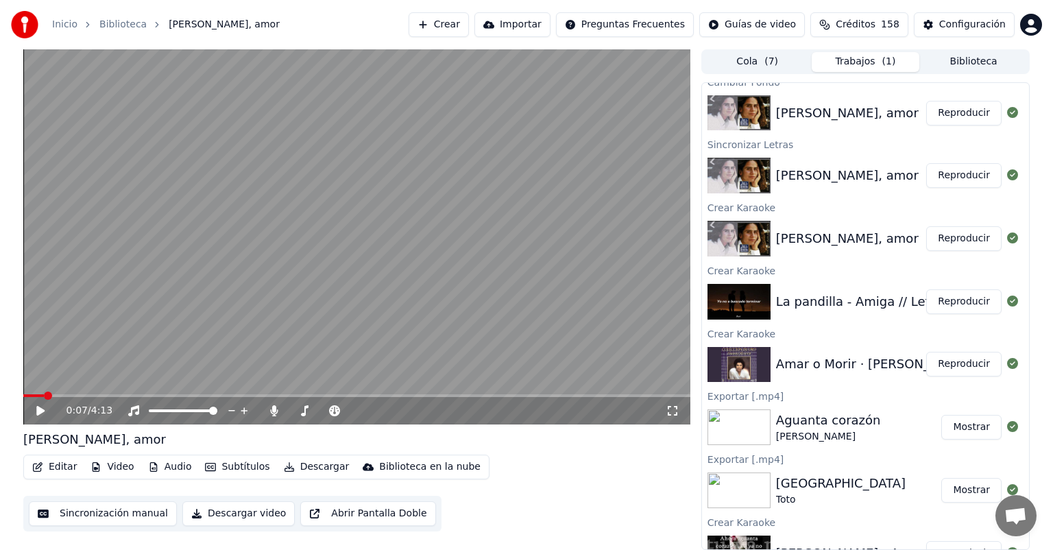
click at [38, 409] on icon at bounding box center [40, 411] width 8 height 10
click at [38, 409] on icon at bounding box center [40, 411] width 7 height 8
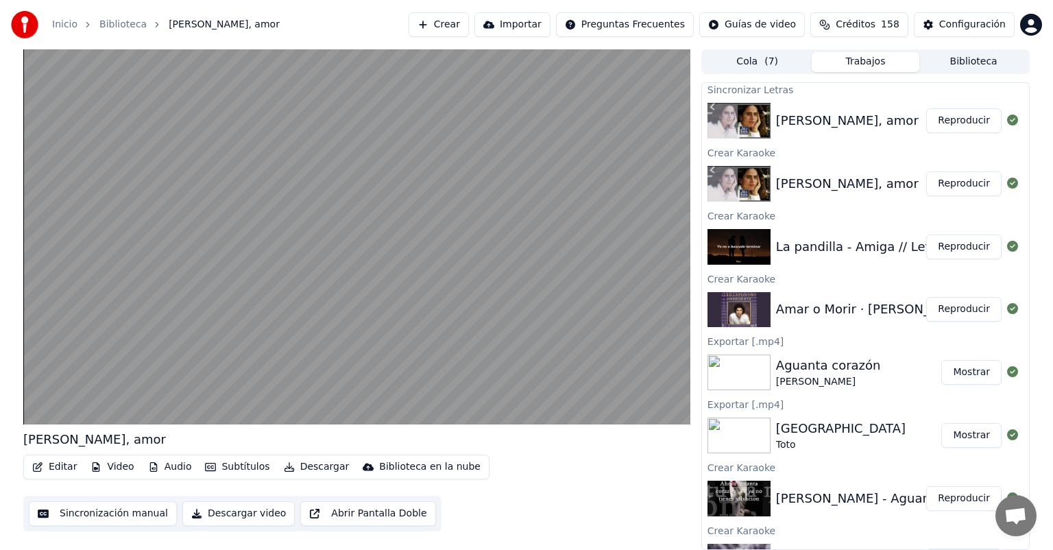
scroll to position [389, 0]
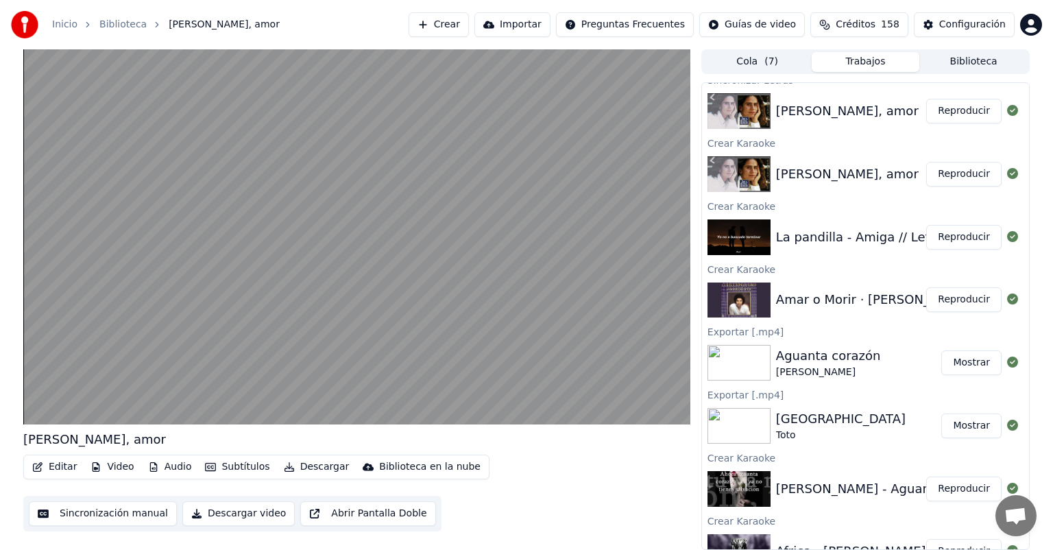
click at [949, 295] on button "Reproducir" at bounding box center [963, 299] width 75 height 25
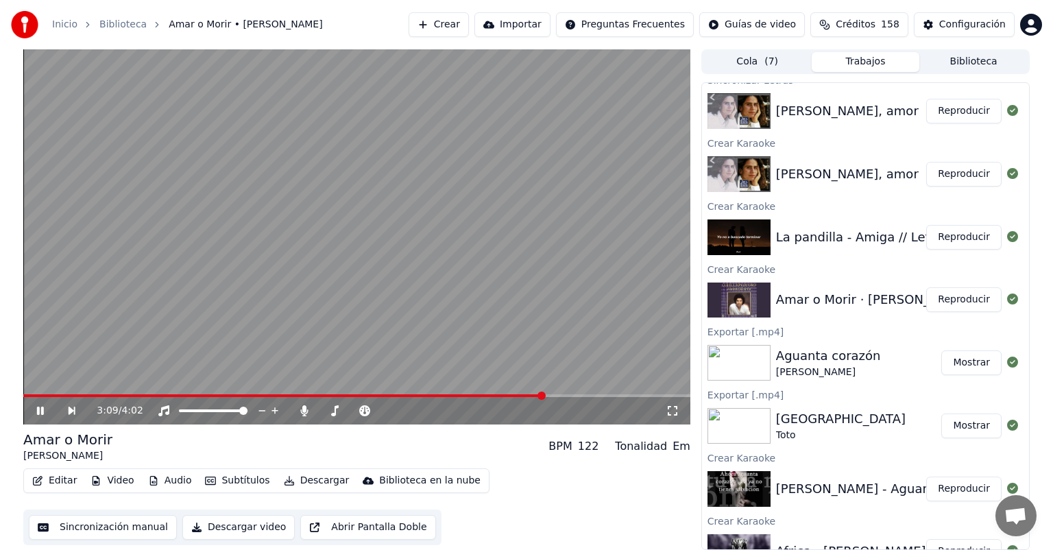
click at [545, 396] on span at bounding box center [356, 395] width 667 height 3
click at [304, 413] on icon at bounding box center [305, 410] width 14 height 11
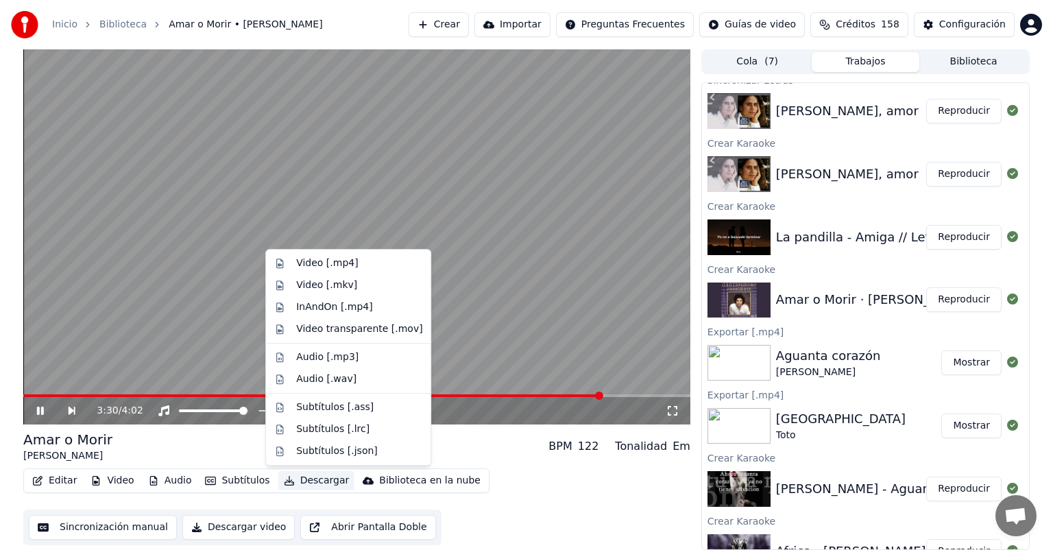
click at [289, 483] on button "Descargar" at bounding box center [316, 480] width 77 height 19
click at [320, 267] on div "Video [.mp4]" at bounding box center [327, 263] width 62 height 14
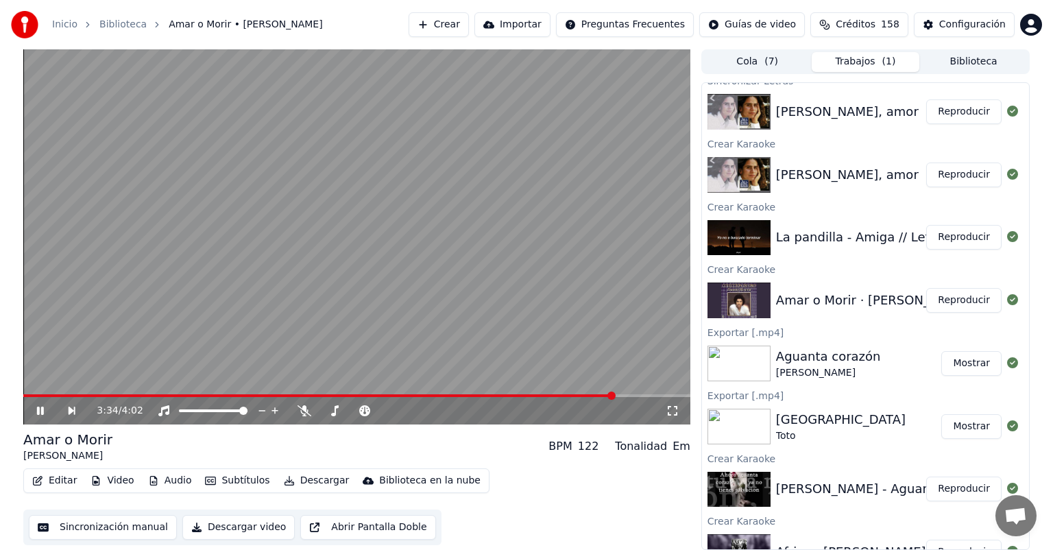
click at [942, 243] on button "Reproducir" at bounding box center [963, 237] width 75 height 25
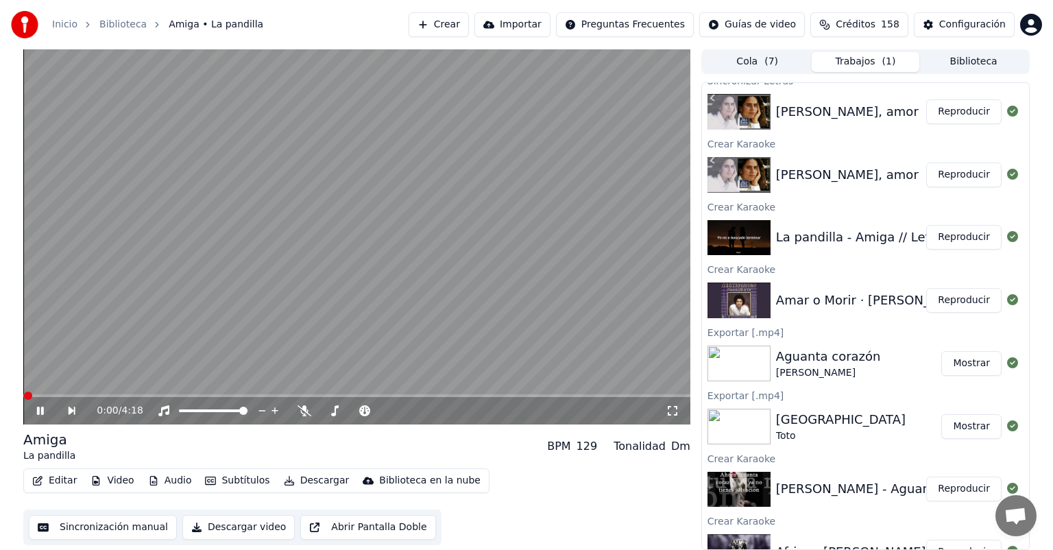
click at [306, 483] on button "Descargar" at bounding box center [316, 480] width 77 height 19
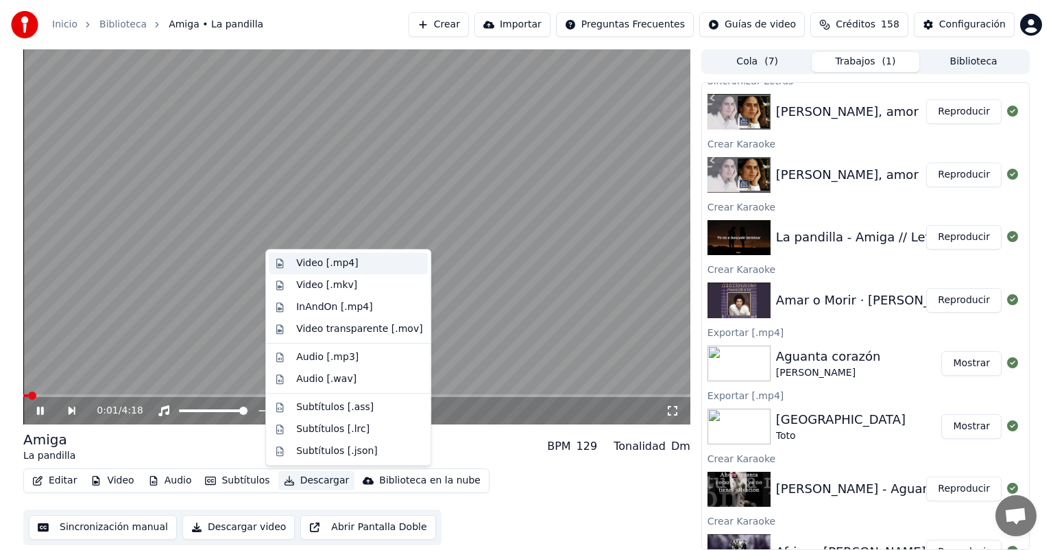
click at [322, 268] on div "Video [.mp4]" at bounding box center [327, 263] width 62 height 14
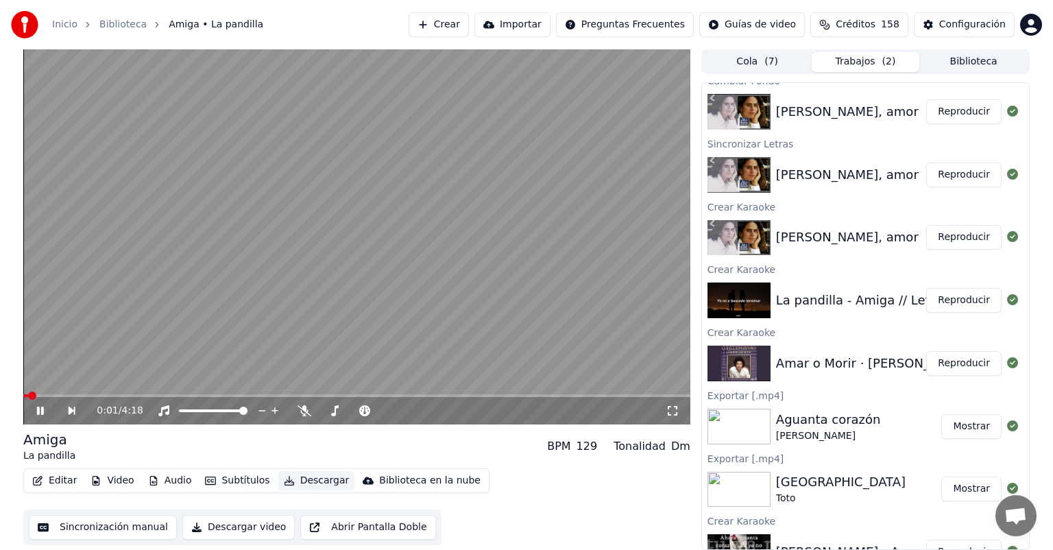
scroll to position [514, 0]
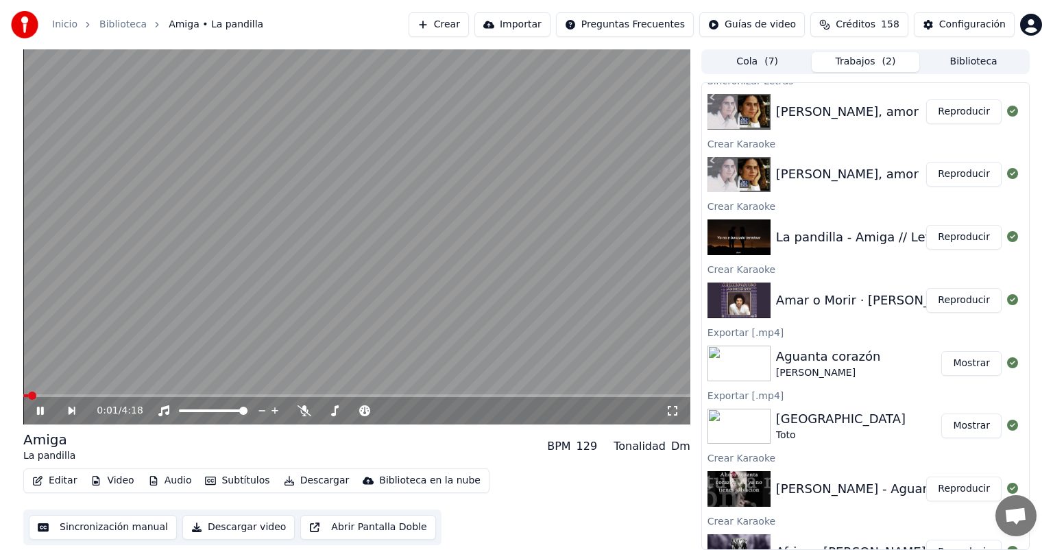
click at [943, 174] on button "Reproducir" at bounding box center [963, 174] width 75 height 25
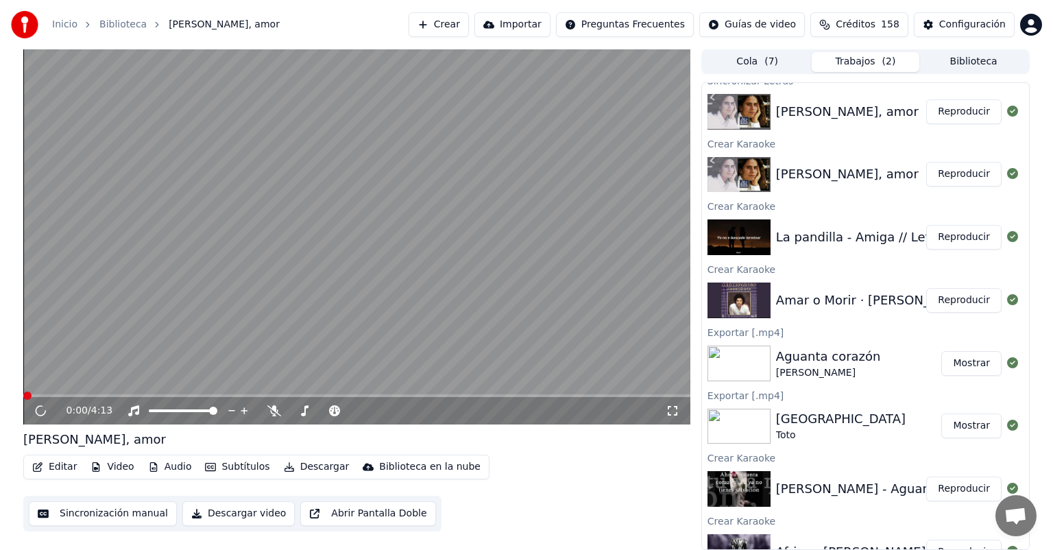
click at [291, 467] on button "Descargar" at bounding box center [316, 466] width 77 height 19
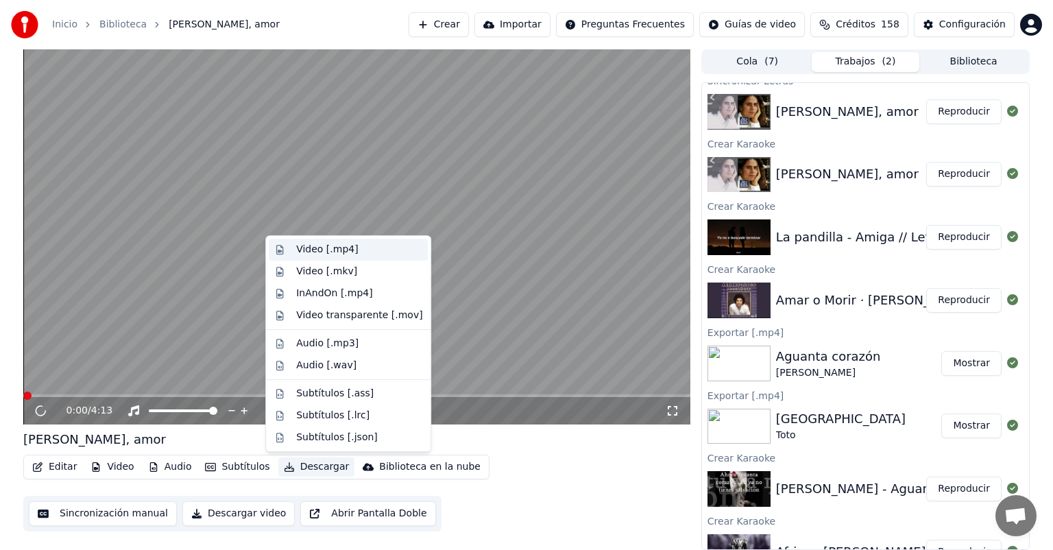
click at [316, 254] on div "Video [.mp4]" at bounding box center [327, 250] width 62 height 14
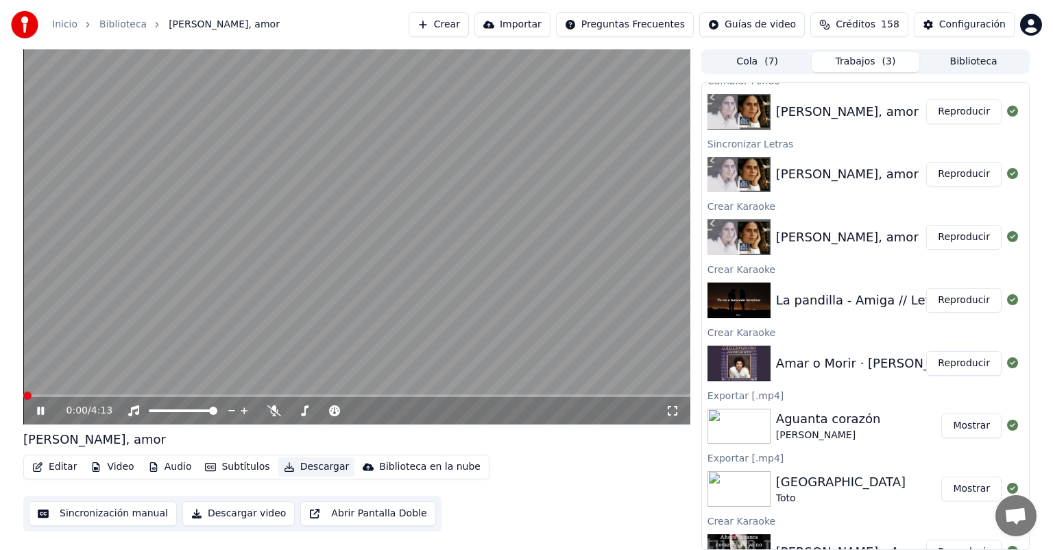
scroll to position [577, 0]
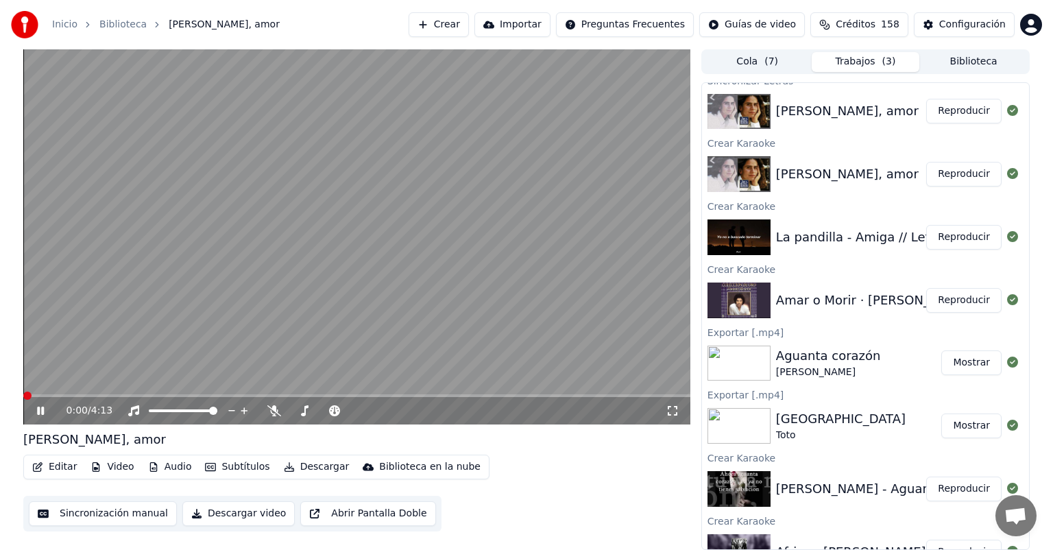
click at [39, 414] on icon at bounding box center [40, 411] width 7 height 8
click at [446, 19] on button "Crear" at bounding box center [439, 24] width 60 height 25
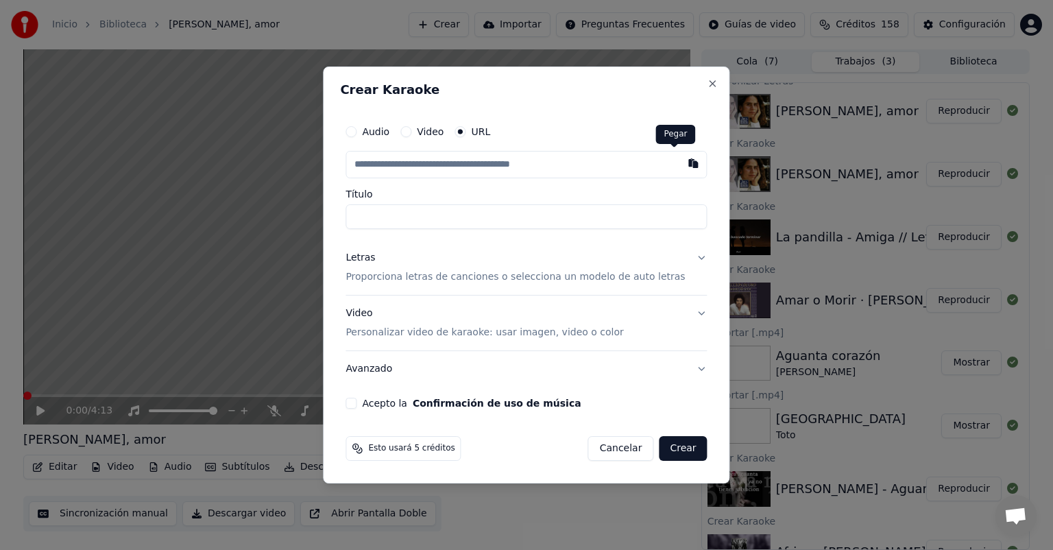
click at [680, 165] on button "button" at bounding box center [693, 163] width 27 height 25
type input "**********"
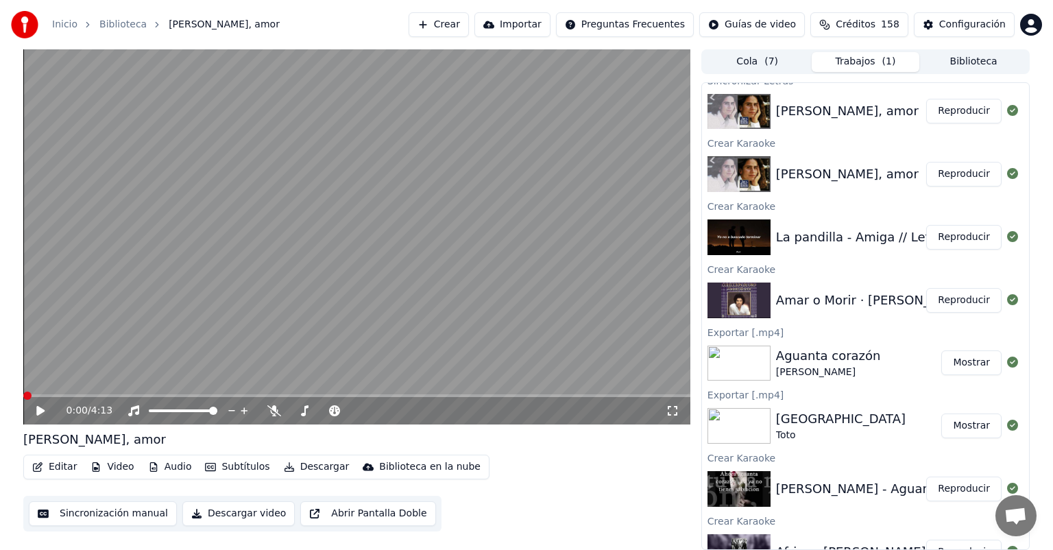
click at [441, 22] on button "Crear" at bounding box center [439, 24] width 60 height 25
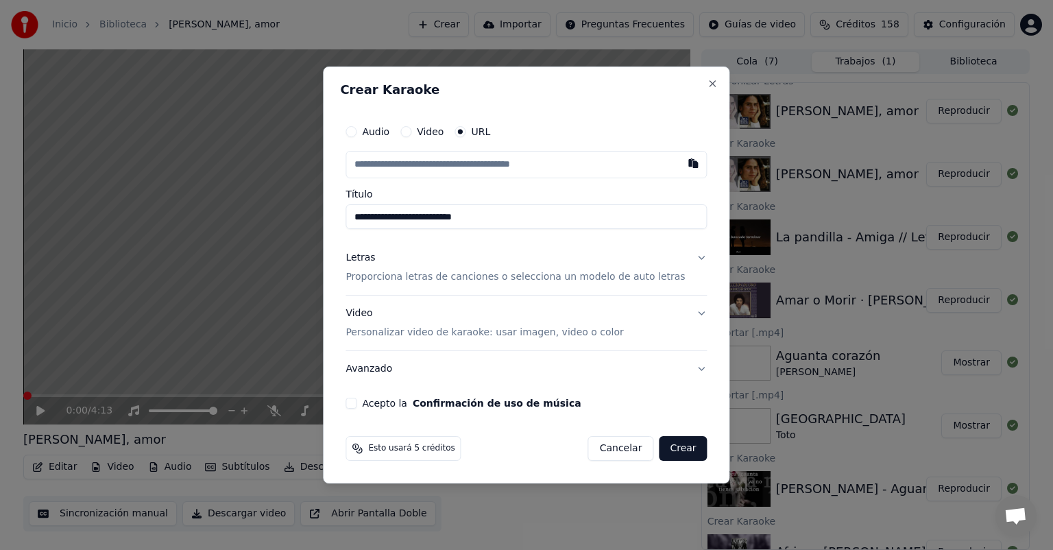
click at [446, 262] on div "Letras Proporciona letras de canciones o selecciona un modelo de auto letras" at bounding box center [515, 267] width 339 height 33
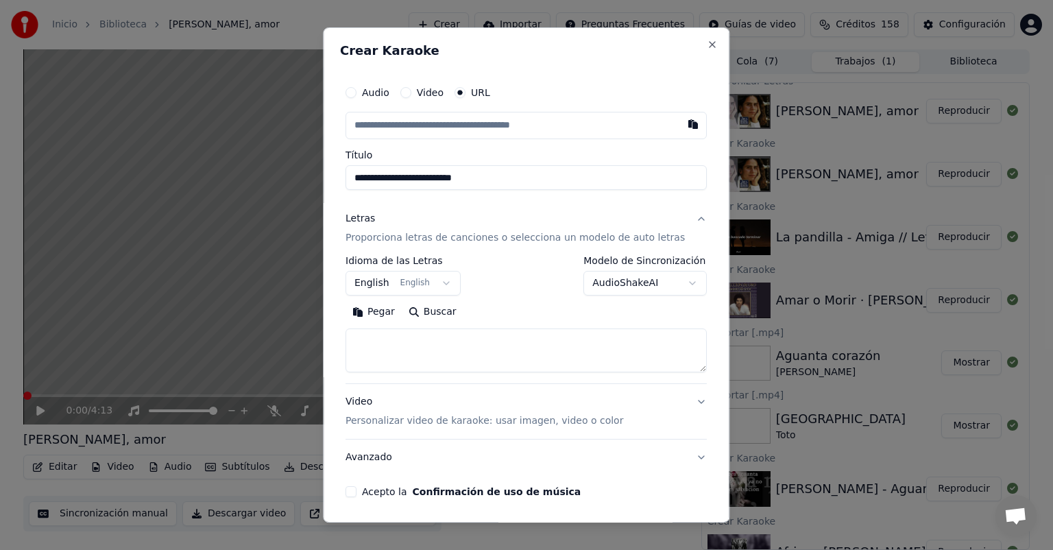
click at [384, 315] on button "Pegar" at bounding box center [374, 312] width 56 height 22
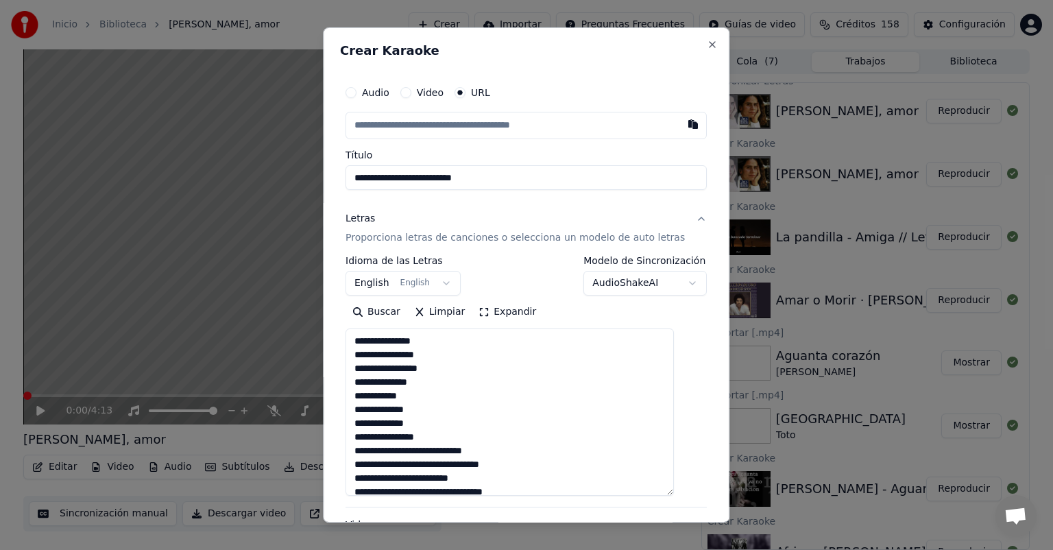
drag, startPoint x: 680, startPoint y: 366, endPoint x: 667, endPoint y: 490, distance: 124.7
click at [667, 490] on textarea at bounding box center [510, 411] width 328 height 167
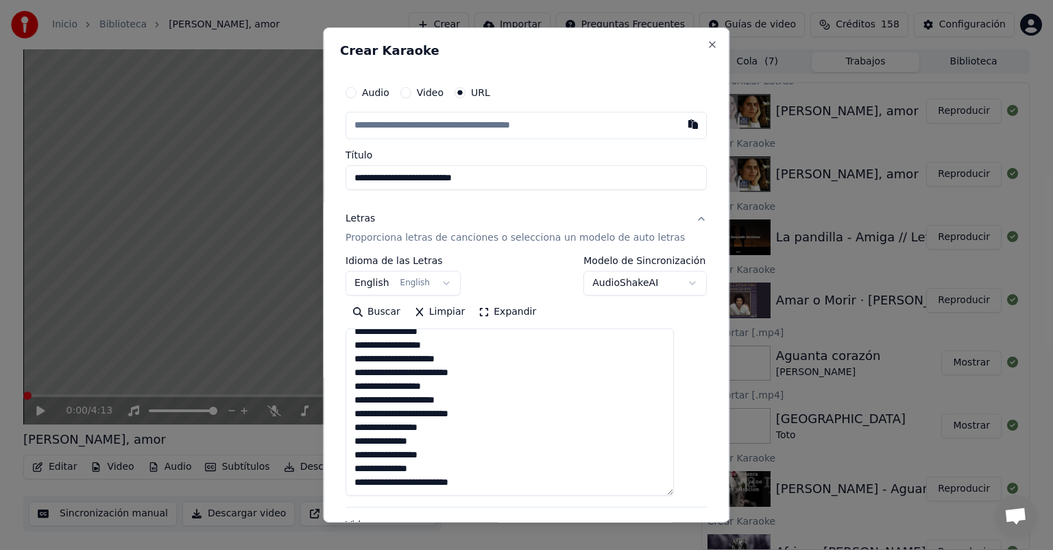
scroll to position [173, 0]
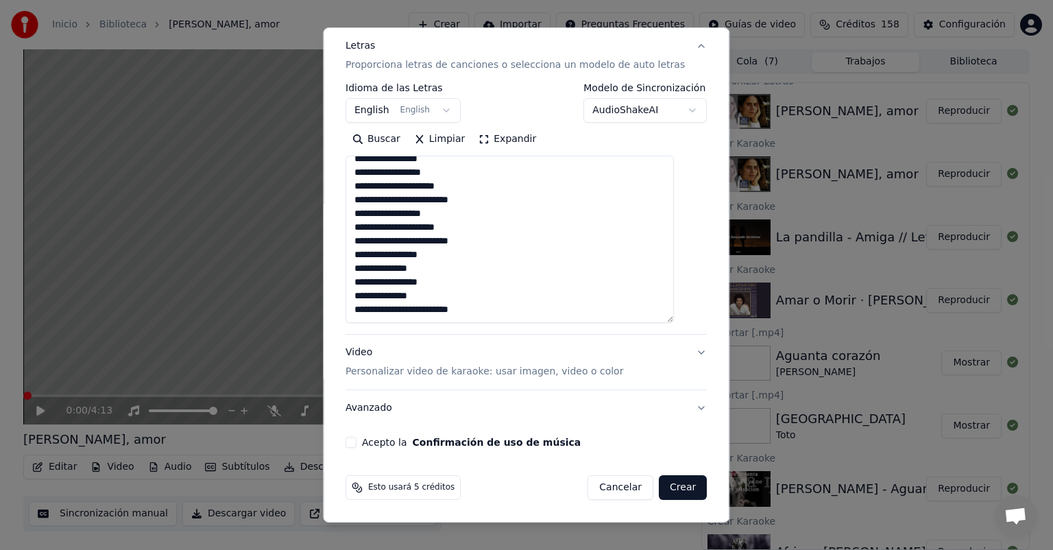
click at [530, 318] on textarea at bounding box center [510, 239] width 328 height 167
paste textarea "**********"
type textarea "**********"
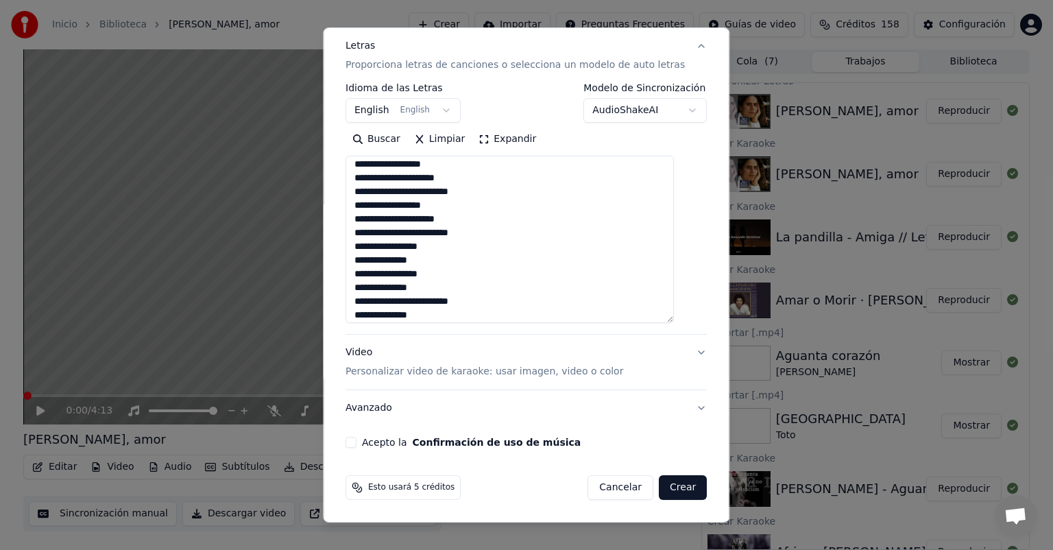
scroll to position [0, 0]
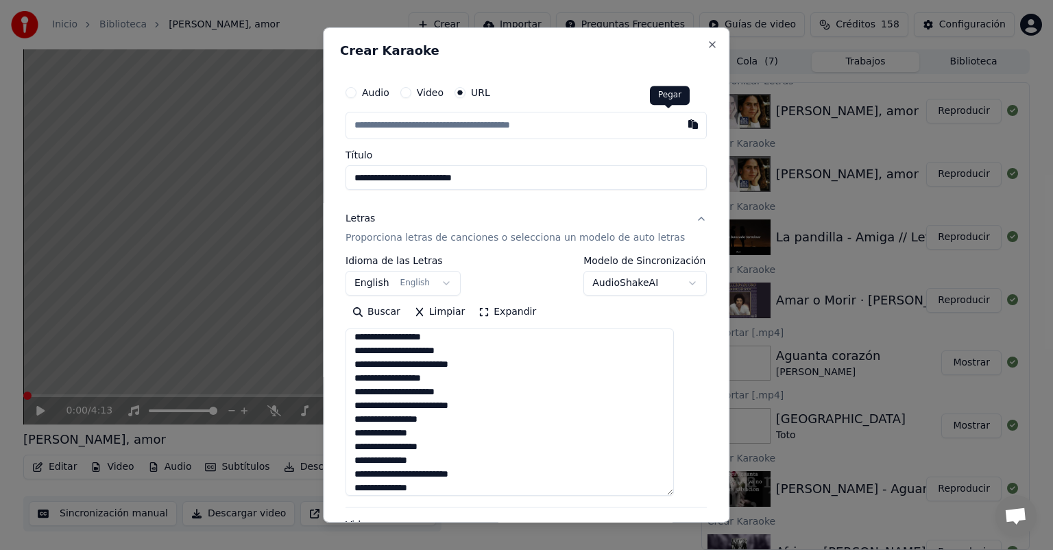
click at [680, 120] on button "button" at bounding box center [693, 124] width 27 height 25
type input "**********"
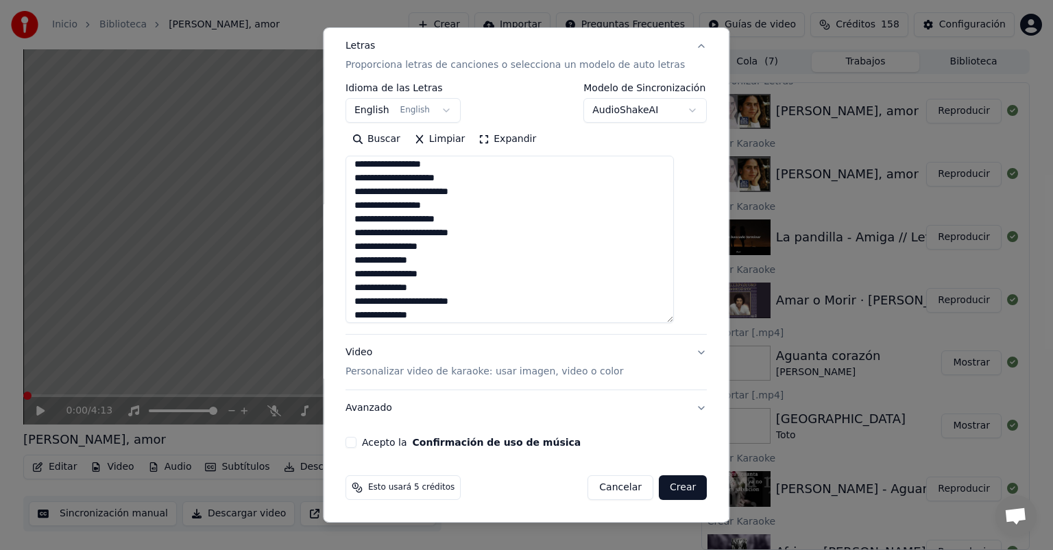
click at [357, 446] on button "Acepto la Confirmación de uso de música" at bounding box center [351, 442] width 11 height 11
click at [659, 487] on button "Crear" at bounding box center [683, 487] width 48 height 25
select select "**"
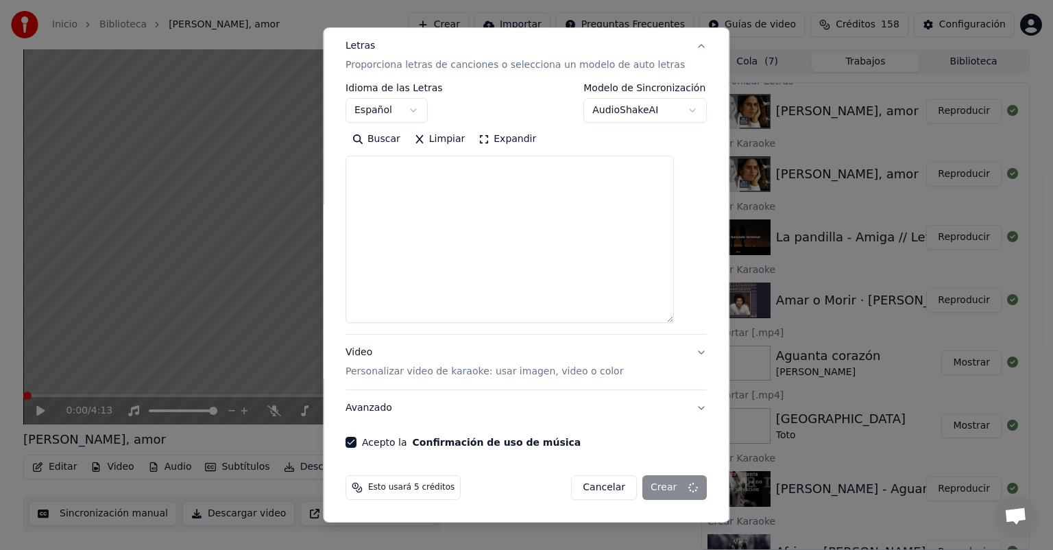
scroll to position [641, 0]
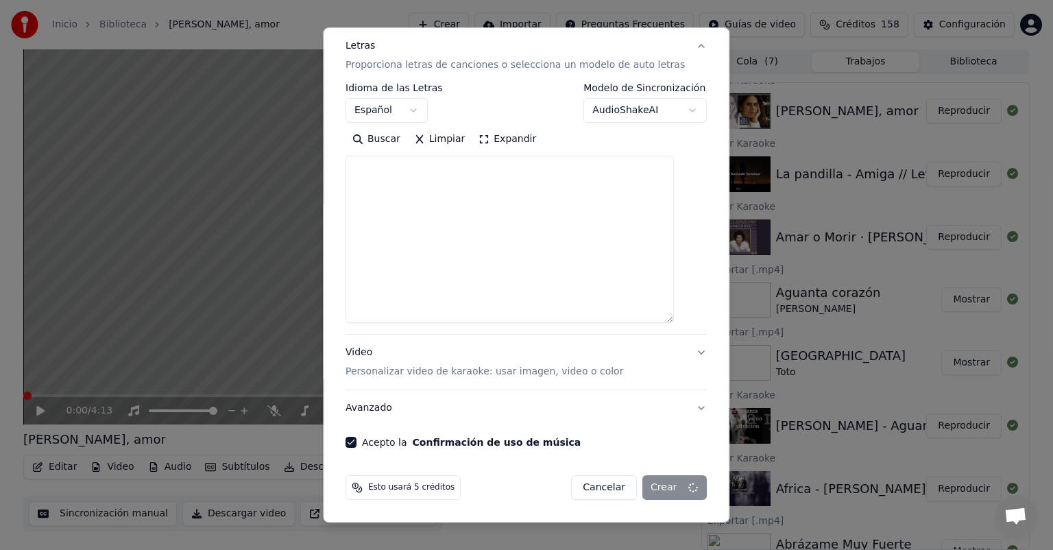
select select
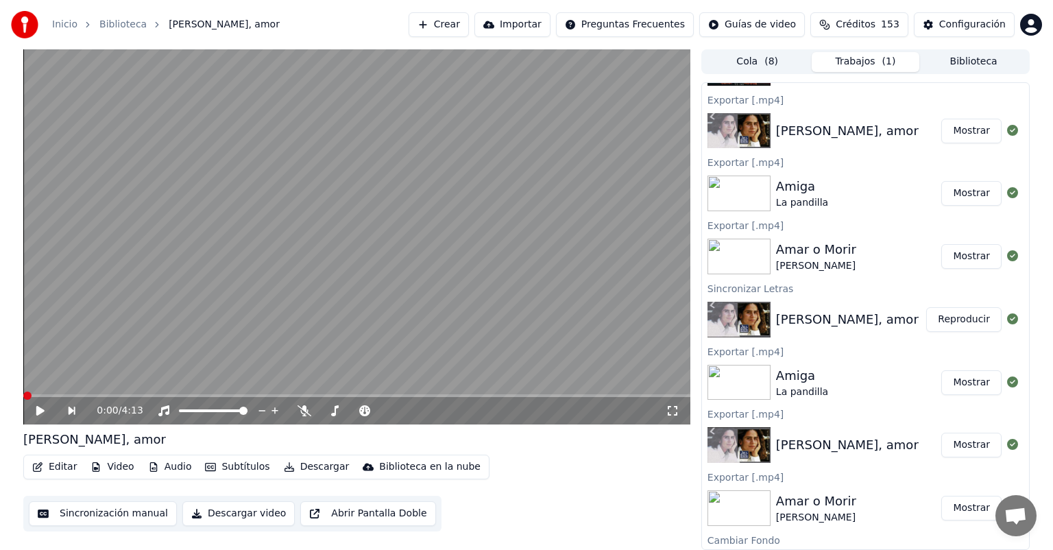
scroll to position [0, 0]
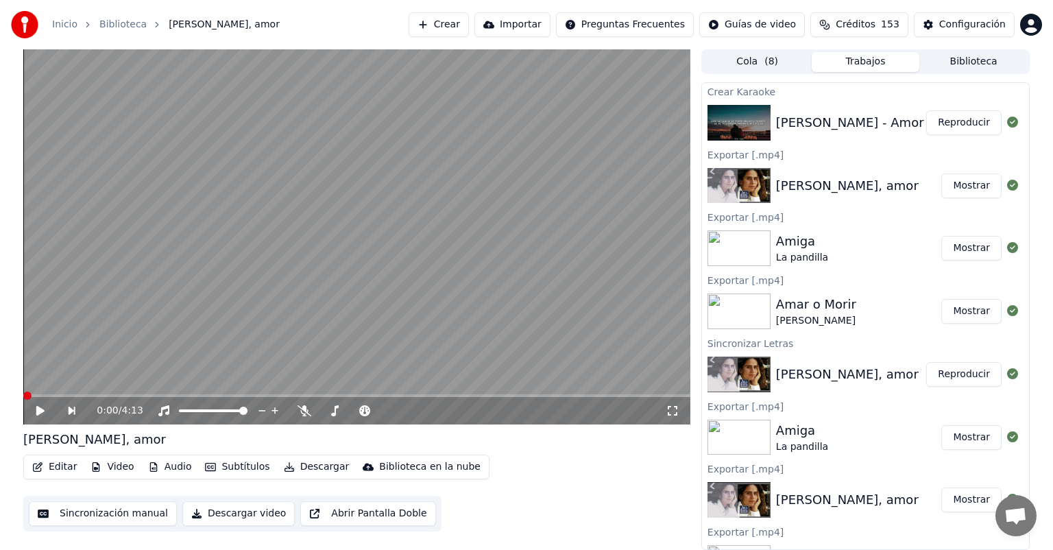
click at [933, 129] on button "Reproducir" at bounding box center [963, 122] width 75 height 25
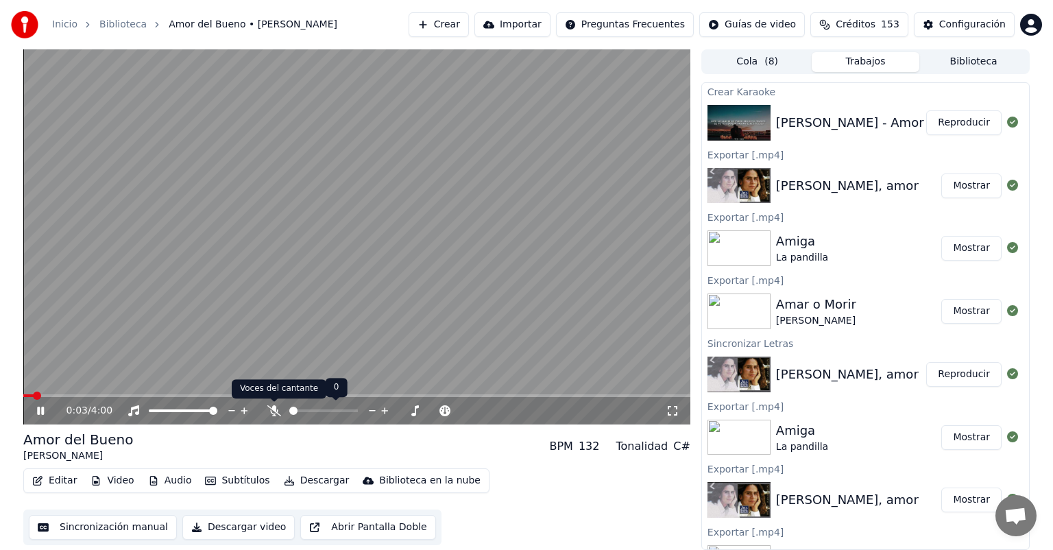
click at [270, 412] on icon at bounding box center [274, 410] width 14 height 11
click at [959, 129] on button "Reproducir" at bounding box center [963, 122] width 75 height 25
click at [269, 411] on icon at bounding box center [274, 410] width 14 height 11
click at [106, 481] on button "Video" at bounding box center [112, 480] width 54 height 19
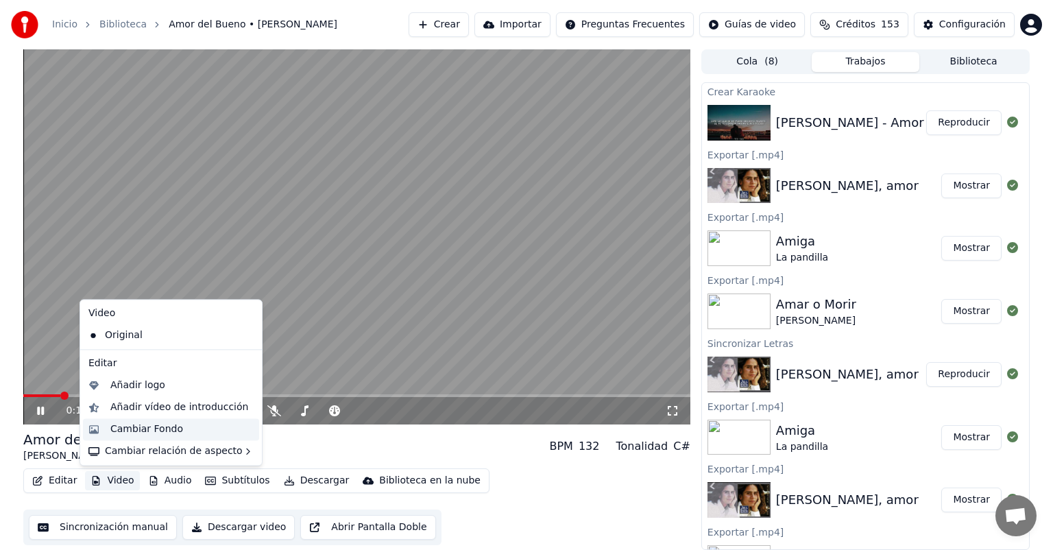
click at [134, 429] on div "Cambiar Fondo" at bounding box center [146, 429] width 73 height 14
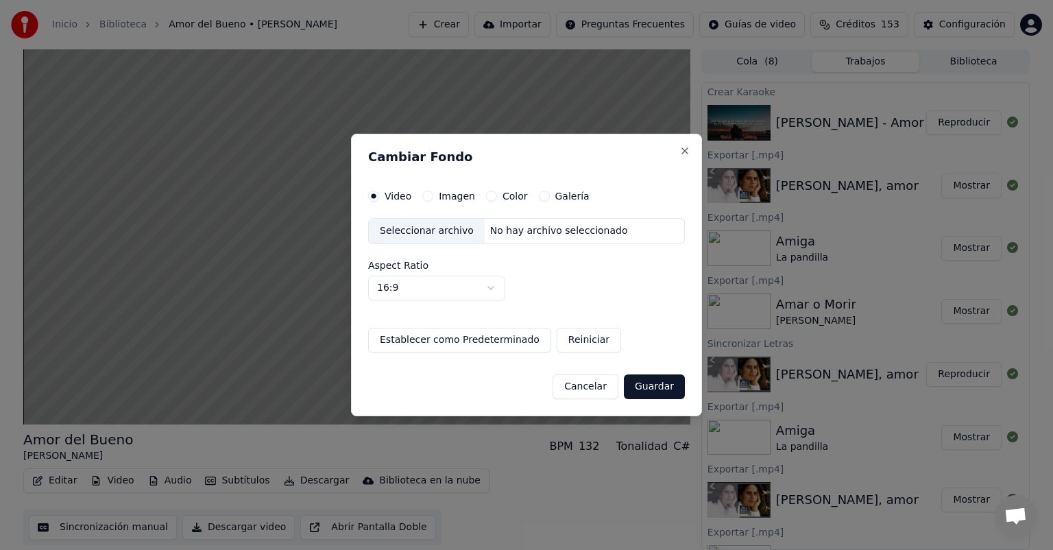
click at [422, 195] on button "Imagen" at bounding box center [427, 196] width 11 height 11
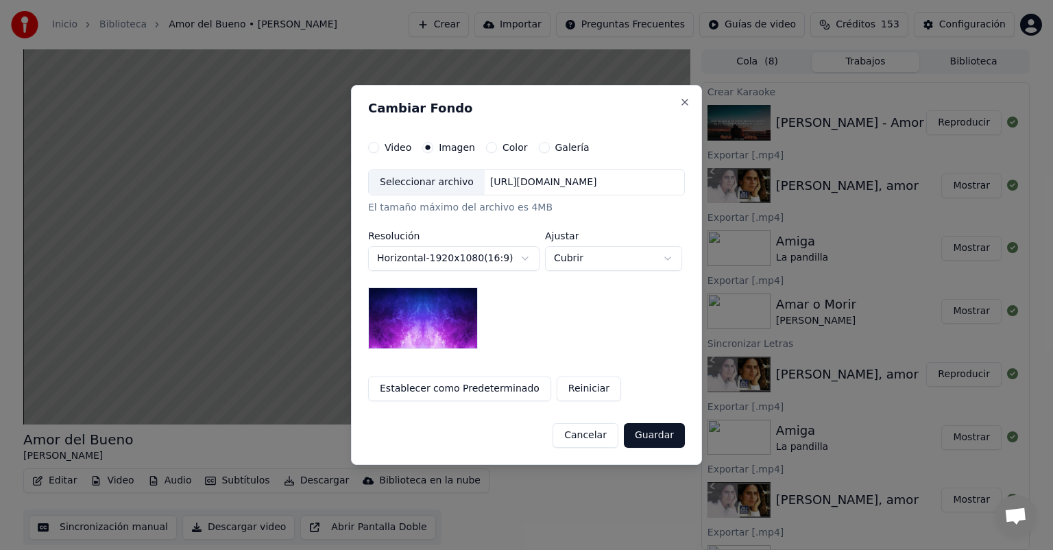
click at [420, 176] on div "Seleccionar archivo" at bounding box center [427, 182] width 116 height 25
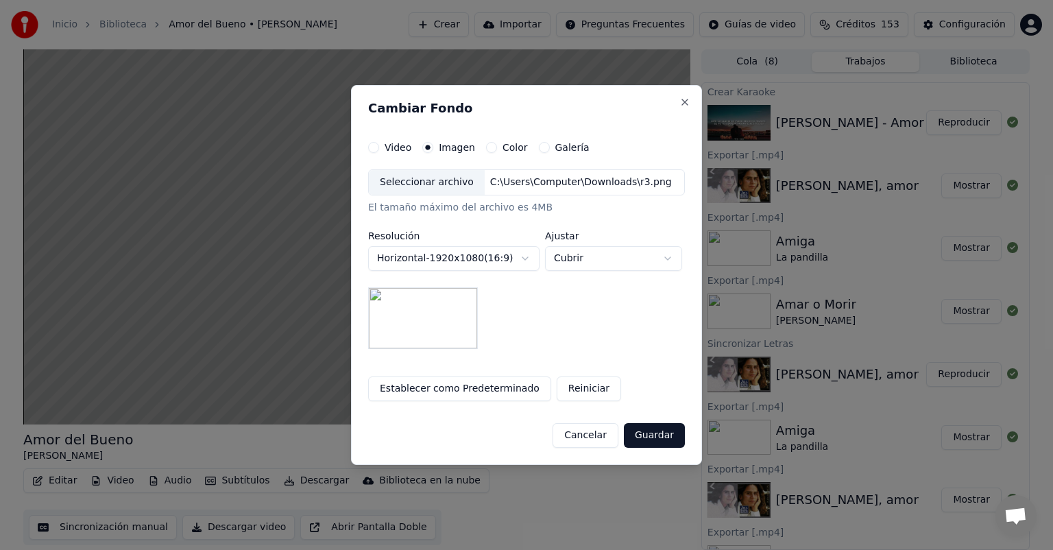
click at [571, 263] on body "Inicio Biblioteca Amor del Bueno • [PERSON_NAME] [PERSON_NAME] Importar Pregunt…" at bounding box center [526, 275] width 1053 height 550
select select "*******"
click at [659, 436] on button "Guardar" at bounding box center [654, 435] width 61 height 25
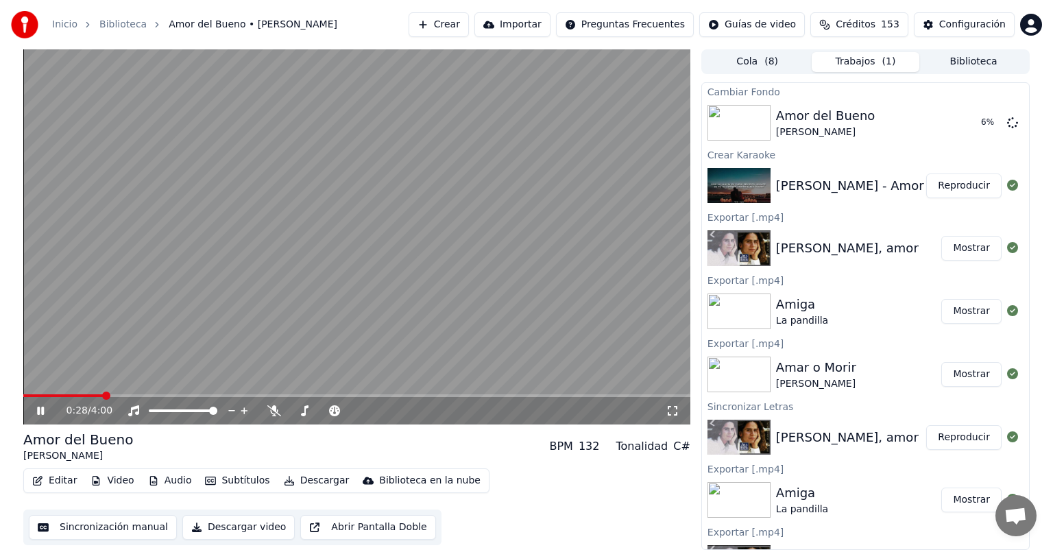
click at [40, 411] on icon at bounding box center [40, 411] width 7 height 8
click at [934, 27] on button "Configuración" at bounding box center [964, 24] width 101 height 25
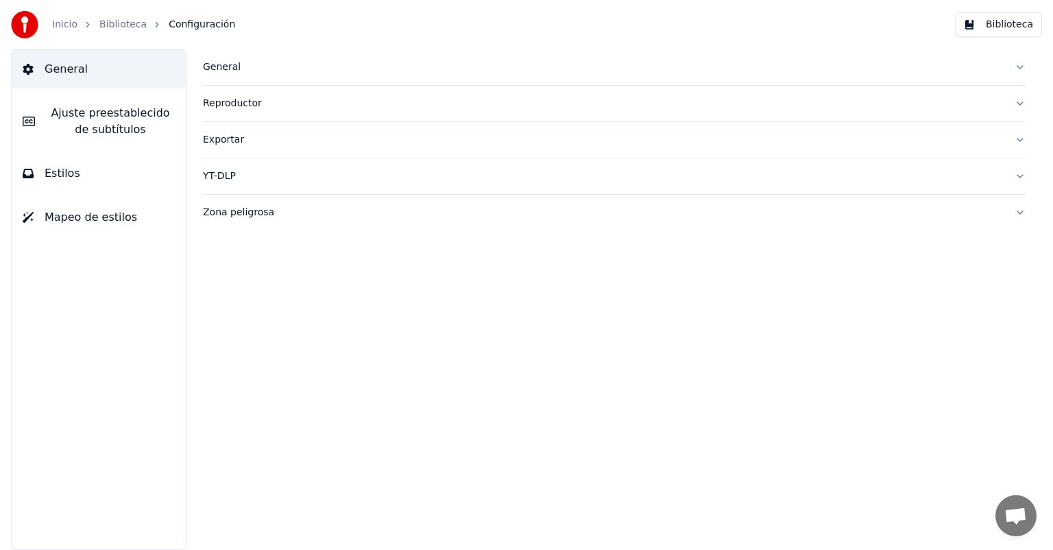
click at [124, 119] on span "Ajuste preestablecido de subtítulos" at bounding box center [110, 121] width 129 height 33
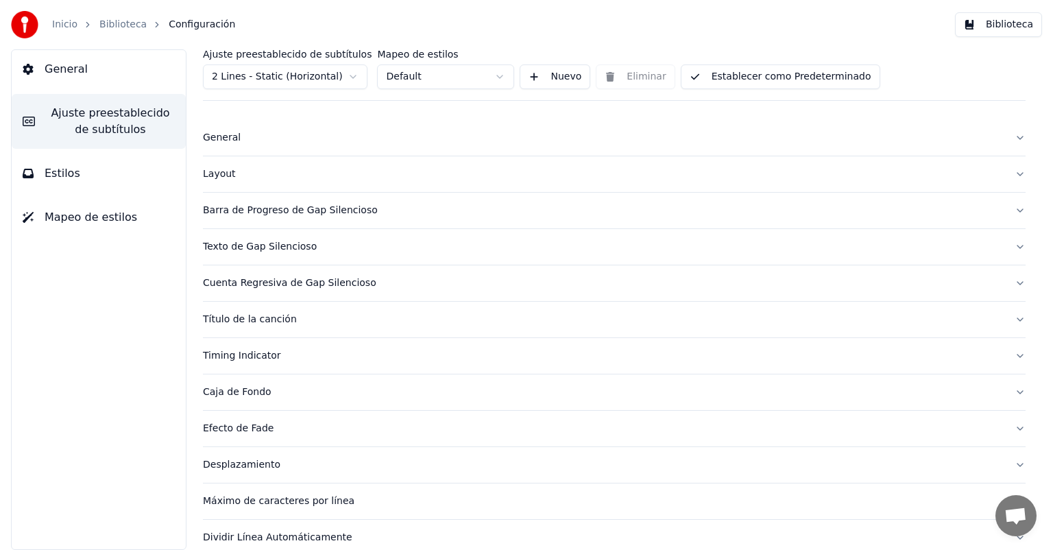
scroll to position [10, 0]
click at [255, 328] on button "Título de la canción" at bounding box center [614, 318] width 823 height 36
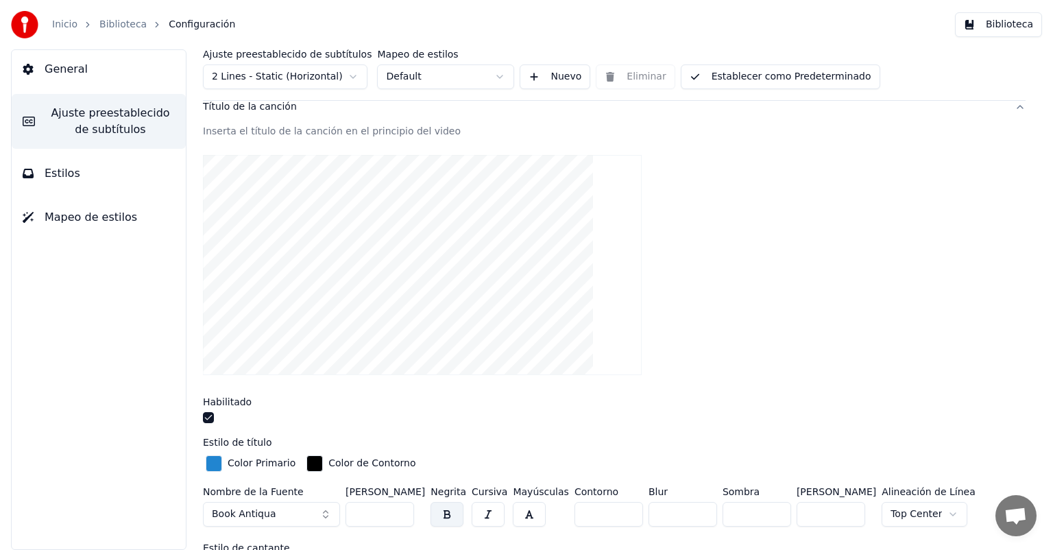
scroll to position [239, 0]
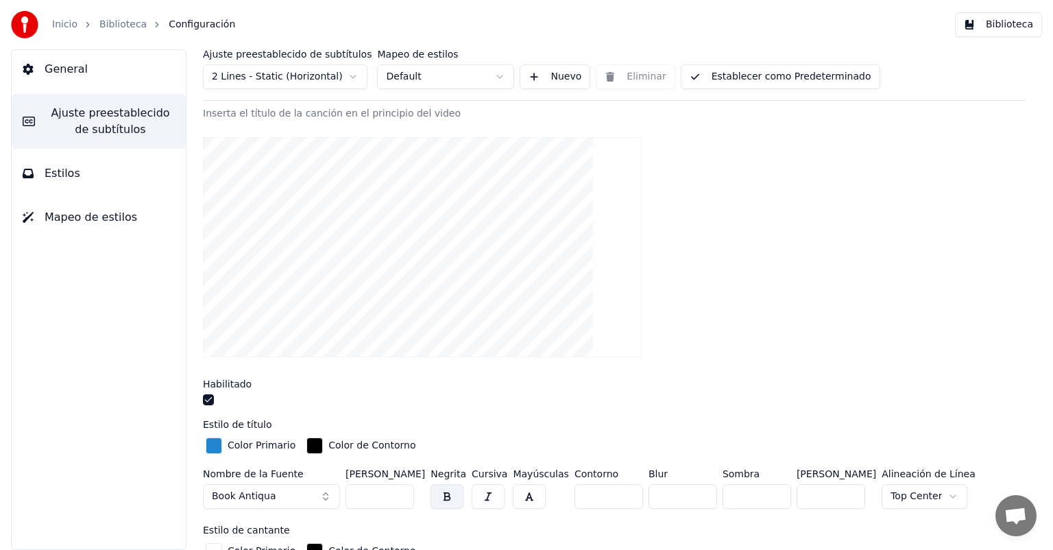
click at [215, 446] on div "button" at bounding box center [214, 446] width 16 height 16
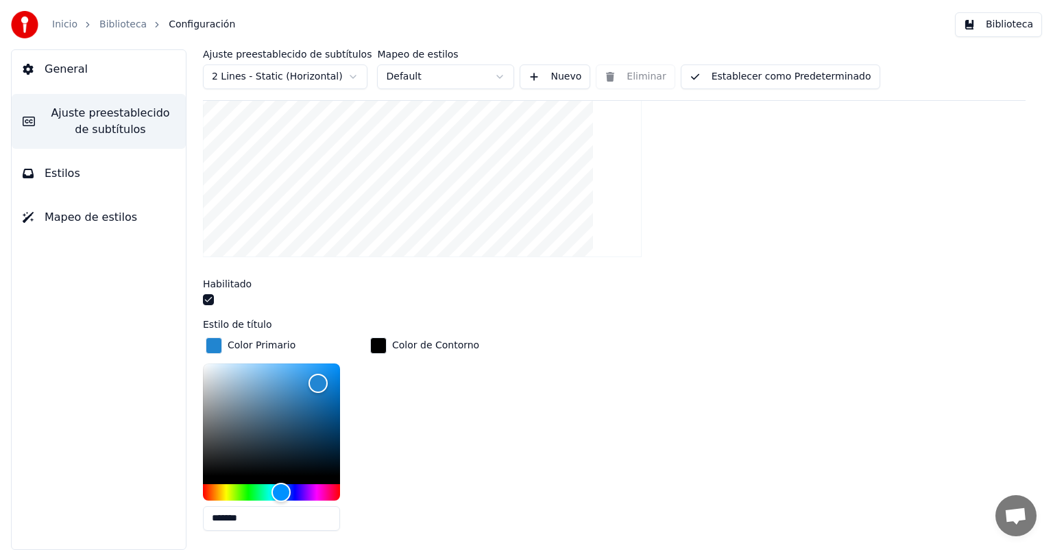
scroll to position [366, 0]
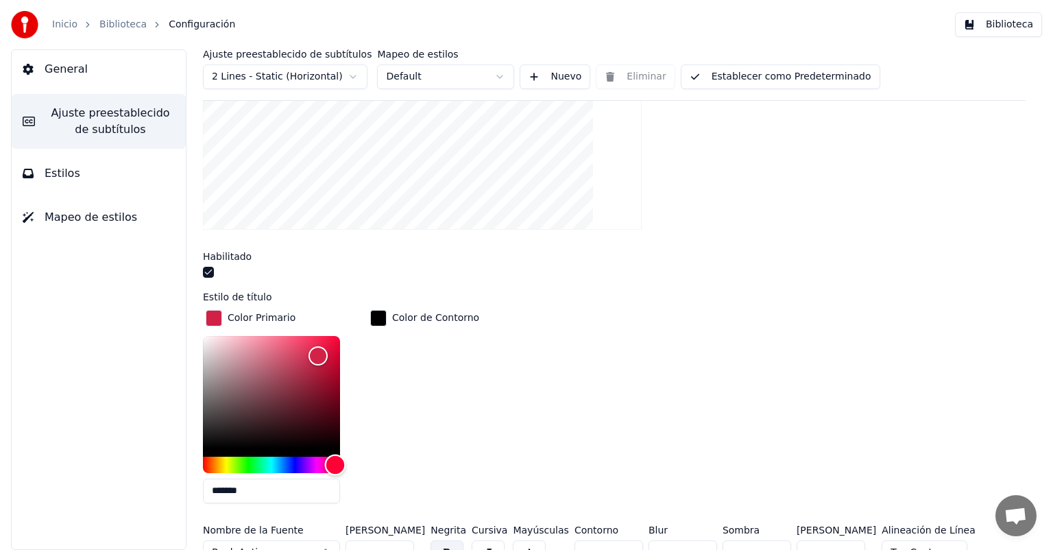
drag, startPoint x: 287, startPoint y: 461, endPoint x: 335, endPoint y: 468, distance: 48.5
click at [335, 468] on div "Hue" at bounding box center [335, 464] width 21 height 21
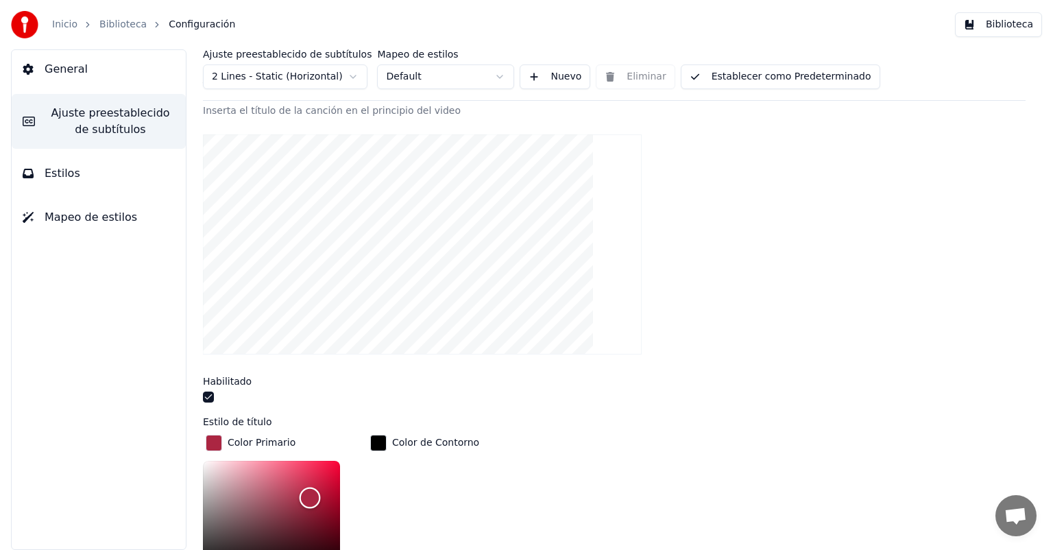
scroll to position [263, 0]
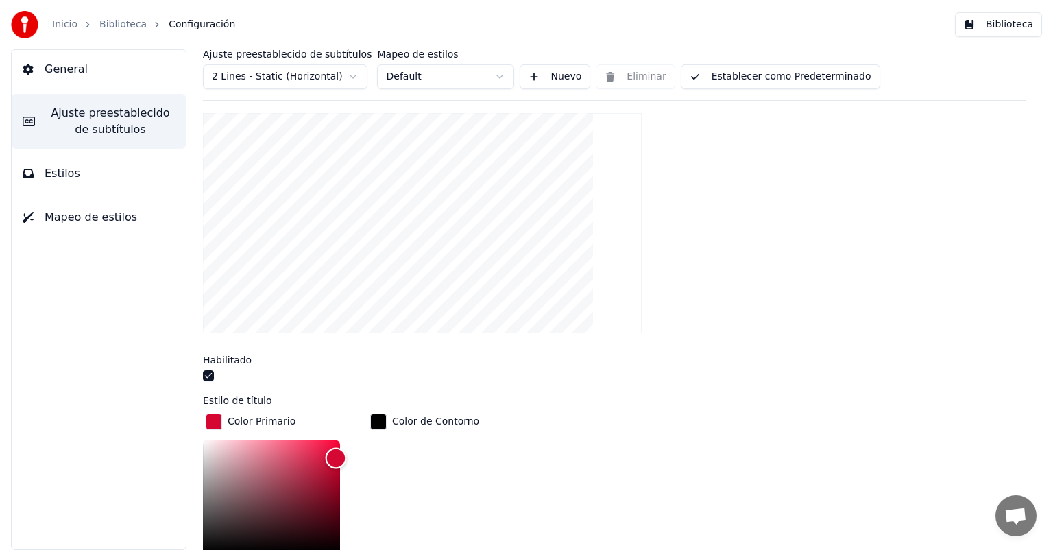
type input "*******"
drag, startPoint x: 310, startPoint y: 475, endPoint x: 335, endPoint y: 444, distance: 39.4
click at [335, 444] on div "Color" at bounding box center [335, 445] width 21 height 21
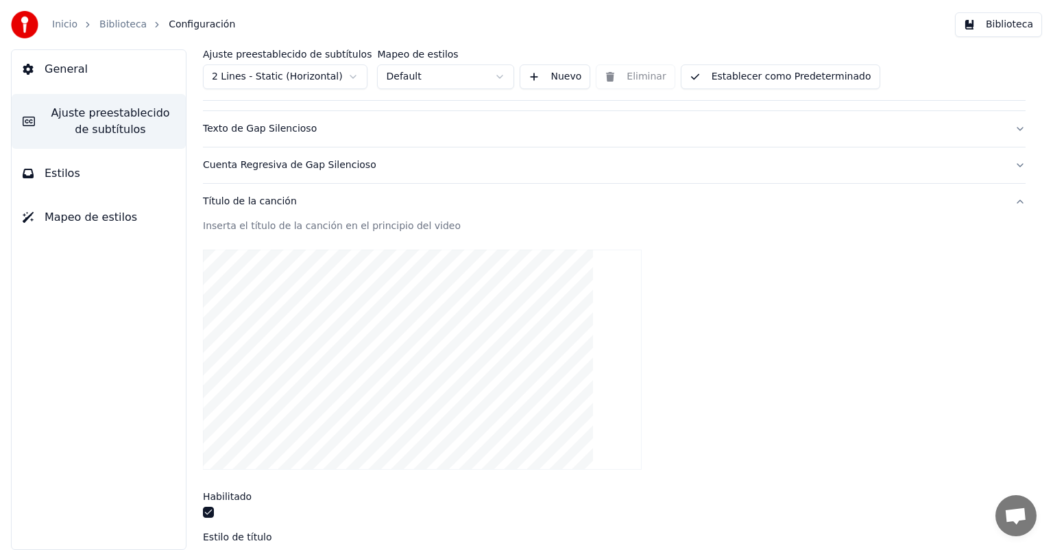
scroll to position [0, 0]
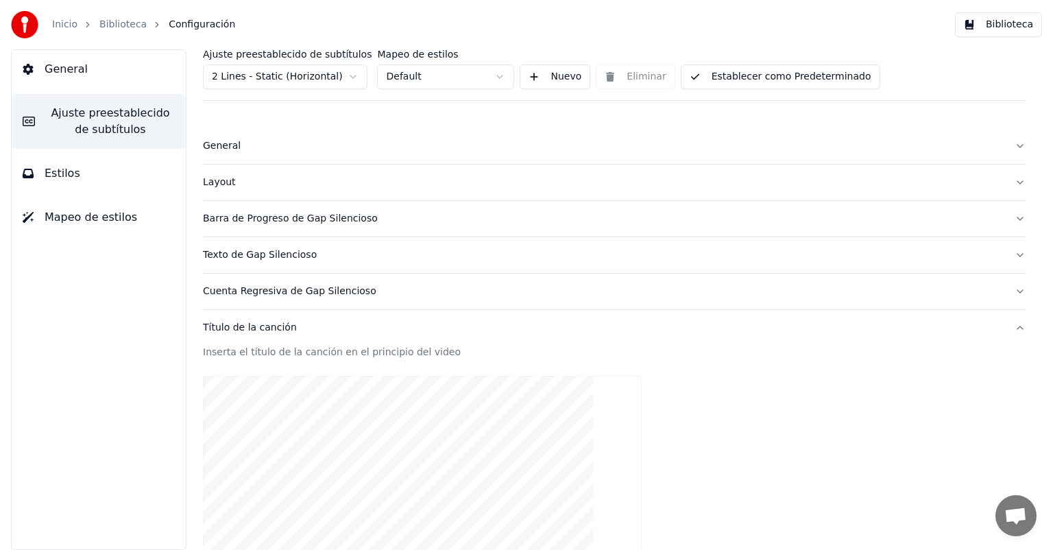
click at [107, 28] on link "Biblioteca" at bounding box center [122, 25] width 47 height 14
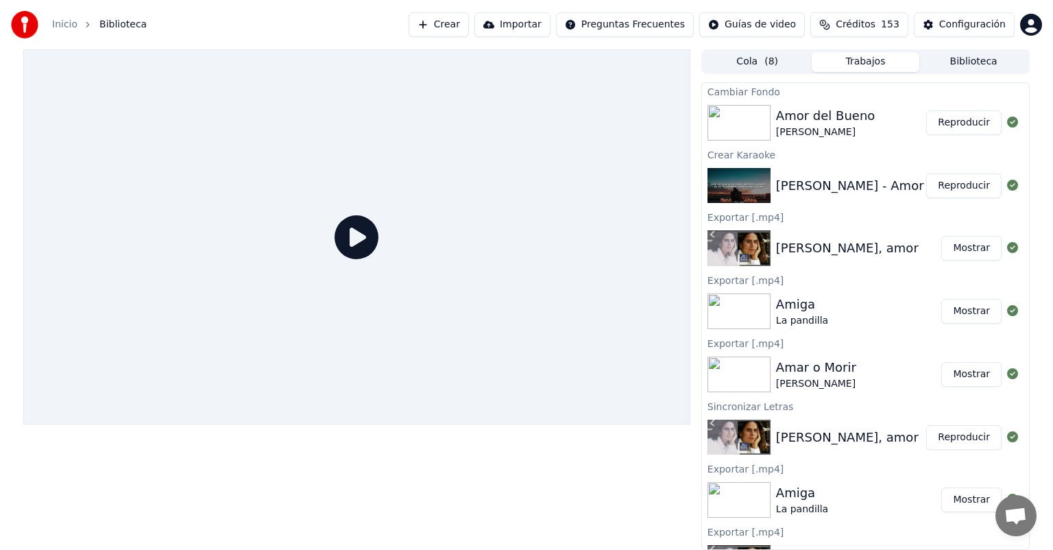
click at [964, 121] on button "Reproducir" at bounding box center [963, 122] width 75 height 25
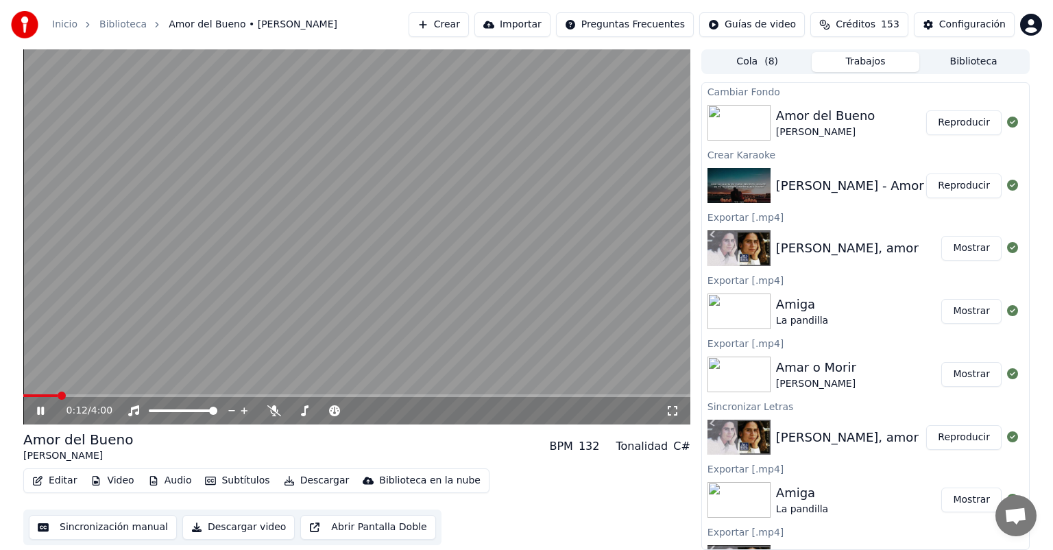
click at [303, 483] on button "Descargar" at bounding box center [316, 480] width 77 height 19
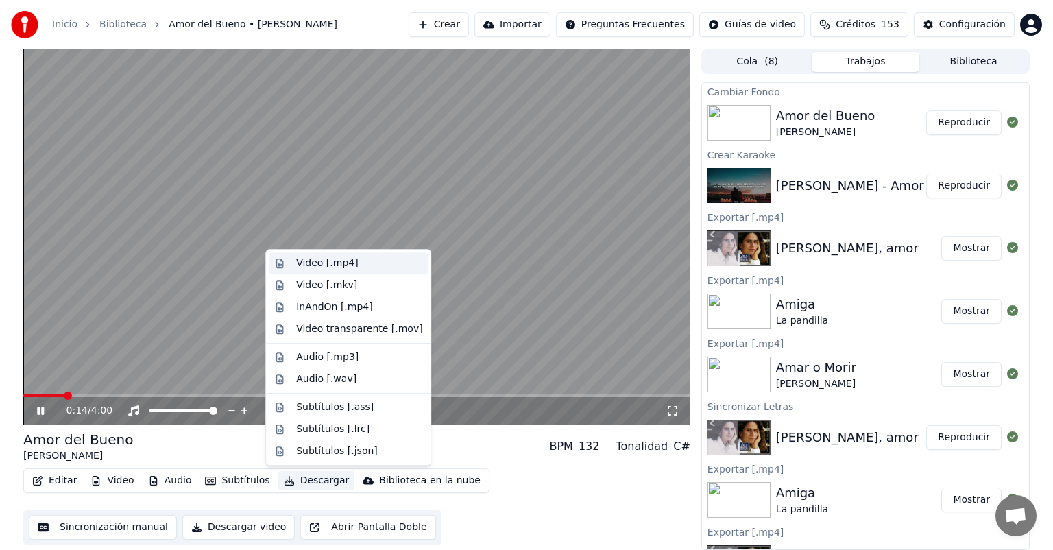
click at [340, 272] on div "Video [.mp4]" at bounding box center [348, 263] width 159 height 22
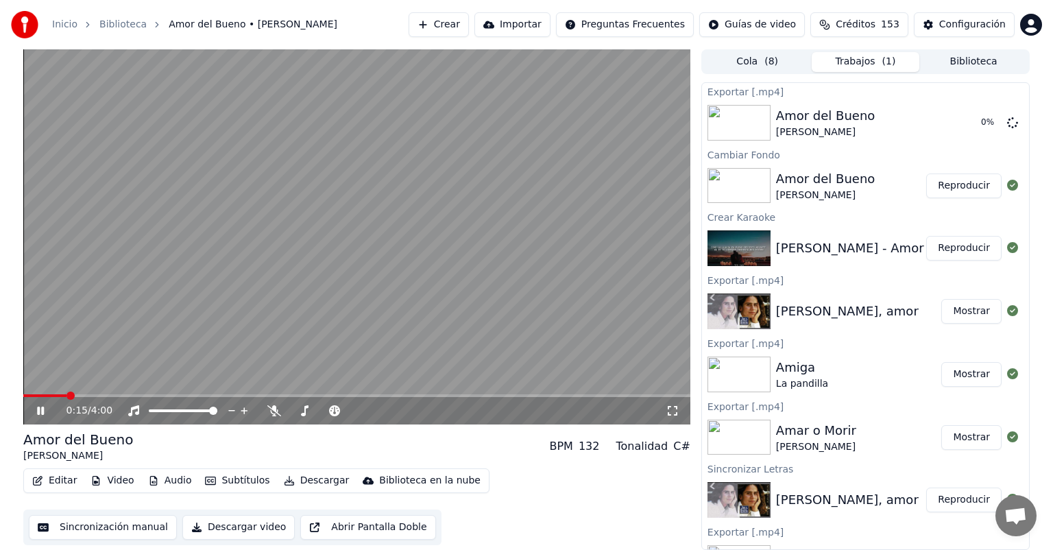
click at [42, 412] on icon at bounding box center [40, 411] width 7 height 8
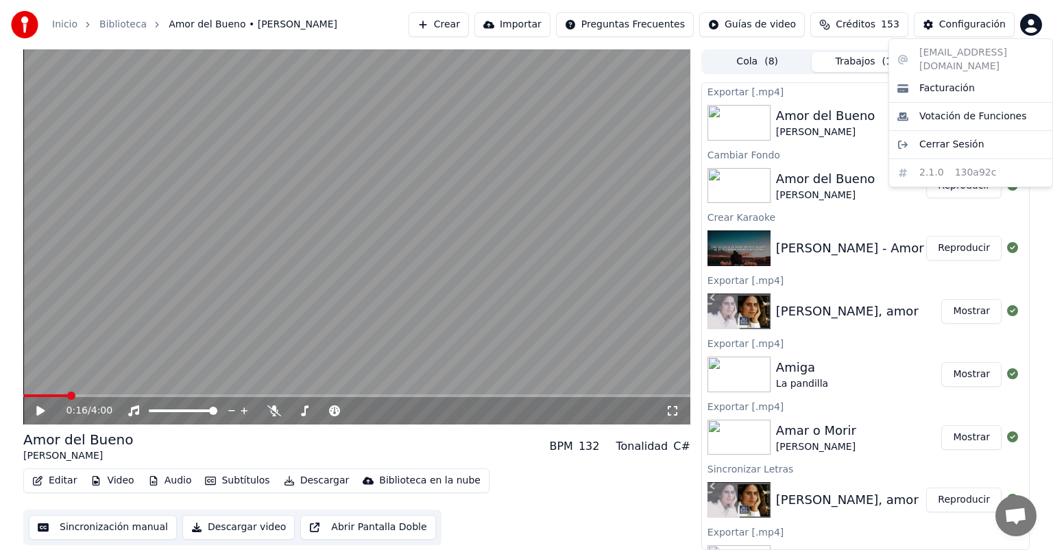
click at [1032, 21] on html "Inicio Biblioteca Amor del Bueno • [PERSON_NAME] [PERSON_NAME] Importar Pregunt…" at bounding box center [526, 275] width 1053 height 550
click at [846, 11] on html "Inicio Biblioteca Amor del Bueno • [PERSON_NAME] [PERSON_NAME] Importar Pregunt…" at bounding box center [526, 275] width 1053 height 550
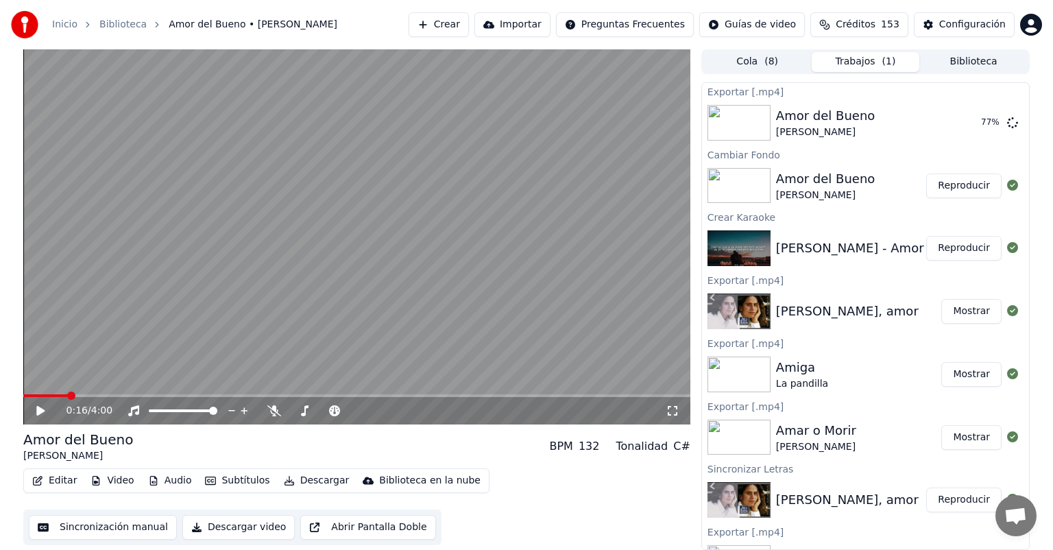
click at [848, 21] on span "Créditos" at bounding box center [856, 25] width 40 height 14
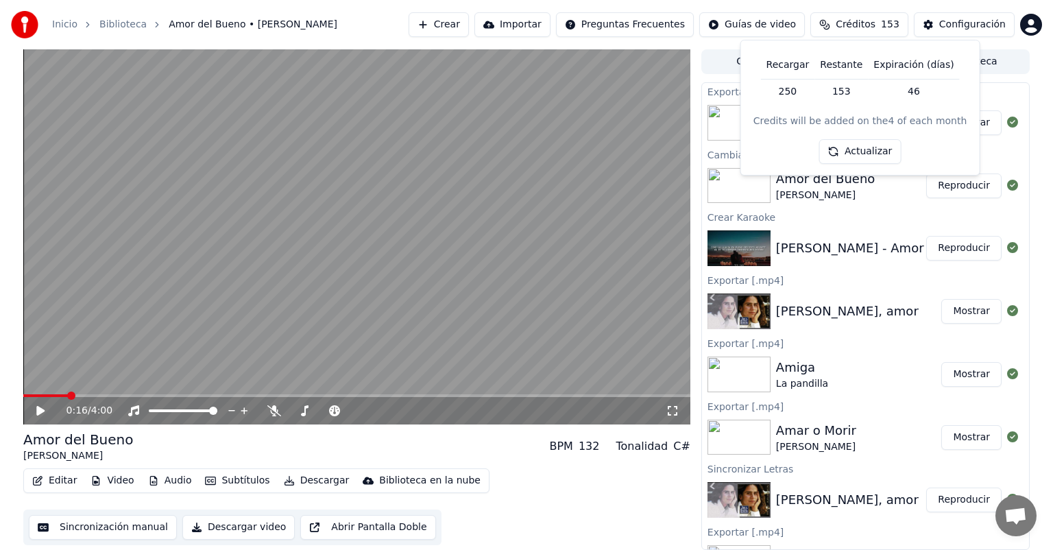
click at [683, 143] on video at bounding box center [356, 236] width 667 height 375
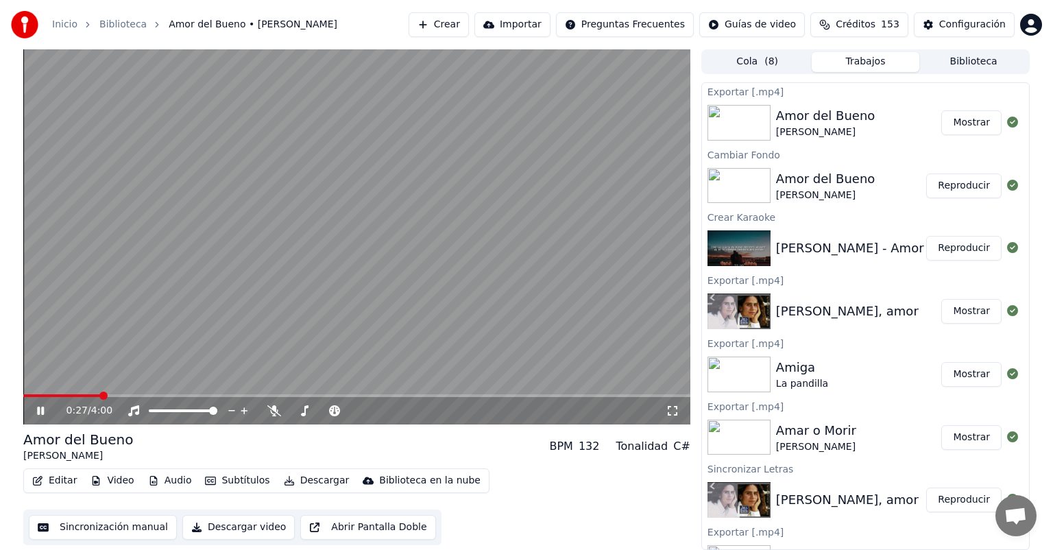
click at [375, 178] on video at bounding box center [356, 236] width 667 height 375
